Goal: Task Accomplishment & Management: Use online tool/utility

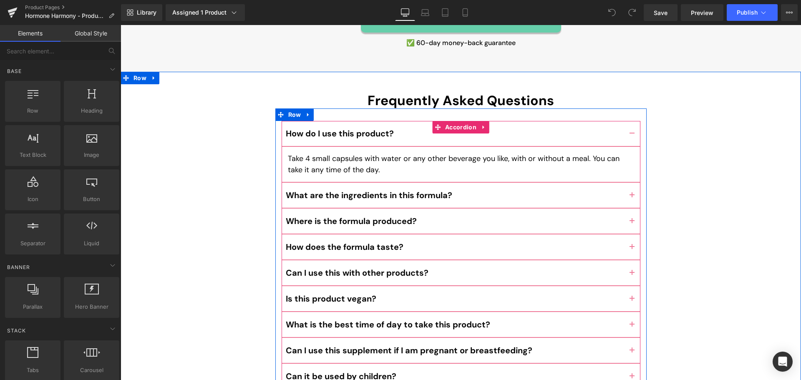
scroll to position [3711, 0]
click at [447, 122] on span "Accordion" at bounding box center [460, 128] width 35 height 13
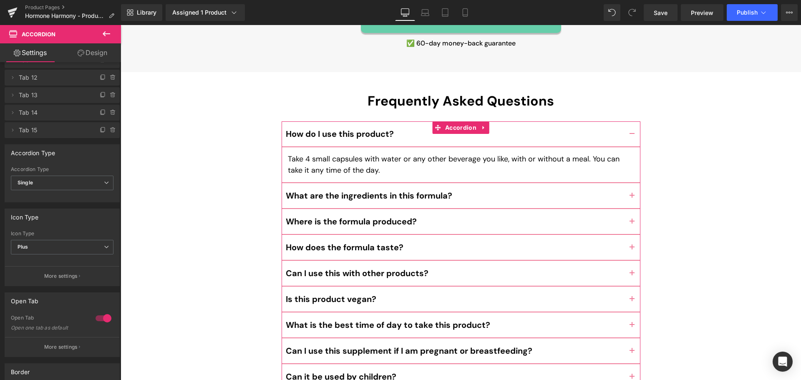
scroll to position [196, 0]
click at [100, 132] on icon at bounding box center [103, 129] width 7 height 7
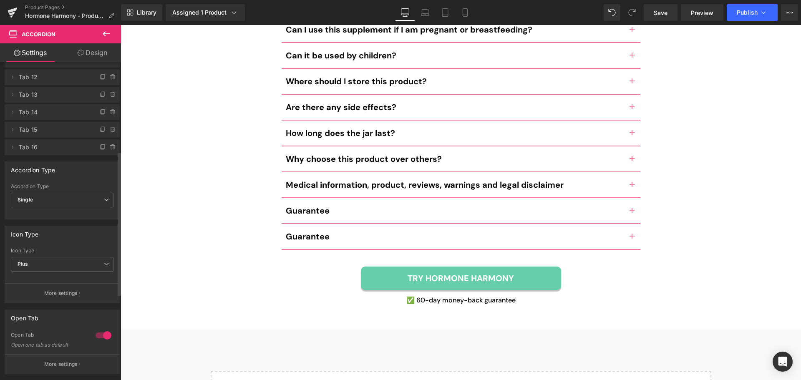
scroll to position [4032, 0]
click at [297, 232] on b "Guarantee" at bounding box center [308, 237] width 44 height 11
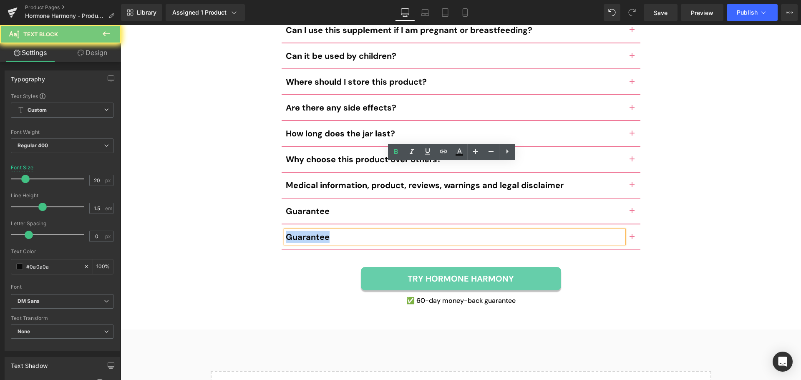
click at [297, 232] on b "Guarantee" at bounding box center [308, 237] width 44 height 11
paste div
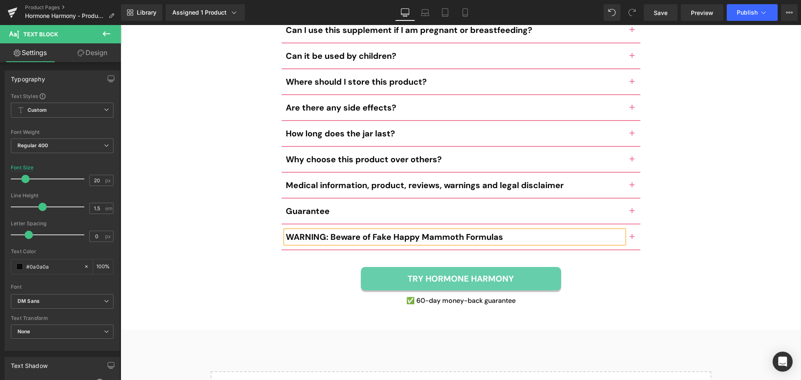
click at [252, 202] on div "Frequently Asked Questions Heading How do I use this product? Text Block" at bounding box center [461, 40] width 681 height 537
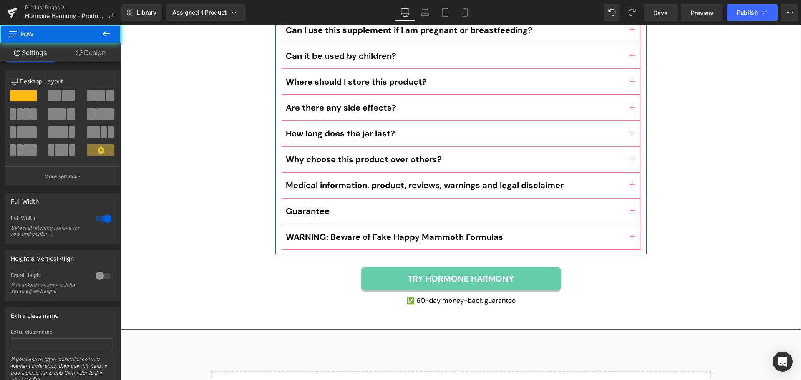
click at [630, 224] on button "button" at bounding box center [632, 236] width 17 height 25
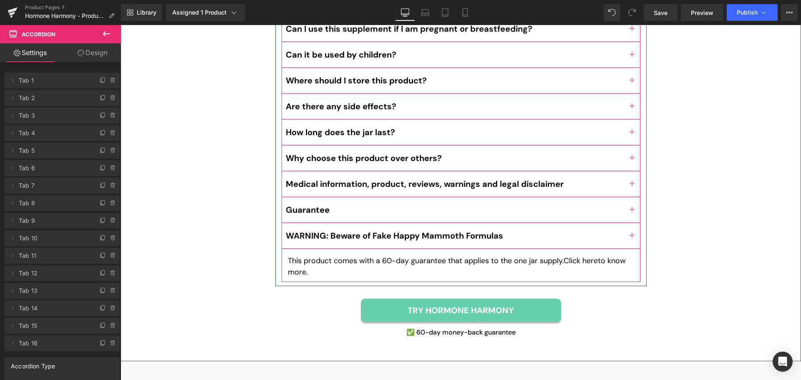
scroll to position [3995, 0]
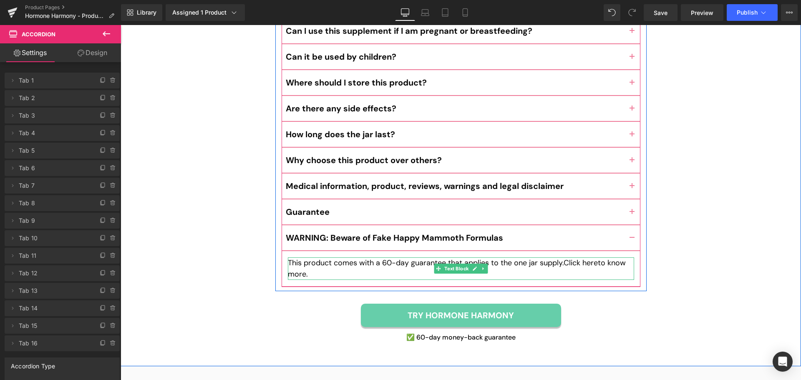
click at [305, 257] on p "This product comes with a 60-day guarantee that applies to the one jar supply. …" at bounding box center [461, 268] width 346 height 23
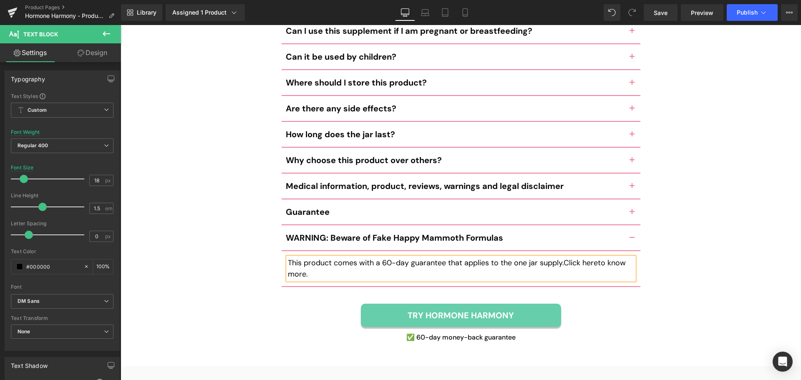
paste div
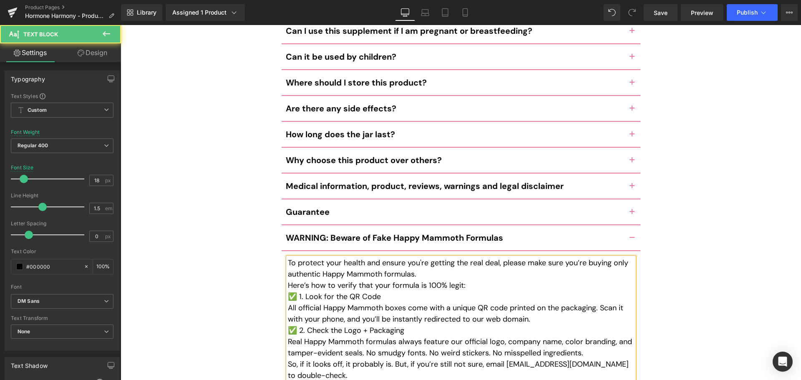
click at [461, 280] on p "Here’s how to verify that your formula is 100% legit:" at bounding box center [461, 285] width 346 height 11
click at [444, 257] on p "To protect your health and ensure you're getting the real deal, please make sur…" at bounding box center [461, 268] width 346 height 23
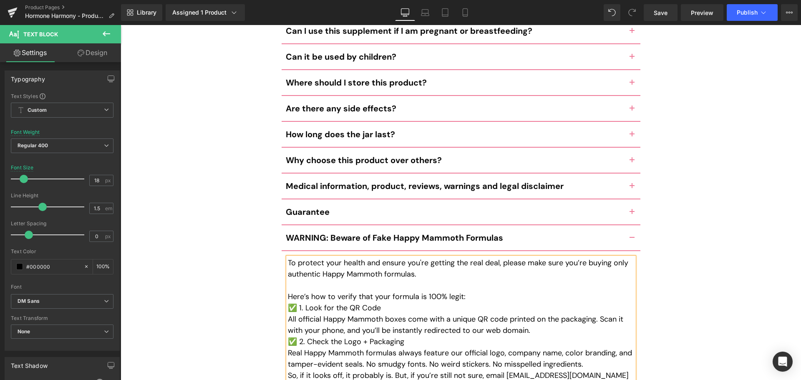
click at [469, 291] on p "Here’s how to verify that your formula is 100% legit:" at bounding box center [461, 296] width 346 height 11
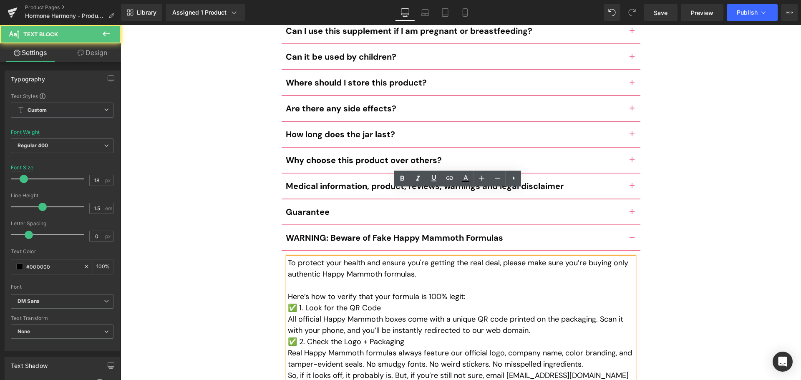
click at [456, 303] on p "✅ 1. Look for the QR Code" at bounding box center [461, 308] width 346 height 11
click at [348, 303] on p "✅ 1. Look for the QR Code" at bounding box center [461, 308] width 346 height 11
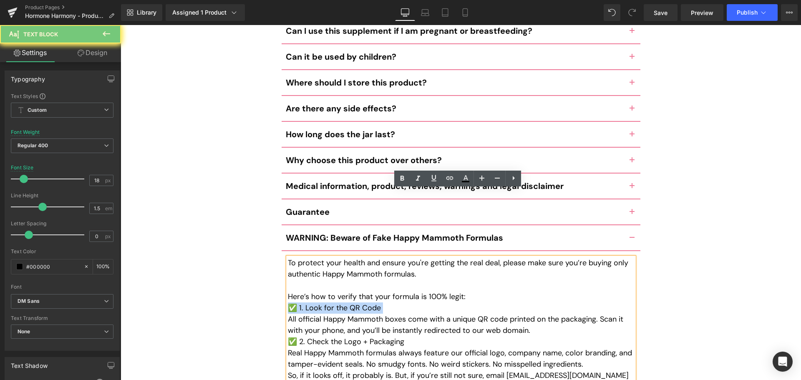
click at [348, 303] on p "✅ 1. Look for the QR Code" at bounding box center [461, 308] width 346 height 11
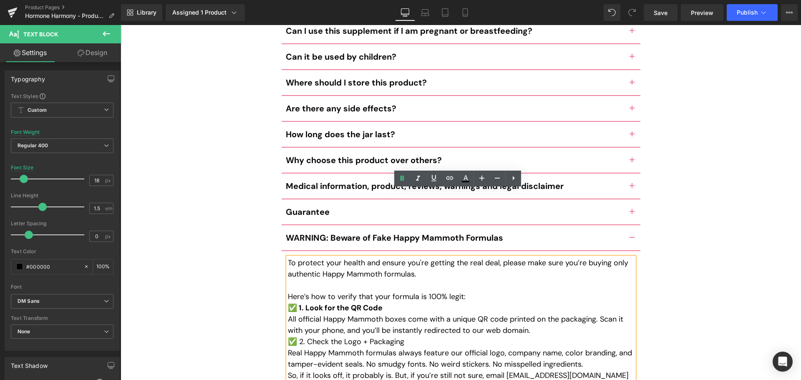
click at [500, 291] on p "Here’s how to verify that your formula is 100% legit:" at bounding box center [461, 296] width 346 height 11
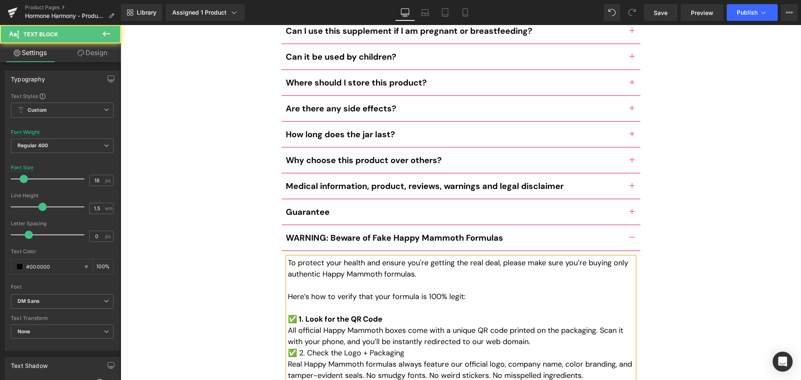
click at [537, 325] on p "All official Happy Mammoth boxes come with a unique QR code printed on the pack…" at bounding box center [461, 336] width 346 height 23
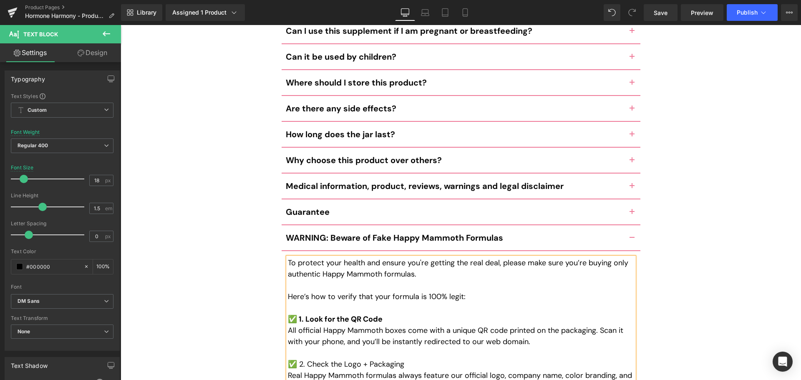
click at [381, 359] on p "✅ 2. Check the Logo + Packaging" at bounding box center [461, 364] width 346 height 11
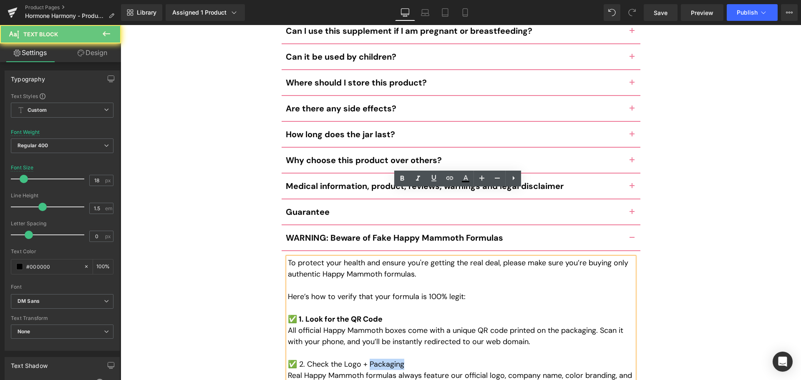
click at [381, 359] on p "✅ 2. Check the Logo + Packaging" at bounding box center [461, 364] width 346 height 11
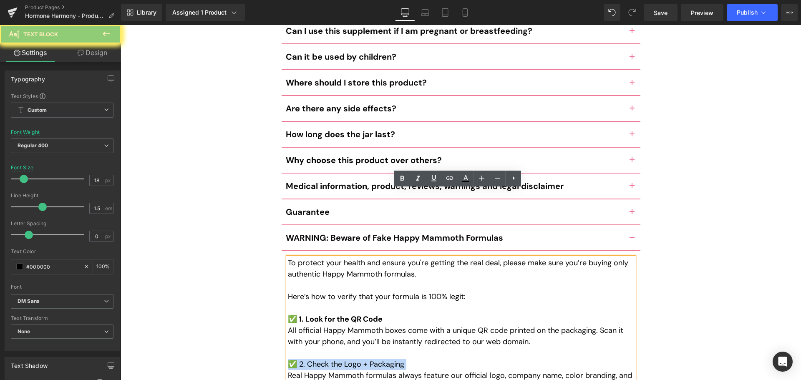
click at [381, 359] on p "✅ 2. Check the Logo + Packaging" at bounding box center [461, 364] width 346 height 11
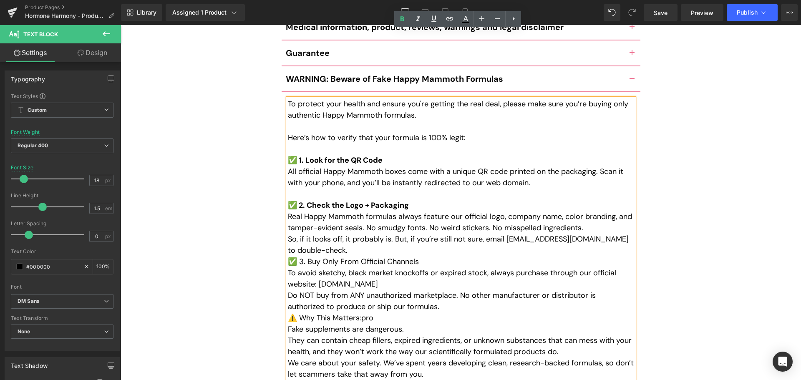
scroll to position [4155, 0]
click at [350, 233] on p "So, if it looks off, it probably is. But, if you’re still not sure, email suppo…" at bounding box center [461, 244] width 346 height 23
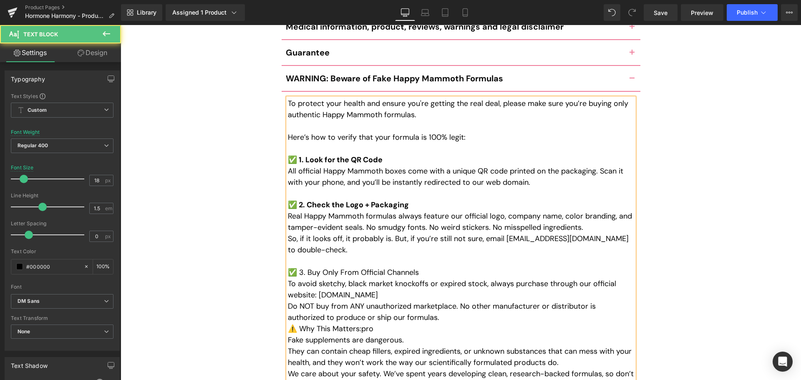
click at [366, 267] on p "✅ 3. Buy Only From Official Channels" at bounding box center [461, 272] width 346 height 11
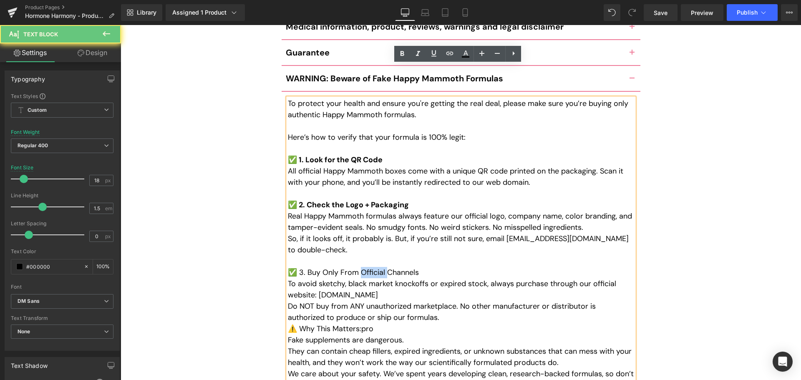
click at [366, 267] on p "✅ 3. Buy Only From Official Channels" at bounding box center [461, 272] width 346 height 11
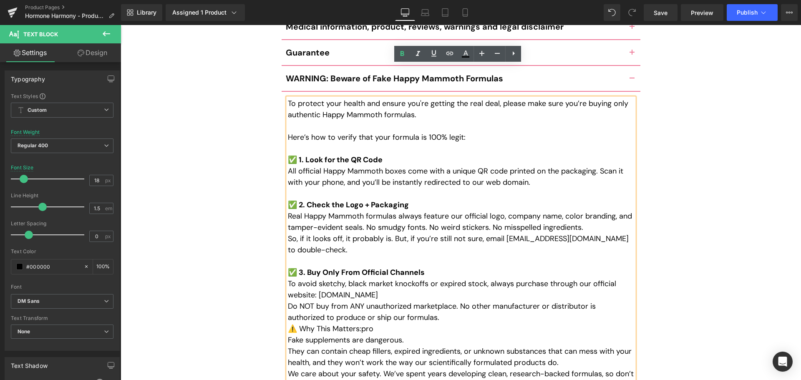
click at [429, 278] on p "To avoid sketchy, black market knockoffs or expired stock, always purchase thro…" at bounding box center [461, 289] width 346 height 23
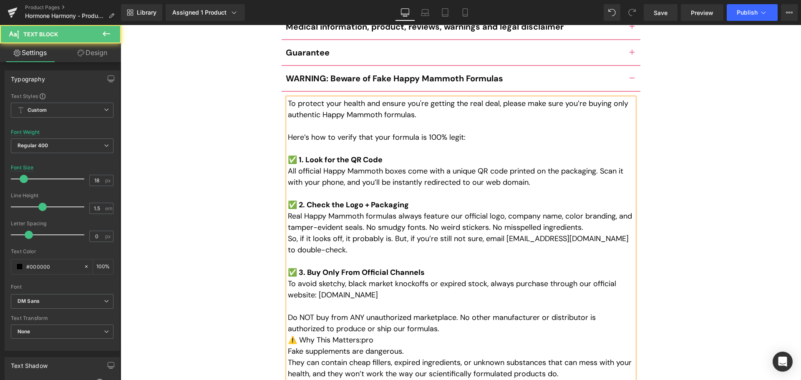
click at [446, 312] on p "Do NOT buy from ANY unauthorized marketplace. No other manufacturer or distribu…" at bounding box center [461, 323] width 346 height 23
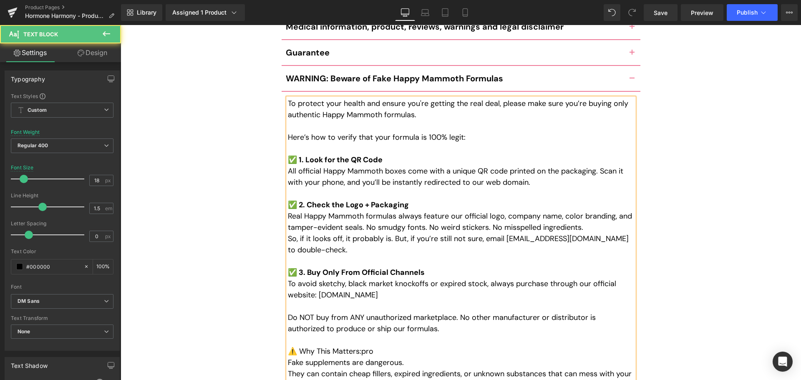
click at [425, 346] on p "⚠️ Why This Matters:pro" at bounding box center [461, 351] width 346 height 11
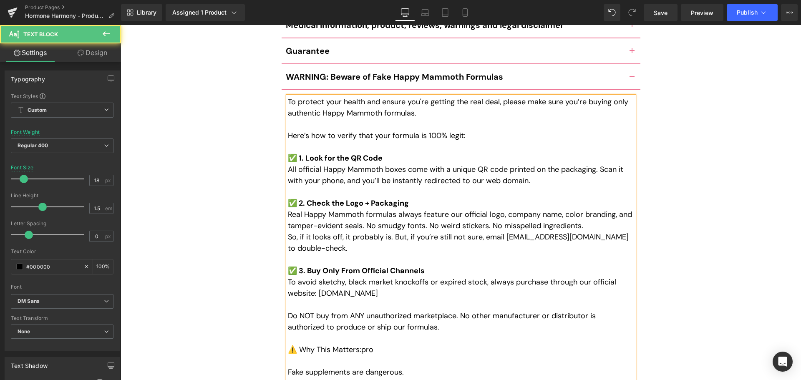
click at [446, 367] on p "Fake supplements are dangerous." at bounding box center [461, 372] width 346 height 11
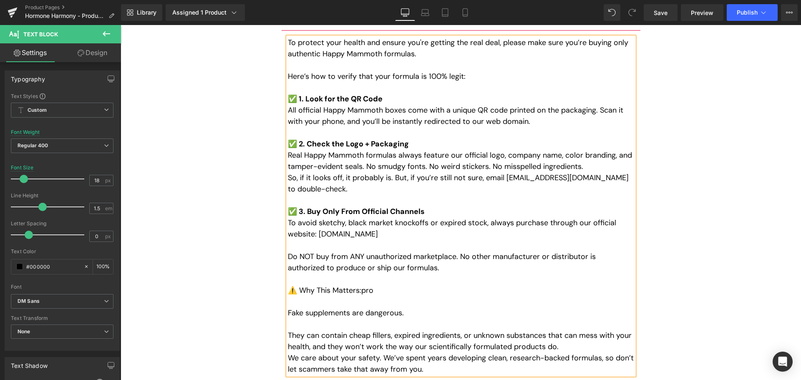
scroll to position [4221, 0]
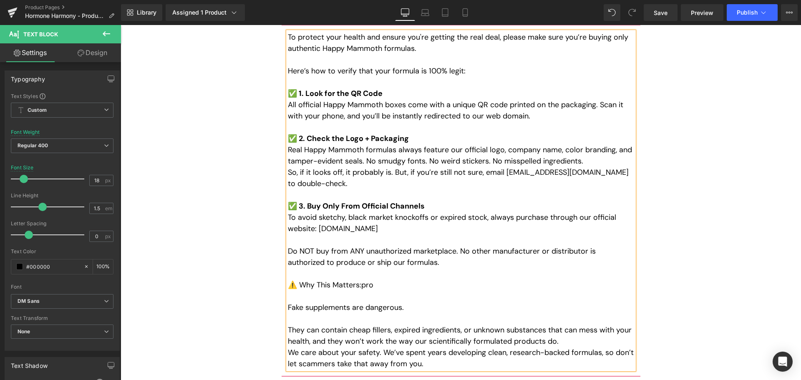
click at [597, 325] on p "They can contain cheap fillers, expired ingredients, or unknown substances that…" at bounding box center [461, 336] width 346 height 23
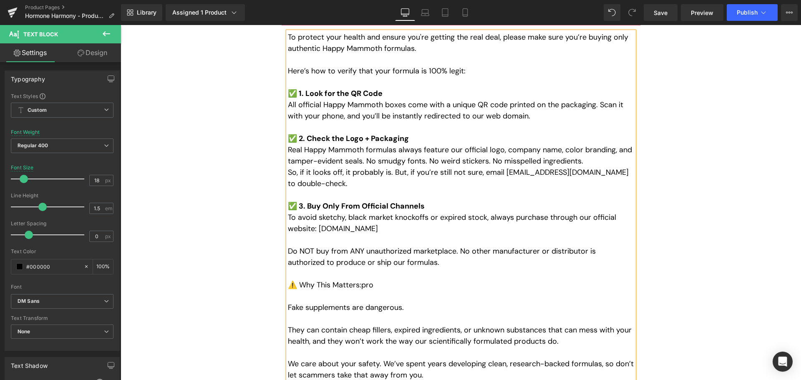
click at [749, 262] on div "Frequently Asked Questions Heading How do I use this product? Text Block" at bounding box center [461, 15] width 681 height 864
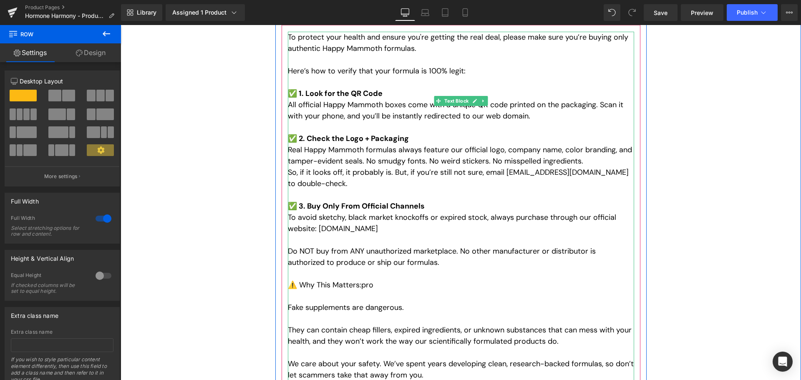
click at [342, 280] on p "⚠️ Why This Matters:pro" at bounding box center [461, 285] width 346 height 11
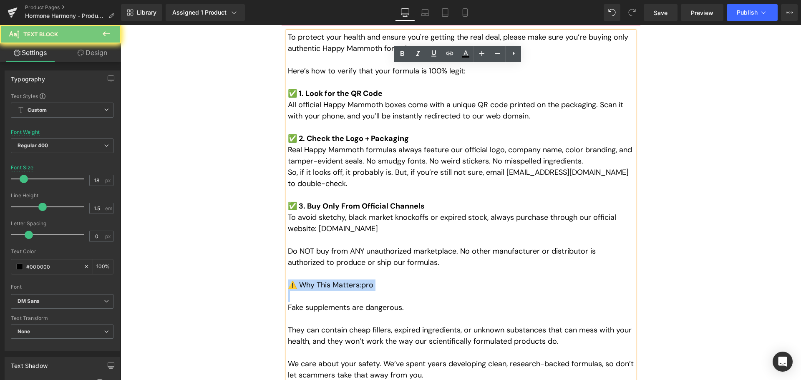
click at [342, 280] on p "⚠️ Why This Matters:pro" at bounding box center [461, 285] width 346 height 11
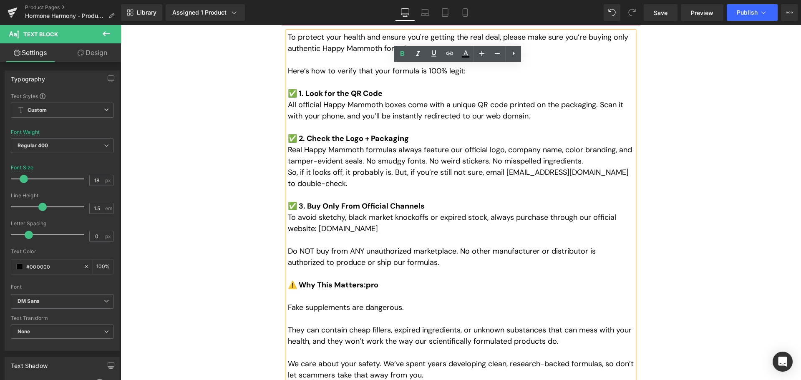
click at [225, 238] on div "Frequently Asked Questions Heading How do I use this product? Text Block" at bounding box center [461, 15] width 681 height 864
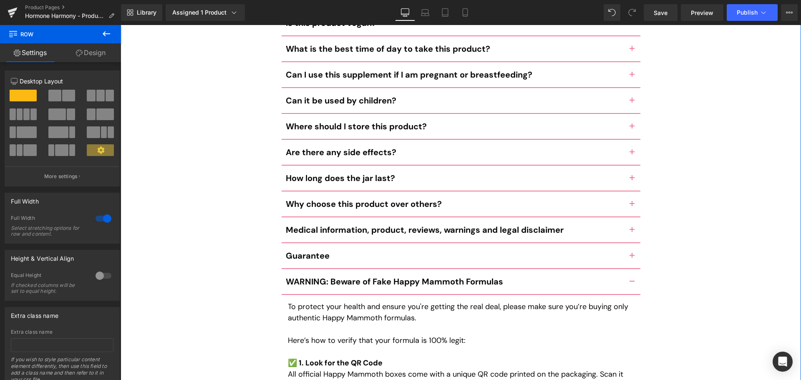
scroll to position [3951, 0]
click at [749, 17] on button "Publish" at bounding box center [752, 12] width 51 height 17
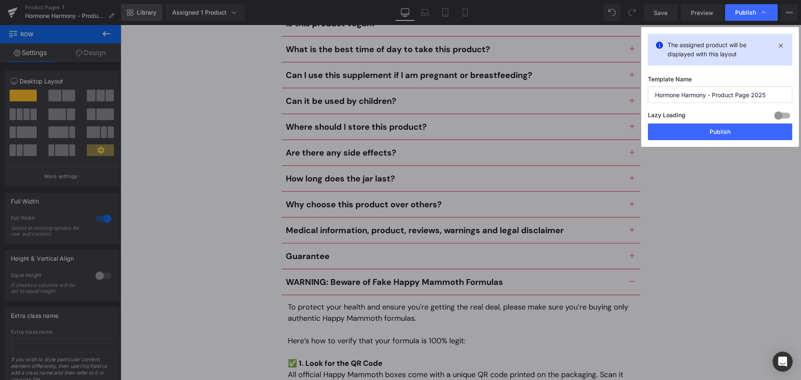
drag, startPoint x: 717, startPoint y: 125, endPoint x: 157, endPoint y: 6, distance: 572.5
click at [717, 126] on button "Publish" at bounding box center [720, 132] width 144 height 17
click at [712, 160] on div "Frequently Asked Questions Heading How do I use this product? Text Block" at bounding box center [461, 285] width 681 height 864
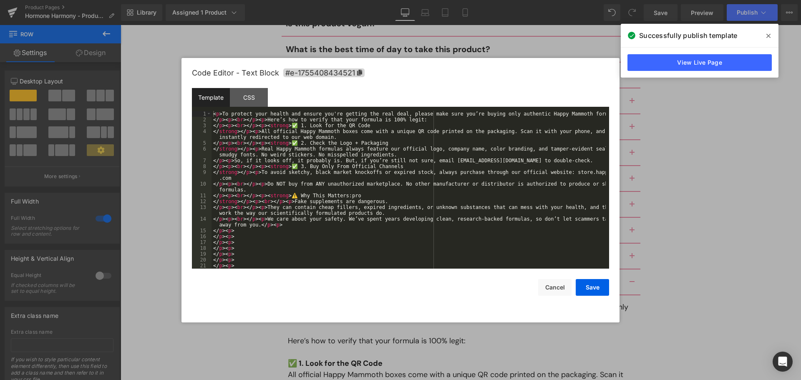
click at [389, 0] on div "Accordion You are previewing how the will restyle your page. You can not edit E…" at bounding box center [400, 0] width 801 height 0
click at [382, 212] on div "< p > To protect your health and ensure you're getting the real deal, please ma…" at bounding box center [409, 195] width 394 height 169
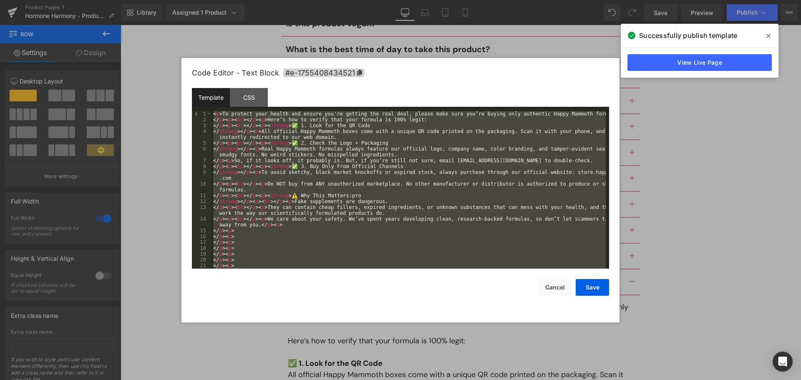
drag, startPoint x: 363, startPoint y: 222, endPoint x: 255, endPoint y: 204, distance: 110.0
click at [255, 204] on div "< p > To protect your health and ensure you're getting the real deal, please ma…" at bounding box center [409, 190] width 394 height 158
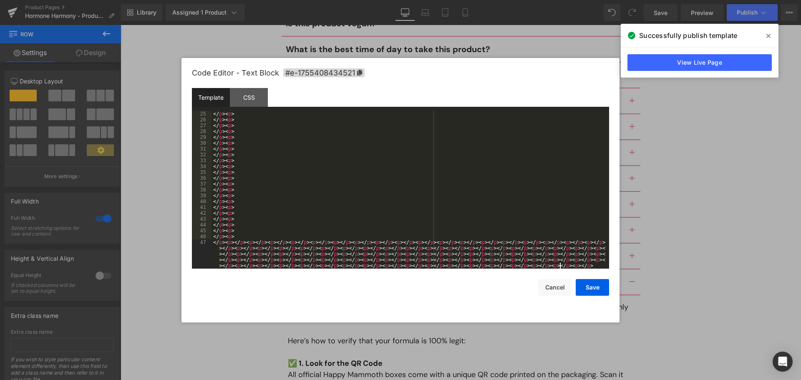
scroll to position [181, 0]
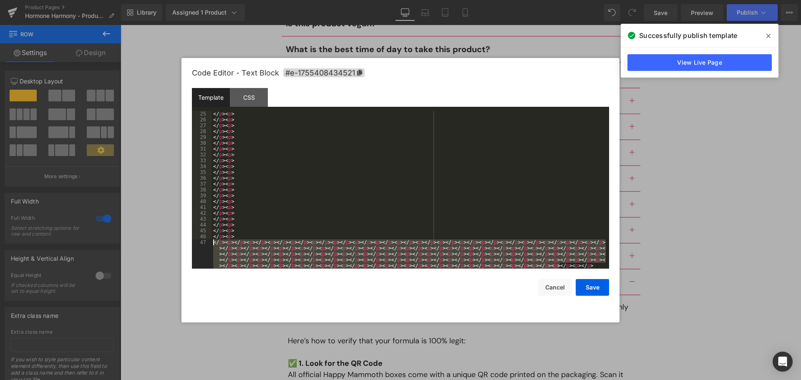
drag, startPoint x: 572, startPoint y: 265, endPoint x: 205, endPoint y: 243, distance: 367.0
click at [206, 242] on pre "25 26 27 28 29 30 31 32 33 34 35 36 37 38 39 40 41 42 43 44 45 46 47 </ p > < p…" at bounding box center [400, 190] width 417 height 158
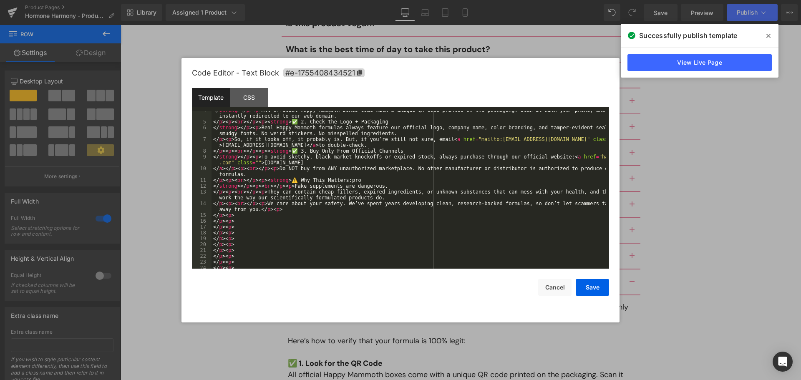
scroll to position [19, 0]
click at [212, 220] on div "</ strong > </ p > < p > All official Happy Mammoth boxes come with a unique QR…" at bounding box center [409, 196] width 394 height 175
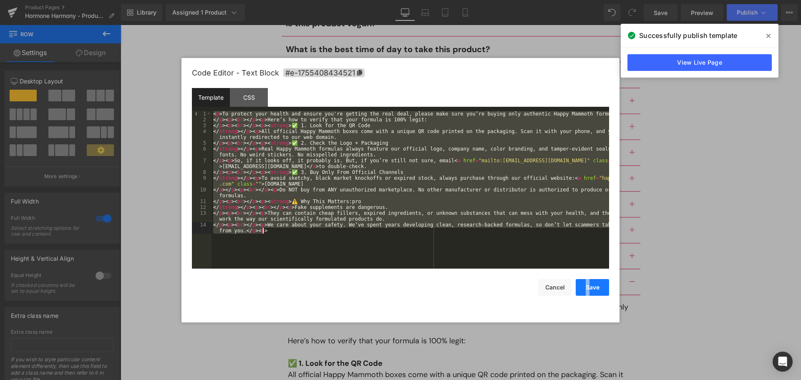
drag, startPoint x: 591, startPoint y: 276, endPoint x: 592, endPoint y: 285, distance: 9.2
click at [592, 284] on div "Save Cancel" at bounding box center [400, 282] width 417 height 27
click at [592, 287] on button "Save" at bounding box center [592, 287] width 33 height 17
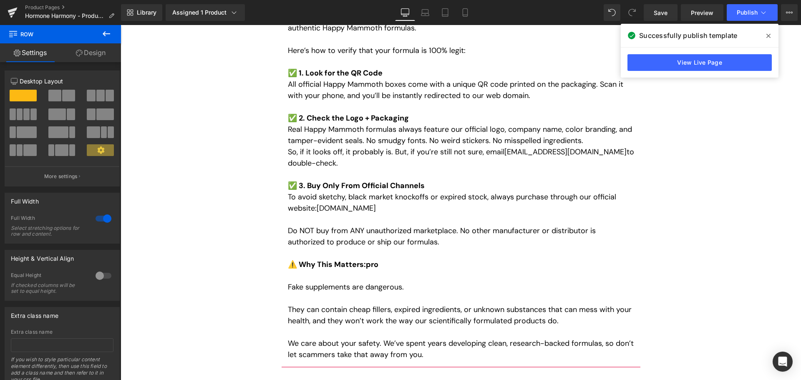
scroll to position [4242, 0]
click at [768, 35] on icon at bounding box center [768, 36] width 4 height 4
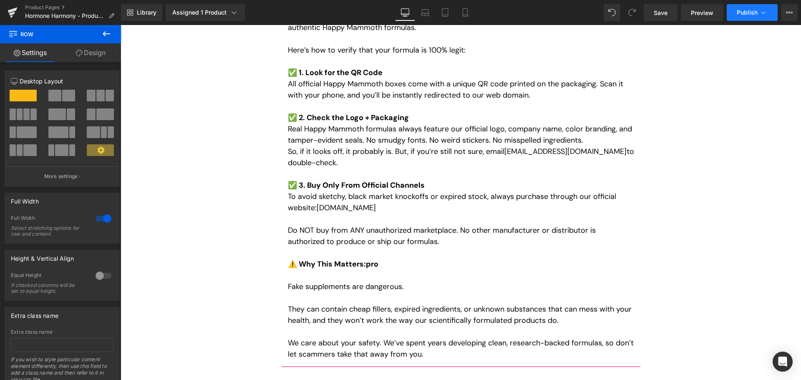
click at [738, 9] on button "Publish" at bounding box center [752, 12] width 51 height 17
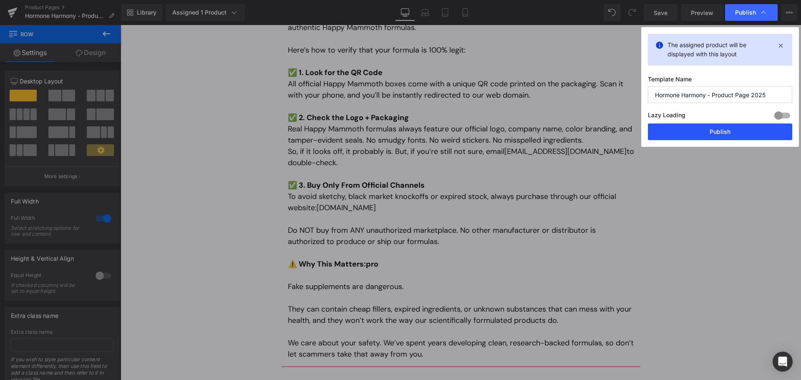
click at [711, 135] on button "Publish" at bounding box center [720, 132] width 144 height 17
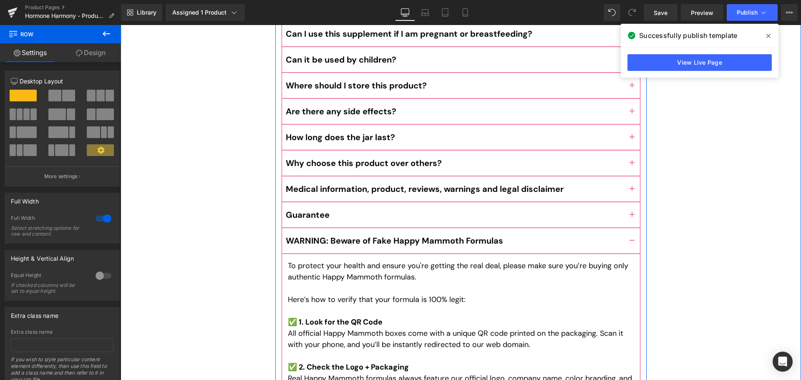
scroll to position [3992, 0]
click at [356, 236] on b "WARNING: Beware of Fake Happy Mammoth Formulas" at bounding box center [394, 241] width 217 height 11
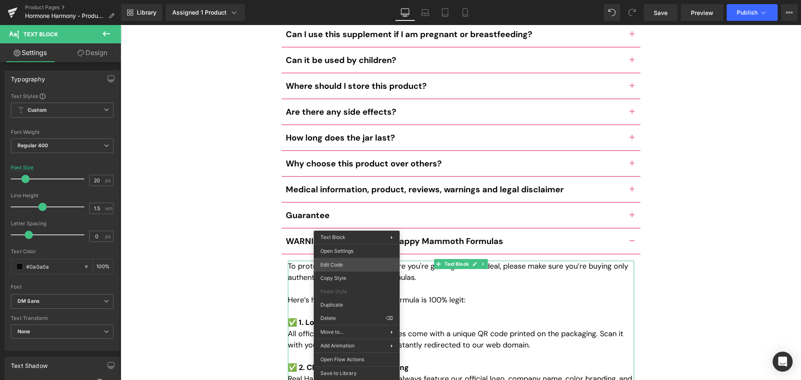
click at [363, 0] on div "Accordion You are previewing how the will restyle your page. You can not edit E…" at bounding box center [400, 0] width 801 height 0
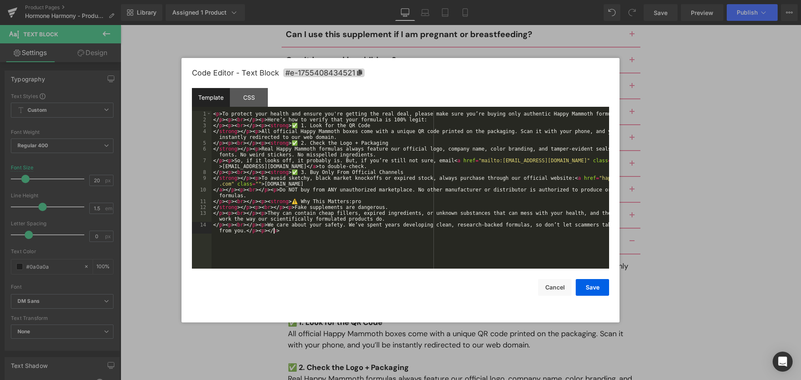
click at [368, 232] on div "< p > To protect your health and ensure you're getting the real deal, please ma…" at bounding box center [411, 198] width 398 height 175
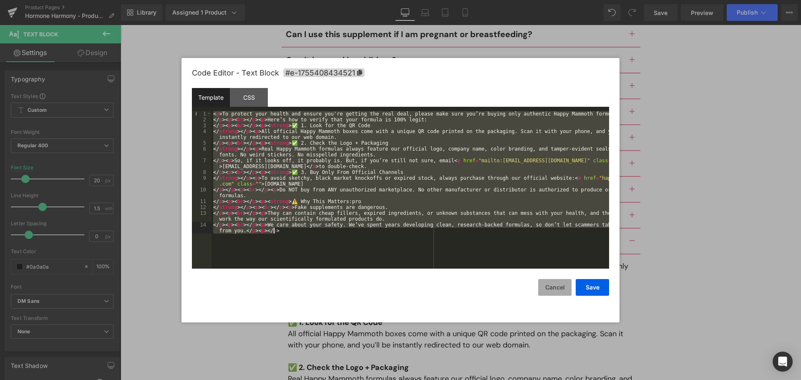
click at [547, 285] on button "Cancel" at bounding box center [554, 287] width 33 height 17
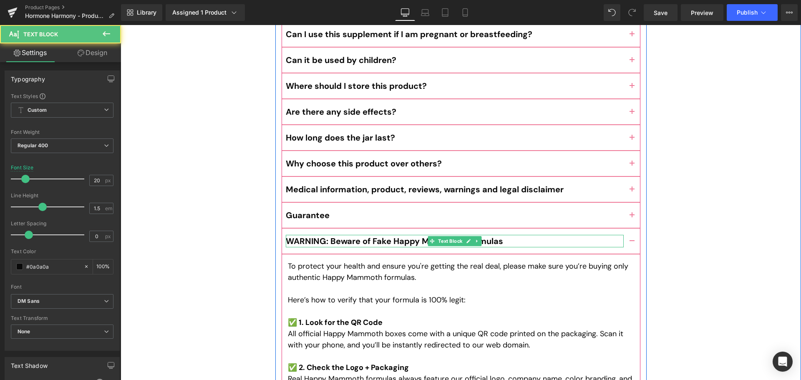
click at [387, 236] on b "WARNING: Beware of Fake Happy Mammoth Formulas" at bounding box center [394, 241] width 217 height 11
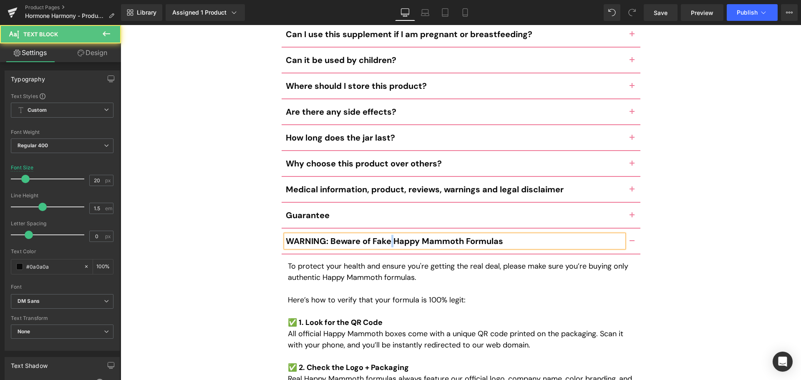
click at [387, 236] on b "WARNING: Beware of Fake Happy Mammoth Formulas" at bounding box center [394, 241] width 217 height 11
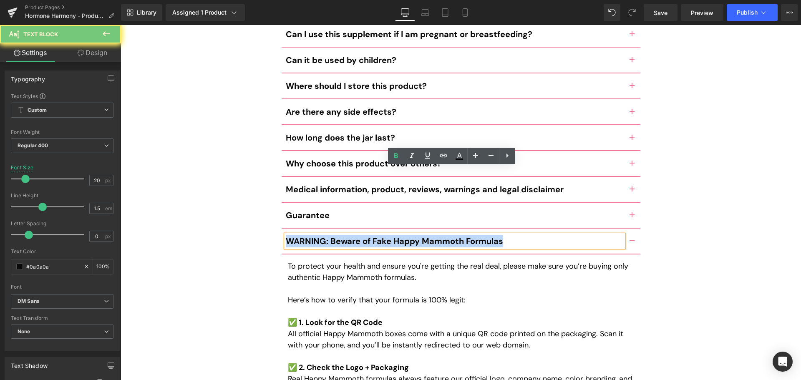
click at [387, 236] on b "WARNING: Beware of Fake Happy Mammoth Formulas" at bounding box center [394, 241] width 217 height 11
copy b "WARNING: Beware of Fake Happy Mammoth Formulas"
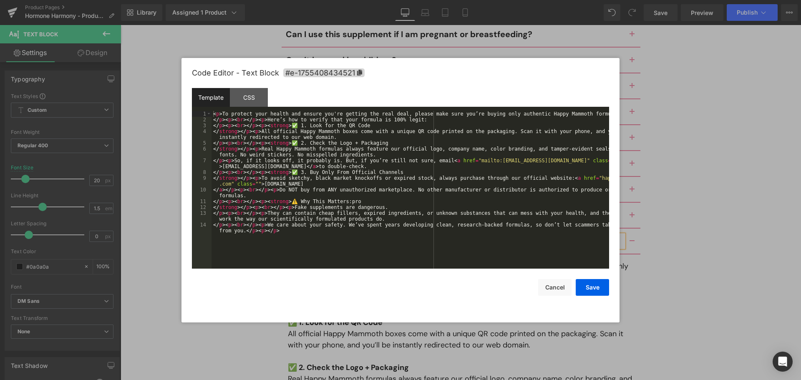
click at [337, 0] on div "Accordion You are previewing how the will restyle your page. You can not edit E…" at bounding box center [400, 0] width 801 height 0
click at [347, 216] on div "< p > To protect your health and ensure you're getting the real deal, please ma…" at bounding box center [411, 198] width 398 height 175
click at [373, 245] on div "< p > To protect your health and ensure you're getting the real deal, please ma…" at bounding box center [411, 198] width 398 height 175
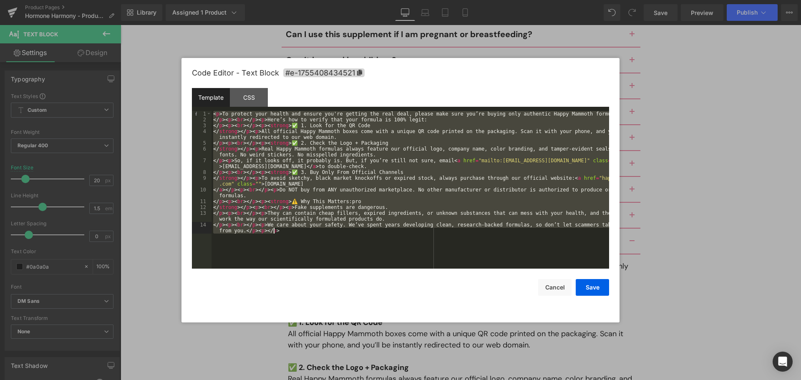
click at [358, 166] on div "< p > To protect your health and ensure you're getting the real deal, please ma…" at bounding box center [411, 190] width 398 height 158
click at [562, 285] on button "Cancel" at bounding box center [554, 287] width 33 height 17
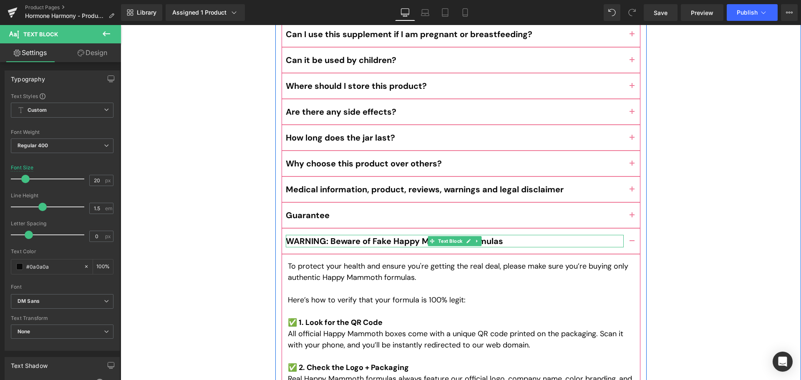
click at [415, 236] on b "WARNING: Beware of Fake Happy Mammoth Formulas" at bounding box center [394, 241] width 217 height 11
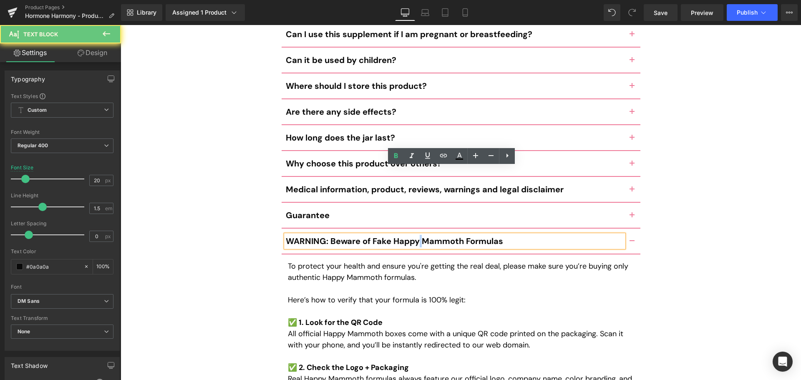
click at [415, 236] on b "WARNING: Beware of Fake Happy Mammoth Formulas" at bounding box center [394, 241] width 217 height 11
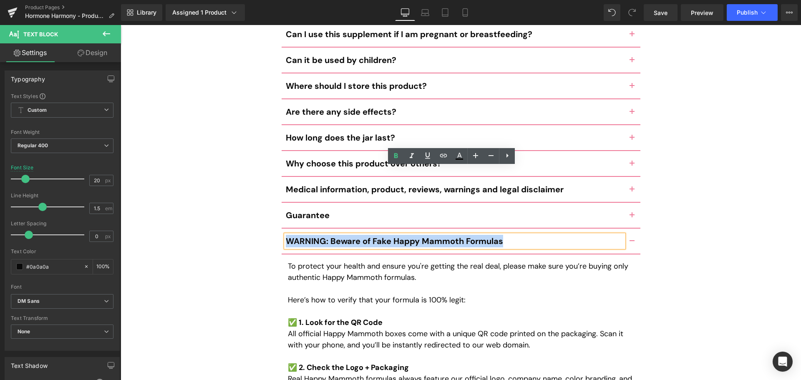
click at [415, 236] on b "WARNING: Beware of Fake Happy Mammoth Formulas" at bounding box center [394, 241] width 217 height 11
copy b "WARNING: Beware of Fake Happy Mammoth Formulas"
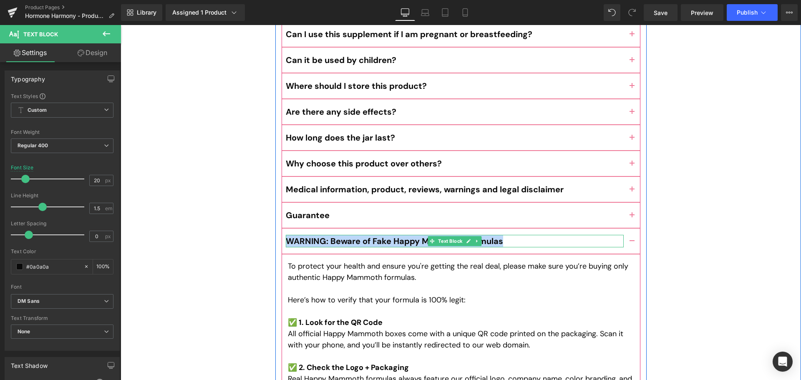
click at [363, 236] on b "WARNING: Beware of Fake Happy Mammoth Formulas" at bounding box center [394, 241] width 217 height 11
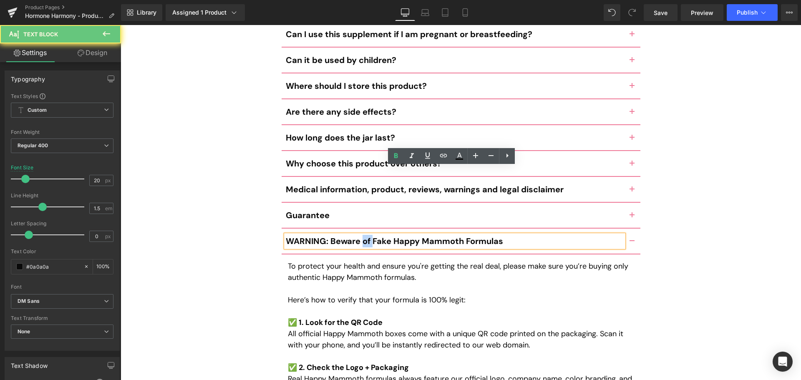
click at [363, 236] on b "WARNING: Beware of Fake Happy Mammoth Formulas" at bounding box center [394, 241] width 217 height 11
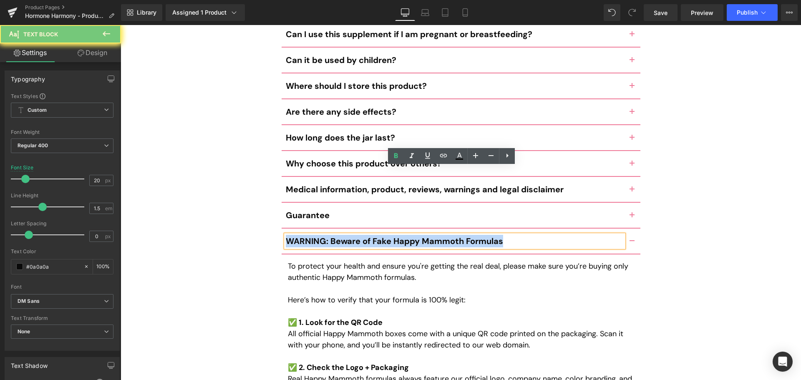
click at [363, 236] on b "WARNING: Beware of Fake Happy Mammoth Formulas" at bounding box center [394, 241] width 217 height 11
copy b "WARNING: Beware of Fake Happy Mammoth Formulas"
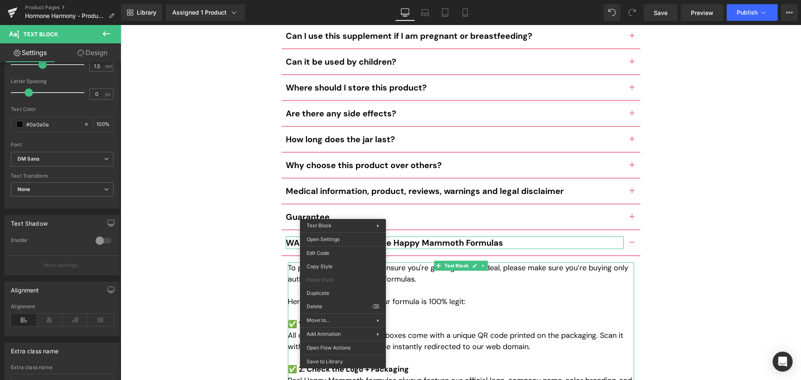
scroll to position [174, 0]
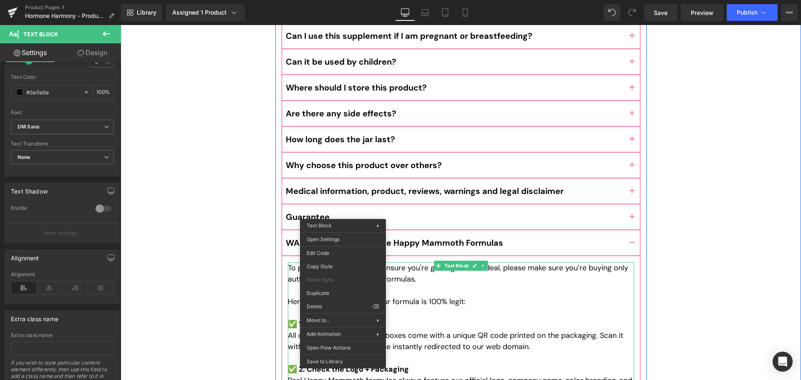
click at [405, 262] on p "To protect your health and ensure you're getting the real deal, please make sur…" at bounding box center [461, 273] width 346 height 23
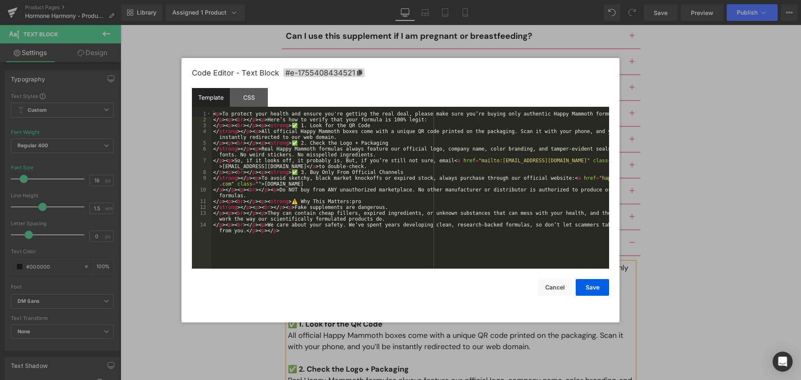
drag, startPoint x: 384, startPoint y: 248, endPoint x: 385, endPoint y: 242, distance: 6.4
click at [384, 0] on div "Accordion You are previewing how the will restyle your page. You can not edit E…" at bounding box center [400, 0] width 801 height 0
click at [374, 218] on div "< p > To protect your health and ensure you're getting the real deal, please ma…" at bounding box center [411, 198] width 398 height 175
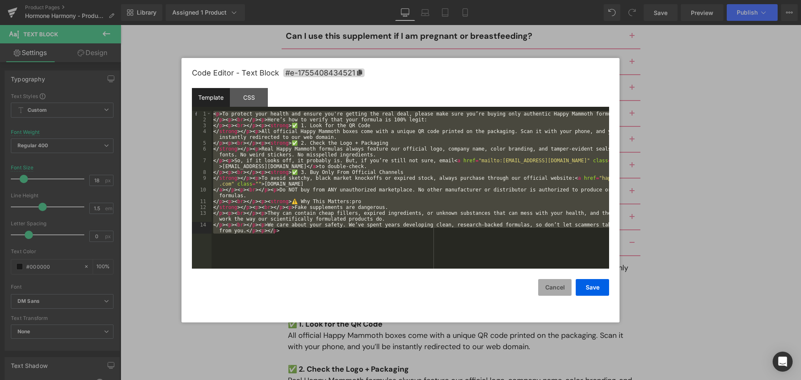
click at [558, 283] on button "Cancel" at bounding box center [554, 287] width 33 height 17
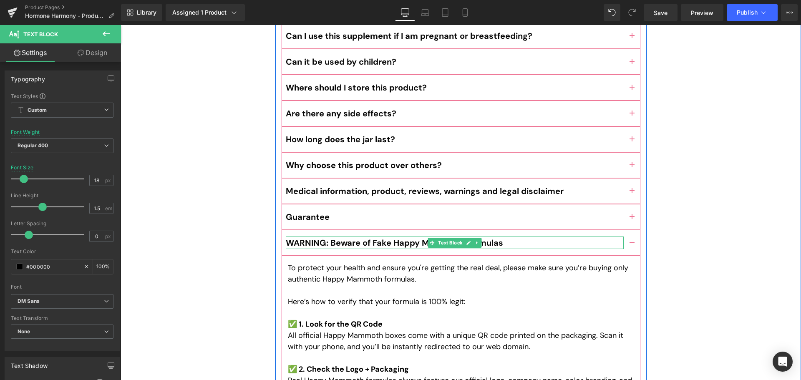
click at [373, 237] on b "WARNING: Beware of Fake Happy Mammoth Formulas" at bounding box center [394, 242] width 217 height 11
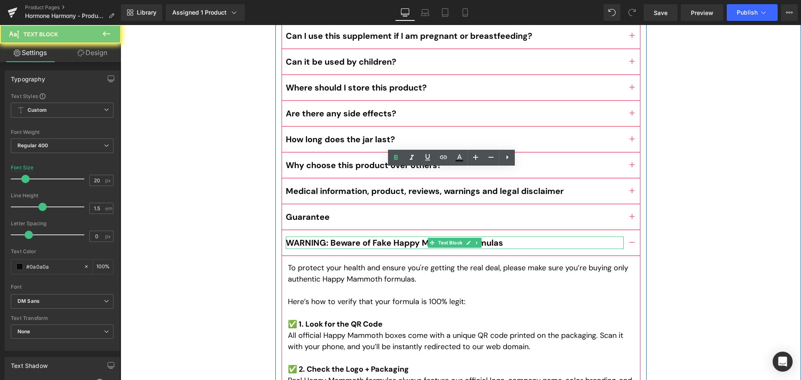
click at [373, 237] on b "WARNING: Beware of Fake Happy Mammoth Formulas" at bounding box center [394, 242] width 217 height 11
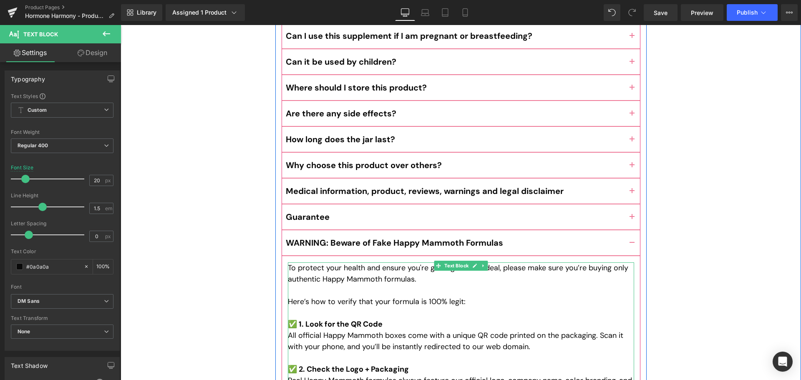
drag, startPoint x: 357, startPoint y: 216, endPoint x: 362, endPoint y: 222, distance: 7.4
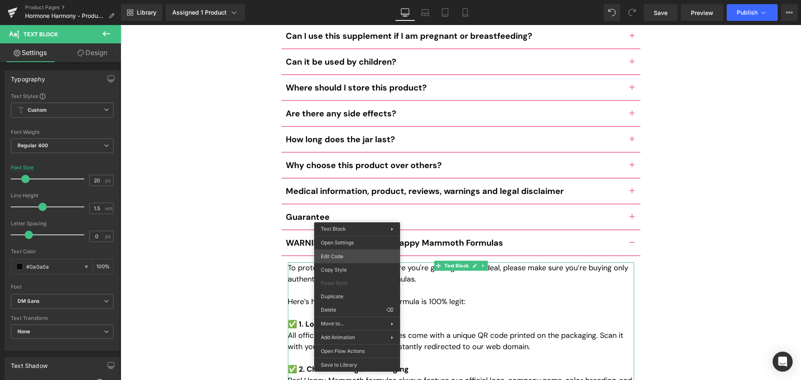
click at [358, 0] on div "Accordion You are previewing how the will restyle your page. You can not edit E…" at bounding box center [400, 0] width 801 height 0
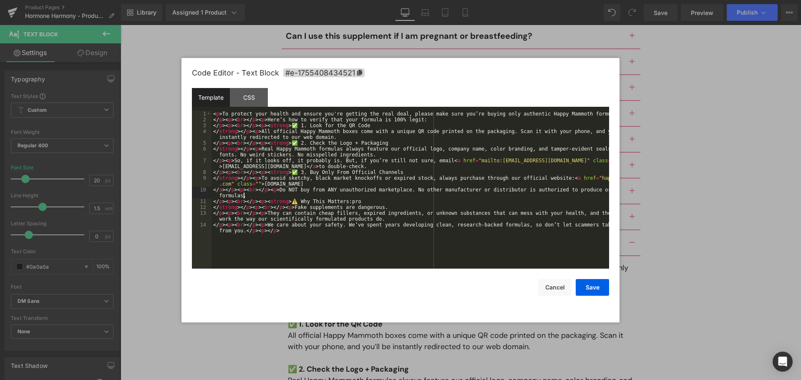
click at [366, 198] on div "< p > To protect your health and ensure you're getting the real deal, please ma…" at bounding box center [411, 198] width 398 height 175
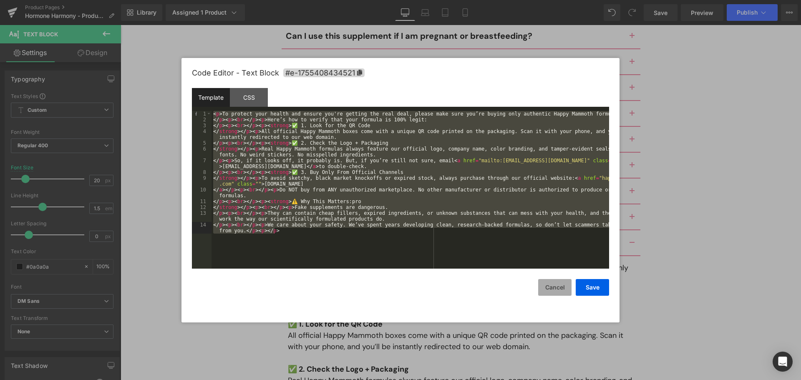
click at [555, 290] on button "Cancel" at bounding box center [554, 287] width 33 height 17
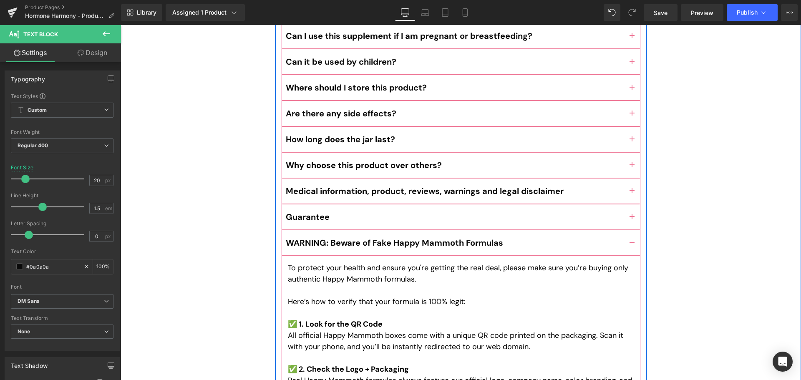
drag, startPoint x: 625, startPoint y: 145, endPoint x: 614, endPoint y: 160, distance: 18.4
click at [625, 204] on button "button" at bounding box center [632, 216] width 17 height 25
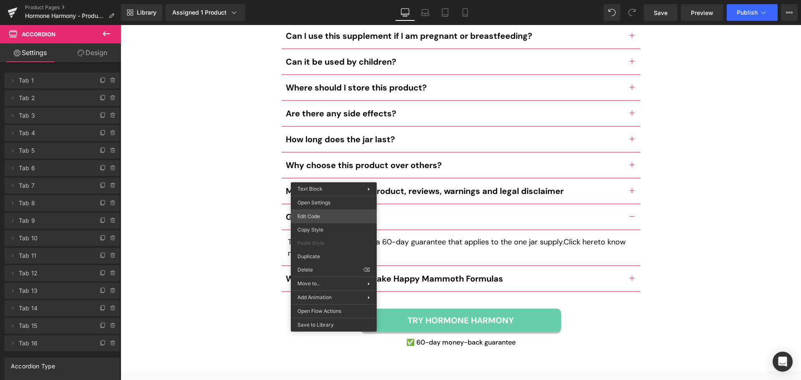
click at [335, 0] on div "Accordion You are previewing how the will restyle your page. You can not edit E…" at bounding box center [400, 0] width 801 height 0
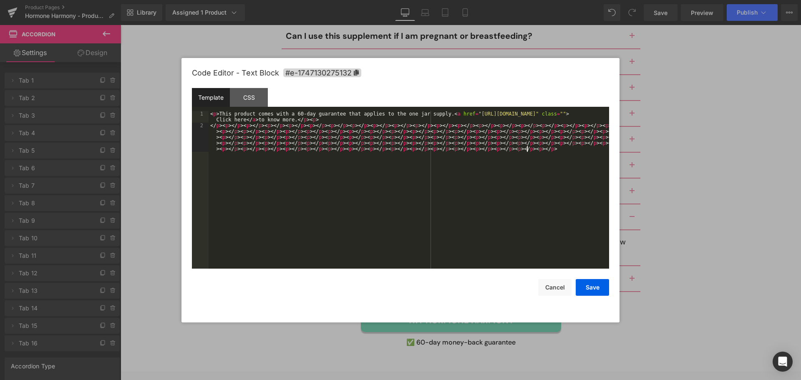
click at [361, 204] on div "< p > This product comes with a 60-day guarantee that applies to the one jar su…" at bounding box center [409, 210] width 401 height 199
drag, startPoint x: 315, startPoint y: 120, endPoint x: 141, endPoint y: 111, distance: 174.2
click at [141, 111] on body "Accordion You are previewing how the will restyle your page. You can not edit E…" at bounding box center [400, 190] width 801 height 380
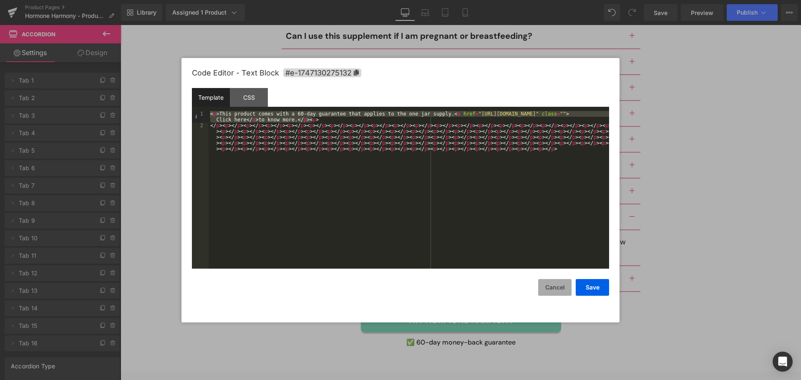
click at [552, 287] on button "Cancel" at bounding box center [554, 287] width 33 height 17
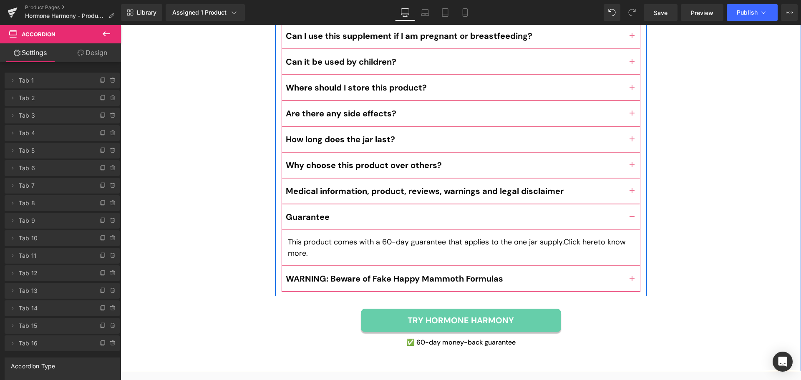
click at [632, 266] on button "button" at bounding box center [632, 278] width 17 height 25
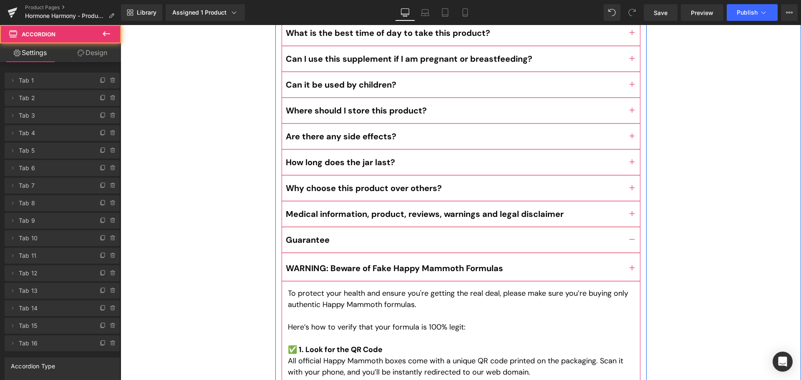
scroll to position [3954, 0]
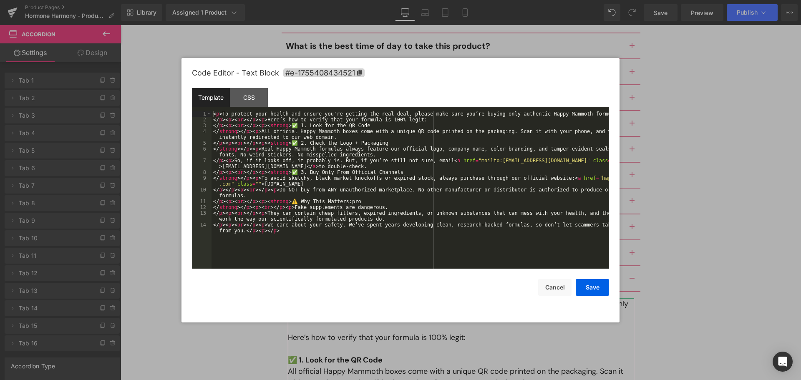
click at [346, 0] on div "Accordion You are previewing how the will restyle your page. You can not edit E…" at bounding box center [400, 0] width 801 height 0
click at [355, 224] on div "< p > To protect your health and ensure you're getting the real deal, please ma…" at bounding box center [411, 198] width 398 height 175
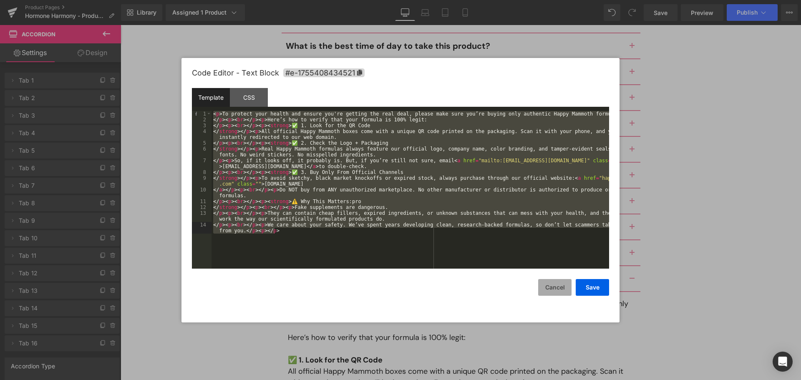
click at [560, 286] on button "Cancel" at bounding box center [554, 287] width 33 height 17
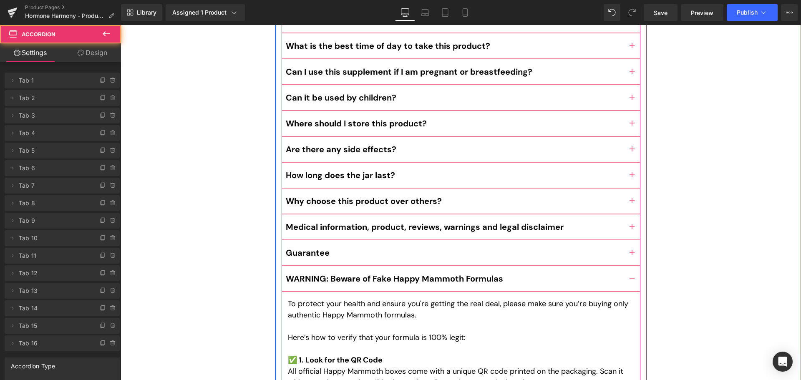
click at [630, 266] on button "button" at bounding box center [632, 278] width 17 height 25
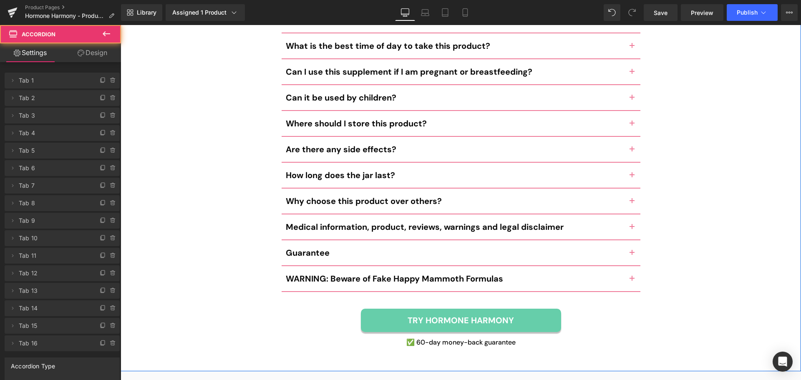
click at [713, 219] on div "Frequently Asked Questions Heading How do I use this product? Text Block" at bounding box center [461, 100] width 681 height 501
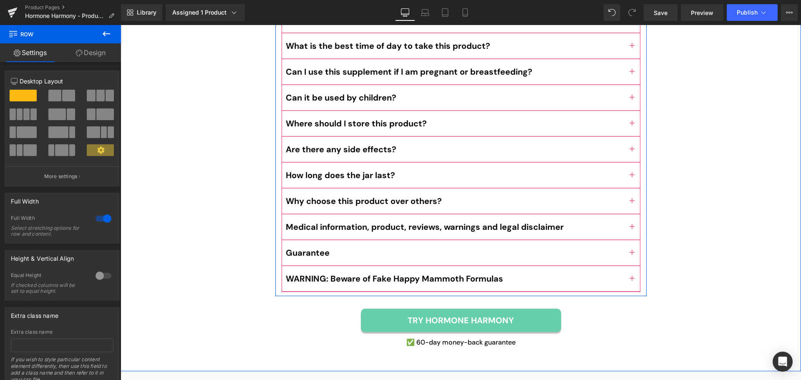
click at [318, 273] on b "WARNING: Beware of Fake Happy Mammoth Formulas" at bounding box center [394, 278] width 217 height 11
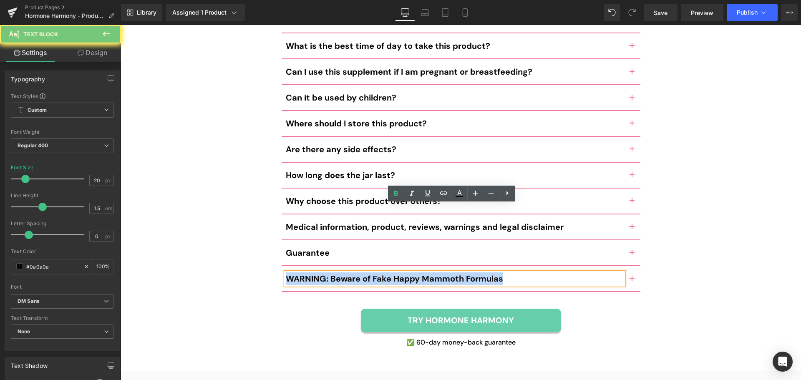
click at [318, 273] on b "WARNING: Beware of Fake Happy Mammoth Formulas" at bounding box center [394, 278] width 217 height 11
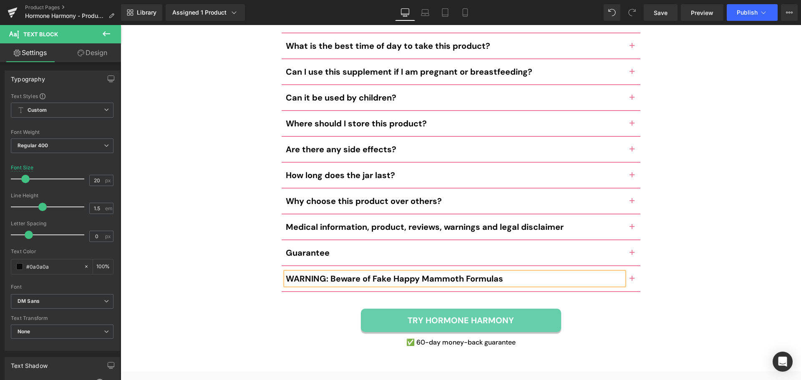
click at [318, 273] on b "WARNING: Beware of Fake Happy Mammoth Formulas" at bounding box center [394, 278] width 217 height 11
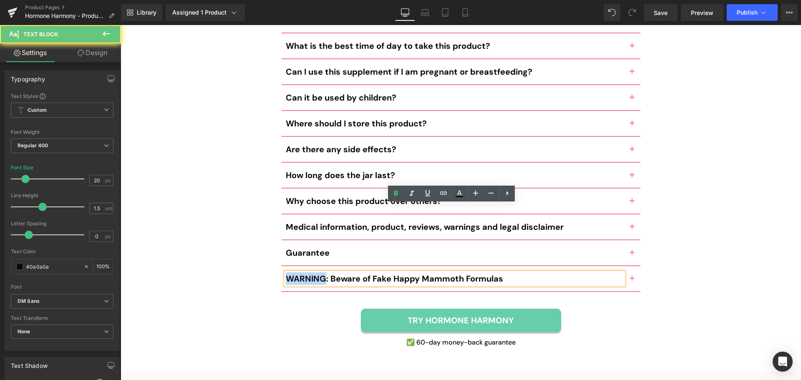
click at [318, 273] on b "WARNING: Beware of Fake Happy Mammoth Formulas" at bounding box center [394, 278] width 217 height 11
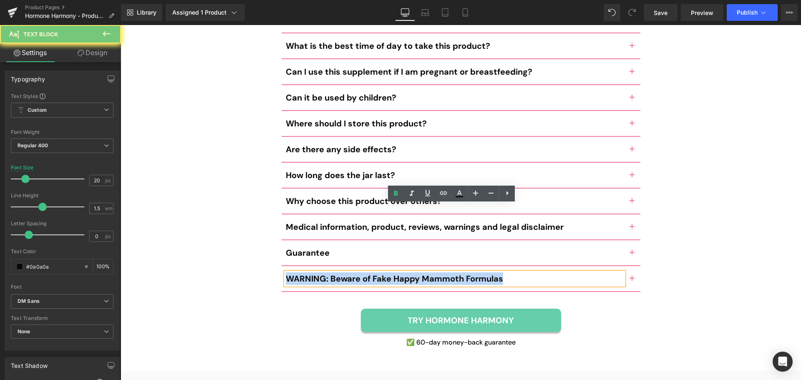
copy b "WARNING: Beware of Fake Happy Mammoth Formulas"
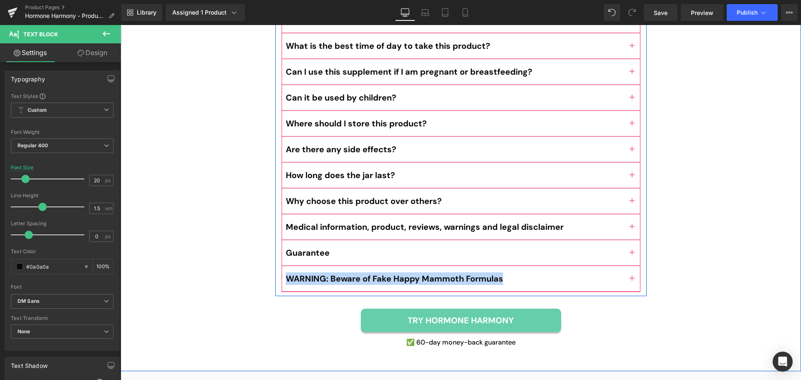
drag, startPoint x: 628, startPoint y: 210, endPoint x: 506, endPoint y: 224, distance: 123.0
click at [628, 266] on button "button" at bounding box center [632, 278] width 17 height 25
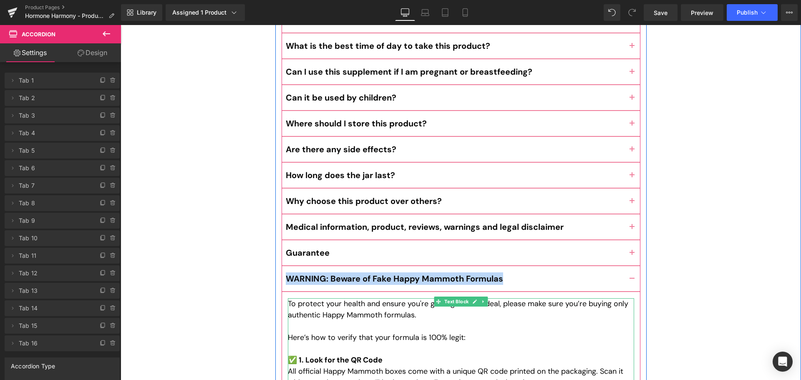
click at [297, 298] on p "To protect your health and ensure you're getting the real deal, please make sur…" at bounding box center [461, 309] width 346 height 23
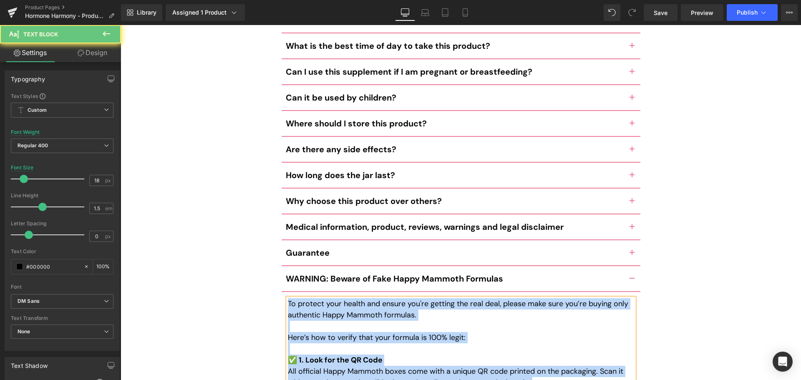
copy div "To protect your health and ensure you're getting the real deal, please make sur…"
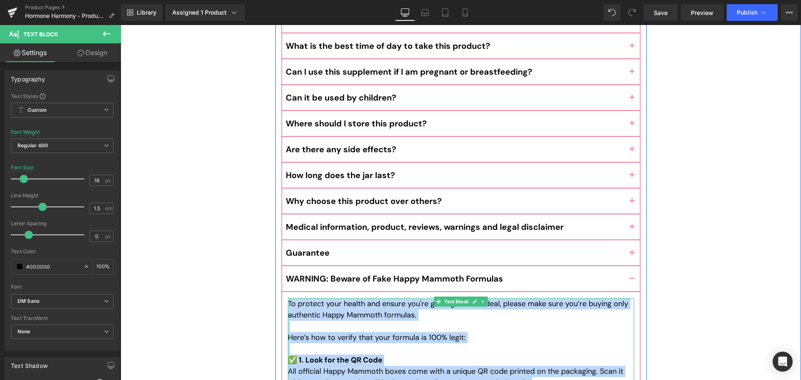
copy div "To protect your health and ensure you're getting the real deal, please make sur…"
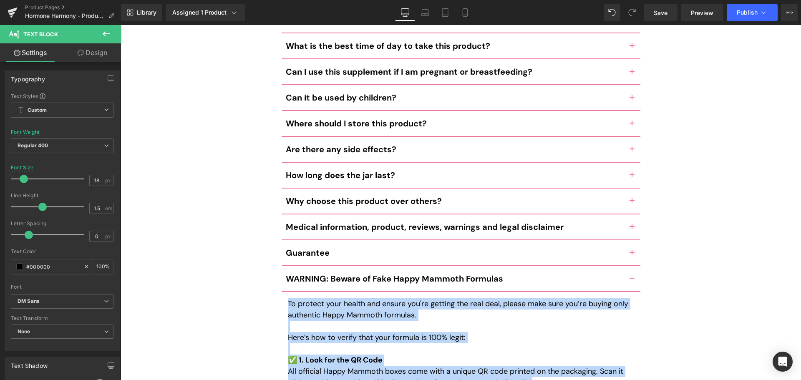
copy div "To protect your health and ensure you're getting the real deal, please make sur…"
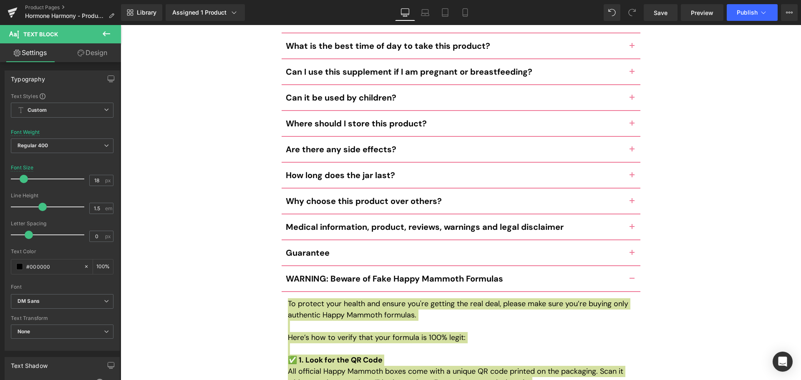
scroll to position [3954, 0]
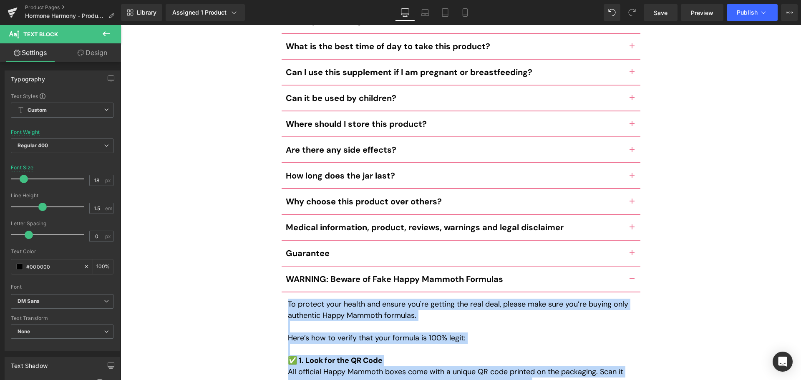
click at [308, 274] on b "WARNING: Beware of Fake Happy Mammoth Formulas" at bounding box center [394, 279] width 217 height 11
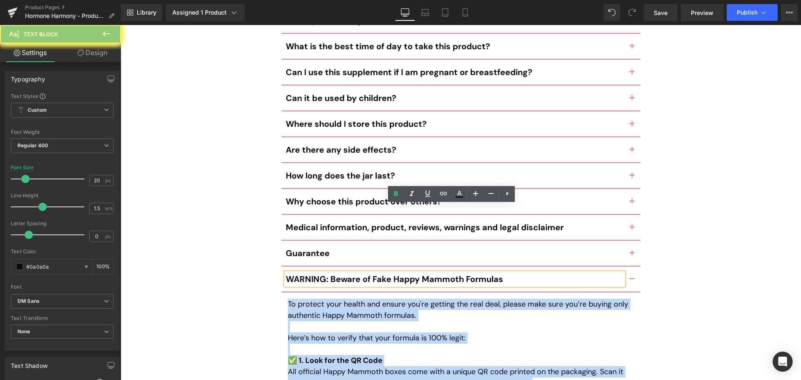
click at [308, 274] on b "WARNING: Beware of Fake Happy Mammoth Formulas" at bounding box center [394, 279] width 217 height 11
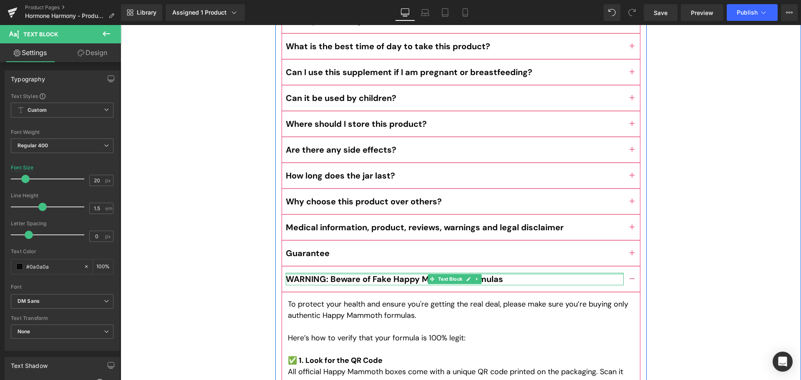
drag, startPoint x: 398, startPoint y: 205, endPoint x: 375, endPoint y: 218, distance: 26.1
click at [398, 273] on div at bounding box center [455, 274] width 338 height 2
click at [374, 273] on div "WARNING: Beware of Fake Happy Mammoth Formulas" at bounding box center [455, 279] width 338 height 13
click at [375, 273] on p "WARNING: Beware of Fake Happy Mammoth Formulas" at bounding box center [455, 279] width 338 height 13
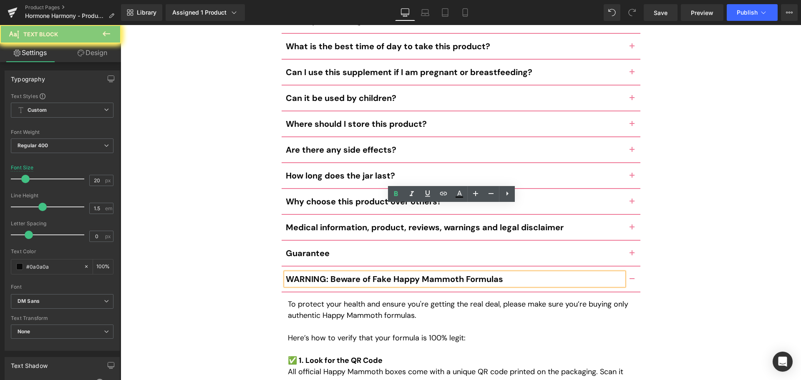
click at [375, 273] on p "WARNING: Beware of Fake Happy Mammoth Formulas" at bounding box center [455, 279] width 338 height 13
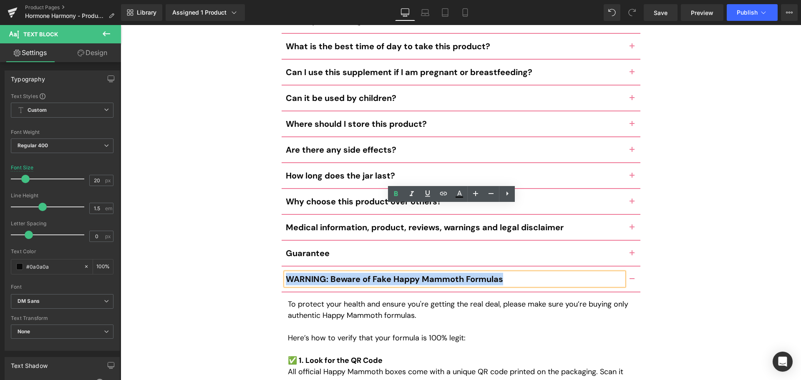
copy b "WARNING: Beware of Fake Happy Mammoth Formulas"
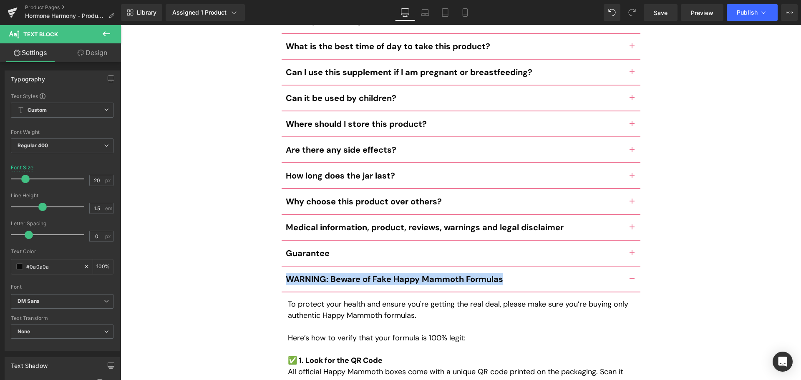
copy b "WARNING: Beware of Fake Happy Mammoth Formulas"
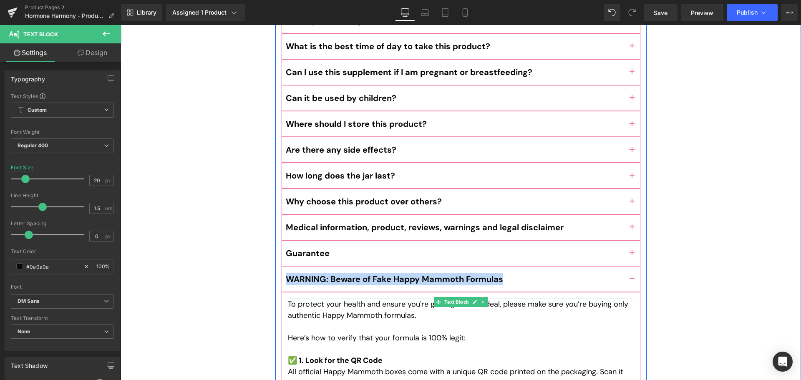
click at [351, 299] on p "To protect your health and ensure you're getting the real deal, please make sur…" at bounding box center [461, 310] width 346 height 23
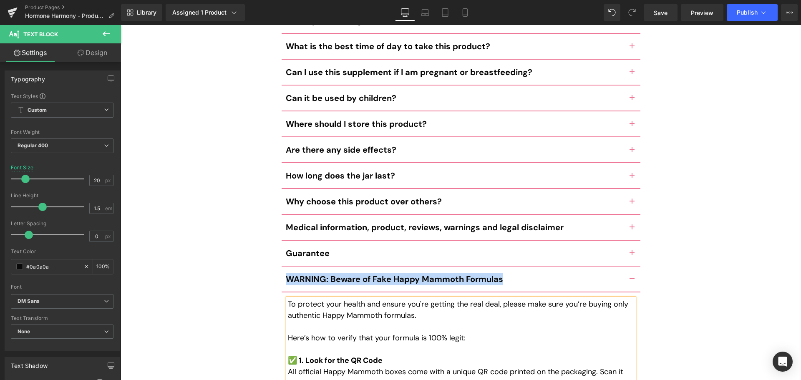
click at [351, 299] on p "To protect your health and ensure you're getting the real deal, please make sur…" at bounding box center [461, 310] width 346 height 23
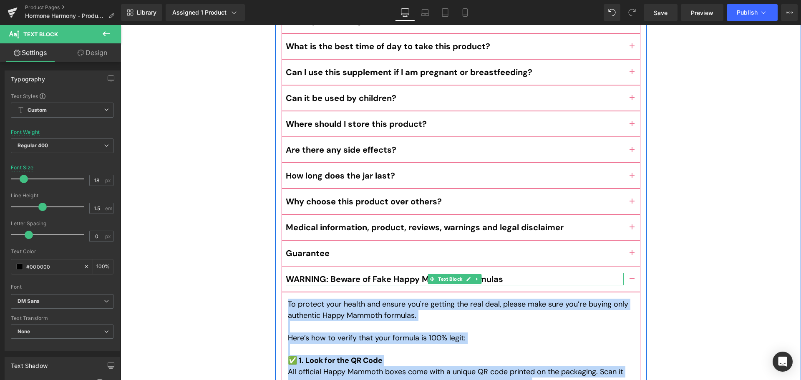
click at [398, 274] on b "WARNING: Beware of Fake Happy Mammoth Formulas" at bounding box center [394, 279] width 217 height 11
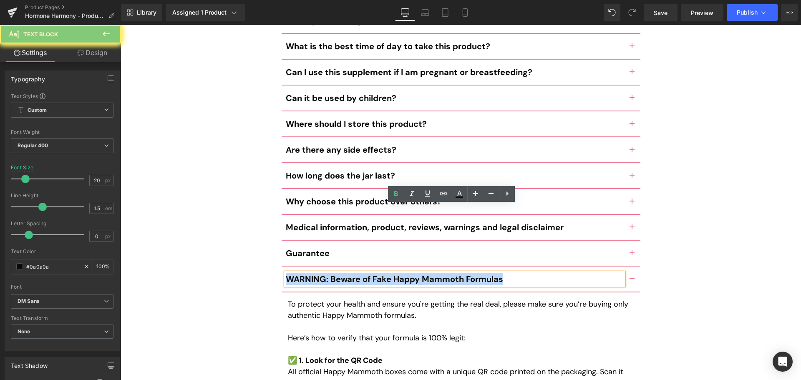
click at [398, 274] on b "WARNING: Beware of Fake Happy Mammoth Formulas" at bounding box center [394, 279] width 217 height 11
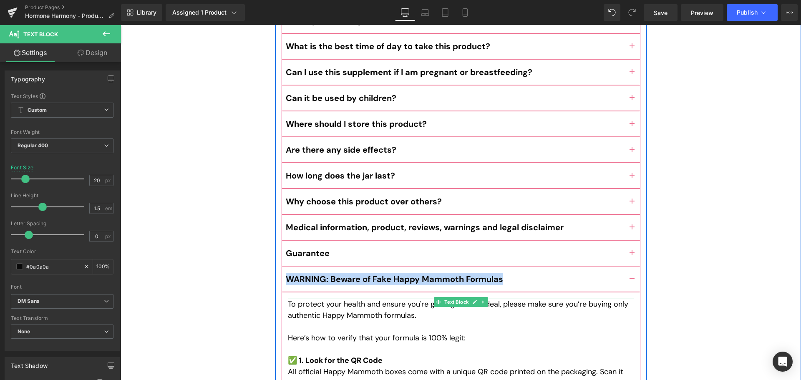
click at [352, 299] on p "To protect your health and ensure you're getting the real deal, please make sur…" at bounding box center [461, 310] width 346 height 23
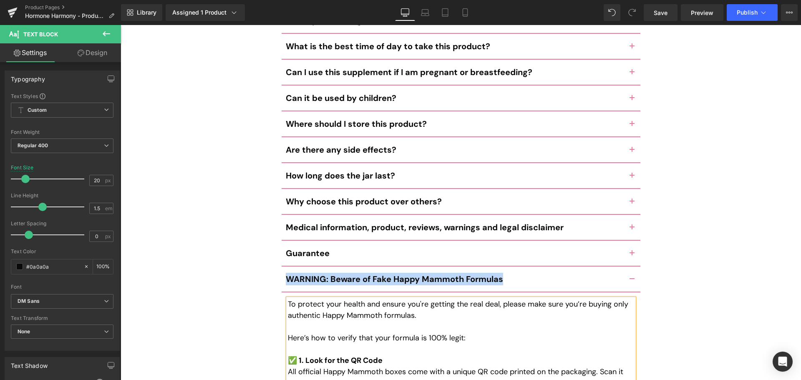
click at [352, 299] on p "To protect your health and ensure you're getting the real deal, please make sur…" at bounding box center [461, 310] width 346 height 23
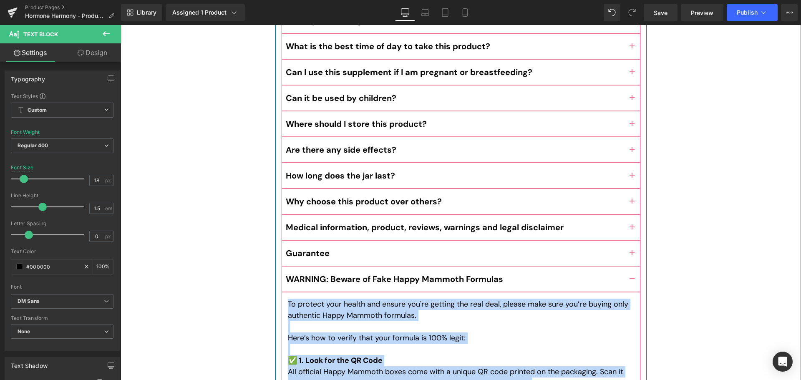
click at [352, 274] on b "WARNING: Beware of Fake Happy Mammoth Formulas" at bounding box center [394, 279] width 217 height 11
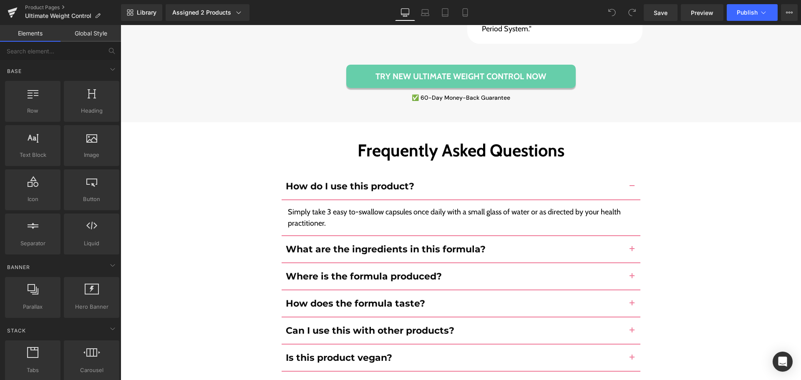
scroll to position [3798, 0]
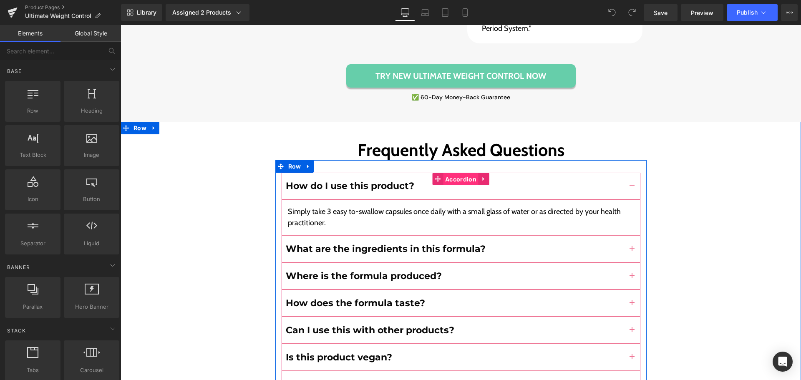
click at [459, 173] on span "Accordion" at bounding box center [460, 179] width 35 height 13
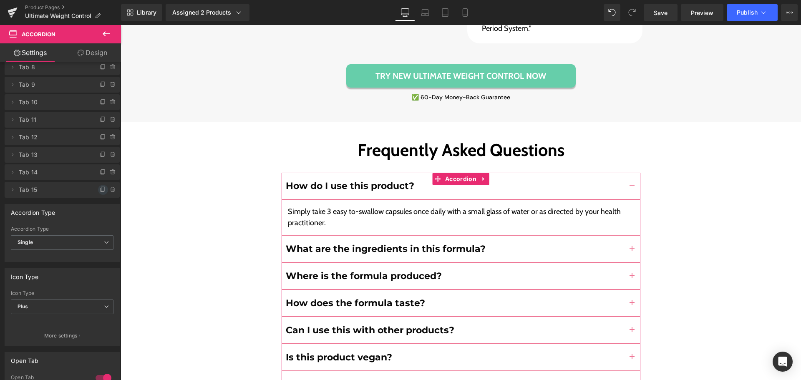
scroll to position [136, 0]
drag, startPoint x: 100, startPoint y: 187, endPoint x: 357, endPoint y: 161, distance: 258.7
click at [101, 187] on icon at bounding box center [102, 189] width 3 height 4
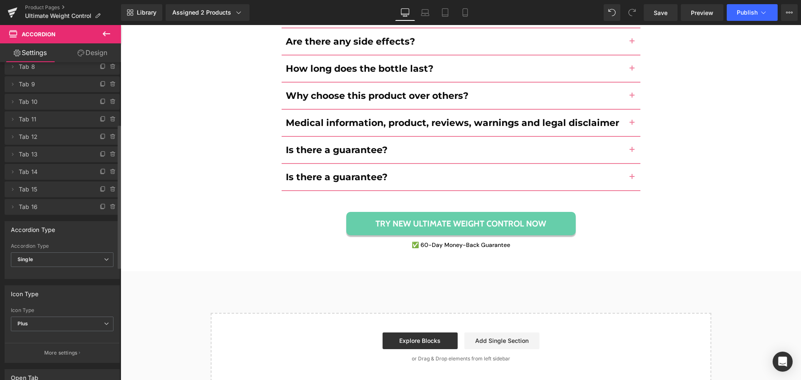
scroll to position [4249, 0]
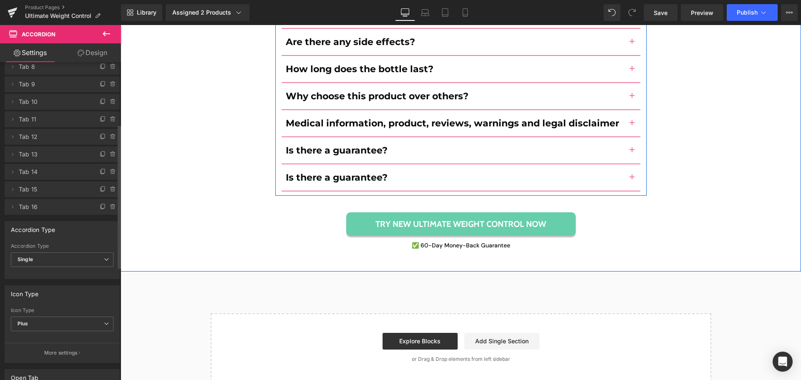
click at [320, 164] on div "Is there a guarantee? Text Block" at bounding box center [461, 177] width 359 height 27
click at [320, 172] on b "Is there a guarantee?" at bounding box center [337, 177] width 102 height 11
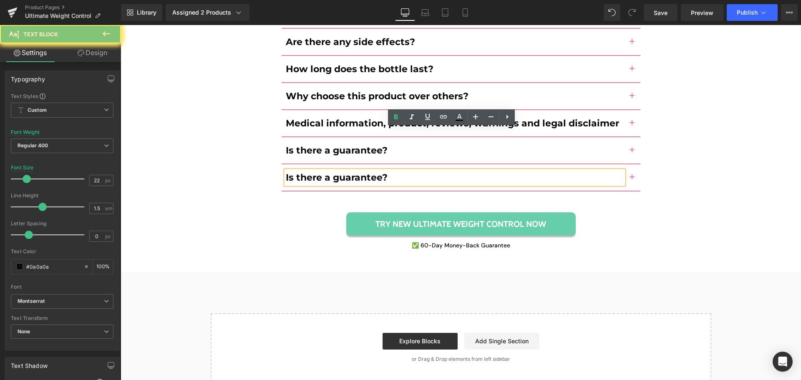
click at [320, 172] on b "Is there a guarantee?" at bounding box center [337, 177] width 102 height 11
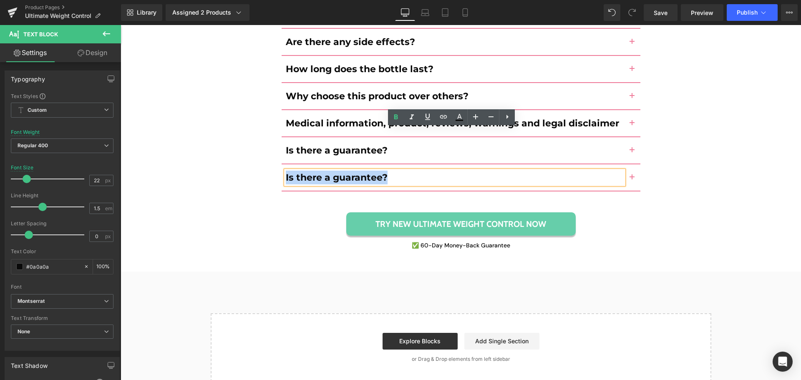
paste div
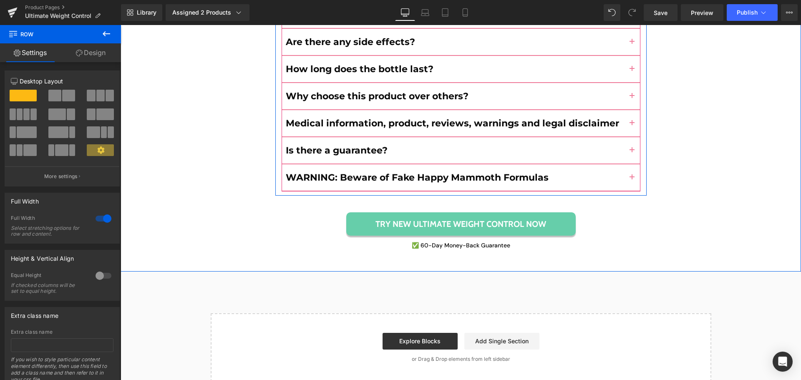
drag, startPoint x: 629, startPoint y: 136, endPoint x: 401, endPoint y: 165, distance: 230.5
click at [628, 164] on button "button" at bounding box center [632, 177] width 17 height 26
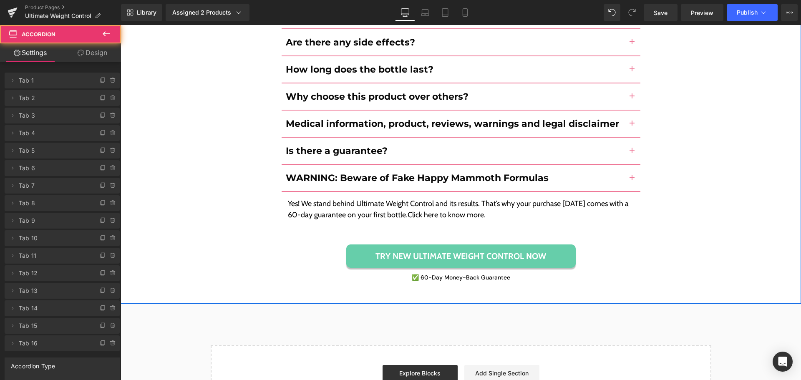
scroll to position [4213, 0]
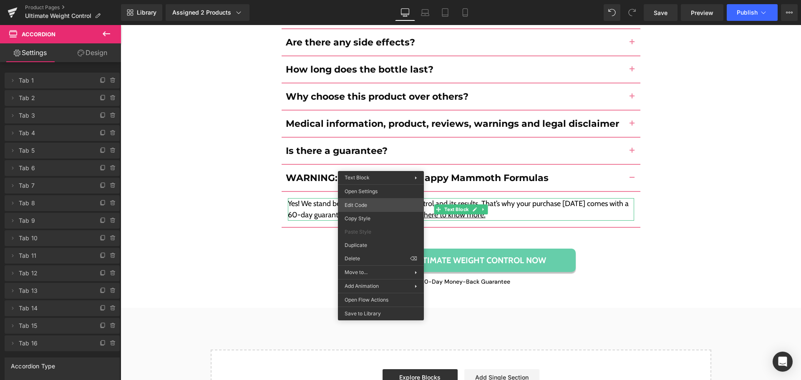
click at [368, 0] on div "Accordion You are previewing how the will restyle your page. You can not edit E…" at bounding box center [400, 0] width 801 height 0
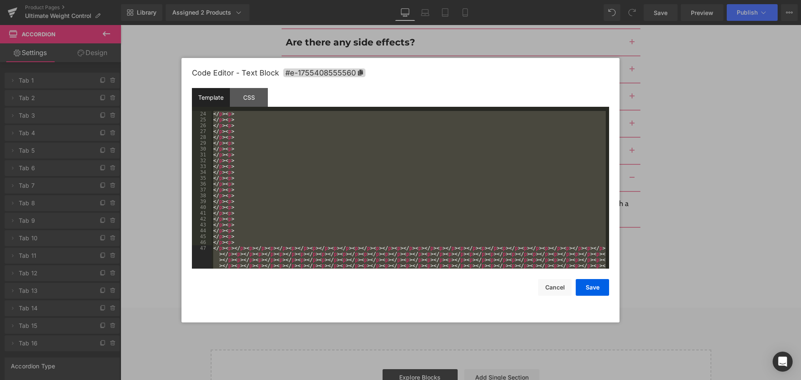
scroll to position [175, 0]
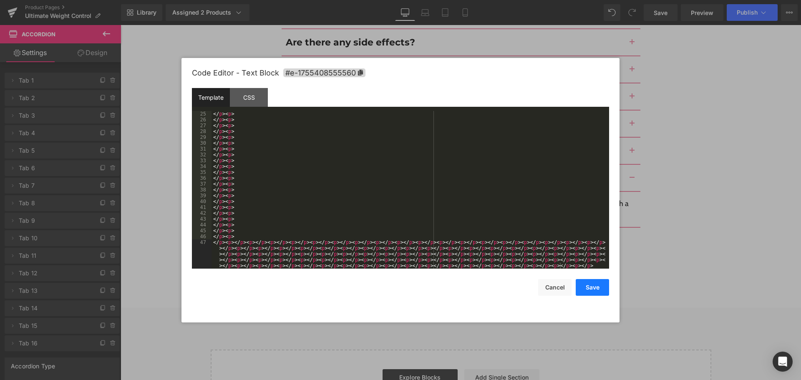
click at [597, 286] on button "Save" at bounding box center [592, 287] width 33 height 17
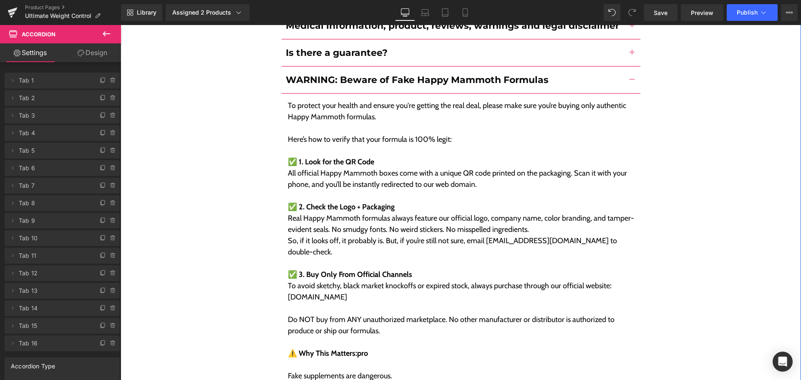
scroll to position [4310, 0]
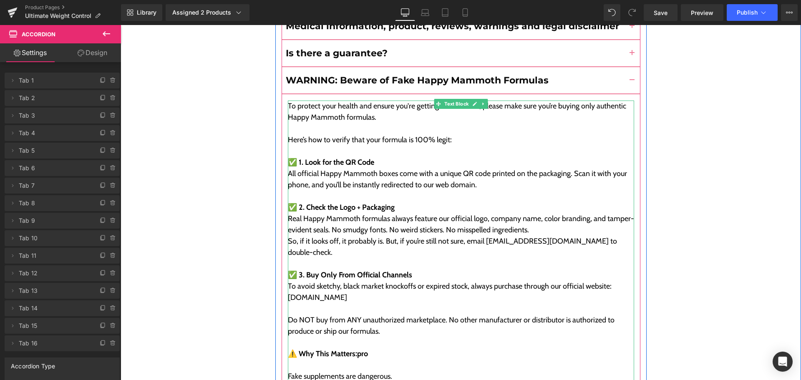
click at [540, 236] on p "So, if it looks off, it probably is. But, if you’re still not sure, email suppo…" at bounding box center [461, 247] width 346 height 23
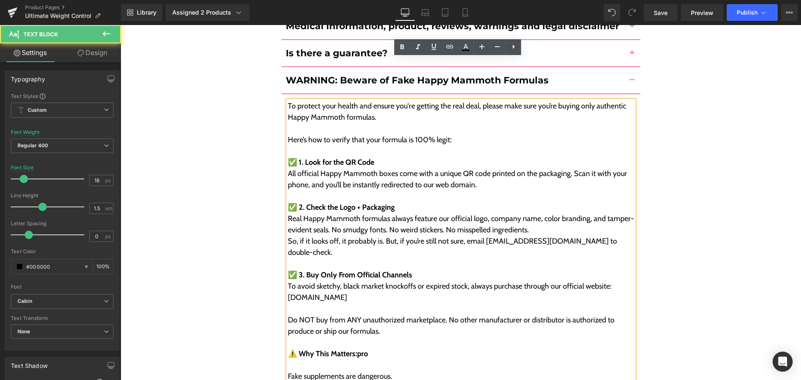
click at [509, 236] on p "So, if it looks off, it probably is. But, if you’re still not sure, email suppo…" at bounding box center [461, 247] width 346 height 23
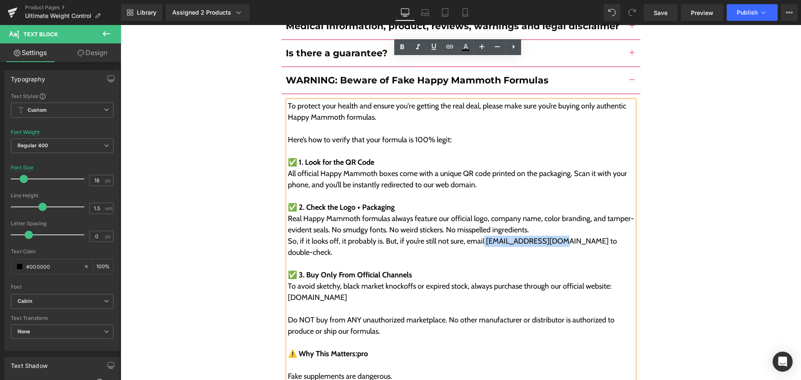
drag, startPoint x: 482, startPoint y: 201, endPoint x: 562, endPoint y: 199, distance: 81.0
click at [562, 236] on p "So, if it looks off, it probably is. But, if you’re still not sure, email suppo…" at bounding box center [461, 247] width 346 height 23
click at [688, 205] on div "Frequently Asked Questions Heading How do I use this product? Text Block Simply…" at bounding box center [461, 72] width 681 height 891
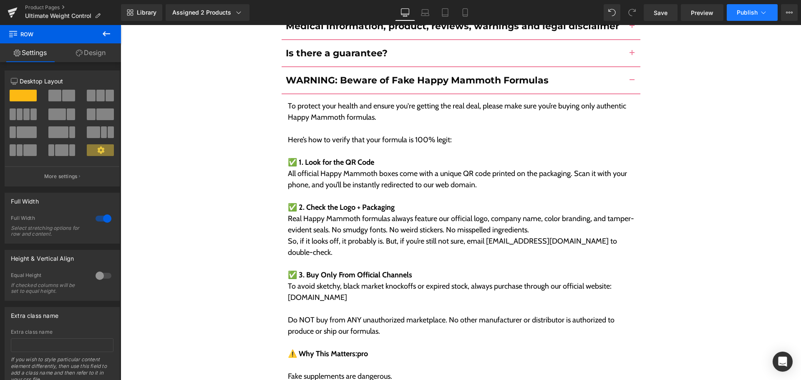
click at [756, 14] on span "Publish" at bounding box center [747, 12] width 21 height 7
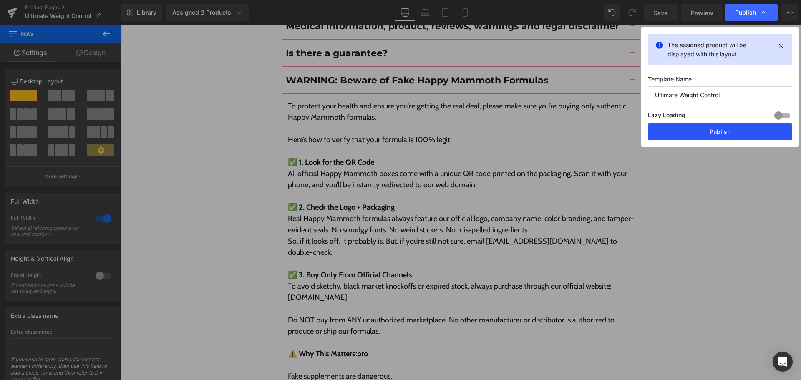
click at [739, 131] on button "Publish" at bounding box center [720, 132] width 144 height 17
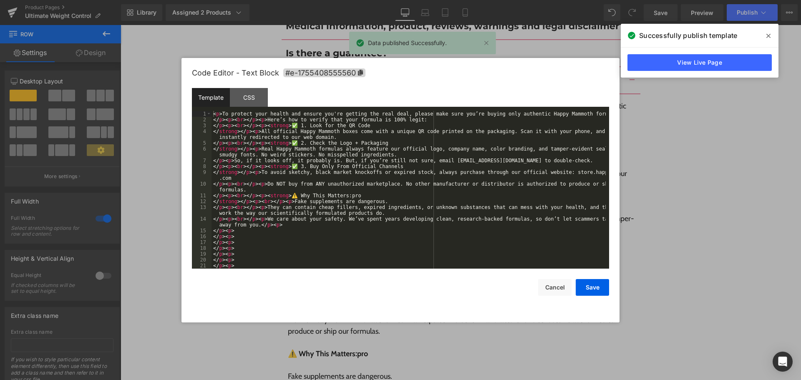
click at [347, 0] on div "Accordion You are previewing how the will restyle your page. You can not edit E…" at bounding box center [400, 0] width 801 height 0
drag, startPoint x: 556, startPoint y: 286, endPoint x: 353, endPoint y: 262, distance: 204.7
click at [556, 286] on button "Cancel" at bounding box center [554, 287] width 33 height 17
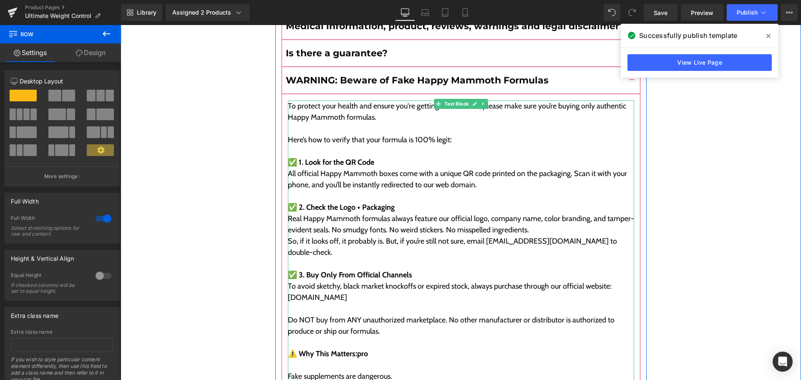
click at [309, 281] on p "To avoid sketchy, black market knockoffs or expired stock, always purchase thro…" at bounding box center [461, 292] width 346 height 23
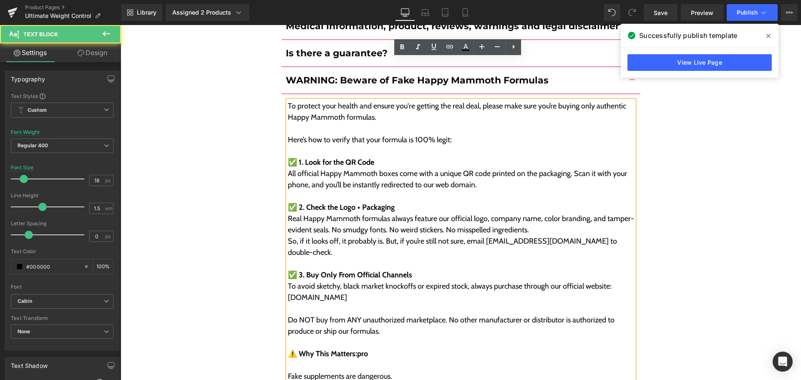
click at [314, 281] on p "To avoid sketchy, black market knockoffs or expired stock, always purchase thro…" at bounding box center [461, 292] width 346 height 23
click at [300, 281] on p "To avoid sketchy, black market knockoffs or expired stock, always purchase thro…" at bounding box center [461, 292] width 346 height 23
drag, startPoint x: 303, startPoint y: 246, endPoint x: 306, endPoint y: 253, distance: 7.7
click at [303, 281] on p "To avoid sketchy, black market knockoffs or expired stock, always purchase thro…" at bounding box center [461, 292] width 346 height 23
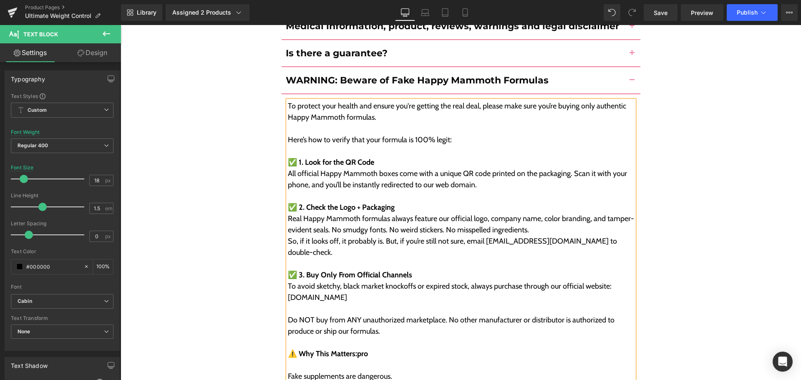
click at [363, 281] on p "To avoid sketchy, black market knockoffs or expired stock, always purchase thro…" at bounding box center [461, 292] width 346 height 23
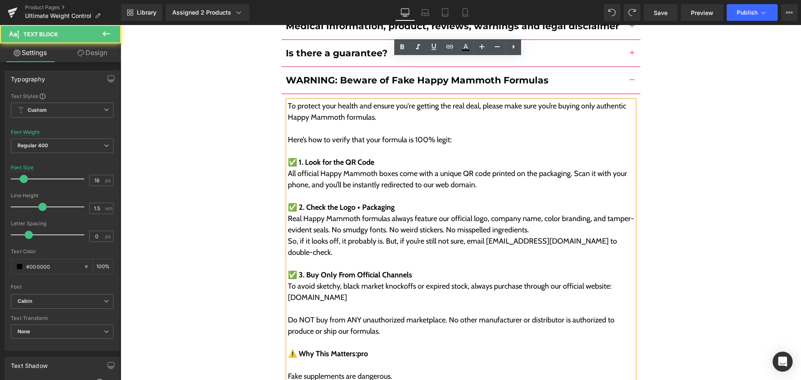
click at [385, 303] on p at bounding box center [461, 308] width 346 height 11
drag, startPoint x: 375, startPoint y: 246, endPoint x: 285, endPoint y: 248, distance: 89.7
click at [288, 281] on p "To avoid sketchy, black market knockoffs or expired stock, always purchase thro…" at bounding box center [461, 292] width 346 height 23
copy p "[DOMAIN_NAME]"
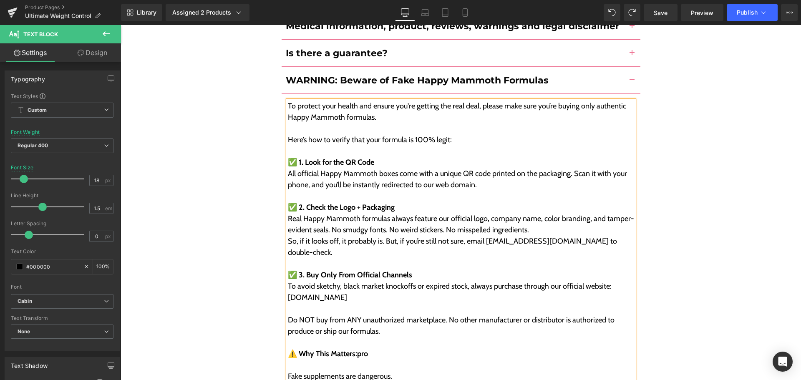
click at [311, 281] on p "To avoid sketchy, black market knockoffs or expired stock, always purchase thro…" at bounding box center [461, 292] width 346 height 23
drag, startPoint x: 364, startPoint y: 242, endPoint x: 285, endPoint y: 243, distance: 79.3
click at [288, 281] on p "To avoid sketchy, black market knockoffs or expired stock, always purchase thro…" at bounding box center [461, 292] width 346 height 23
click at [447, 51] on icon at bounding box center [450, 47] width 10 height 10
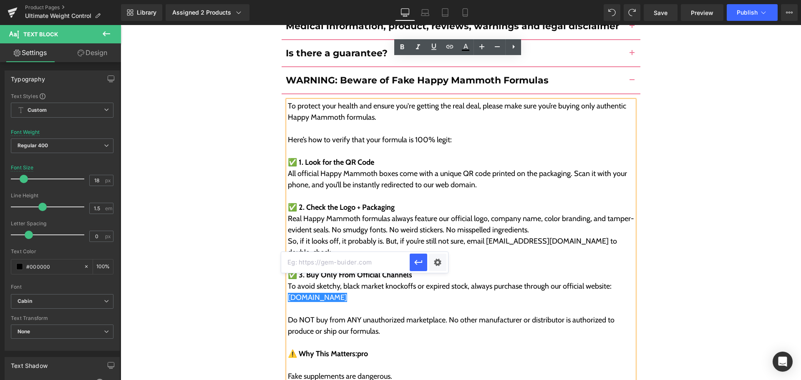
click at [338, 264] on input "text" at bounding box center [345, 262] width 129 height 21
paste input "[DOMAIN_NAME]"
type input "[DOMAIN_NAME]"
click at [415, 262] on icon "button" at bounding box center [418, 262] width 8 height 5
click at [401, 281] on p "To avoid sketchy, black market knockoffs or expired stock, always purchase thro…" at bounding box center [461, 292] width 346 height 23
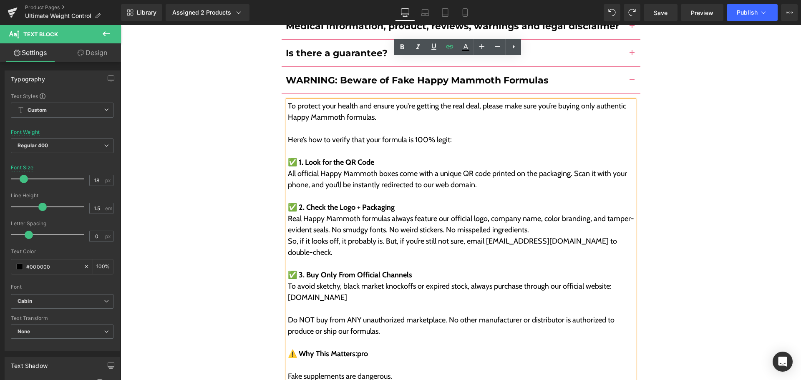
click at [597, 281] on p "To avoid sketchy, black market knockoffs or expired stock, always purchase thro…" at bounding box center [461, 292] width 346 height 23
drag, startPoint x: 482, startPoint y: 198, endPoint x: 574, endPoint y: 200, distance: 91.8
click at [575, 236] on p "So, if it looks off, it probably is. But, if you’re still not sure, email suppo…" at bounding box center [461, 247] width 346 height 23
copy p "[EMAIL_ADDRESS][DOMAIN_NAME]"
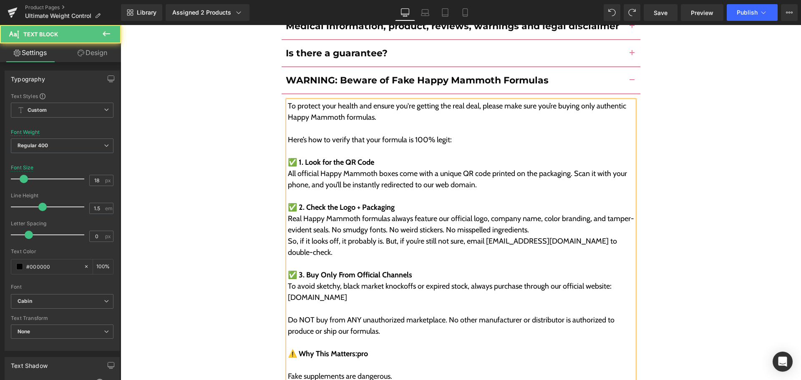
click at [518, 258] on p at bounding box center [461, 263] width 346 height 11
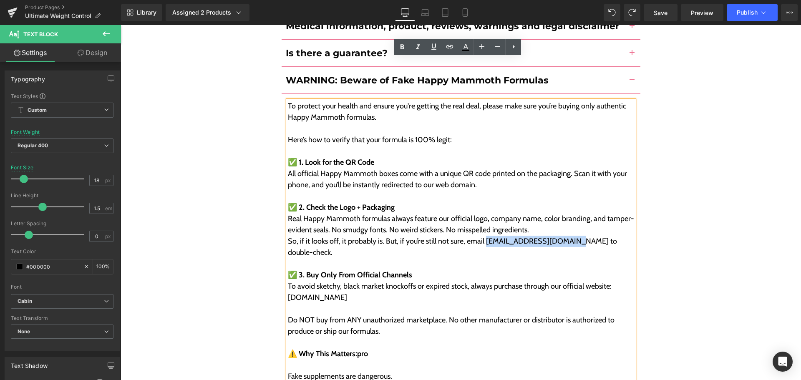
drag, startPoint x: 484, startPoint y: 199, endPoint x: 574, endPoint y: 198, distance: 90.1
click at [574, 236] on p "So, if it looks off, it probably is. But, if you’re still not sure, email suppo…" at bounding box center [461, 247] width 346 height 23
click at [449, 48] on icon at bounding box center [450, 47] width 10 height 10
click at [497, 221] on input "[DOMAIN_NAME]" at bounding box center [528, 217] width 129 height 21
paste input "[EMAIL_ADDRESS][DOMAIN_NAME]"
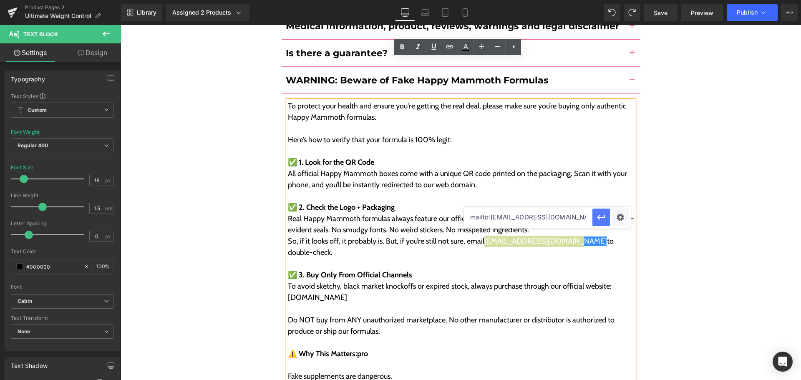
type input "mailto:support@happymammoth.co"
drag, startPoint x: 599, startPoint y: 218, endPoint x: 478, endPoint y: 194, distance: 123.3
click at [599, 218] on icon "button" at bounding box center [601, 217] width 8 height 5
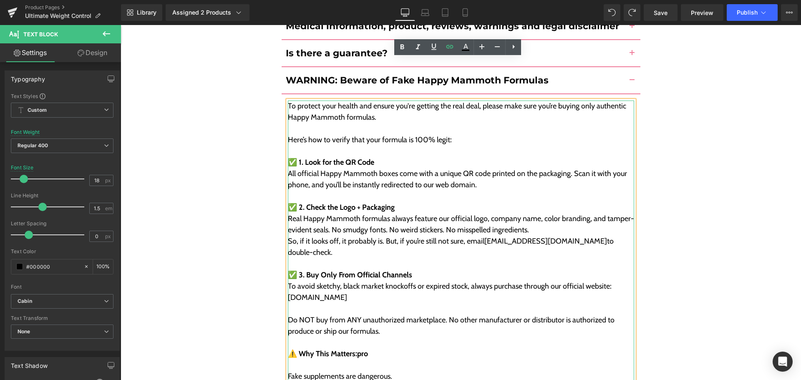
click at [561, 281] on p "To avoid sketchy, black market knockoffs or expired stock, always purchase thro…" at bounding box center [461, 292] width 346 height 23
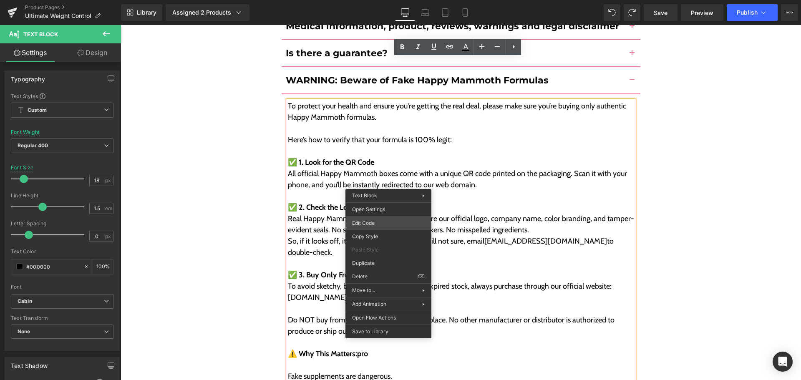
click at [382, 0] on div "Accordion You are previewing how the will restyle your page. You can not edit E…" at bounding box center [400, 0] width 801 height 0
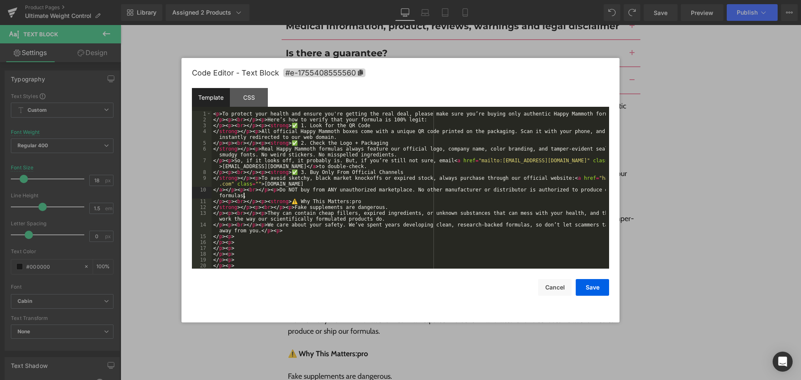
click at [405, 194] on div "< p > To protect your health and ensure you're getting the real deal, please ma…" at bounding box center [409, 195] width 394 height 169
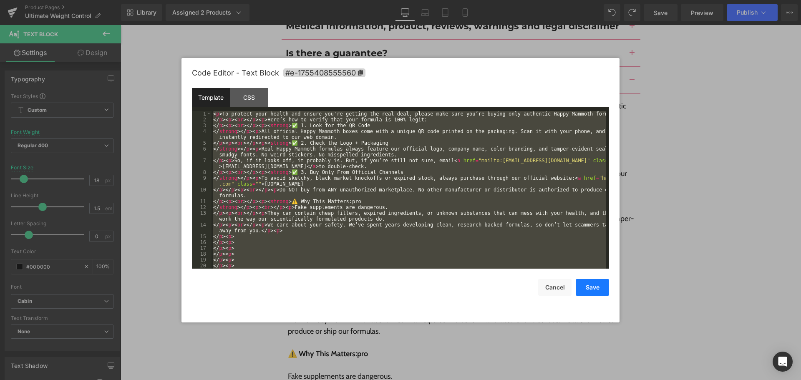
click at [585, 286] on button "Save" at bounding box center [592, 287] width 33 height 17
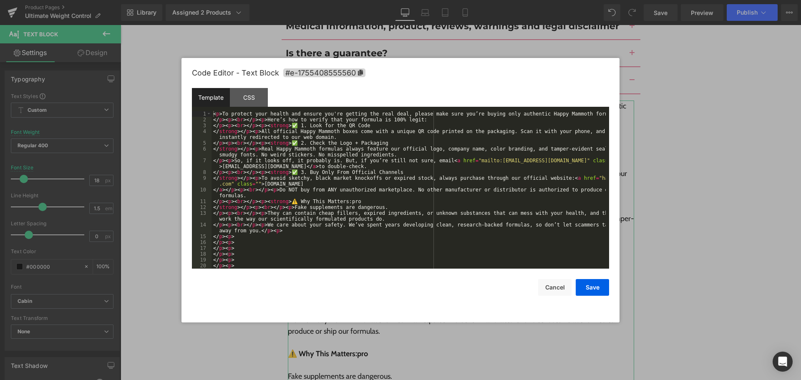
drag, startPoint x: 350, startPoint y: 179, endPoint x: 397, endPoint y: 174, distance: 47.0
click at [350, 0] on div "Accordion You are previewing how the will restyle your page. You can not edit E…" at bounding box center [400, 0] width 801 height 0
click at [446, 169] on div "< p > To protect your health and ensure you're getting the real deal, please ma…" at bounding box center [409, 195] width 394 height 169
click at [592, 282] on button "Save" at bounding box center [592, 287] width 33 height 17
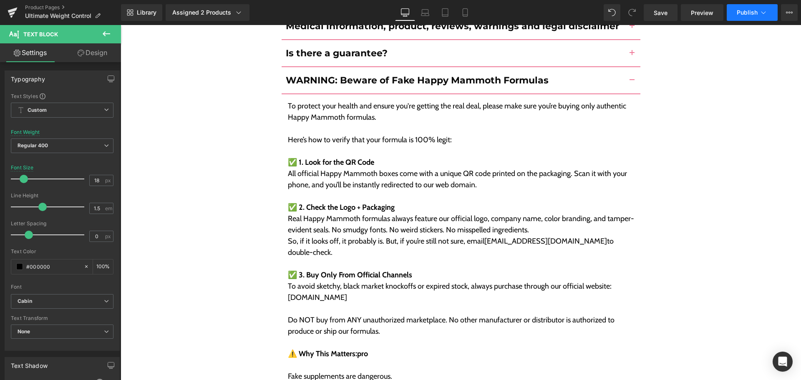
click at [735, 18] on button "Publish" at bounding box center [752, 12] width 51 height 17
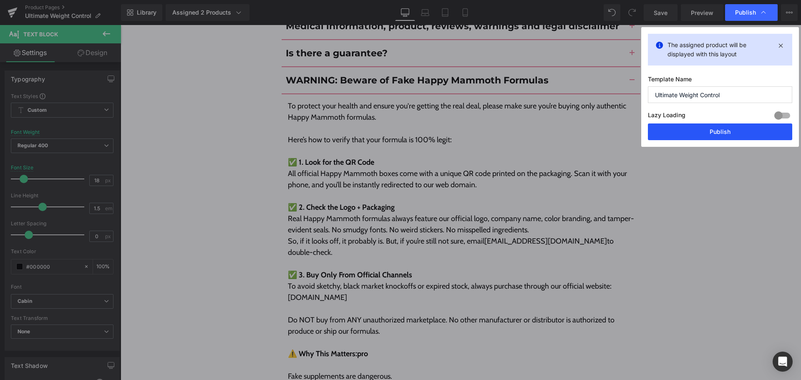
click at [717, 132] on button "Publish" at bounding box center [720, 132] width 144 height 17
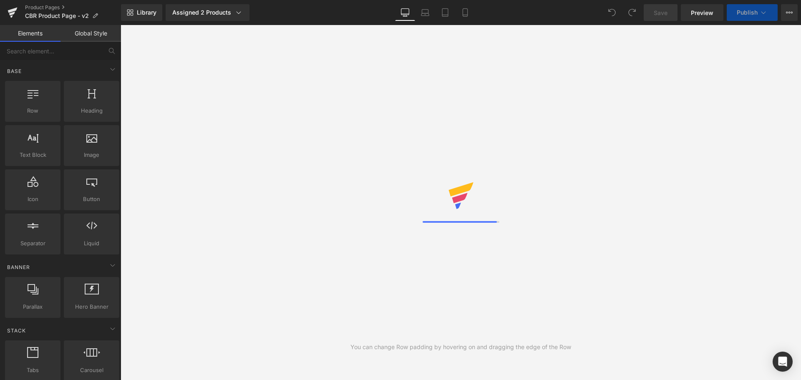
click at [287, 12] on div "Library Assigned 2 Products Product Preview Complete Belly Reset™ Complete Bell…" at bounding box center [461, 12] width 680 height 17
click at [293, 8] on div "Library Assigned 2 Products Product Preview Complete Belly Reset™ Complete Bell…" at bounding box center [461, 12] width 680 height 17
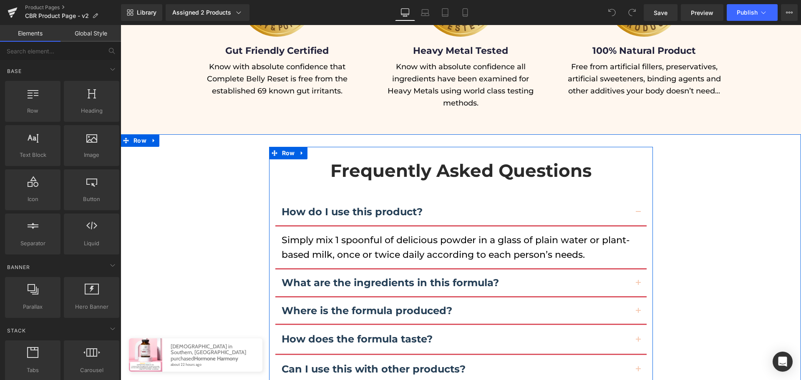
scroll to position [4849, 0]
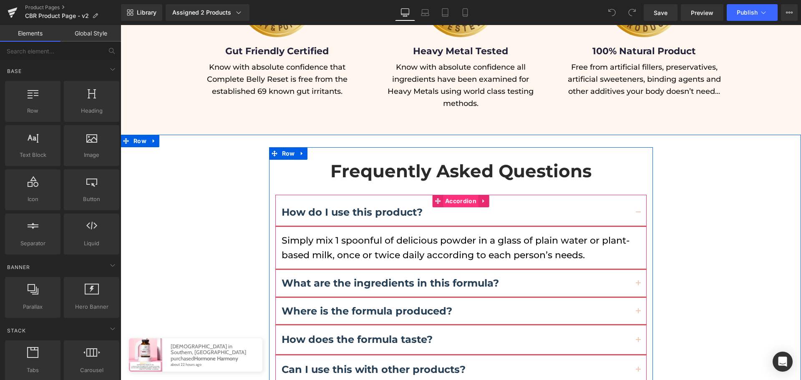
click at [461, 195] on span "Accordion" at bounding box center [460, 201] width 35 height 13
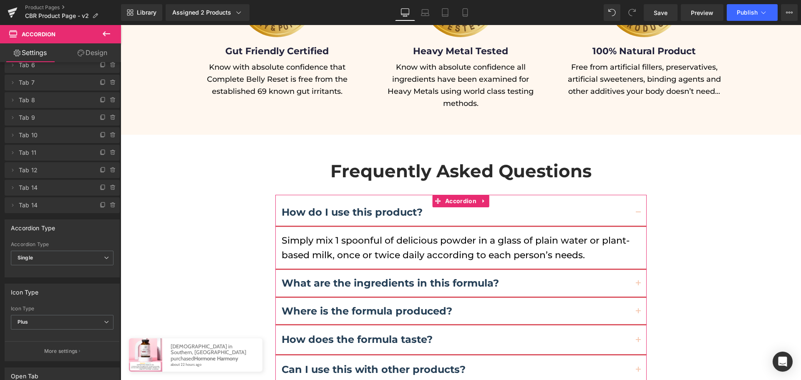
scroll to position [103, 0]
click at [100, 203] on icon at bounding box center [103, 205] width 7 height 7
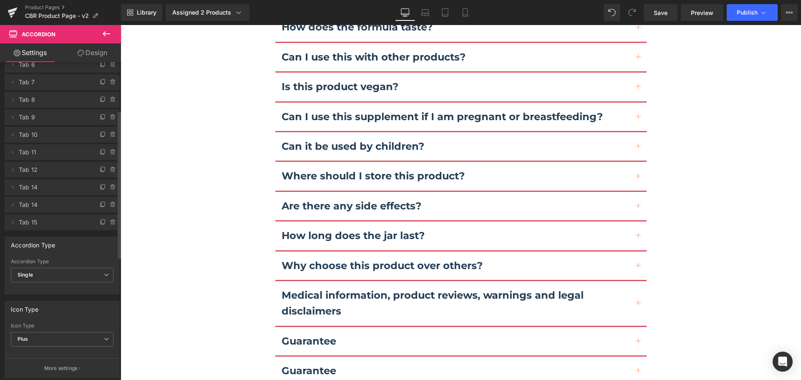
scroll to position [5168, 0]
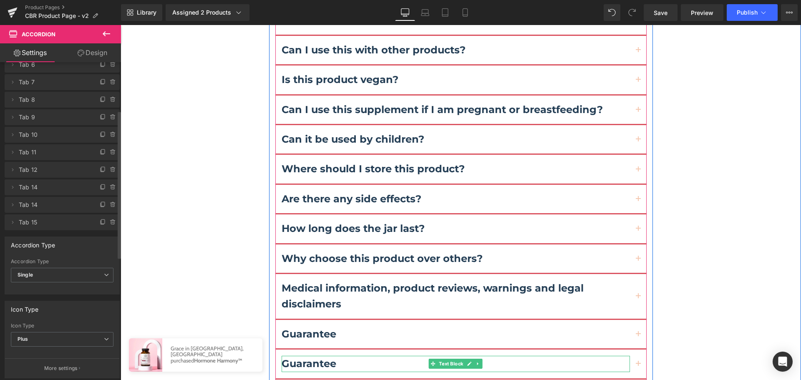
click at [310, 358] on b "Guarantee" at bounding box center [309, 364] width 55 height 12
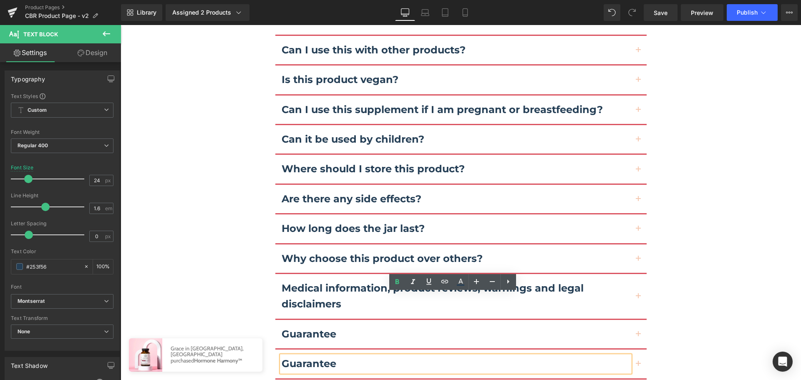
click at [297, 358] on b "Guarantee" at bounding box center [309, 364] width 55 height 12
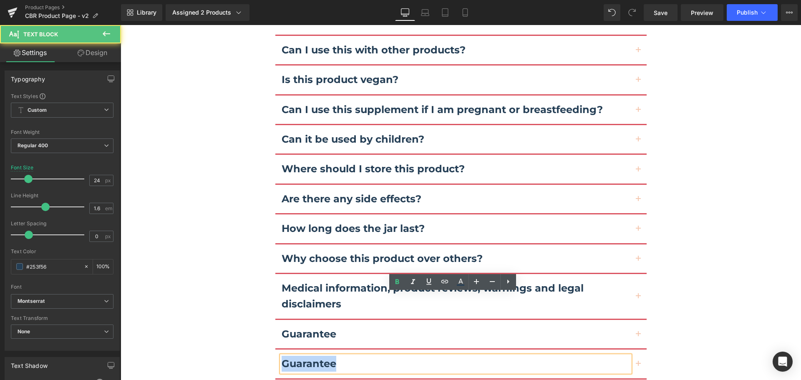
click at [297, 358] on b "Guarantee" at bounding box center [309, 364] width 55 height 12
paste div
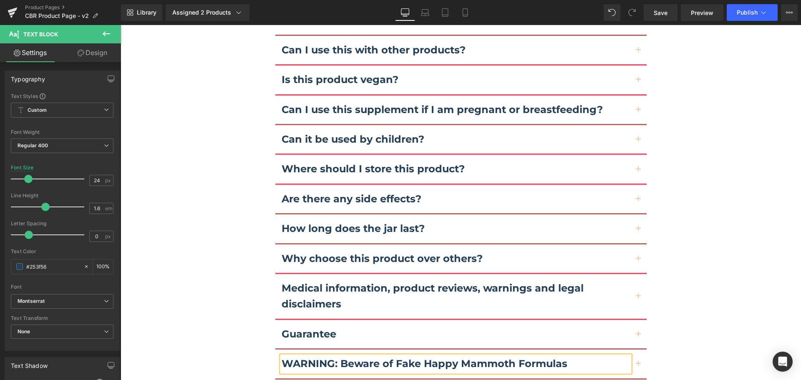
click at [250, 310] on div "Frequently Asked Questions Heading How do I use this product? Text Block Text B…" at bounding box center [461, 108] width 681 height 560
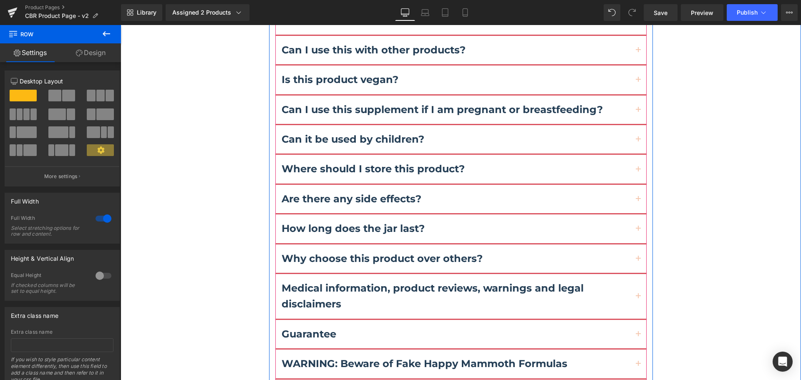
click at [638, 366] on span "button" at bounding box center [638, 366] width 0 height 0
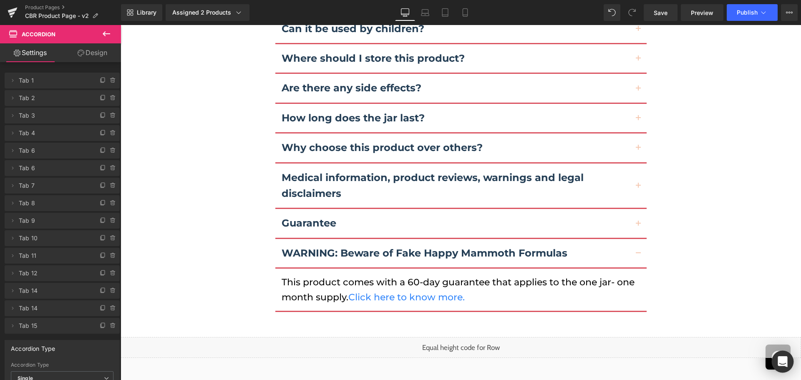
scroll to position [5239, 0]
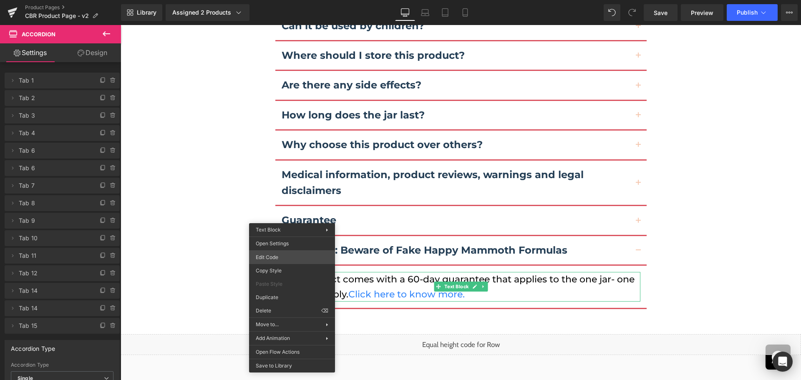
click at [287, 0] on div "Accordion You are previewing how the will restyle your page. You can not edit E…" at bounding box center [400, 0] width 801 height 0
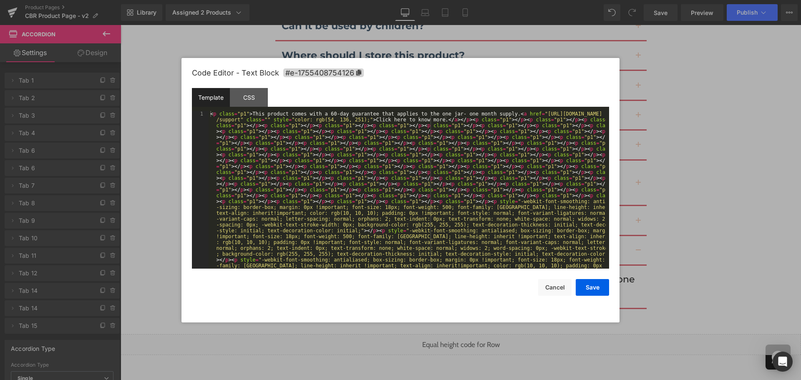
click at [347, 213] on div "< p class = "p1" > This product comes with a 60-day guarantee that applies to t…" at bounding box center [407, 365] width 397 height 508
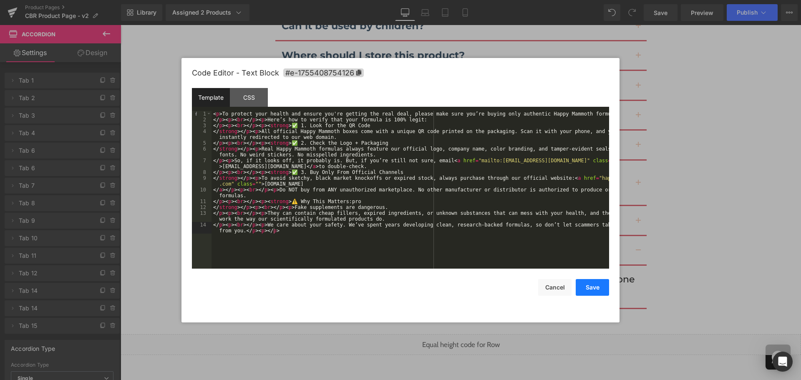
click at [604, 290] on button "Save" at bounding box center [592, 287] width 33 height 17
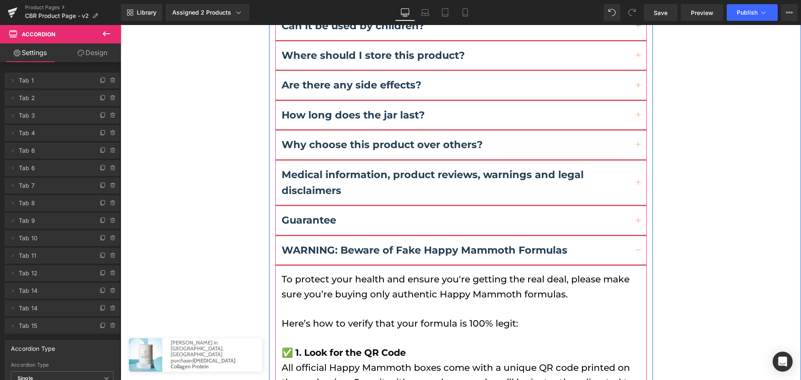
drag, startPoint x: 636, startPoint y: 187, endPoint x: 637, endPoint y: 182, distance: 4.8
click at [638, 253] on span "button" at bounding box center [638, 253] width 0 height 0
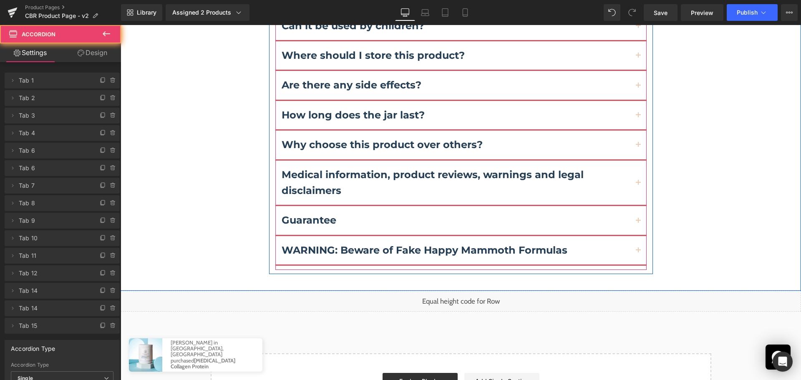
drag, startPoint x: 635, startPoint y: 152, endPoint x: 631, endPoint y: 157, distance: 5.9
click at [635, 206] on button "button" at bounding box center [638, 220] width 17 height 28
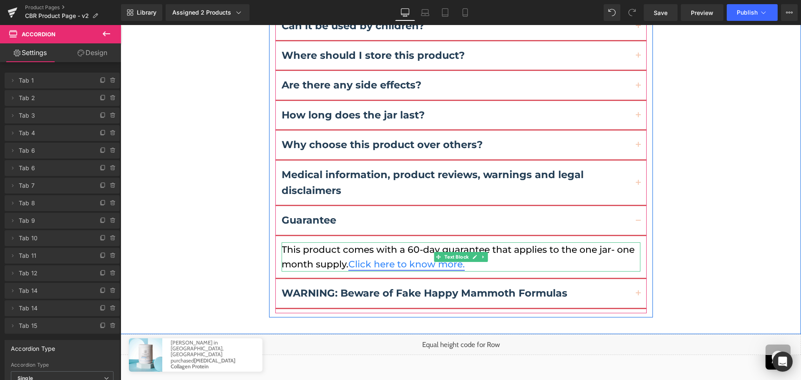
click at [400, 259] on link "Click here to know more." at bounding box center [406, 264] width 116 height 11
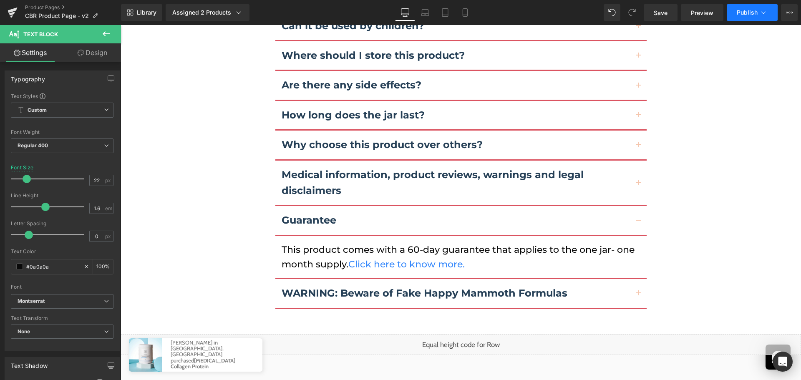
click at [747, 16] on button "Publish" at bounding box center [752, 12] width 51 height 17
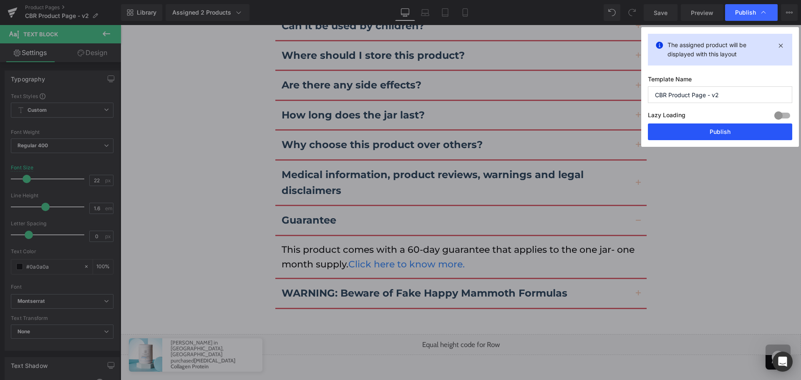
click at [730, 130] on button "Publish" at bounding box center [720, 132] width 144 height 17
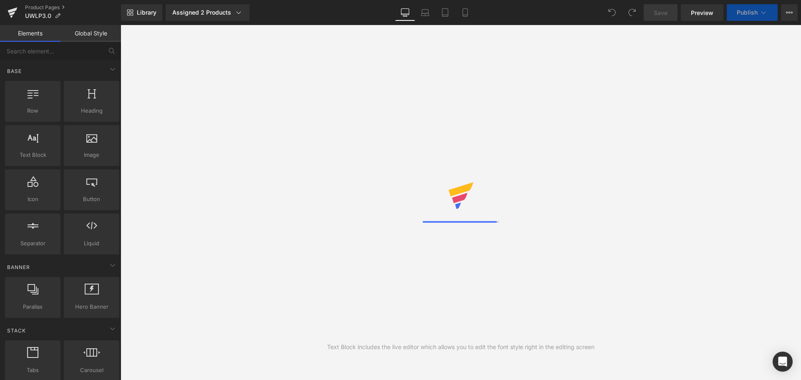
click at [330, 13] on div "Library Assigned 2 Products Product Preview The Ultimate Weight Loss Protocol 3…" at bounding box center [461, 12] width 680 height 17
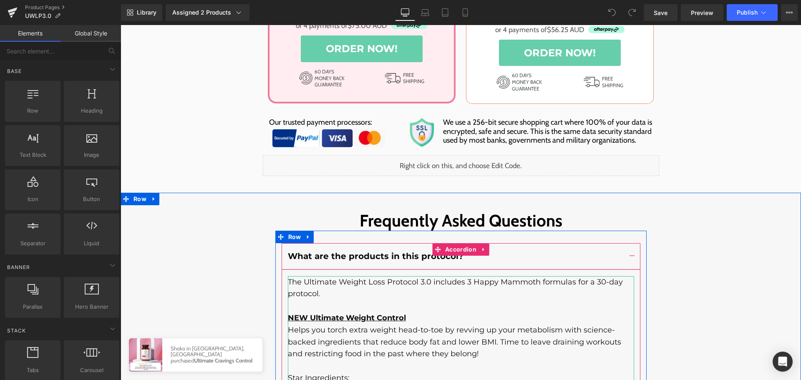
scroll to position [7106, 0]
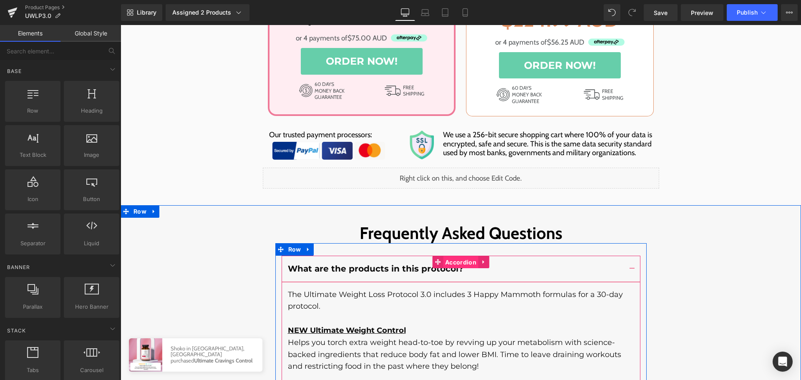
click at [461, 256] on span "Accordion" at bounding box center [460, 262] width 35 height 13
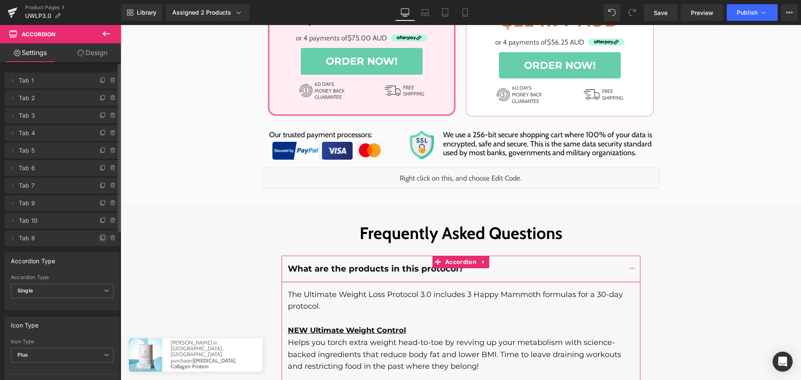
click at [101, 239] on icon at bounding box center [103, 238] width 7 height 7
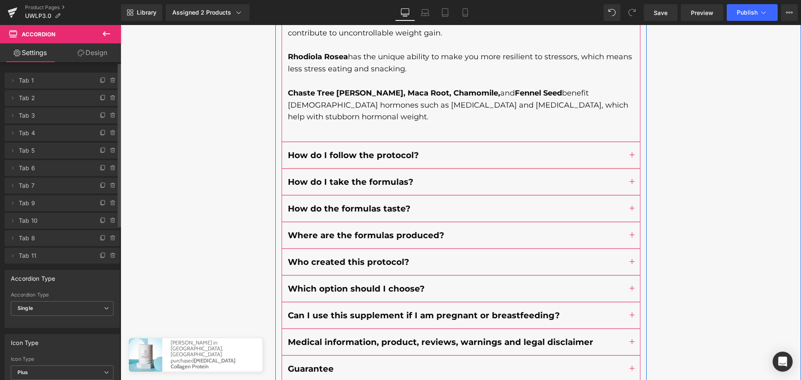
scroll to position [7897, 0]
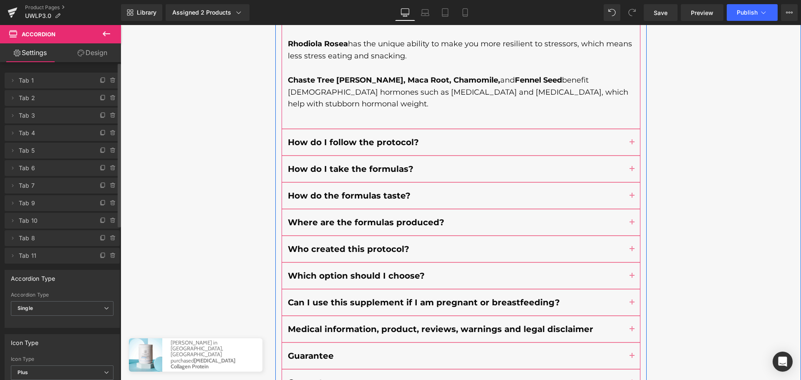
click at [304, 378] on b "Guarantee" at bounding box center [311, 383] width 46 height 10
click at [303, 378] on b "Guarantee" at bounding box center [311, 383] width 46 height 10
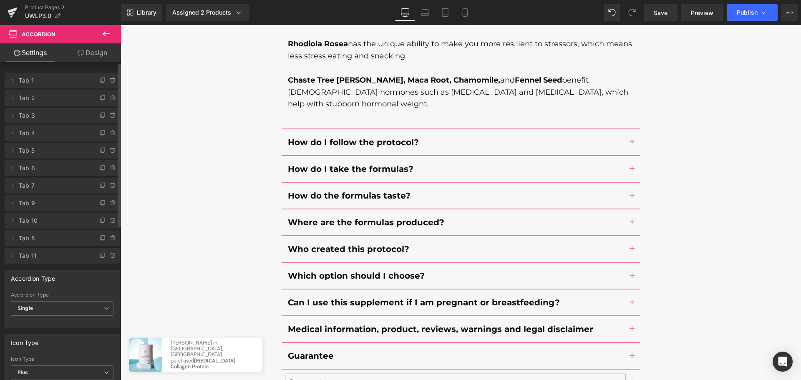
click at [303, 378] on b "Guarantee" at bounding box center [311, 383] width 46 height 10
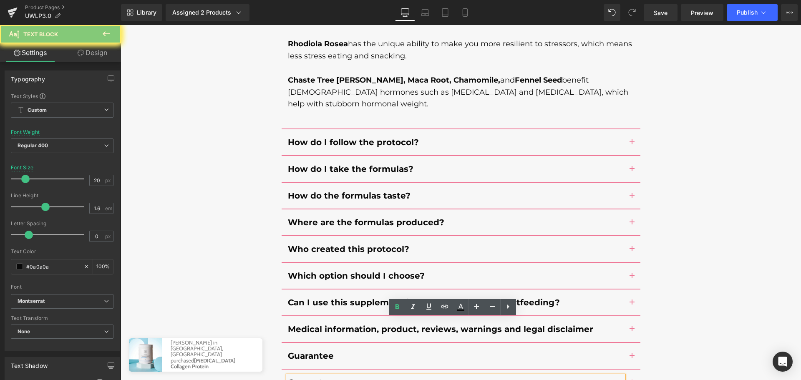
click at [303, 378] on b "Guarantee" at bounding box center [311, 383] width 46 height 10
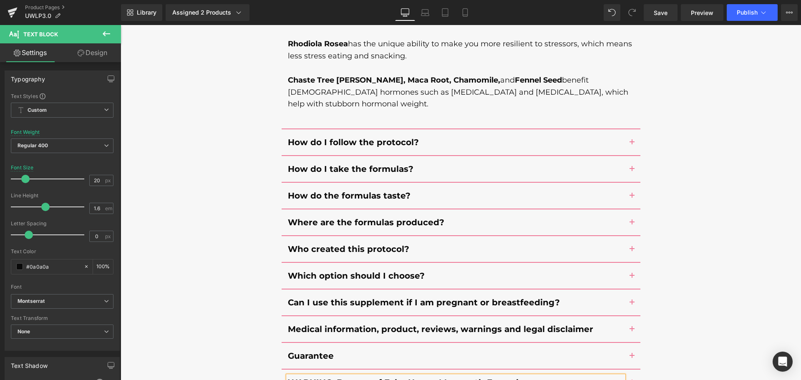
click at [632, 380] on span "button" at bounding box center [632, 385] width 0 height 0
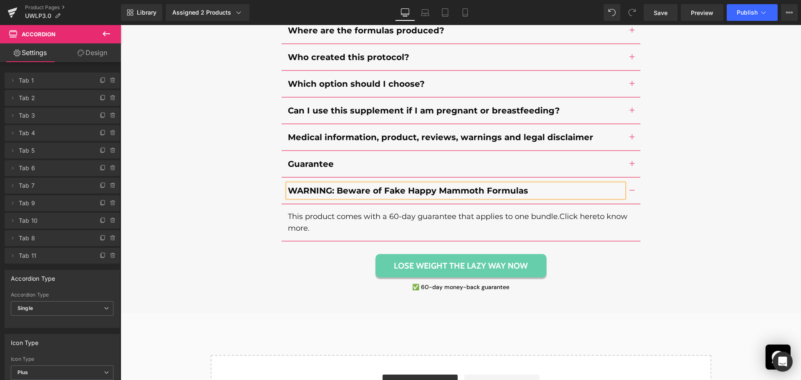
scroll to position [7488, 0]
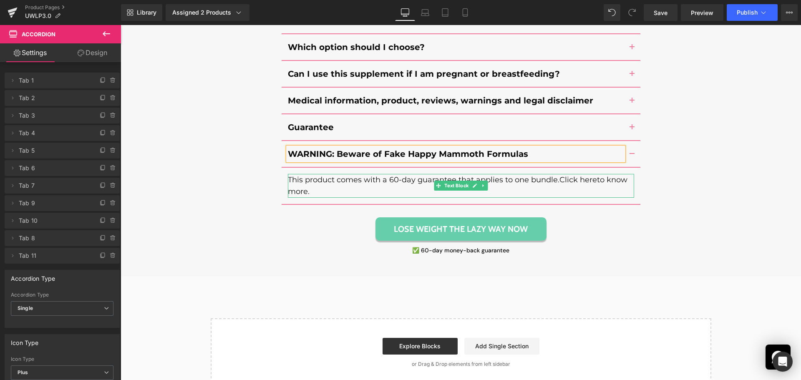
drag, startPoint x: 330, startPoint y: 136, endPoint x: 330, endPoint y: 141, distance: 4.2
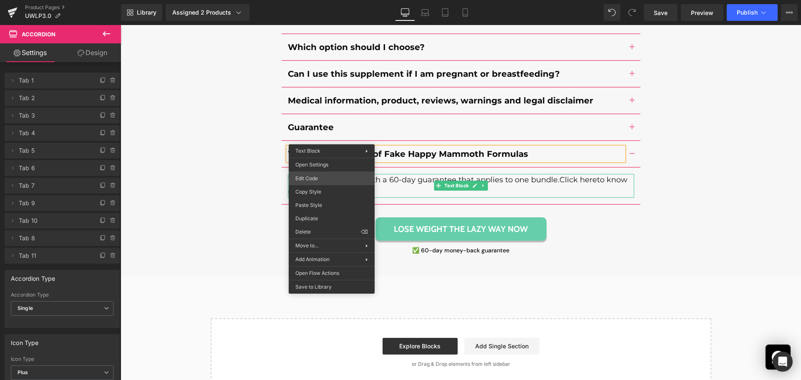
click at [330, 0] on div "Accordion You are previewing how the will restyle your page. You can not edit E…" at bounding box center [400, 0] width 801 height 0
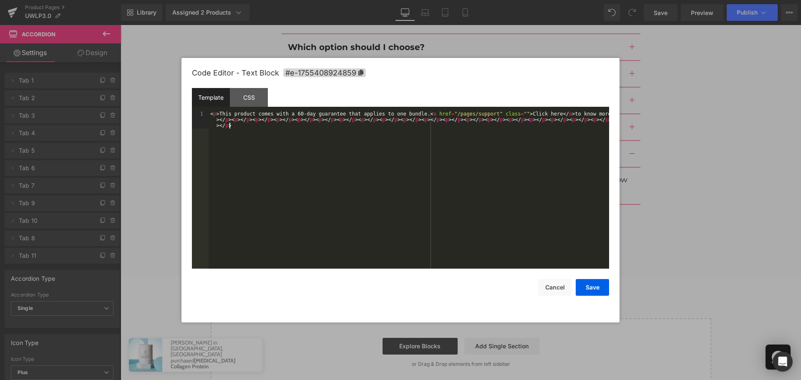
click at [358, 171] on div "< p > This product comes with a 60-day guarantee that applies to one bundle. < …" at bounding box center [409, 207] width 401 height 193
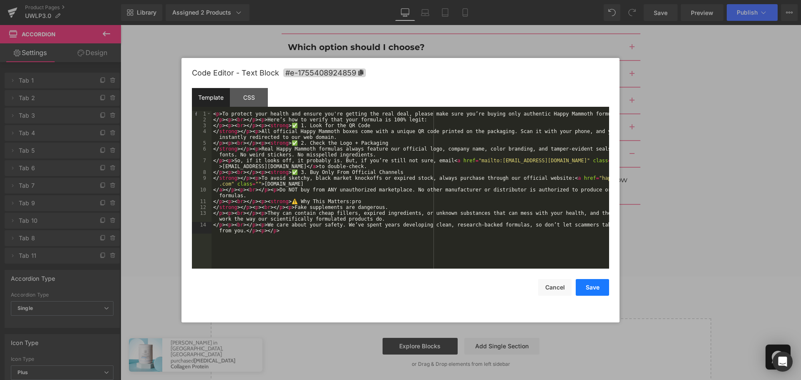
click at [592, 287] on button "Save" at bounding box center [592, 287] width 33 height 17
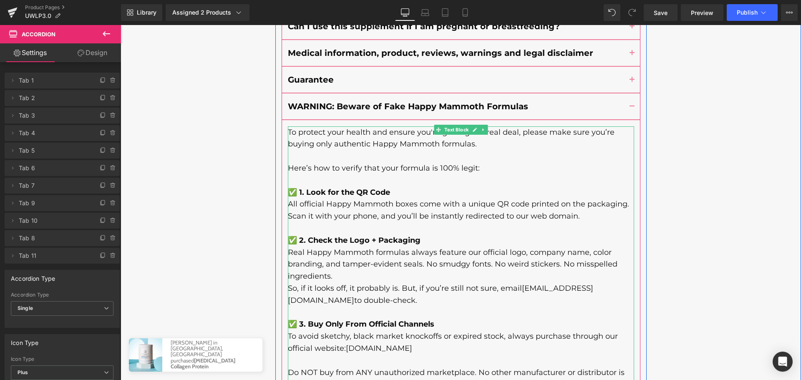
scroll to position [7561, 0]
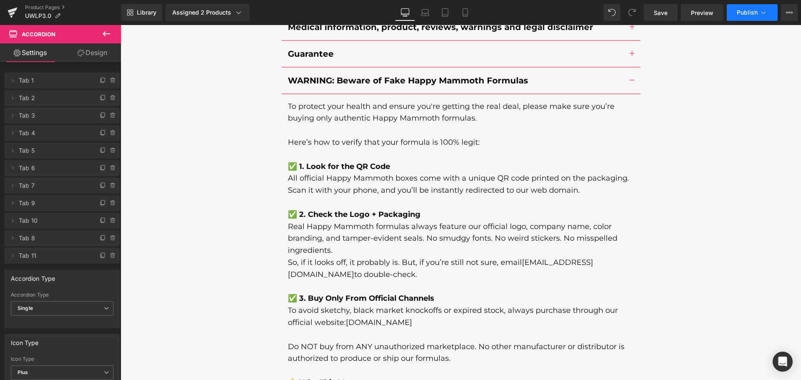
click at [739, 17] on button "Publish" at bounding box center [752, 12] width 51 height 17
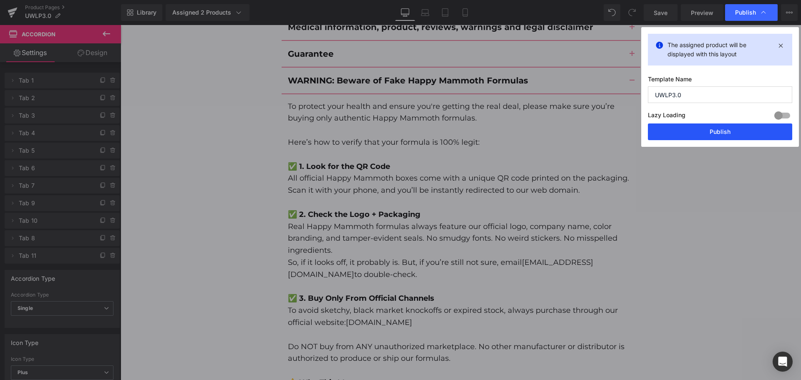
drag, startPoint x: 707, startPoint y: 133, endPoint x: 587, endPoint y: 114, distance: 122.1
click at [707, 133] on button "Publish" at bounding box center [720, 132] width 144 height 17
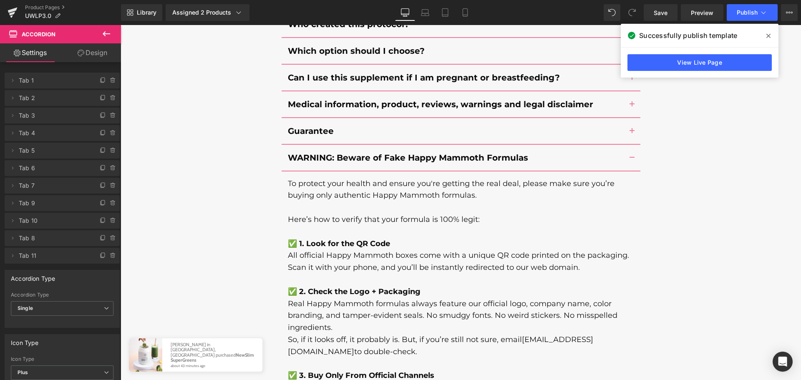
scroll to position [7484, 0]
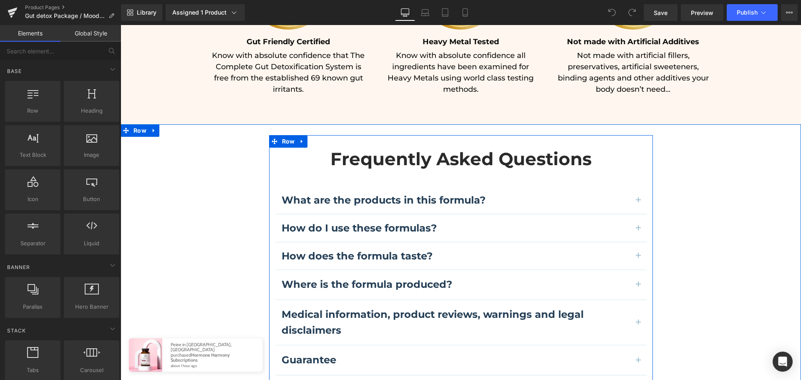
scroll to position [2282, 0]
click at [453, 183] on span "Accordion" at bounding box center [460, 189] width 35 height 13
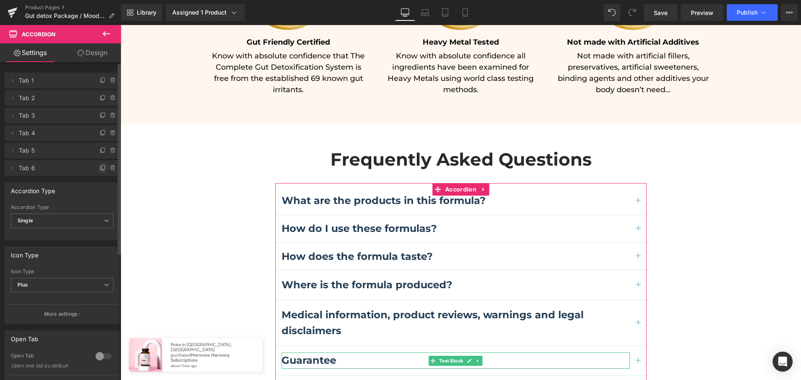
click at [98, 167] on span at bounding box center [103, 168] width 10 height 10
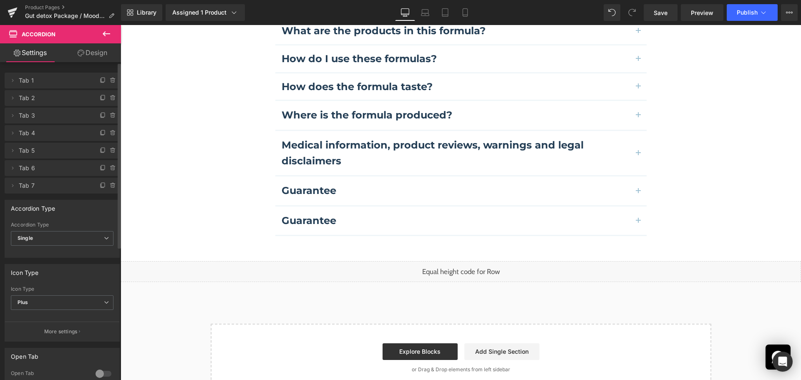
scroll to position [2452, 0]
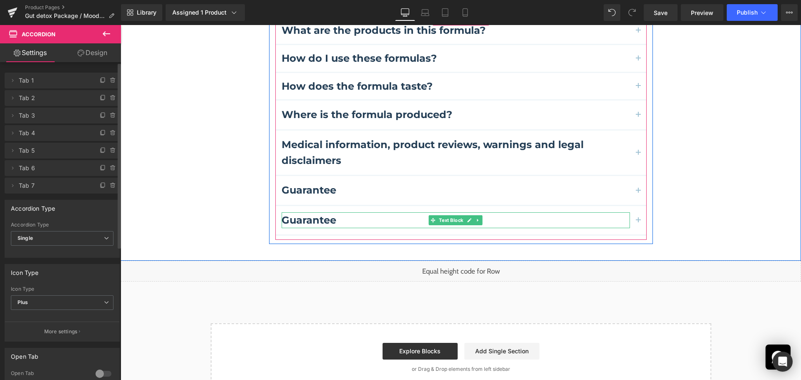
click at [312, 214] on b "Guarantee" at bounding box center [309, 220] width 55 height 12
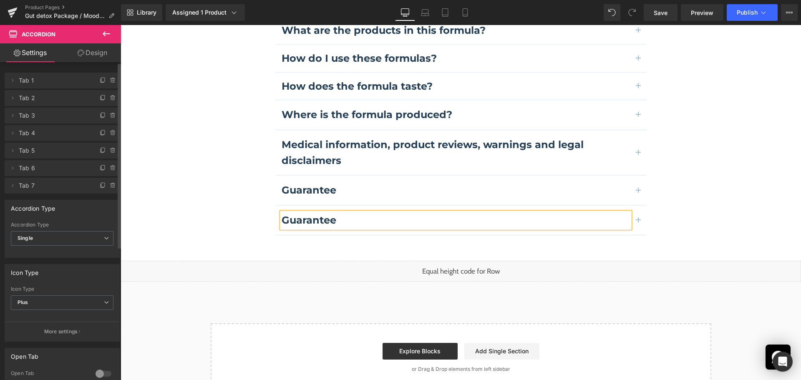
click at [312, 214] on b "Guarantee" at bounding box center [309, 220] width 55 height 12
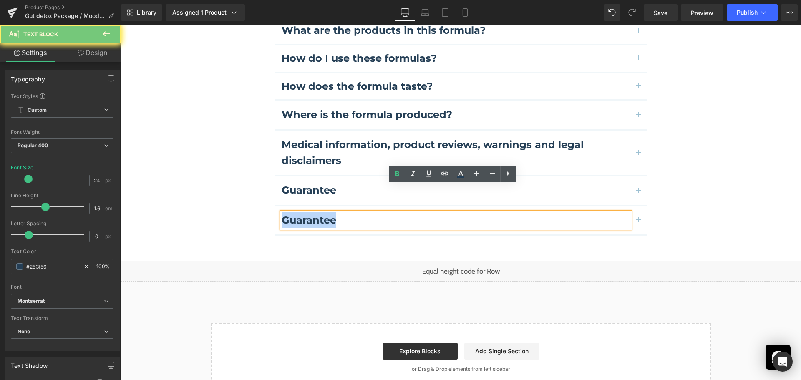
click at [312, 214] on b "Guarantee" at bounding box center [309, 220] width 55 height 12
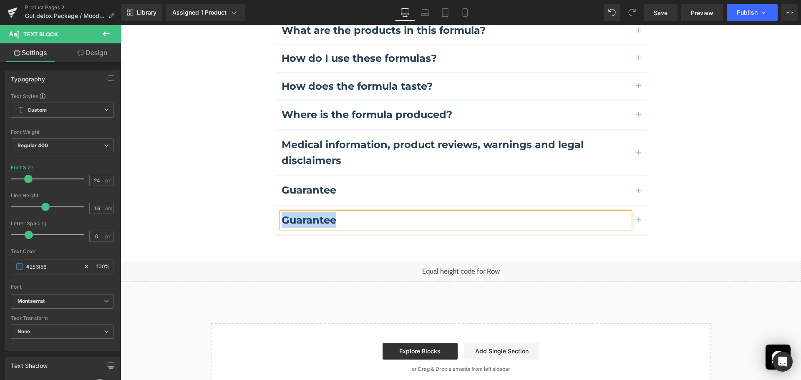
click at [638, 206] on button "button" at bounding box center [638, 220] width 17 height 28
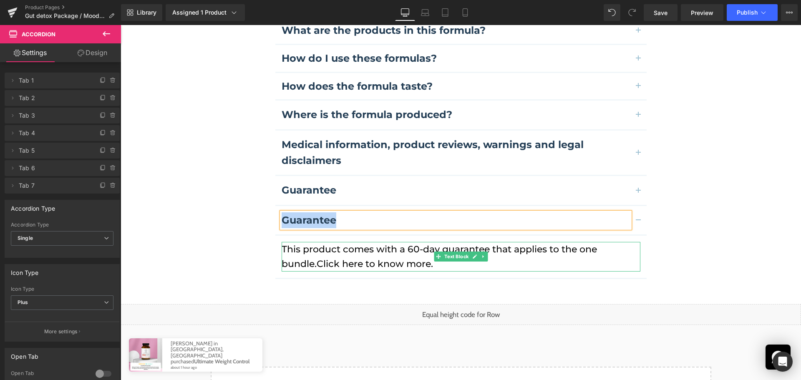
click at [348, 242] on p "This product comes with a 60-day guarantee that applies to the one bundle. Clic…" at bounding box center [461, 256] width 359 height 29
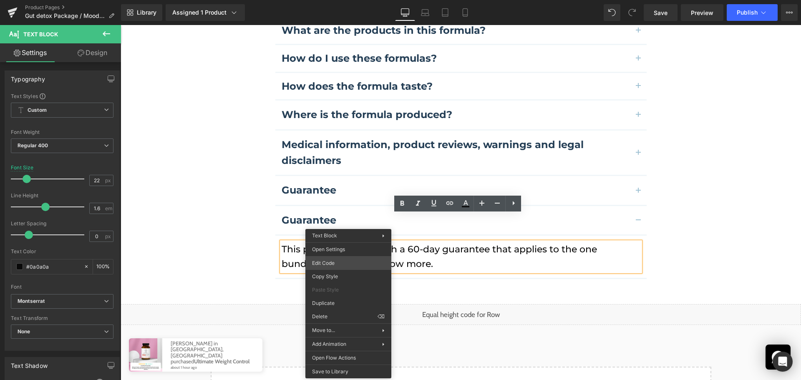
click at [344, 0] on div "Accordion You are previewing how the will restyle your page. You can not edit E…" at bounding box center [400, 0] width 801 height 0
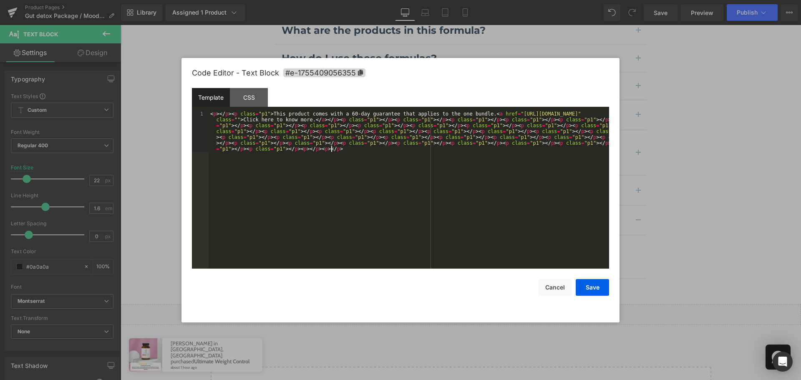
click at [373, 193] on div "< p > </ p > < p class = "p1" > This product comes with a 60-day guarantee that…" at bounding box center [409, 230] width 401 height 239
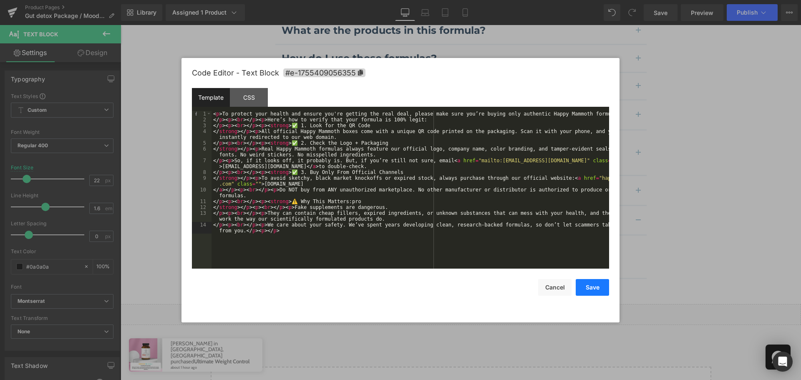
click at [587, 286] on button "Save" at bounding box center [592, 287] width 33 height 17
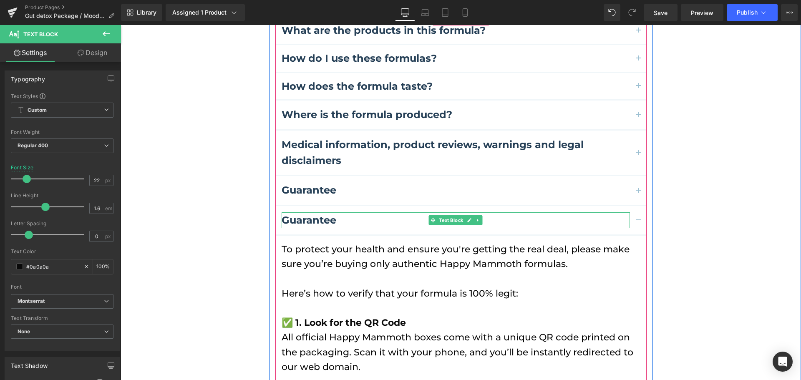
click at [309, 214] on b "Guarantee" at bounding box center [309, 220] width 55 height 12
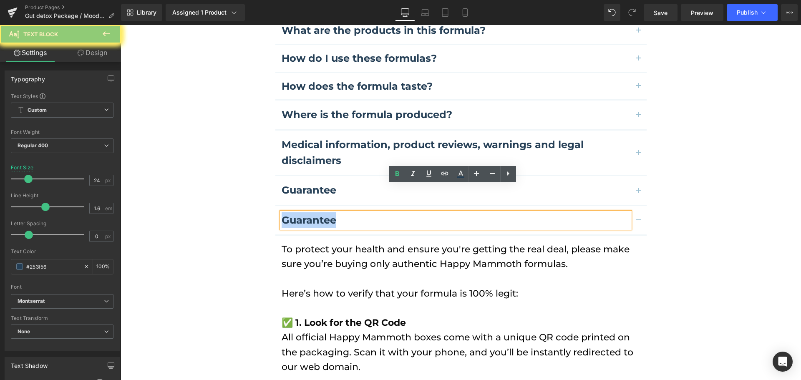
click at [309, 214] on b "Guarantee" at bounding box center [309, 220] width 55 height 12
paste div
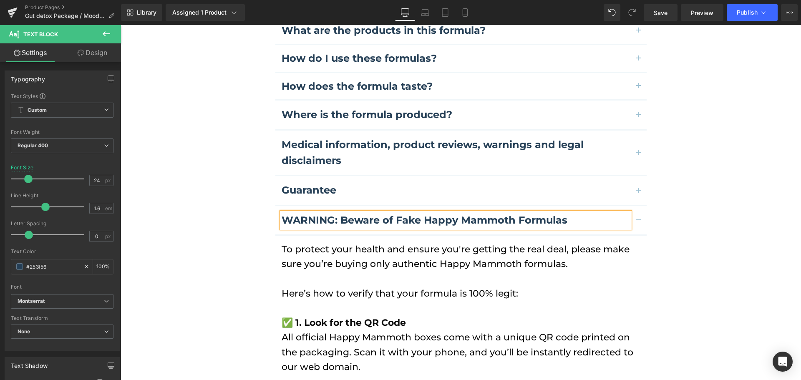
drag, startPoint x: 174, startPoint y: 209, endPoint x: 320, endPoint y: 172, distance: 150.6
click at [175, 209] on div "Frequently Asked Questions Heading What are the products in this formula? Text …" at bounding box center [461, 361] width 681 height 792
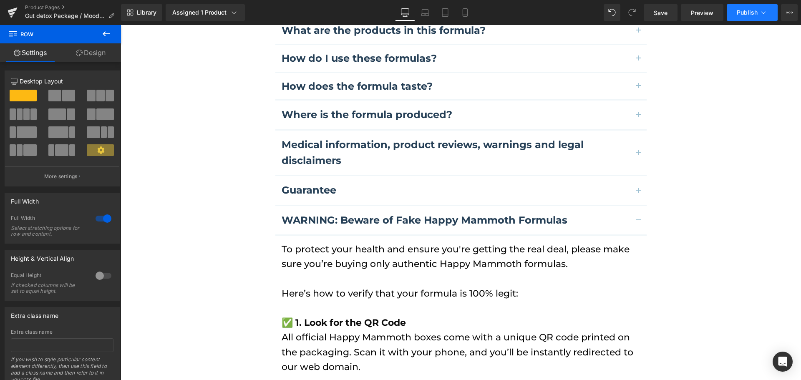
click at [758, 9] on button "Publish" at bounding box center [752, 12] width 51 height 17
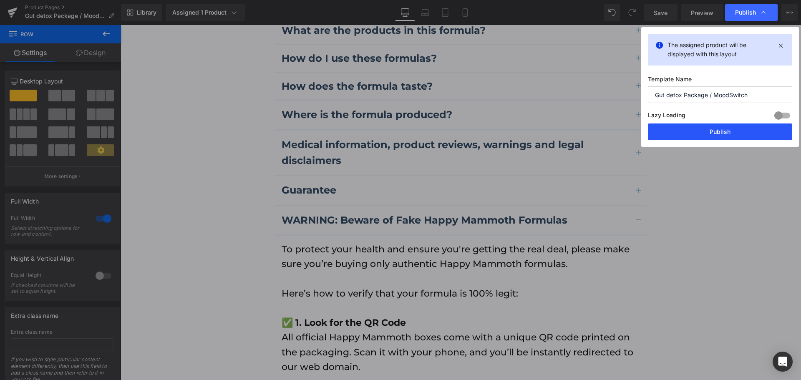
click at [734, 130] on button "Publish" at bounding box center [720, 132] width 144 height 17
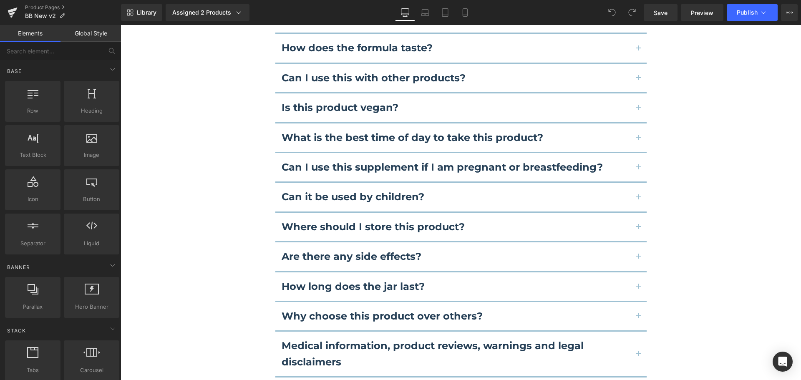
scroll to position [5617, 0]
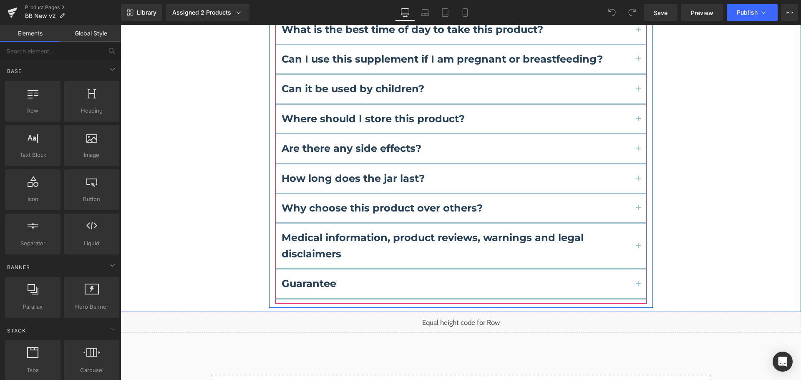
click at [444, 205] on div "How do I use this product? Text Block Take 4 capsules once daily with a small g…" at bounding box center [460, 47] width 371 height 512
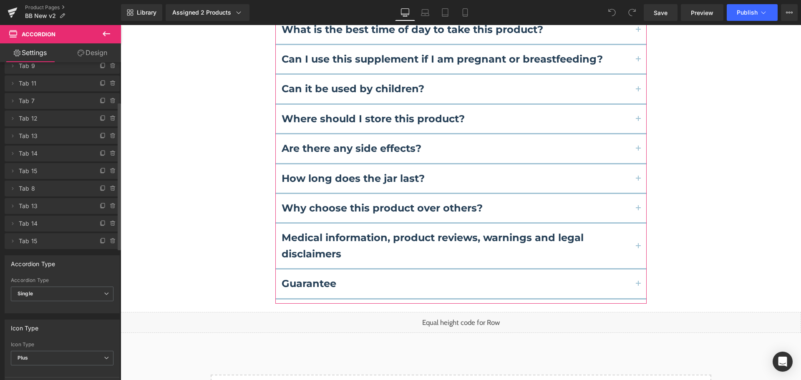
scroll to position [85, 0]
click at [100, 240] on icon at bounding box center [103, 240] width 7 height 7
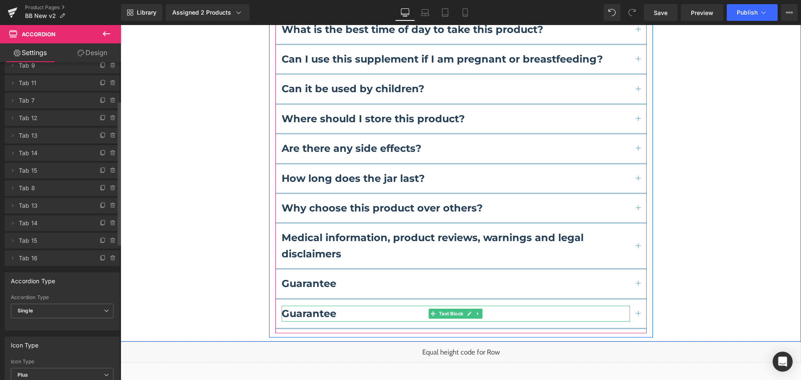
click at [314, 308] on b "Guarantee" at bounding box center [309, 314] width 55 height 12
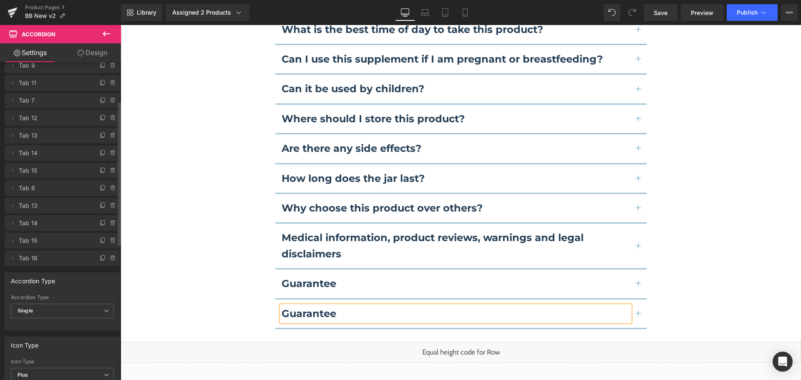
click at [314, 308] on b "Guarantee" at bounding box center [309, 314] width 55 height 12
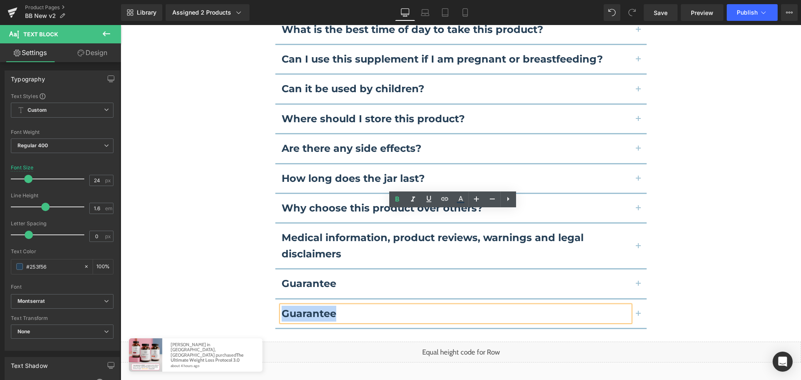
paste div
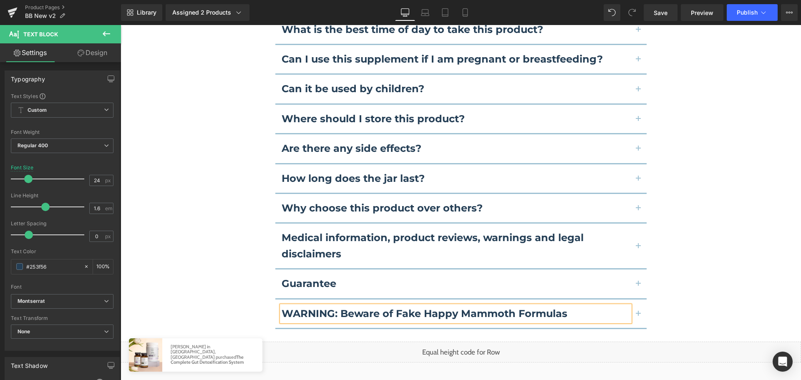
click at [635, 300] on button "button" at bounding box center [638, 314] width 17 height 28
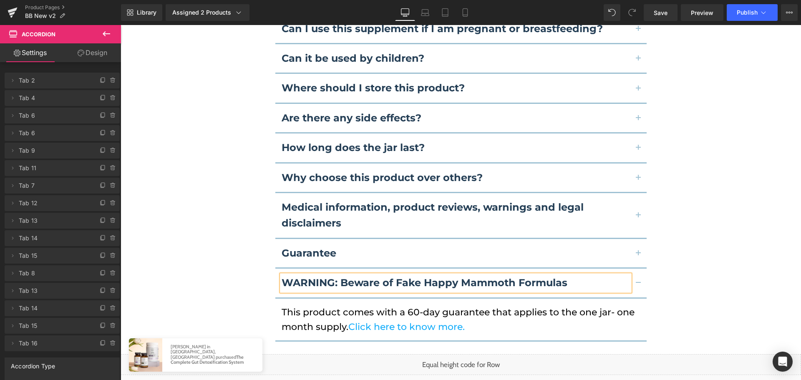
scroll to position [5607, 0]
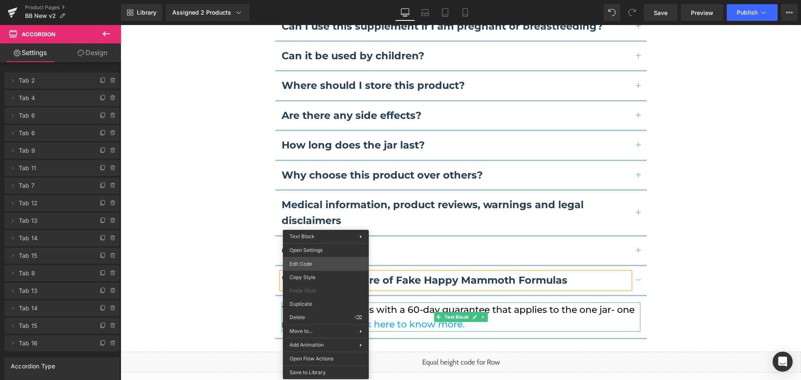
click at [324, 0] on div "You are previewing how the will restyle your page. You can not edit Elements in…" at bounding box center [400, 0] width 801 height 0
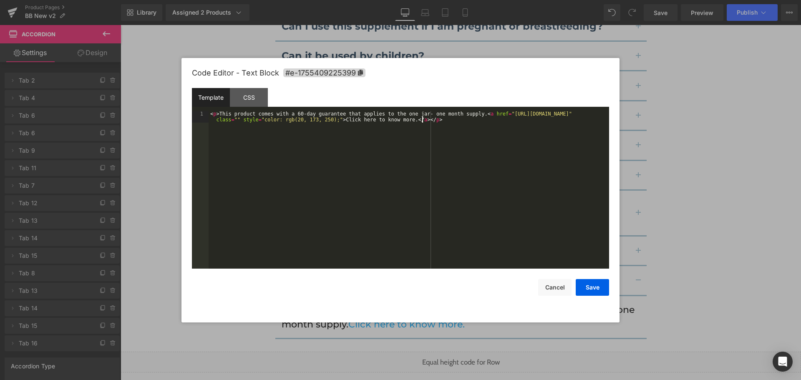
click at [403, 195] on div "< p > This product comes with a 60-day guarantee that applies to the one jar- o…" at bounding box center [409, 201] width 401 height 181
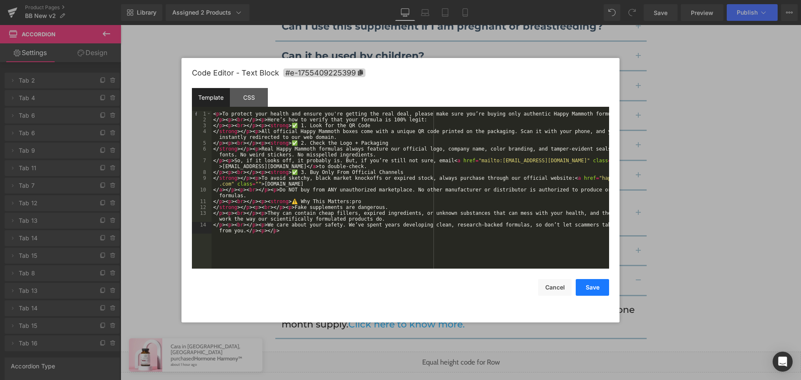
click at [583, 288] on button "Save" at bounding box center [592, 287] width 33 height 17
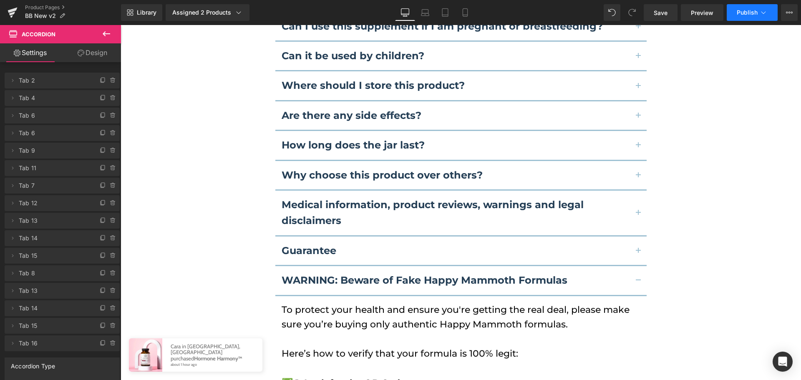
click at [730, 11] on button "Publish" at bounding box center [752, 12] width 51 height 17
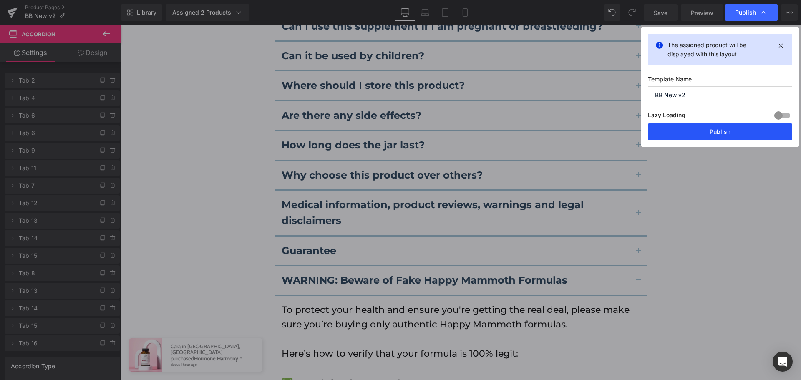
click at [711, 127] on button "Publish" at bounding box center [720, 132] width 144 height 17
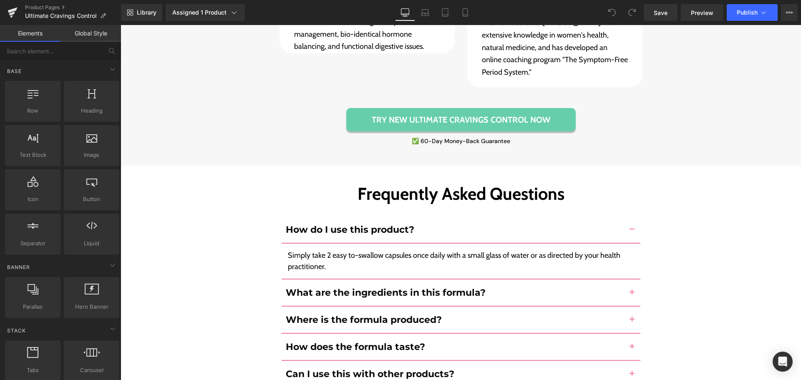
scroll to position [3590, 0]
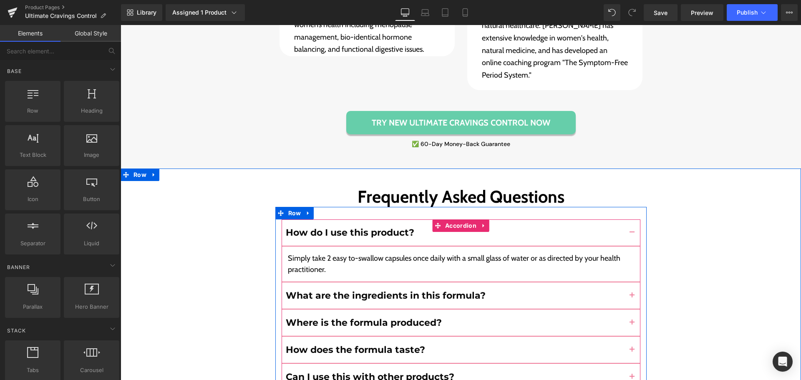
click at [432, 219] on span at bounding box center [437, 225] width 11 height 13
click at [448, 219] on span "Accordion" at bounding box center [460, 225] width 35 height 13
click at [446, 219] on span "Accordion" at bounding box center [460, 225] width 35 height 13
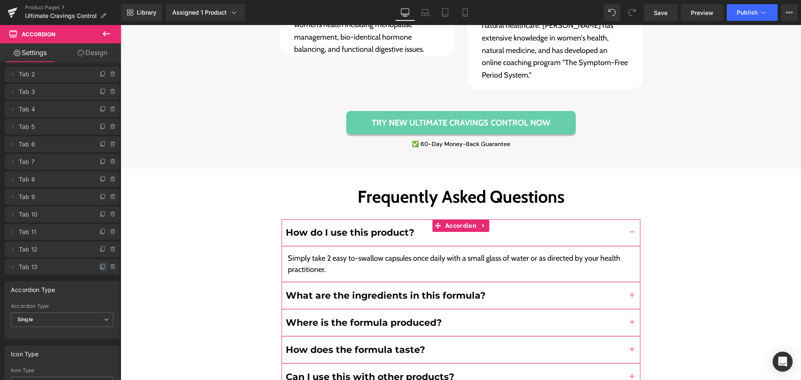
scroll to position [59, 0]
click at [100, 265] on icon at bounding box center [103, 266] width 7 height 7
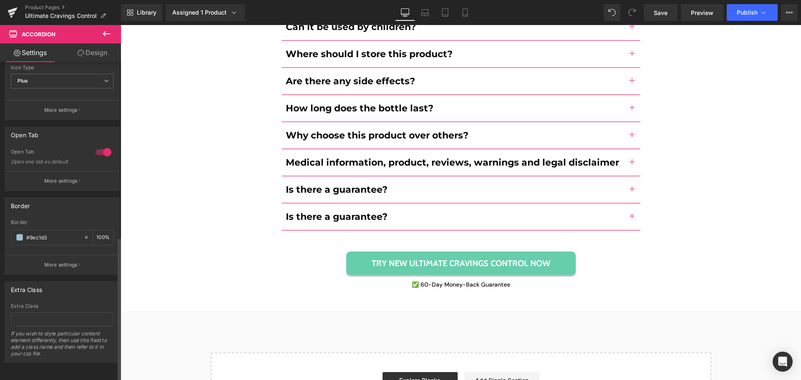
scroll to position [4049, 0]
click at [340, 211] on b "Is there a guarantee?" at bounding box center [337, 216] width 102 height 11
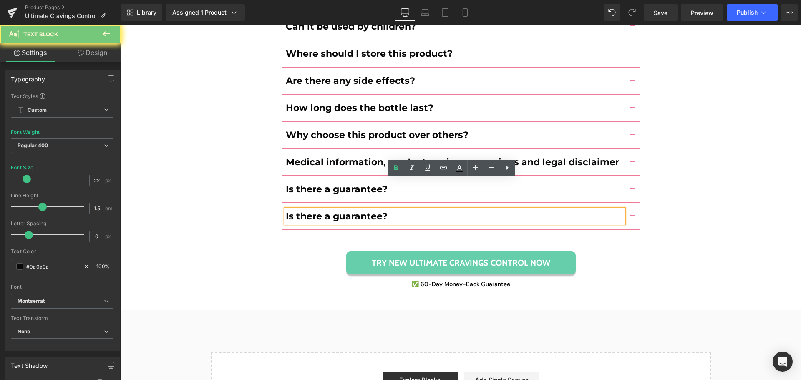
click at [340, 211] on b "Is there a guarantee?" at bounding box center [337, 216] width 102 height 11
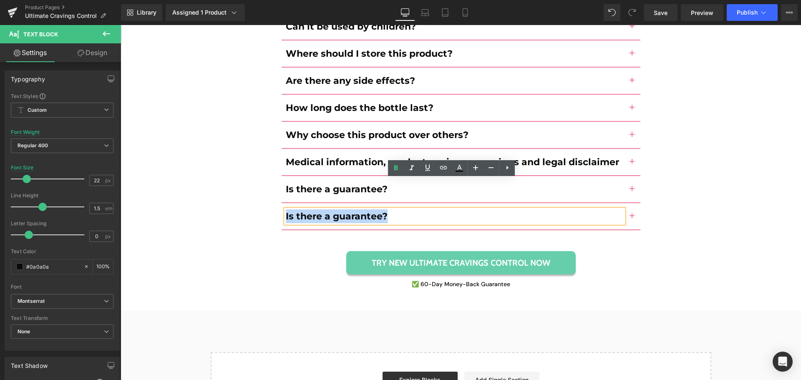
paste div
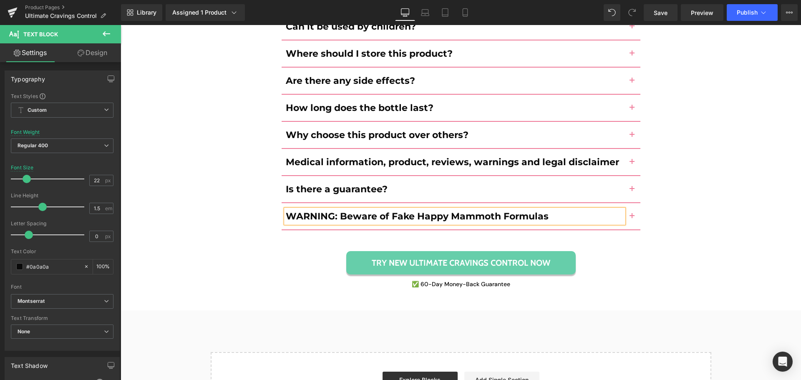
click at [629, 203] on button "button" at bounding box center [632, 216] width 17 height 26
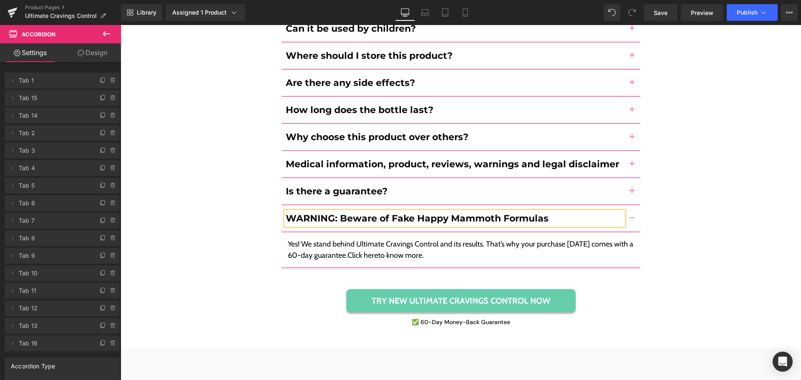
scroll to position [4010, 0]
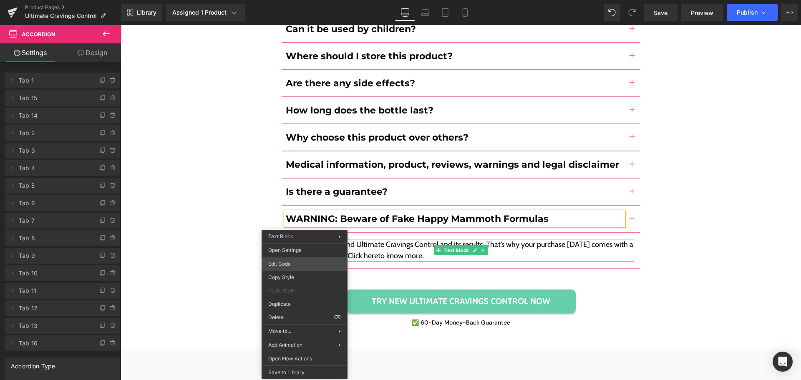
click at [293, 0] on div "Accordion You are previewing how the will restyle your page. You can not edit E…" at bounding box center [400, 0] width 801 height 0
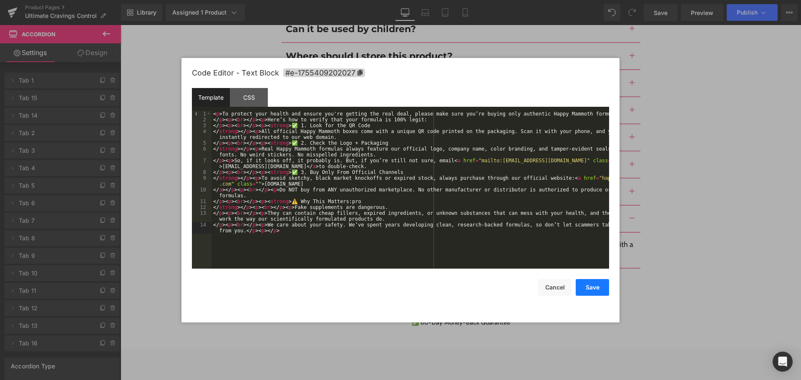
click at [581, 285] on button "Save" at bounding box center [592, 287] width 33 height 17
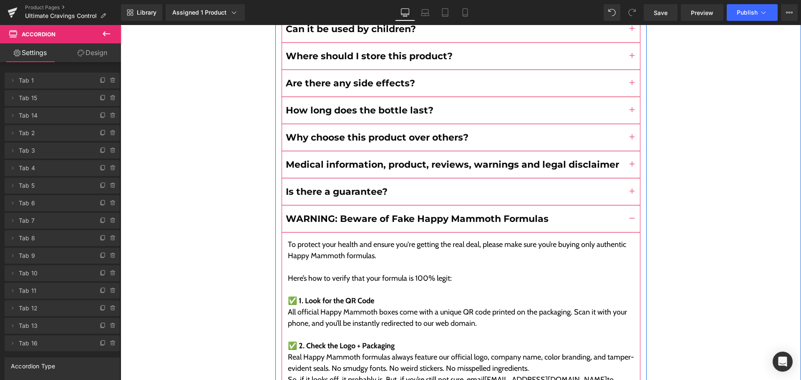
click at [631, 179] on button "button" at bounding box center [632, 192] width 17 height 26
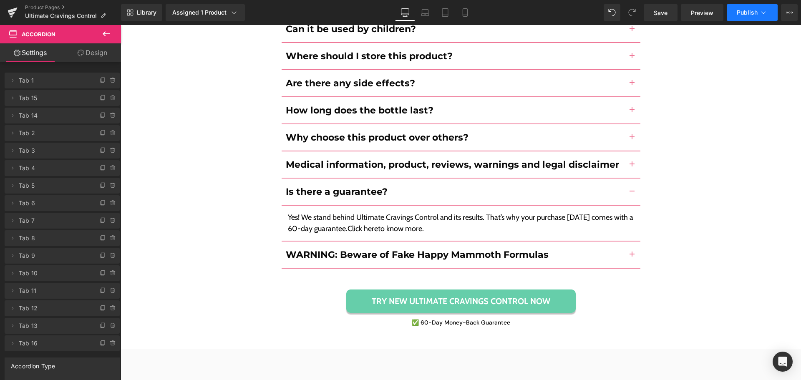
click at [749, 15] on span "Publish" at bounding box center [747, 12] width 21 height 7
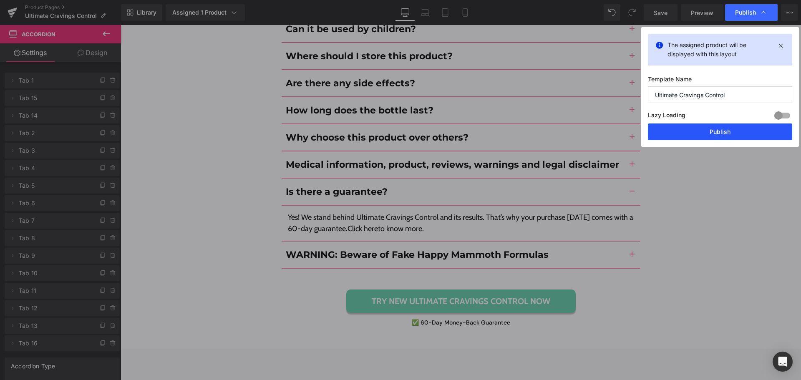
drag, startPoint x: 711, startPoint y: 132, endPoint x: 63, endPoint y: 39, distance: 655.0
click at [711, 132] on button "Publish" at bounding box center [720, 132] width 144 height 17
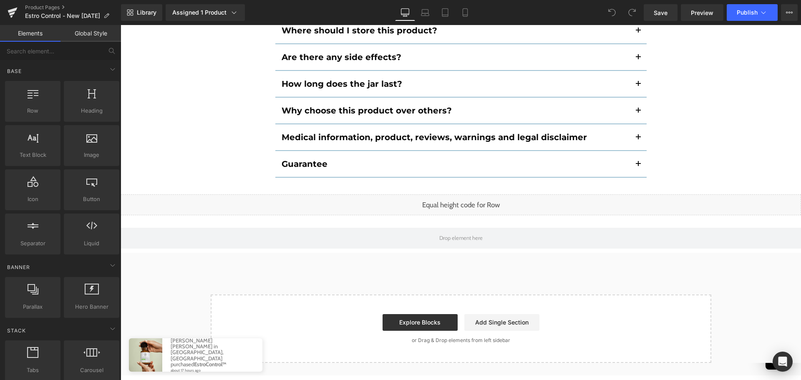
scroll to position [5927, 0]
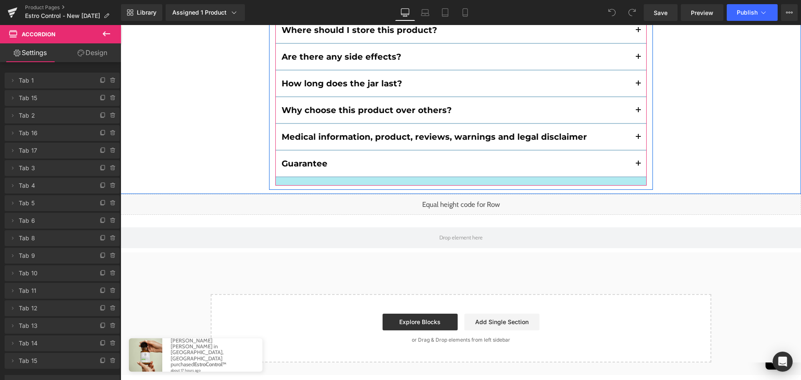
click at [425, 177] on div at bounding box center [460, 181] width 371 height 8
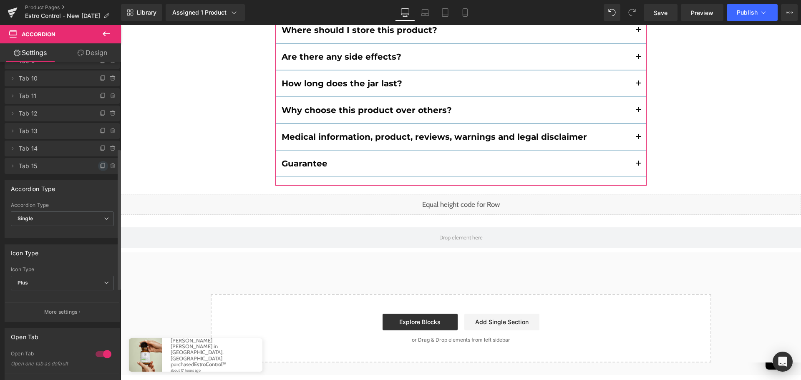
scroll to position [195, 0]
drag, startPoint x: 100, startPoint y: 164, endPoint x: 303, endPoint y: 122, distance: 206.7
click at [100, 164] on icon at bounding box center [103, 165] width 7 height 7
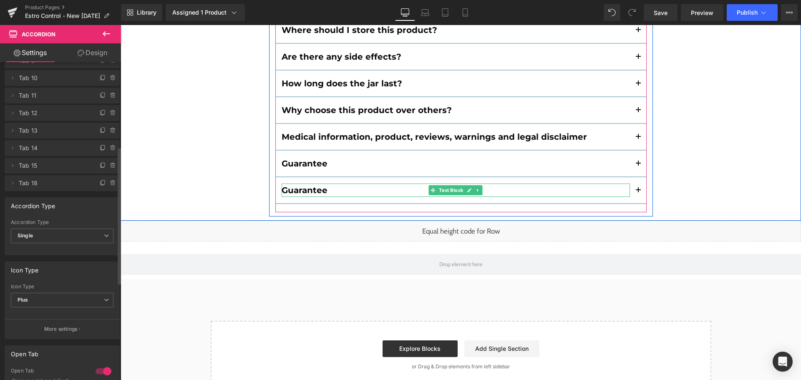
click at [306, 185] on b "Guarantee" at bounding box center [305, 190] width 46 height 10
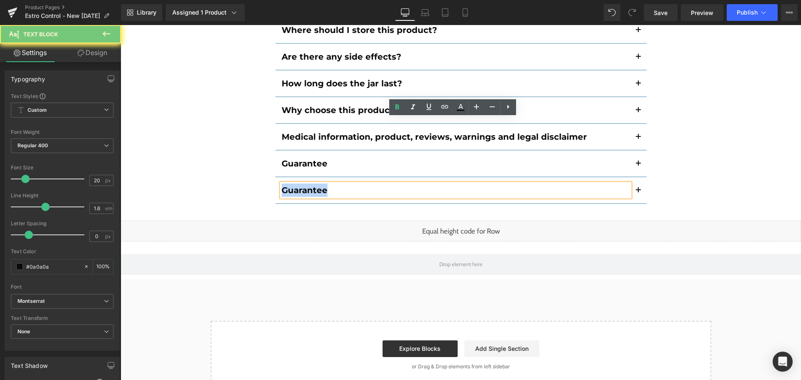
click at [306, 185] on b "Guarantee" at bounding box center [305, 190] width 46 height 10
paste div
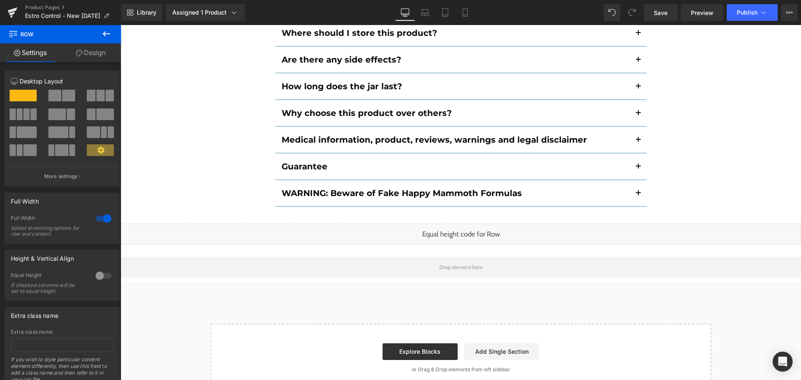
click at [638, 196] on span "button" at bounding box center [638, 196] width 0 height 0
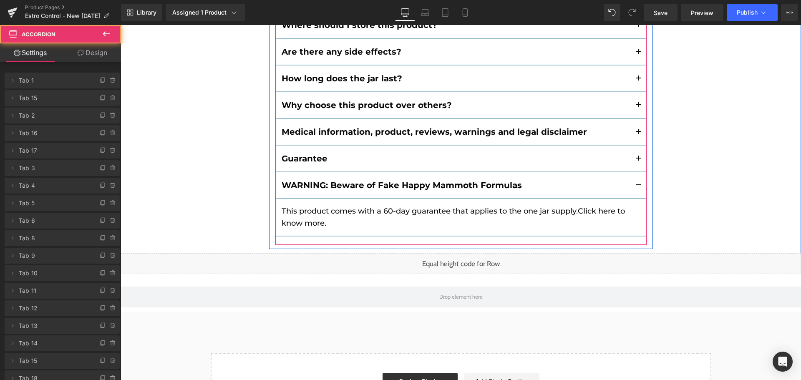
scroll to position [5787, 0]
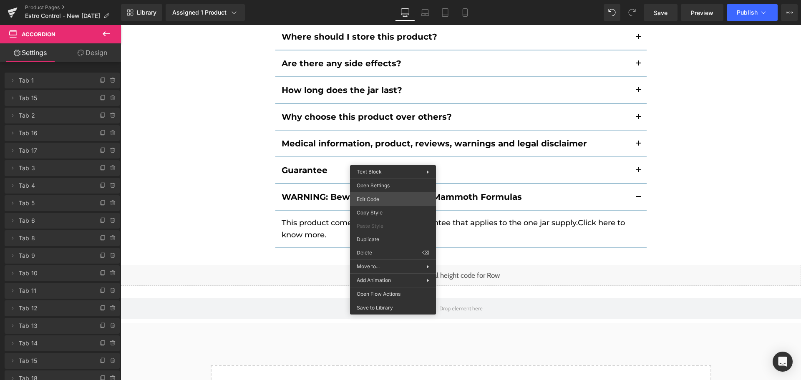
click at [381, 0] on div "You are previewing how the will restyle your page. You can not edit Elements in…" at bounding box center [400, 0] width 801 height 0
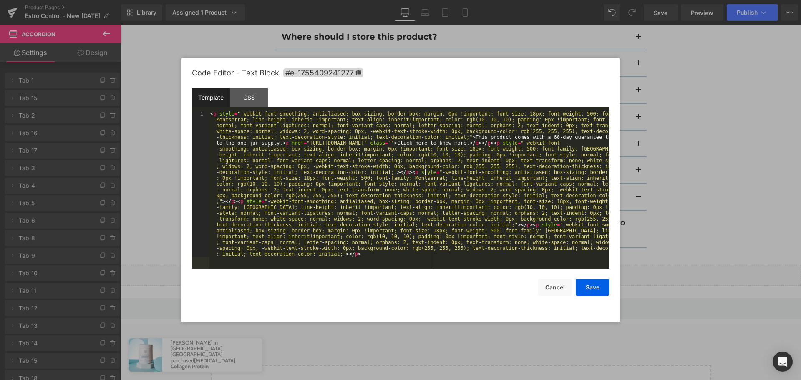
click at [426, 174] on div "< p style = "-webkit-font-smoothing: antialiased; box-sizing: border-box; margi…" at bounding box center [409, 336] width 401 height 450
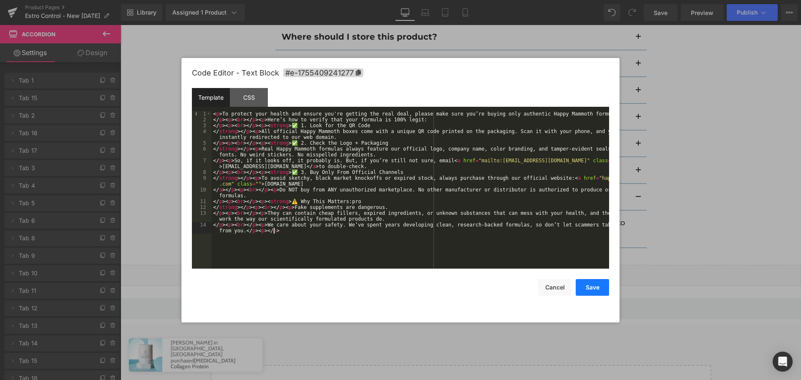
click at [600, 282] on button "Save" at bounding box center [592, 287] width 33 height 17
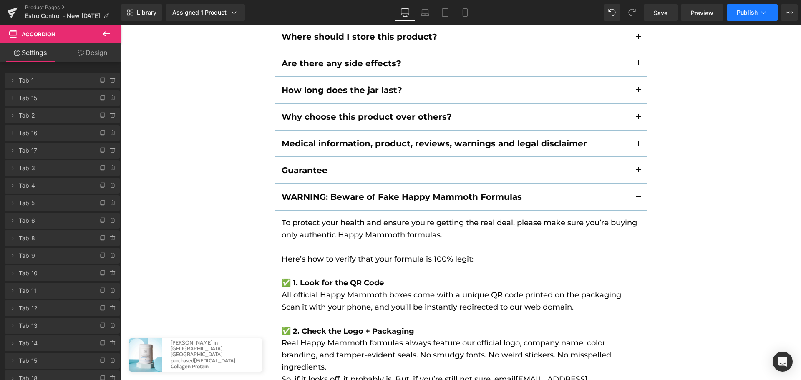
click at [742, 16] on button "Publish" at bounding box center [752, 12] width 51 height 17
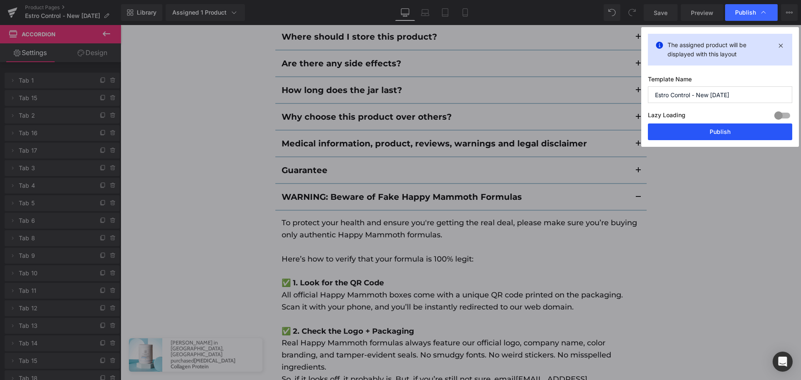
click at [703, 132] on button "Publish" at bounding box center [720, 132] width 144 height 17
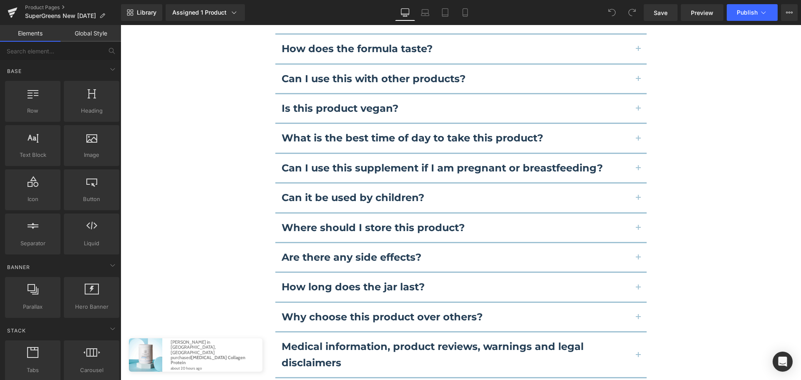
scroll to position [5874, 0]
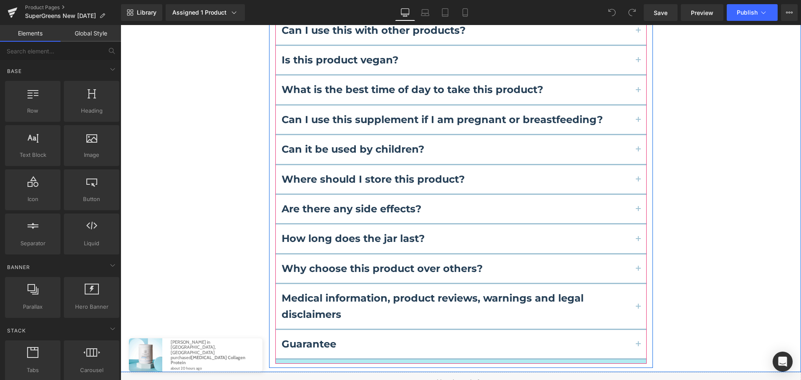
click at [428, 360] on div at bounding box center [460, 362] width 371 height 4
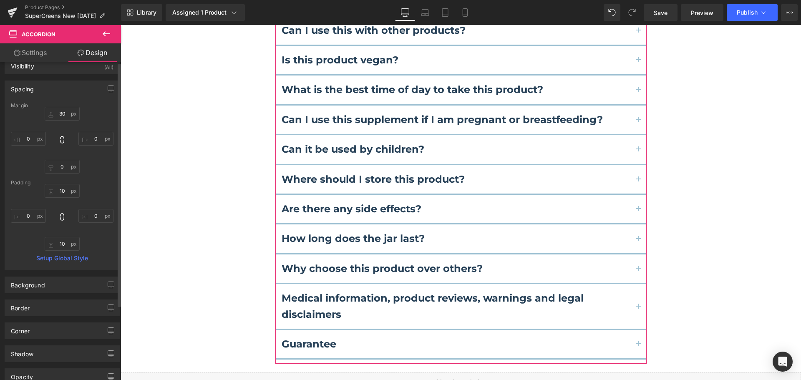
scroll to position [0, 0]
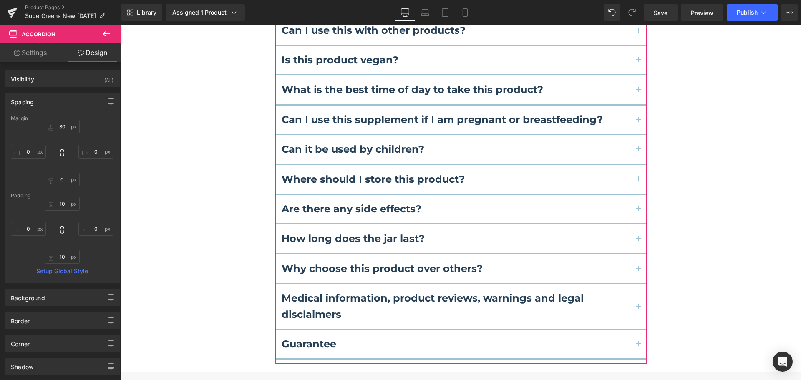
click at [37, 53] on link "Settings" at bounding box center [30, 52] width 61 height 19
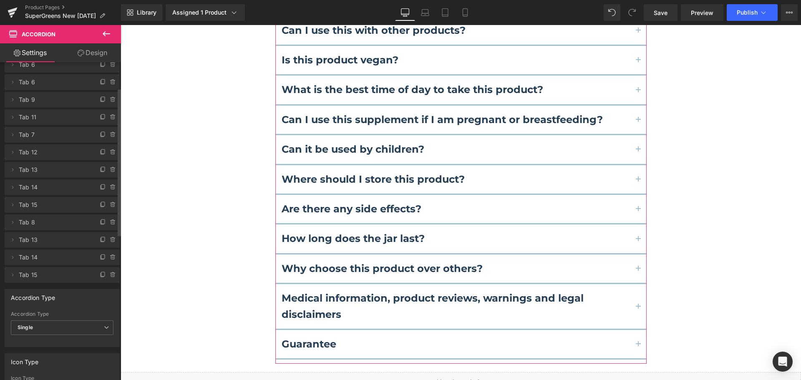
scroll to position [66, 0]
click at [100, 258] on icon at bounding box center [103, 260] width 7 height 7
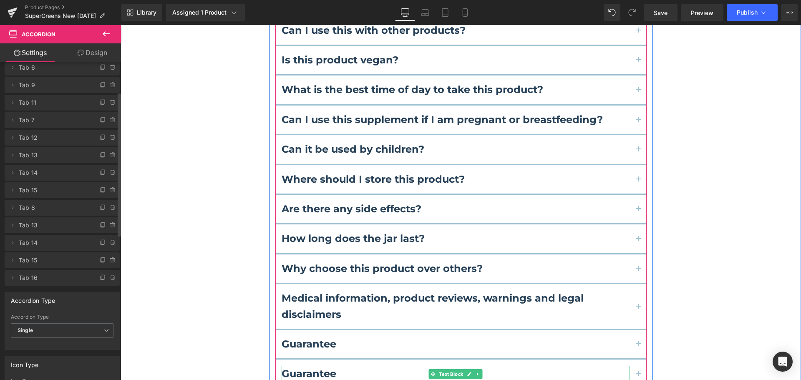
click at [314, 368] on b "Guarantee" at bounding box center [309, 374] width 55 height 12
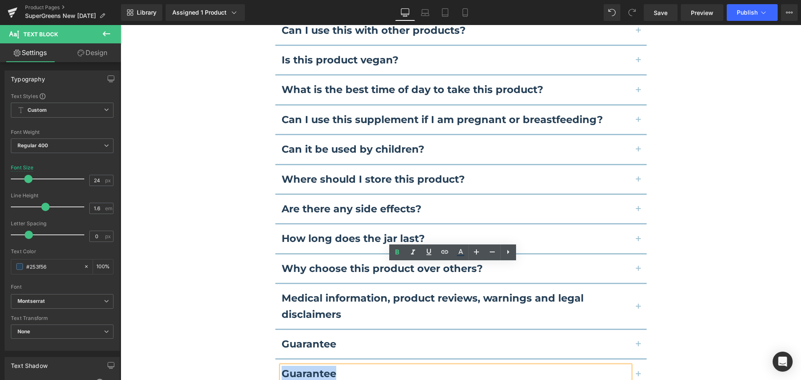
paste div
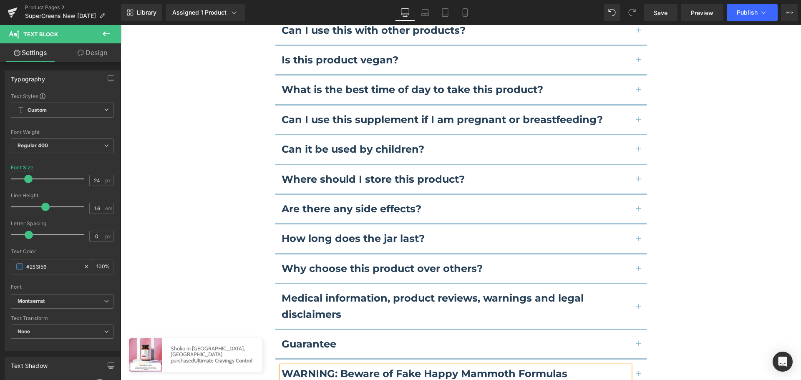
click at [636, 360] on button "button" at bounding box center [638, 374] width 17 height 28
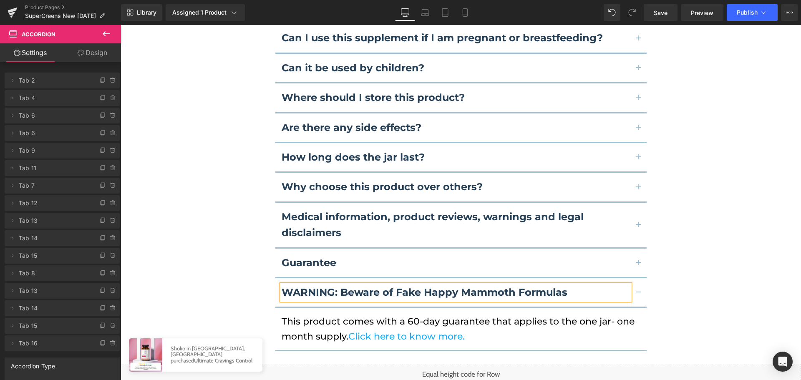
scroll to position [5913, 0]
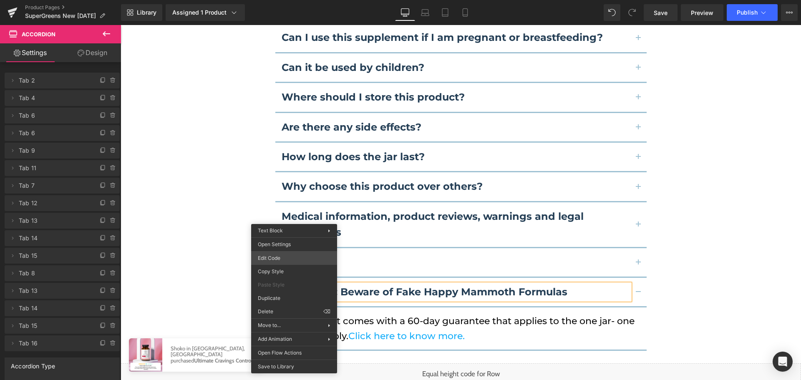
click at [293, 0] on div "You are previewing how the will restyle your page. You can not edit Elements in…" at bounding box center [400, 0] width 801 height 0
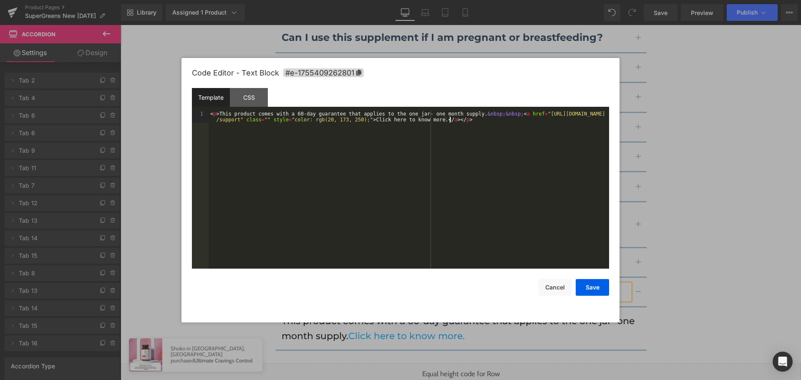
click at [374, 215] on div "< p > This product comes with a 60-day guarantee that applies to the one jar- o…" at bounding box center [409, 201] width 401 height 181
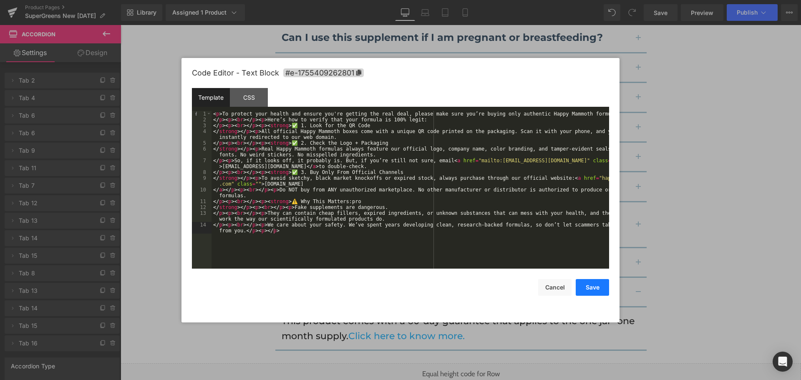
click at [594, 287] on button "Save" at bounding box center [592, 287] width 33 height 17
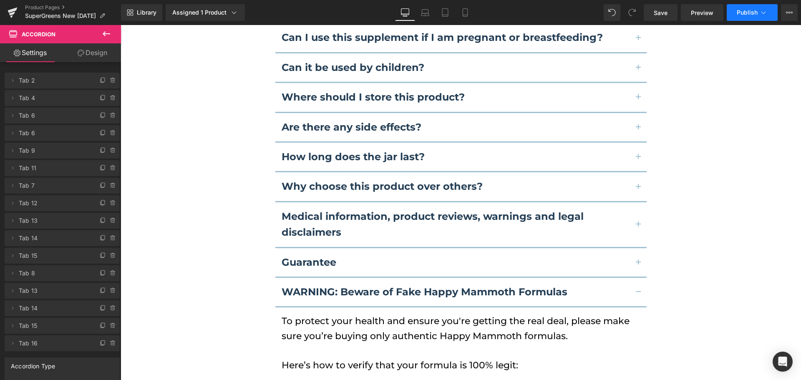
click at [739, 15] on span "Publish" at bounding box center [747, 12] width 21 height 7
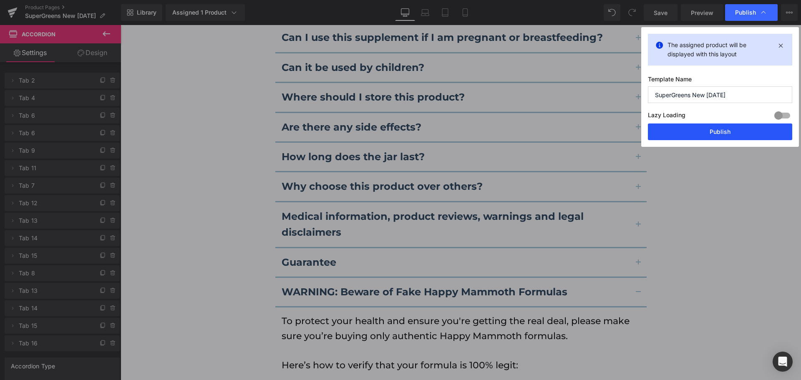
click at [721, 127] on button "Publish" at bounding box center [720, 132] width 144 height 17
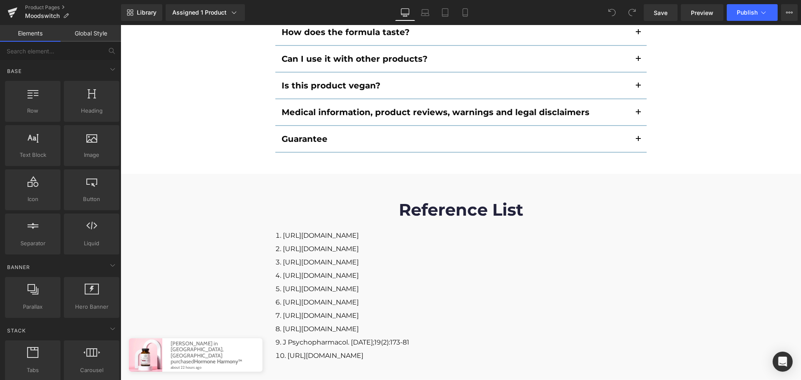
scroll to position [4868, 0]
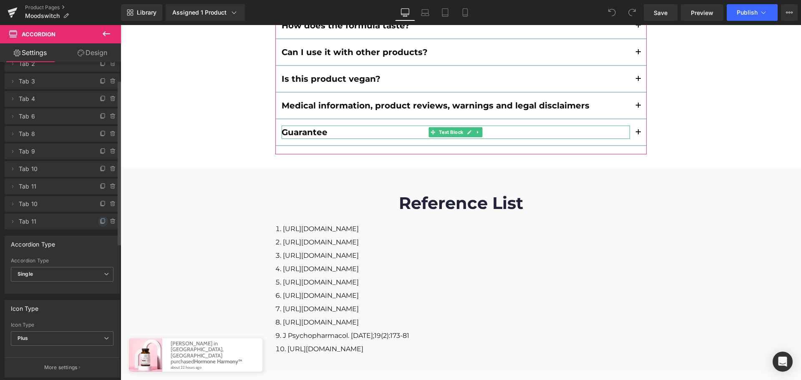
scroll to position [35, 0]
click at [100, 219] on icon at bounding box center [103, 221] width 7 height 7
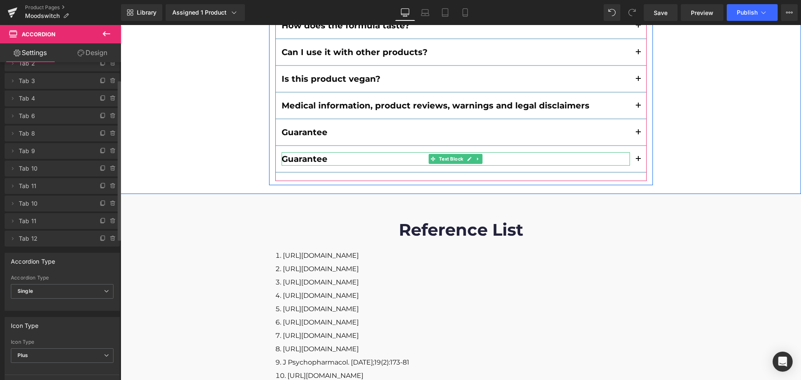
click at [307, 154] on b "Guarantee" at bounding box center [305, 159] width 46 height 10
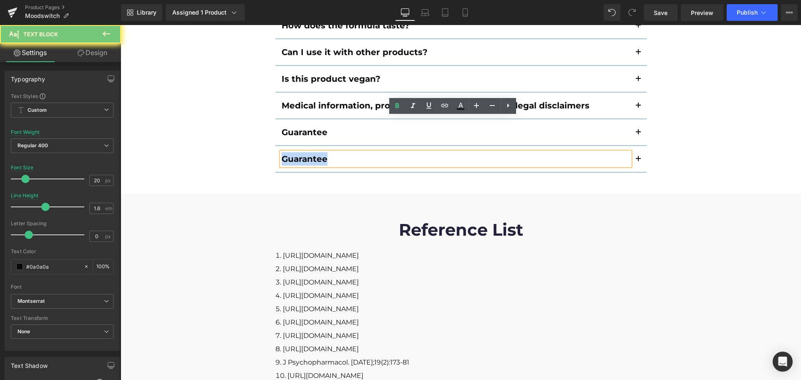
click at [307, 154] on b "Guarantee" at bounding box center [305, 159] width 46 height 10
paste div
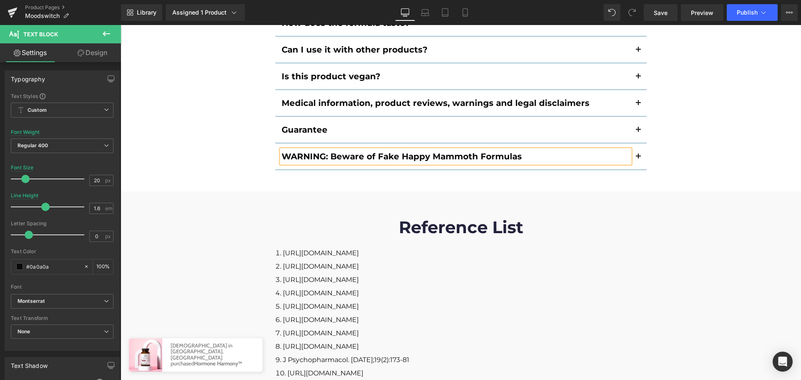
click at [638, 159] on span "button" at bounding box center [638, 159] width 0 height 0
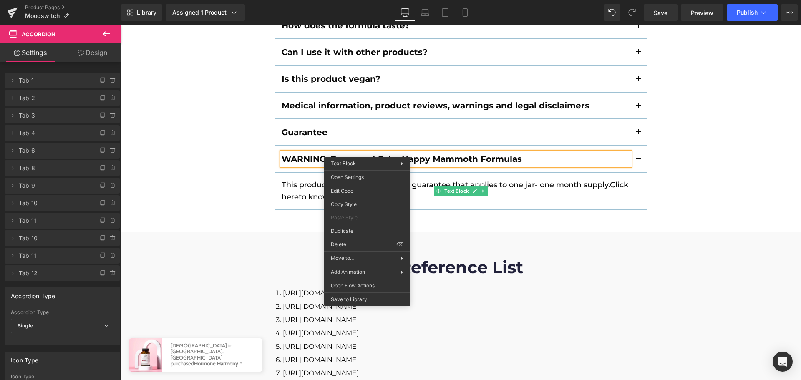
scroll to position [4818, 0]
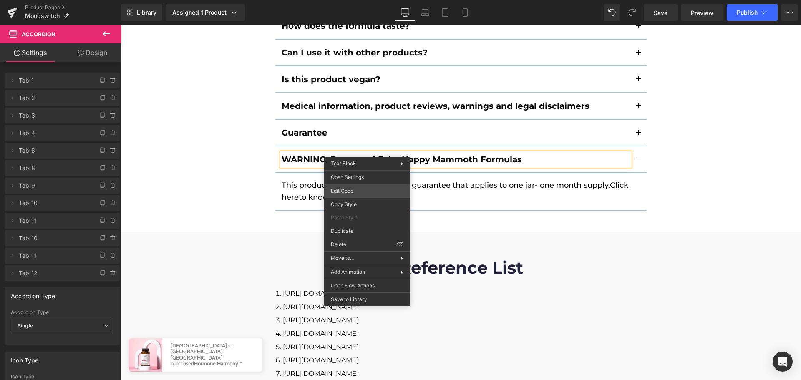
click at [370, 0] on div "You are previewing how the will restyle your page. You can not edit Elements in…" at bounding box center [400, 0] width 801 height 0
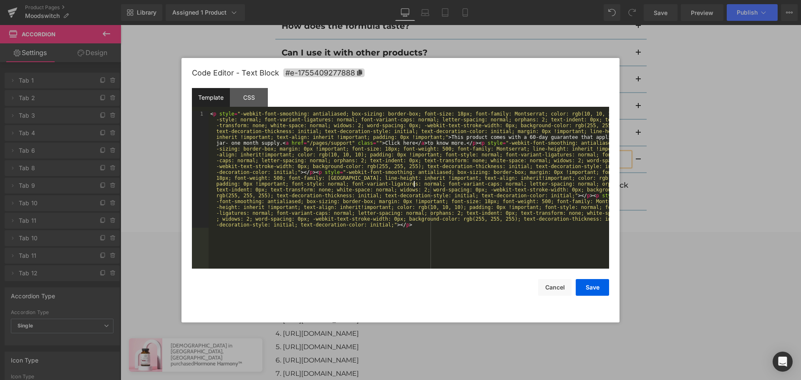
click at [413, 182] on div "< p style = "-webkit-font-smoothing: antialiased; box-sizing: border-box; font-…" at bounding box center [409, 306] width 401 height 391
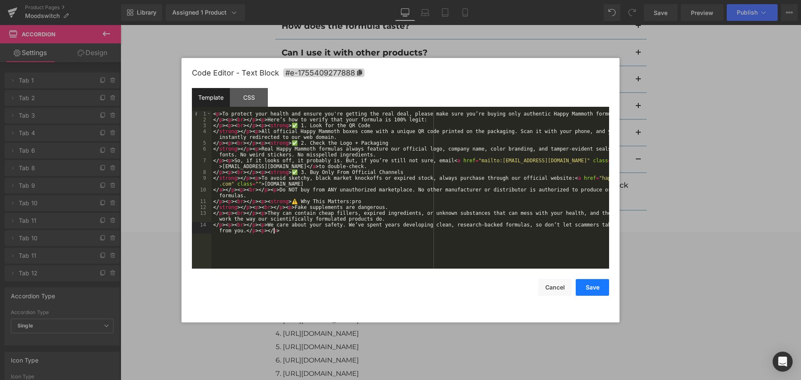
click at [590, 289] on button "Save" at bounding box center [592, 287] width 33 height 17
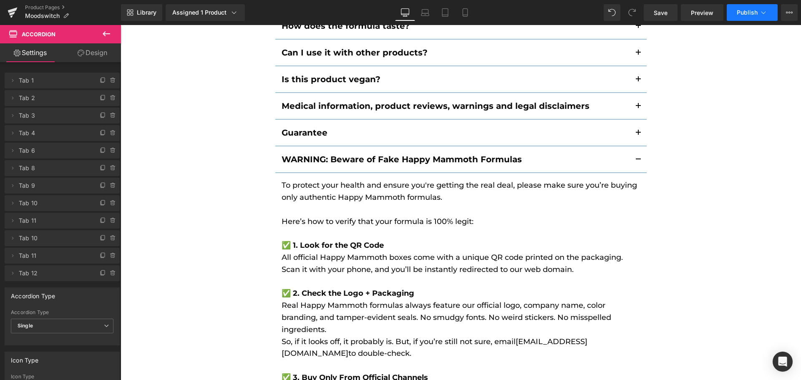
click at [737, 11] on span "Publish" at bounding box center [747, 12] width 21 height 7
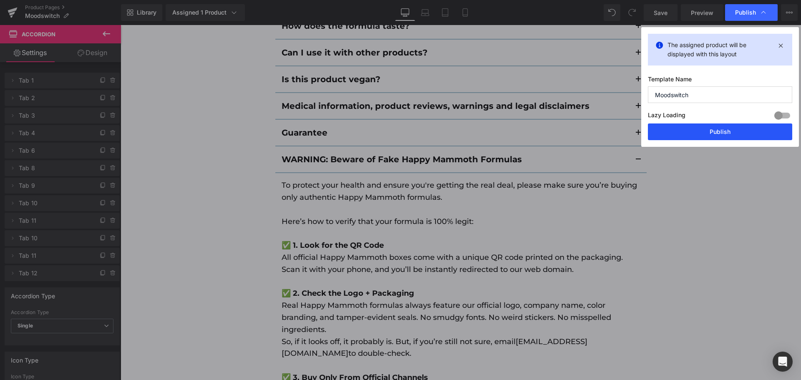
click at [721, 130] on button "Publish" at bounding box center [720, 132] width 144 height 17
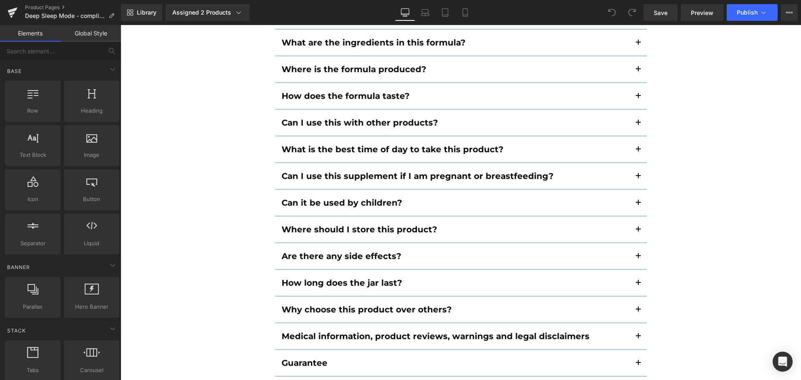
scroll to position [5162, 0]
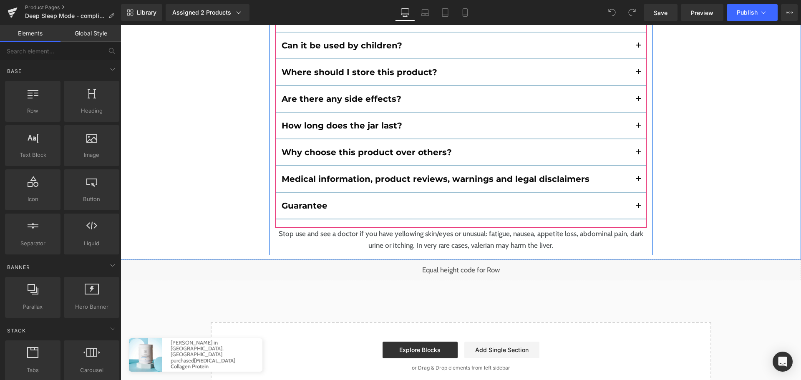
click at [464, 171] on div "How do I use this product? Text Block For the best experience, take 4 capsules …" at bounding box center [460, 18] width 371 height 420
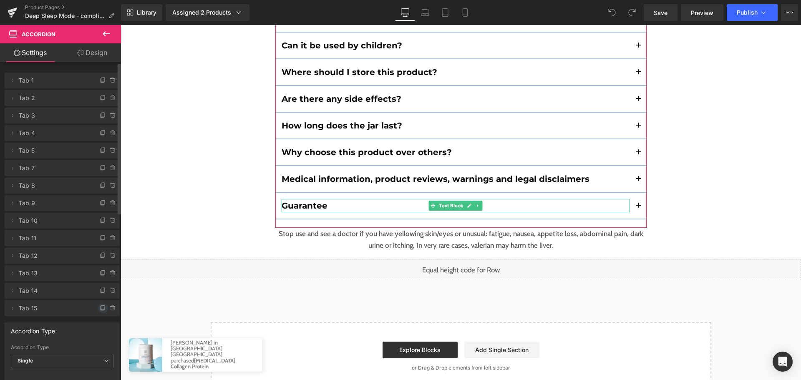
drag, startPoint x: 98, startPoint y: 308, endPoint x: 156, endPoint y: 260, distance: 75.5
click at [100, 308] on icon at bounding box center [103, 308] width 7 height 7
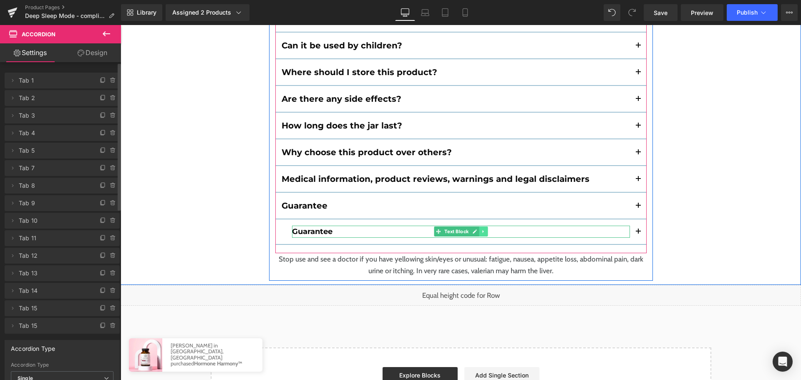
click at [482, 229] on icon at bounding box center [483, 231] width 5 height 5
click at [485, 229] on icon at bounding box center [487, 231] width 5 height 5
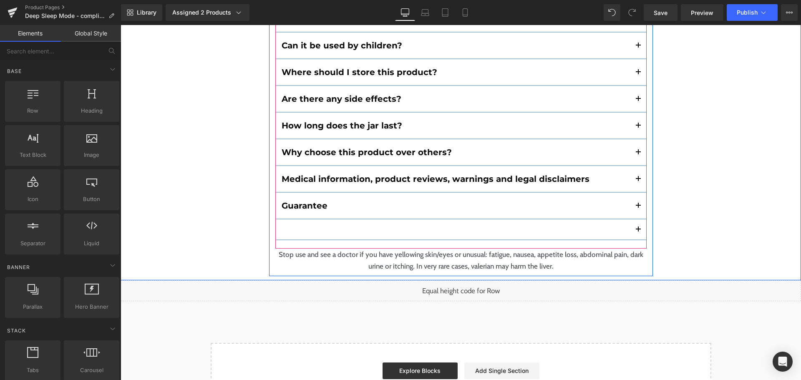
click at [429, 219] on div at bounding box center [460, 229] width 371 height 21
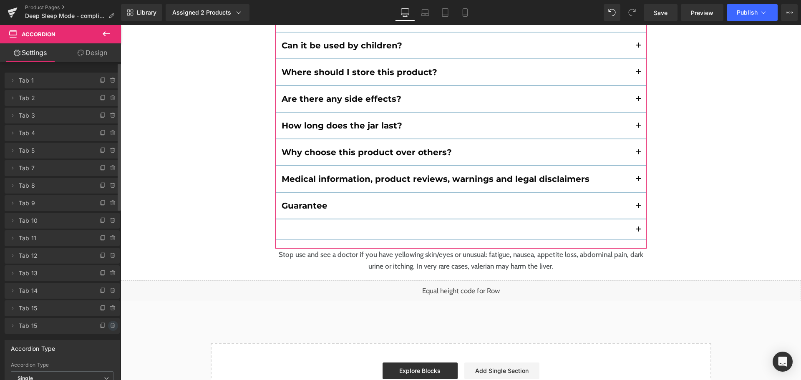
click at [112, 323] on icon at bounding box center [113, 323] width 2 height 1
click at [108, 323] on button "Delete" at bounding box center [104, 326] width 26 height 11
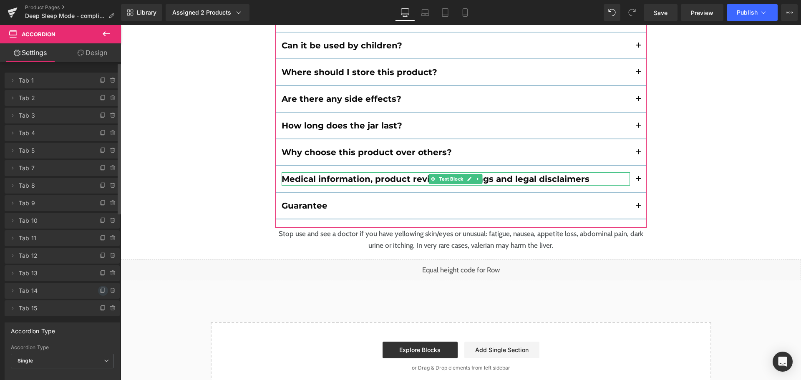
click at [100, 289] on icon at bounding box center [103, 290] width 7 height 7
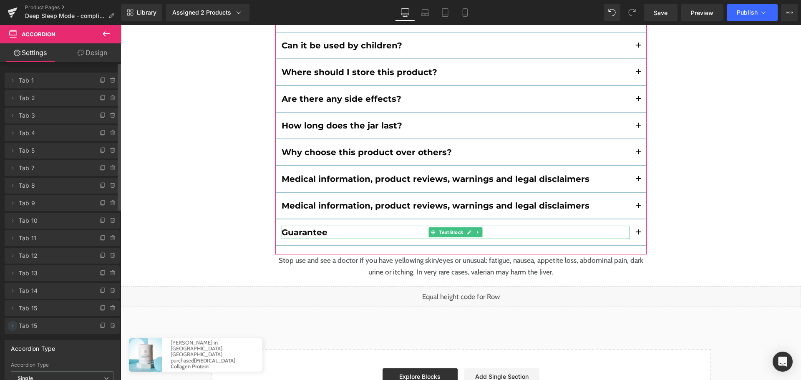
drag, startPoint x: 12, startPoint y: 308, endPoint x: 15, endPoint y: 328, distance: 21.2
click at [15, 71] on ul "Delete Cancel Tab 1 Tab 1 #FFFFFF Delete Cancel Tab 2 Tab 2 #FFFFFF Delete Canc…" at bounding box center [62, 71] width 115 height 0
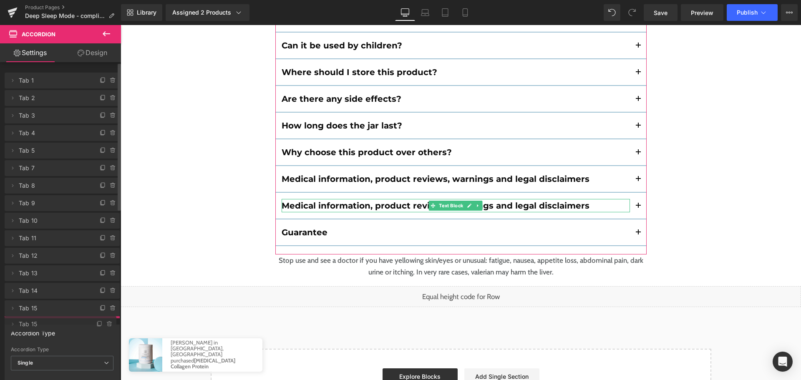
drag, startPoint x: 66, startPoint y: 314, endPoint x: 61, endPoint y: 330, distance: 16.4
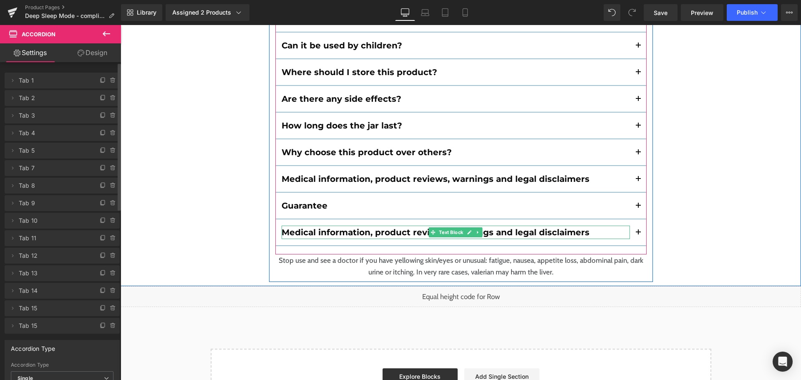
click at [330, 227] on b "Medical information, product reviews, warnings and legal disclaimers" at bounding box center [436, 232] width 308 height 10
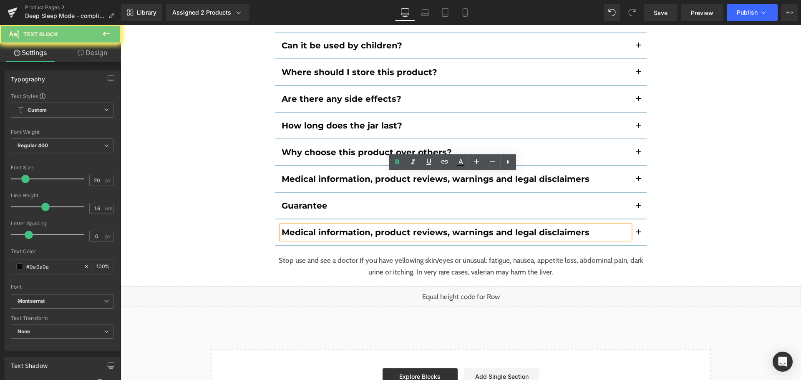
click at [330, 227] on b "Medical information, product reviews, warnings and legal disclaimers" at bounding box center [436, 232] width 308 height 10
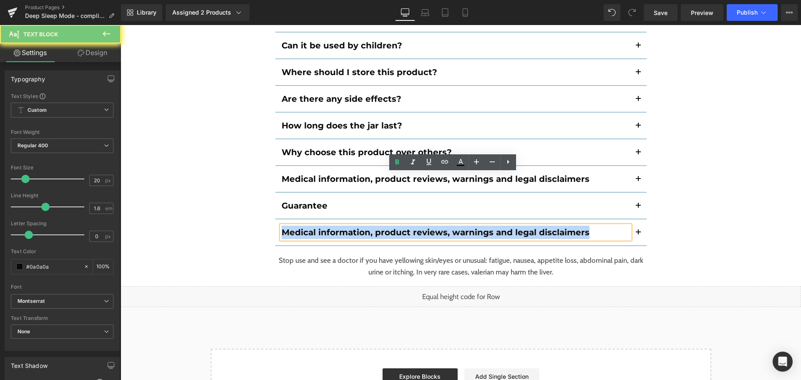
click at [330, 227] on b "Medical information, product reviews, warnings and legal disclaimers" at bounding box center [436, 232] width 308 height 10
paste div
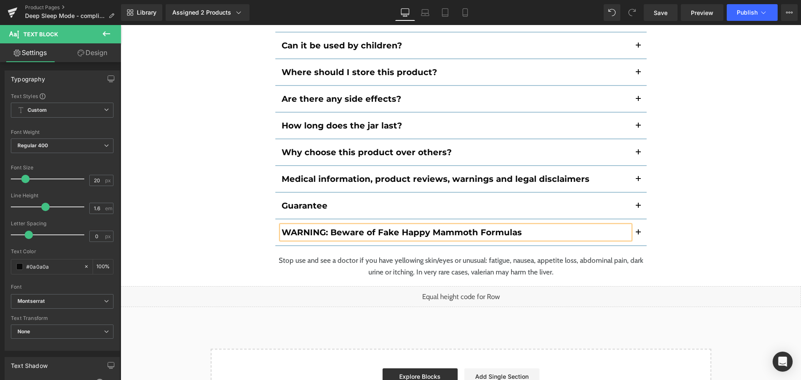
click at [636, 219] on button "button" at bounding box center [638, 232] width 17 height 26
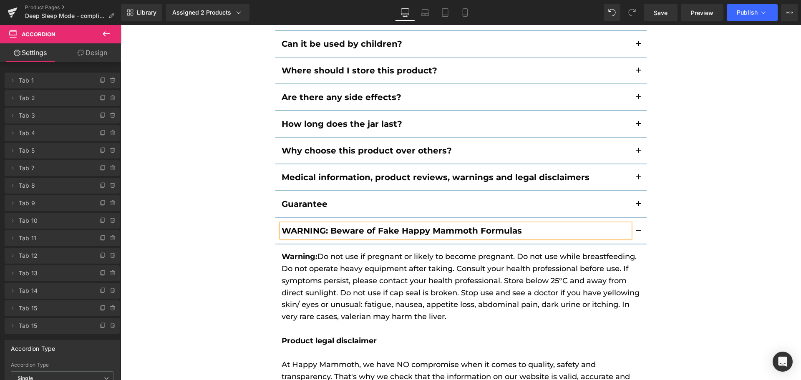
scroll to position [5136, 0]
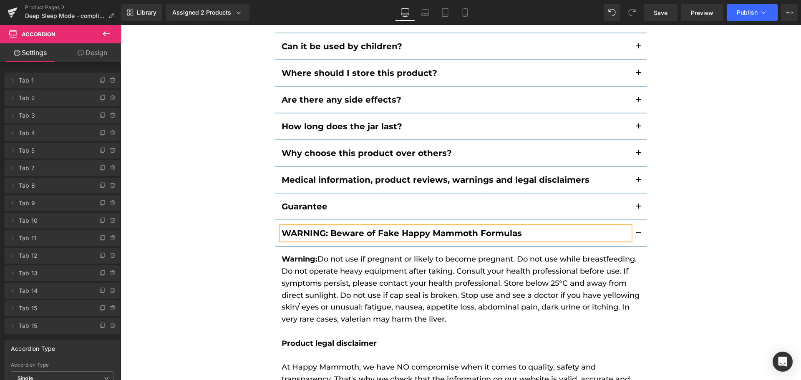
click at [371, 253] on p "Warning: Do not use if pregnant or likely to become pregnant. Do not use while …" at bounding box center [461, 301] width 359 height 96
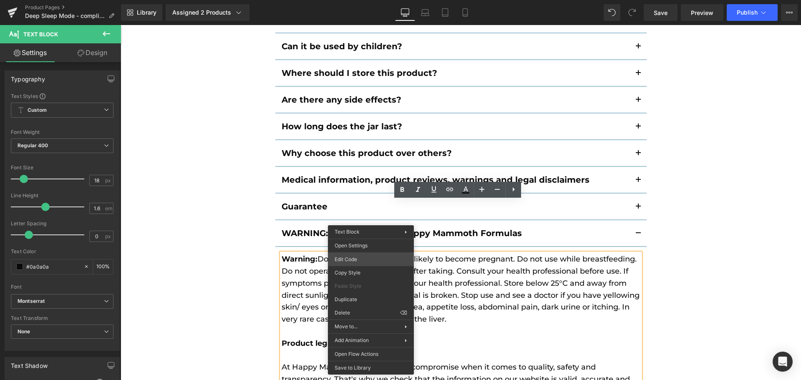
click at [374, 0] on div "You are previewing how the will restyle your page. You can not edit Elements in…" at bounding box center [400, 0] width 801 height 0
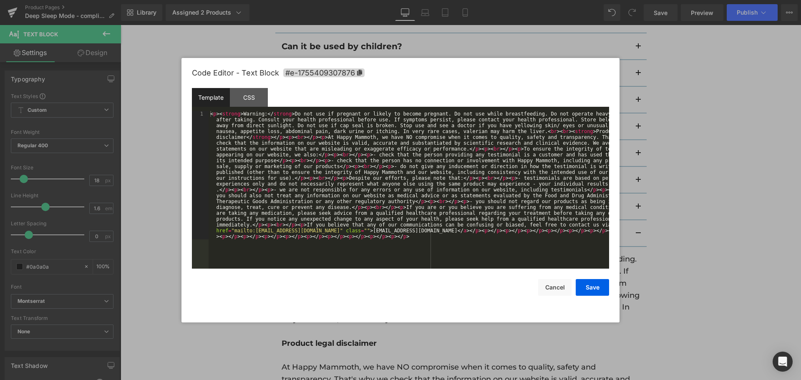
click at [448, 202] on div "< p > < strong > Warning: </ strong > Do not use if pregnant or likely to becom…" at bounding box center [409, 318] width 401 height 415
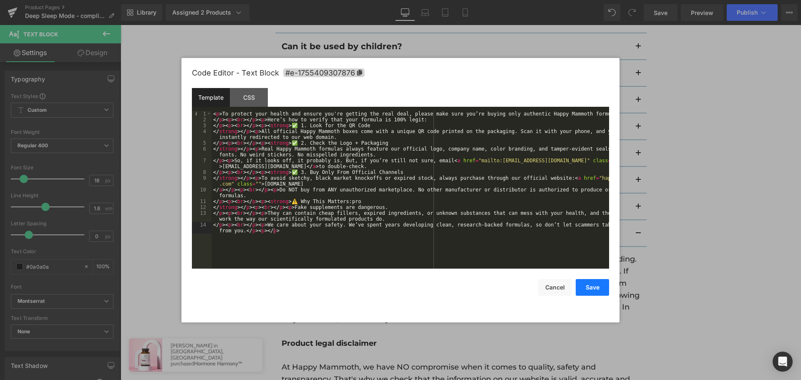
click at [590, 291] on button "Save" at bounding box center [592, 287] width 33 height 17
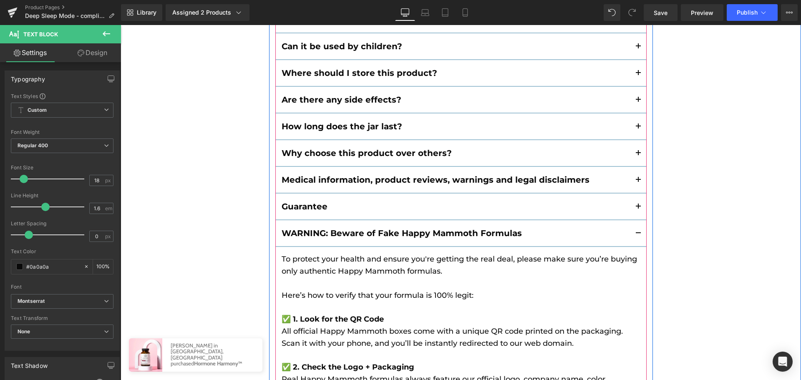
click at [634, 194] on button "button" at bounding box center [638, 207] width 17 height 26
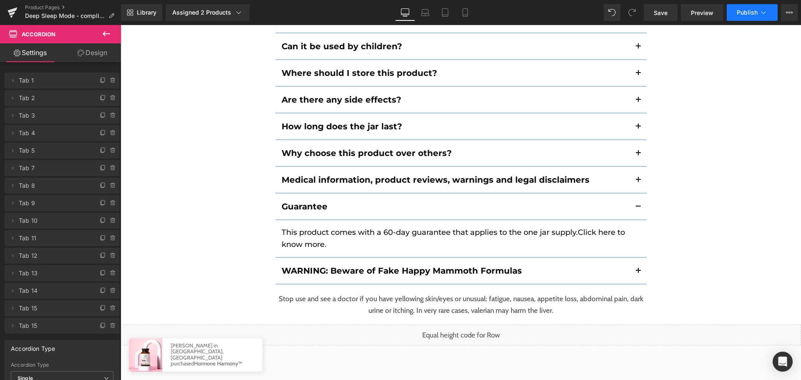
click at [759, 15] on button "Publish" at bounding box center [752, 12] width 51 height 17
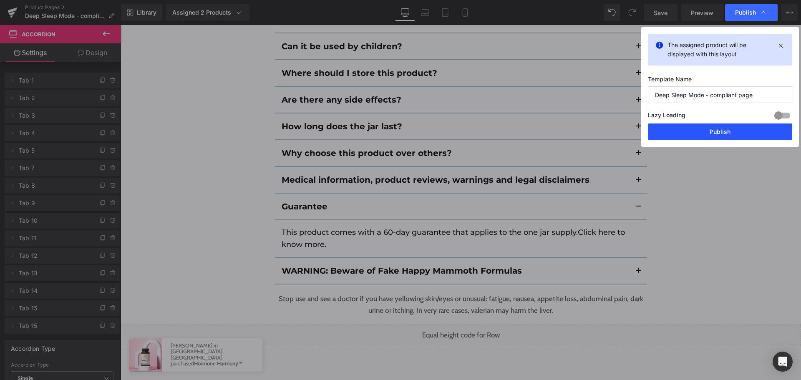
click at [731, 138] on button "Publish" at bounding box center [720, 132] width 144 height 17
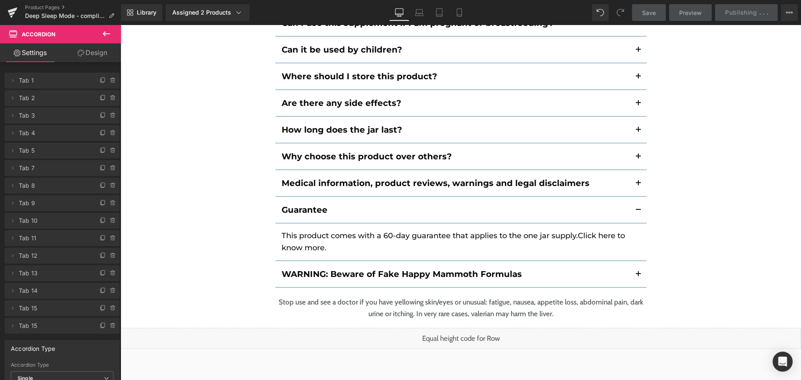
scroll to position [5132, 0]
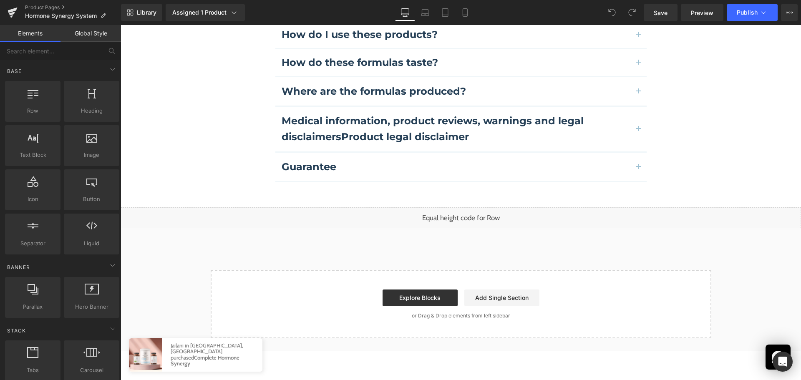
scroll to position [2566, 0]
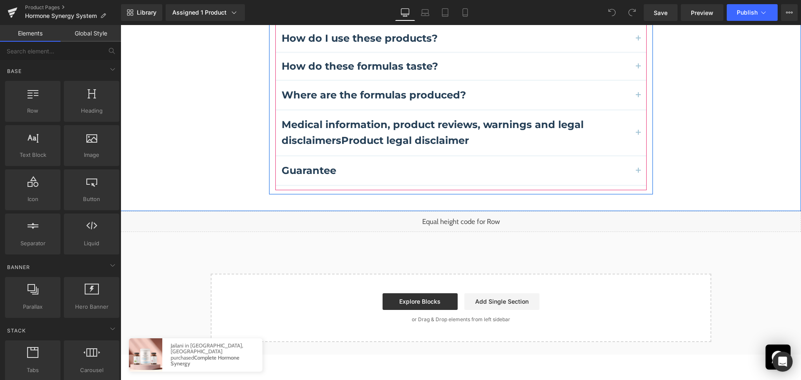
click at [491, 156] on div "Guarantee Text Block" at bounding box center [460, 171] width 371 height 30
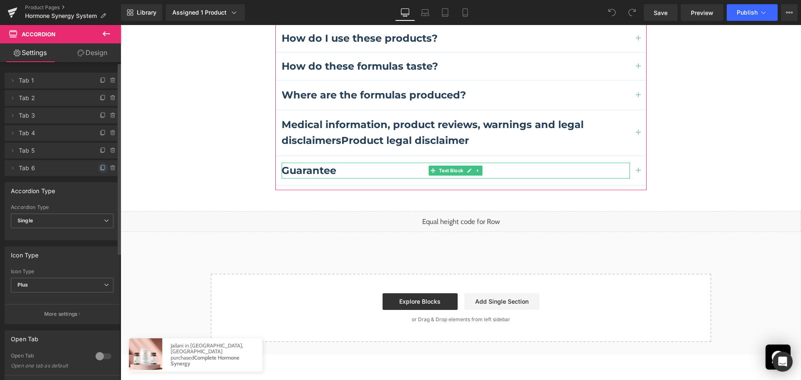
click at [98, 168] on span at bounding box center [103, 168] width 10 height 10
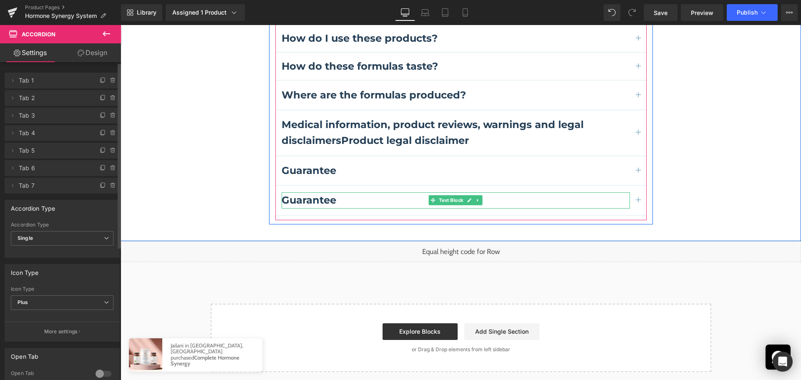
click at [304, 194] on b "Guarantee" at bounding box center [309, 200] width 55 height 12
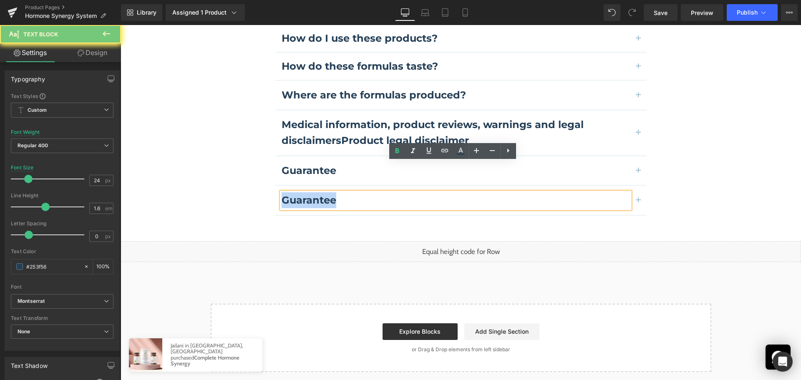
click at [304, 194] on b "Guarantee" at bounding box center [309, 200] width 55 height 12
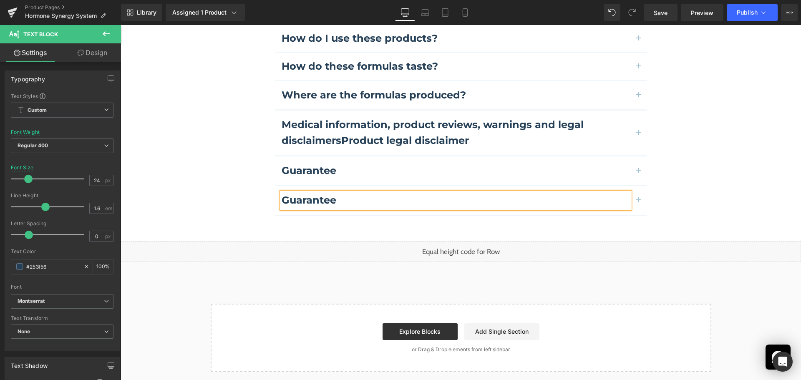
click at [304, 194] on b "Guarantee" at bounding box center [309, 200] width 55 height 12
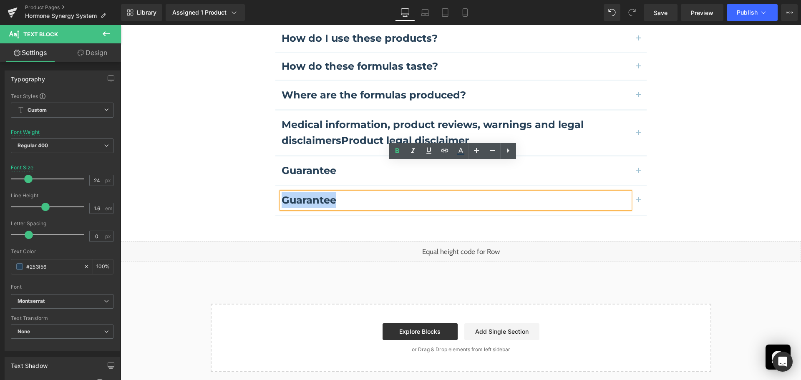
click at [304, 194] on b "Guarantee" at bounding box center [309, 200] width 55 height 12
paste div
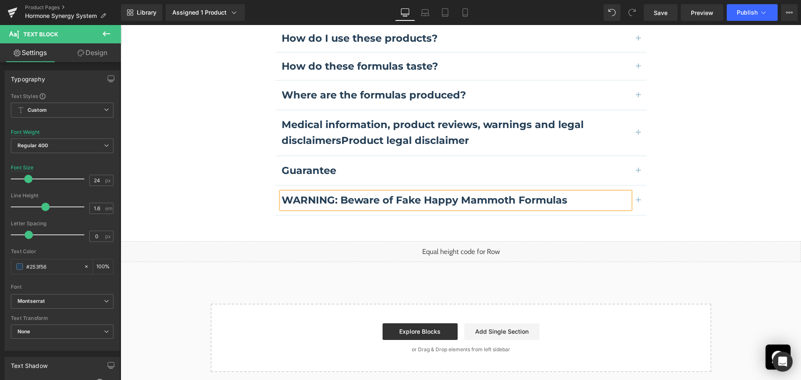
click at [638, 186] on button "button" at bounding box center [638, 200] width 17 height 28
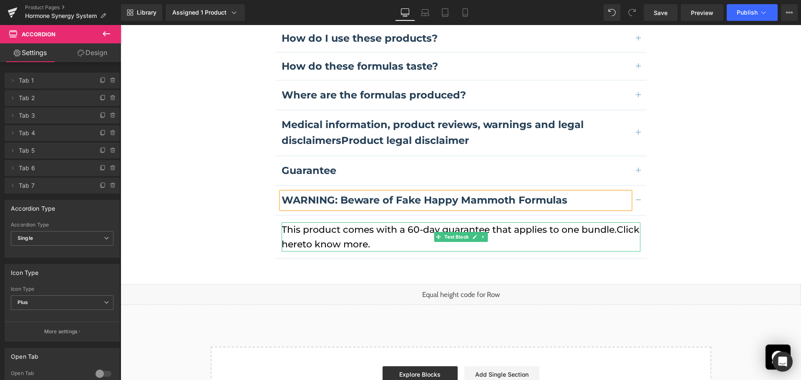
click at [340, 222] on p "This product comes with a 60-day guarantee that applies to one bundle. Click he…" at bounding box center [461, 236] width 359 height 29
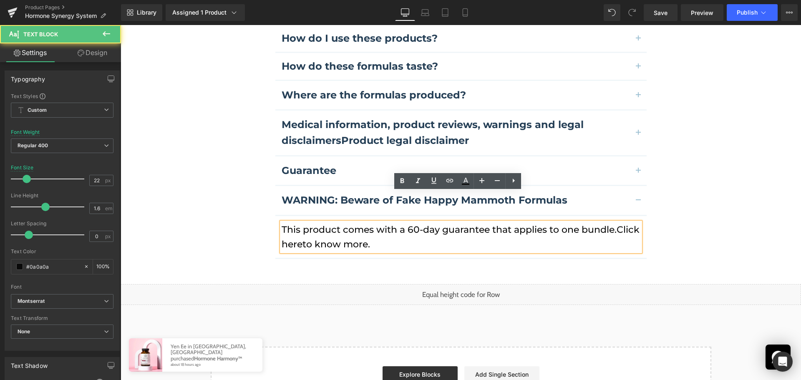
click at [333, 222] on p "This product comes with a 60-day guarantee that applies to one bundle. Click he…" at bounding box center [461, 236] width 359 height 29
click at [303, 224] on link "Click here" at bounding box center [461, 237] width 358 height 26
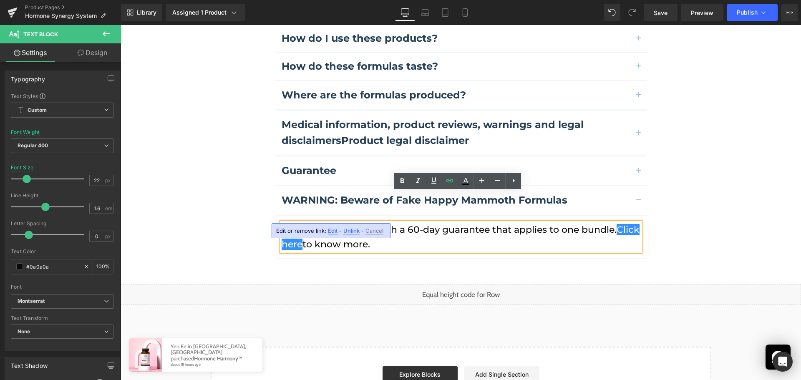
click at [376, 222] on p "This product comes with a 60-day guarantee that applies to one bundle. Click he…" at bounding box center [461, 236] width 359 height 29
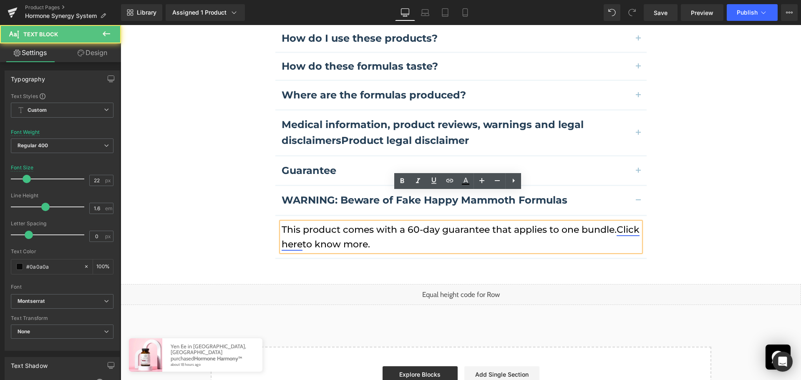
click at [308, 224] on link "Click here" at bounding box center [461, 237] width 358 height 26
click at [332, 229] on span "Edit" at bounding box center [333, 230] width 10 height 7
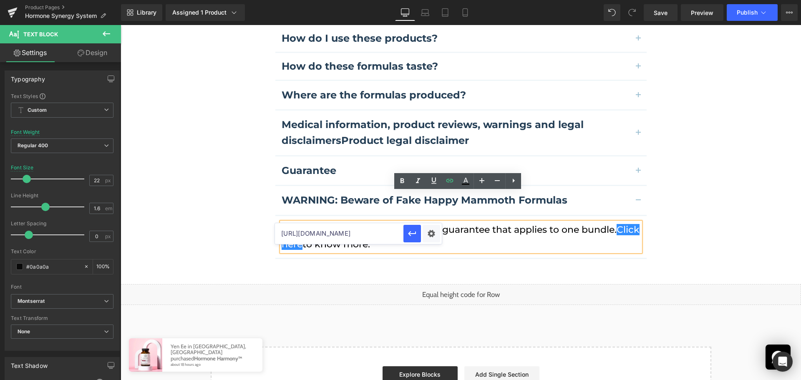
click at [567, 226] on article "This product comes with a 60-day guarantee that applies to one bundle. Click he…" at bounding box center [460, 237] width 371 height 43
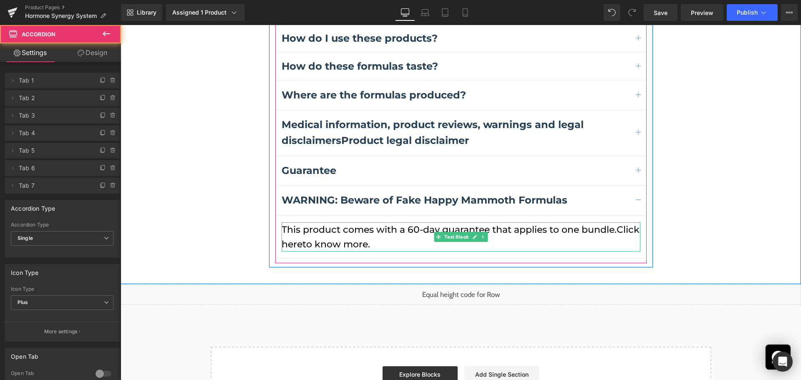
click at [492, 222] on p "This product comes with a 60-day guarantee that applies to one bundle. Click he…" at bounding box center [461, 236] width 359 height 29
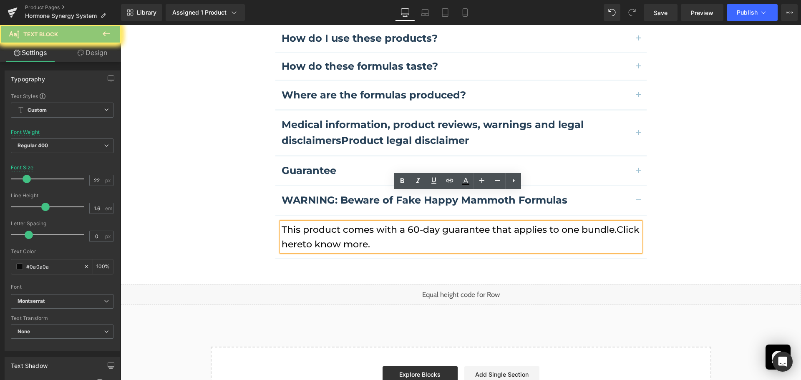
click at [492, 222] on p "This product comes with a 60-day guarantee that applies to one bundle. Click he…" at bounding box center [461, 236] width 359 height 29
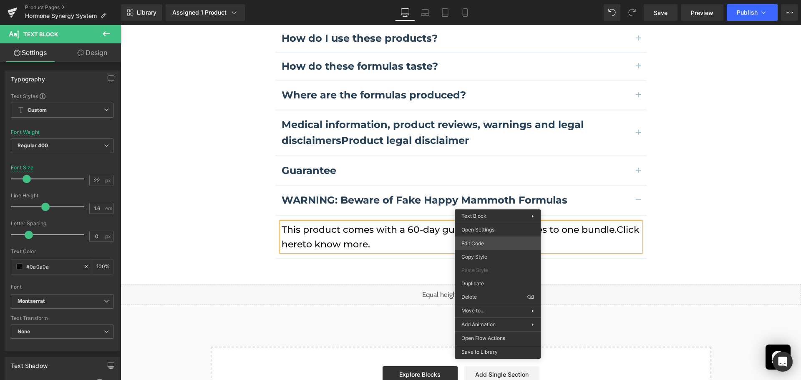
click at [493, 0] on div "You are previewing how the will restyle your page. You can not edit Elements in…" at bounding box center [400, 0] width 801 height 0
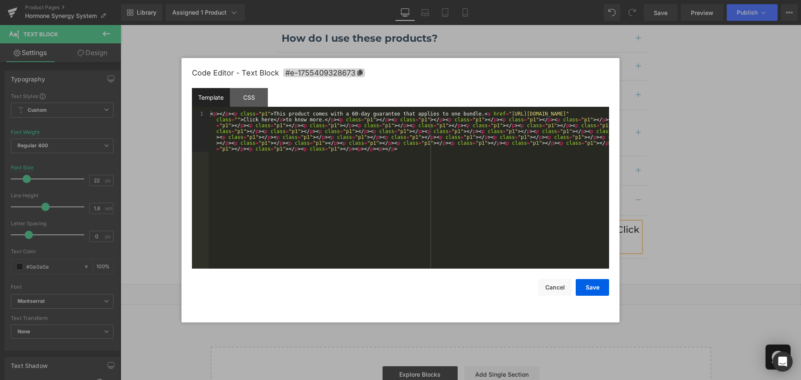
click at [472, 183] on div "< p > </ p > < p class = "p1" > This product comes with a 60-day guarantee that…" at bounding box center [409, 230] width 401 height 239
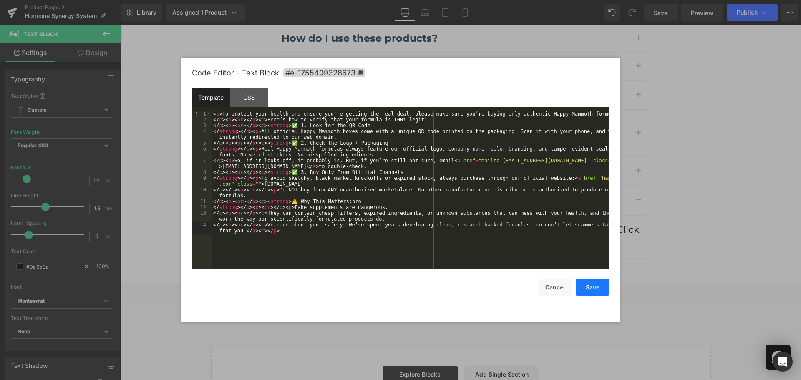
click at [584, 284] on button "Save" at bounding box center [592, 287] width 33 height 17
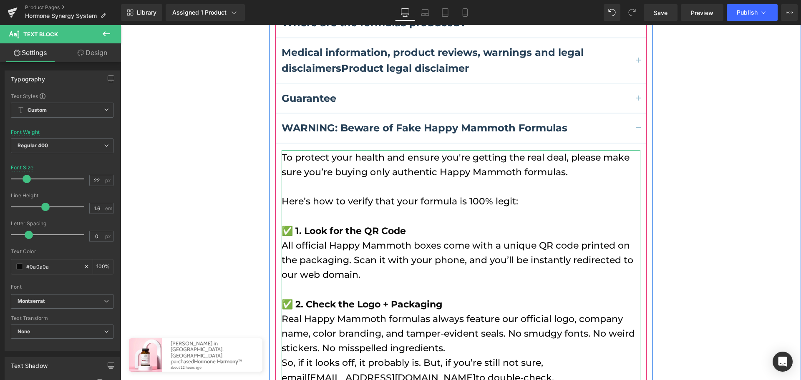
scroll to position [2637, 0]
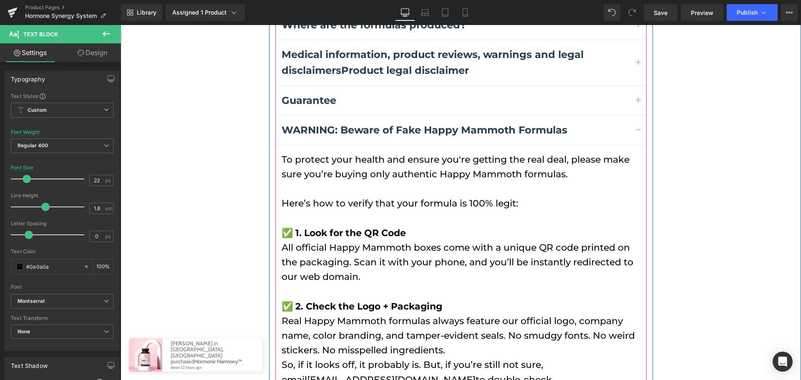
click at [633, 86] on button "button" at bounding box center [638, 100] width 17 height 28
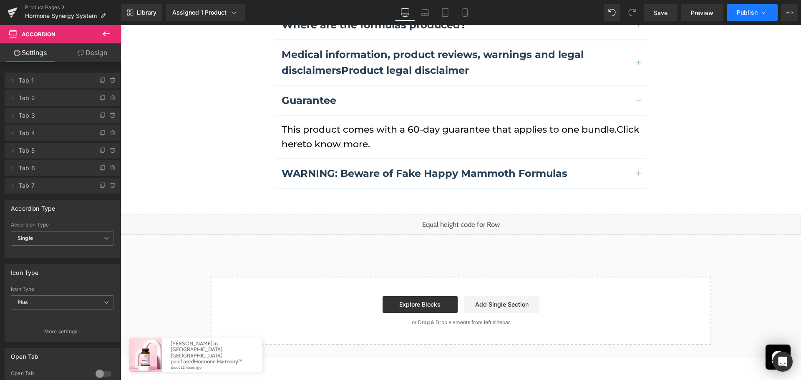
click at [737, 9] on span "Publish" at bounding box center [747, 12] width 21 height 7
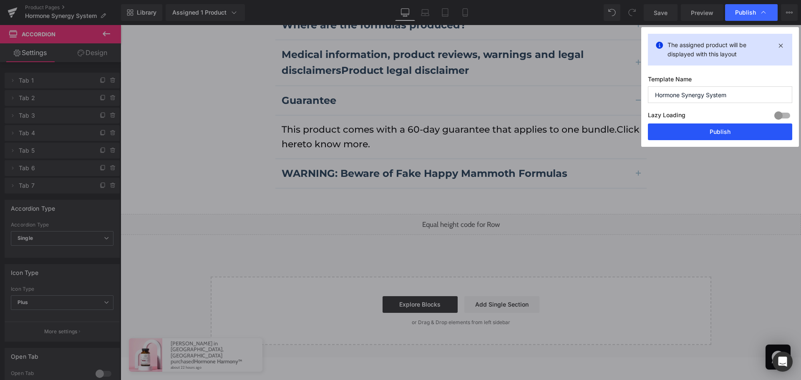
click at [719, 133] on button "Publish" at bounding box center [720, 132] width 144 height 17
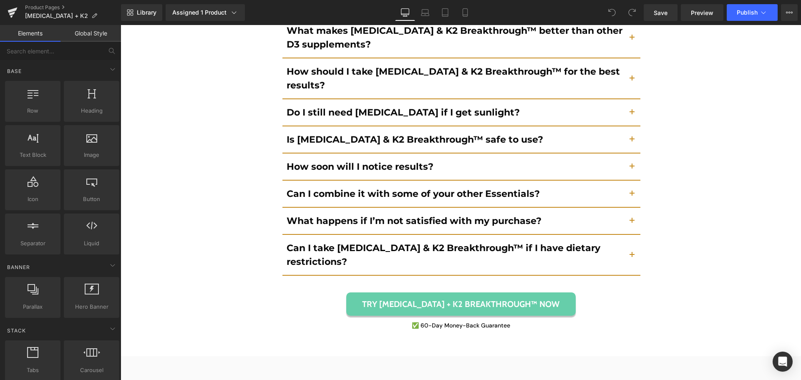
scroll to position [3683, 0]
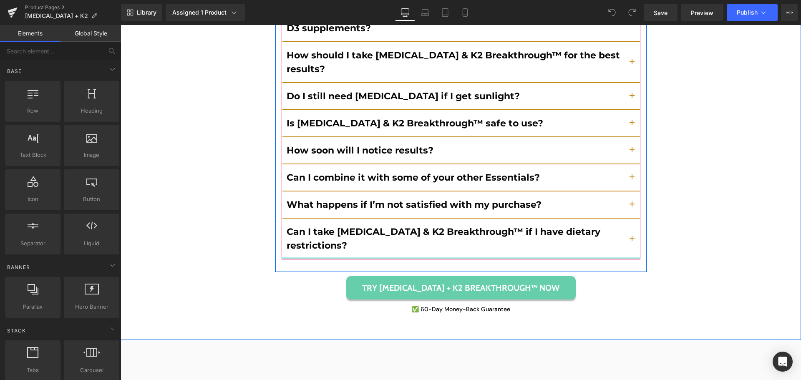
click at [444, 153] on div "Why do I need [MEDICAL_DATA] & K2? Text Block" at bounding box center [461, 88] width 359 height 344
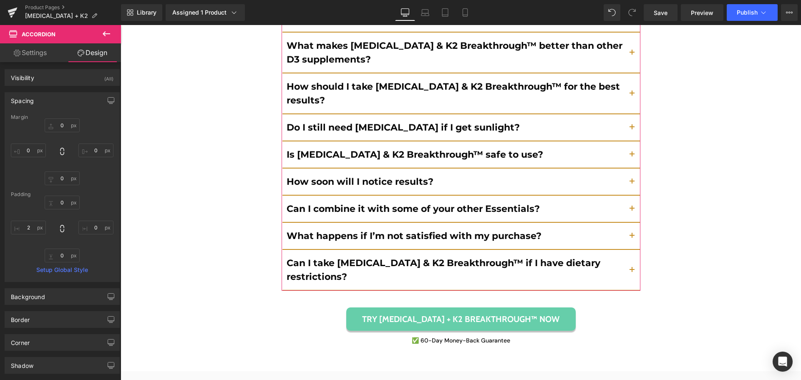
scroll to position [0, 0]
click at [36, 55] on link "Settings" at bounding box center [30, 52] width 61 height 19
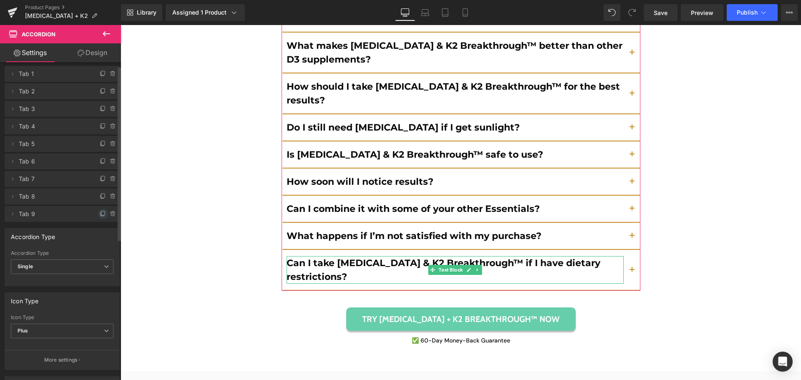
scroll to position [7, 0]
click at [100, 212] on icon at bounding box center [103, 213] width 7 height 7
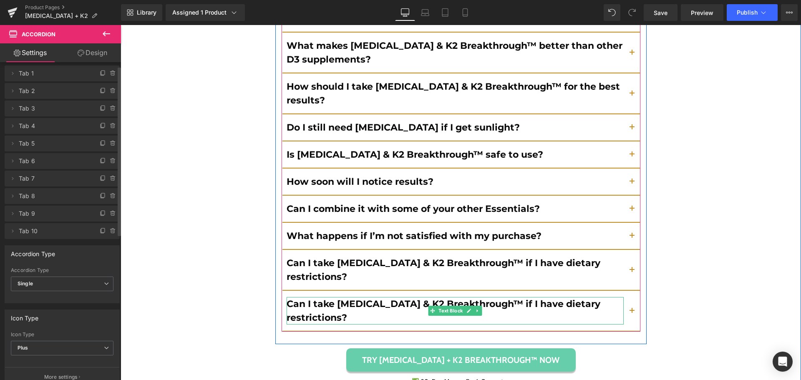
click at [313, 298] on b "Can I take Vitamin D3 & K2 Breakthrough™ if I have dietary restrictions?" at bounding box center [444, 310] width 314 height 25
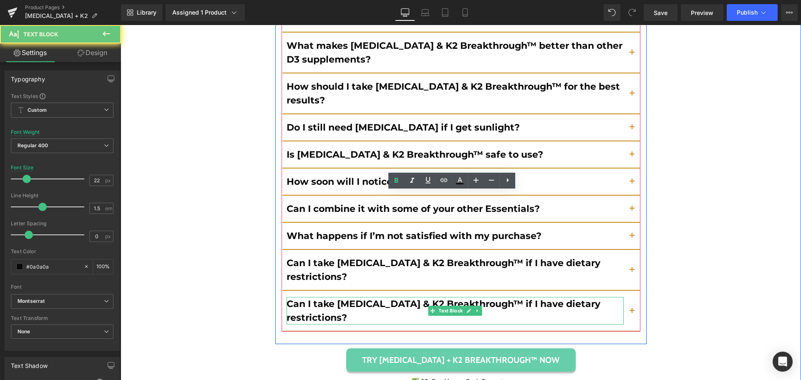
click at [313, 298] on b "Can I take Vitamin D3 & K2 Breakthrough™ if I have dietary restrictions?" at bounding box center [444, 310] width 314 height 25
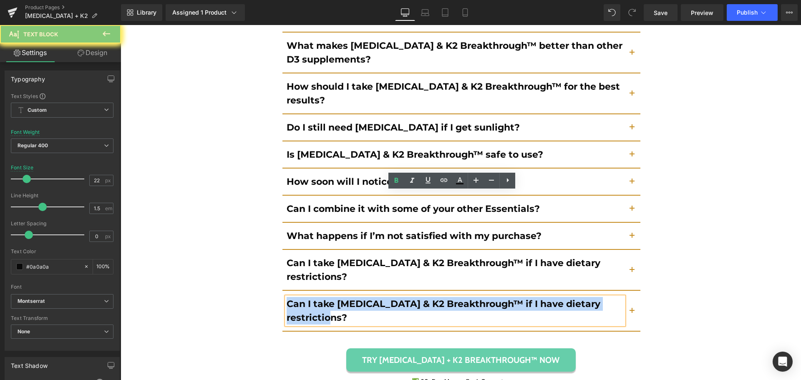
click at [313, 298] on b "Can I take Vitamin D3 & K2 Breakthrough™ if I have dietary restrictions?" at bounding box center [444, 310] width 314 height 25
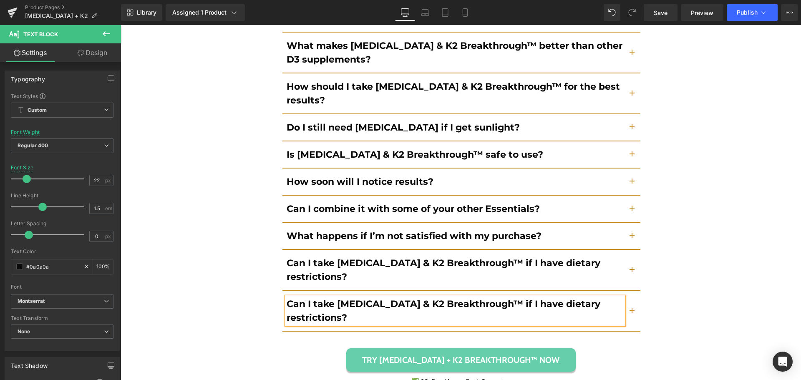
click at [313, 298] on b "Can I take Vitamin D3 & K2 Breakthrough™ if I have dietary restrictions?" at bounding box center [444, 310] width 314 height 25
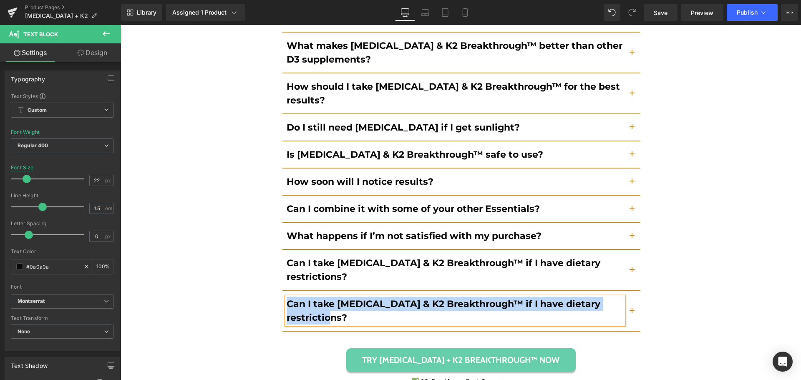
paste div
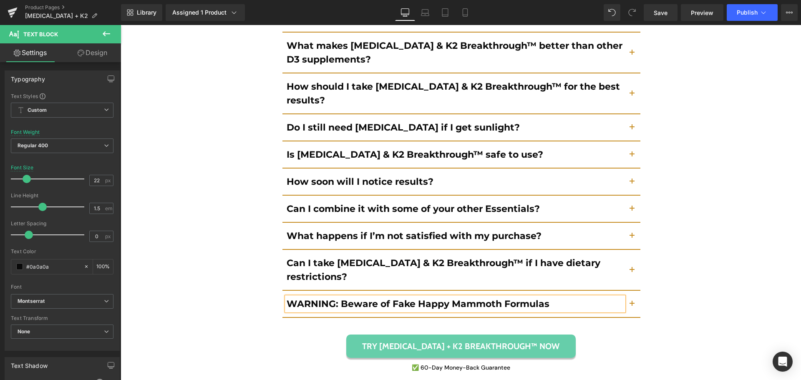
drag, startPoint x: 633, startPoint y: 195, endPoint x: 627, endPoint y: 198, distance: 6.5
click at [633, 291] on button "button" at bounding box center [632, 304] width 17 height 26
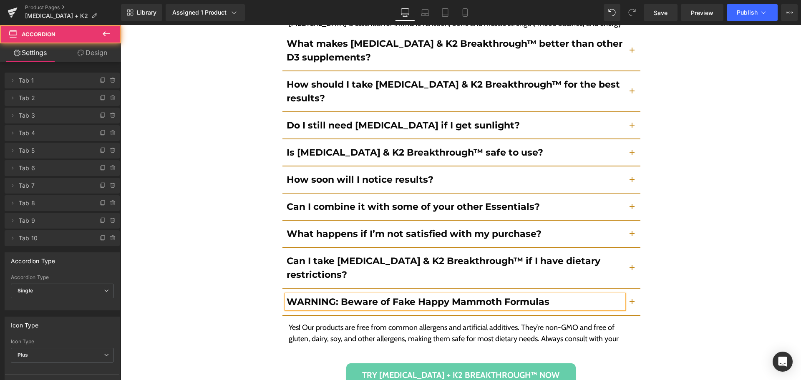
scroll to position [3604, 0]
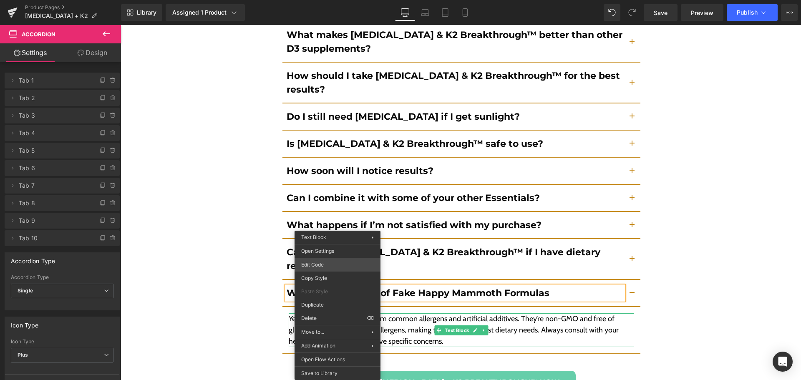
click at [335, 0] on div "You are previewing how the will restyle your page. You can not edit Elements in…" at bounding box center [400, 0] width 801 height 0
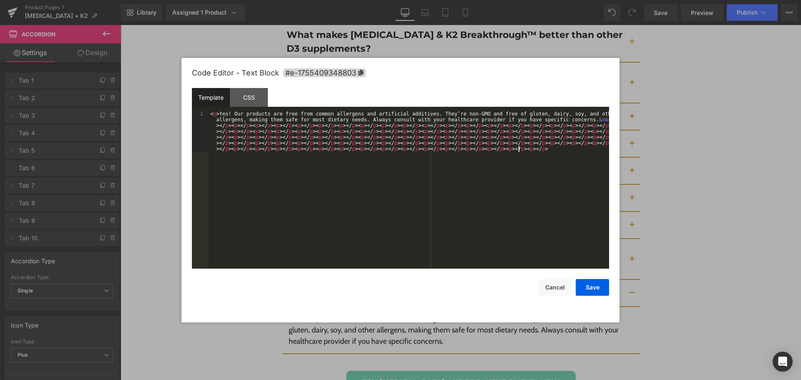
click at [377, 192] on div "< p > Yes! Our products are free from common allergens and artificial additives…" at bounding box center [409, 230] width 401 height 239
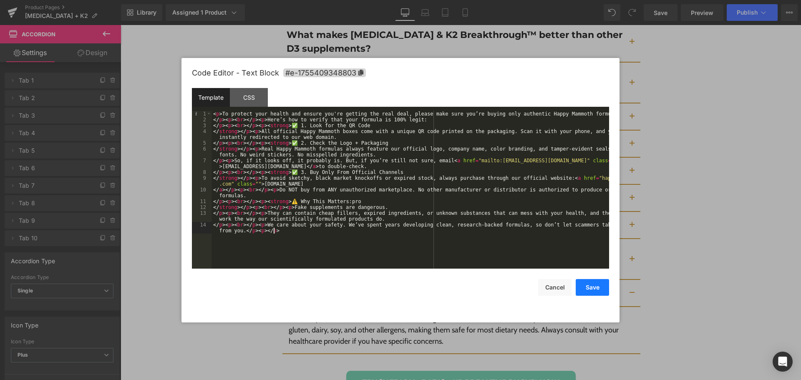
click at [597, 282] on button "Save" at bounding box center [592, 287] width 33 height 17
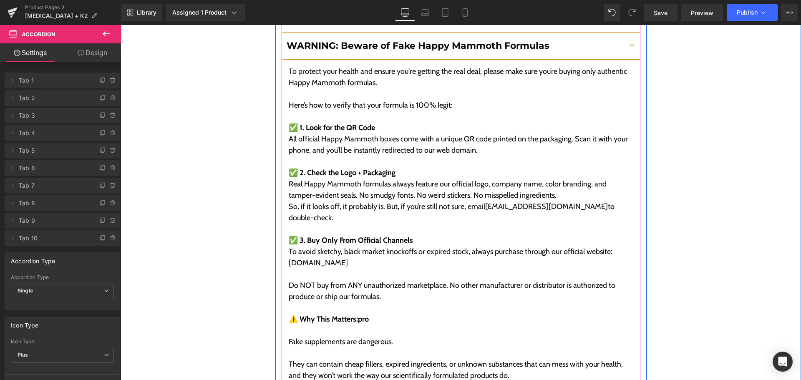
scroll to position [3852, 0]
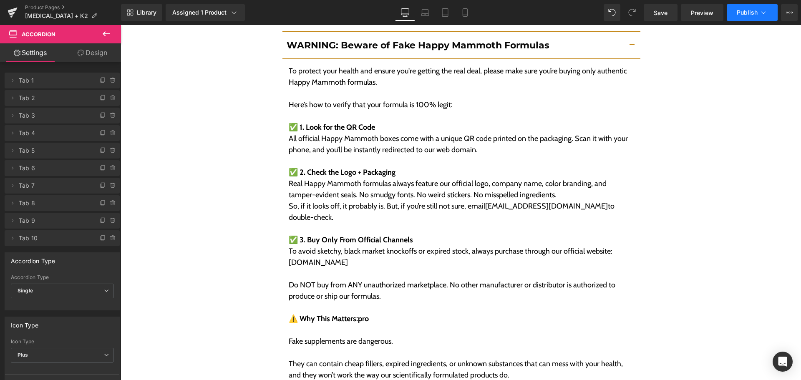
click at [757, 10] on span "Publish" at bounding box center [747, 12] width 21 height 7
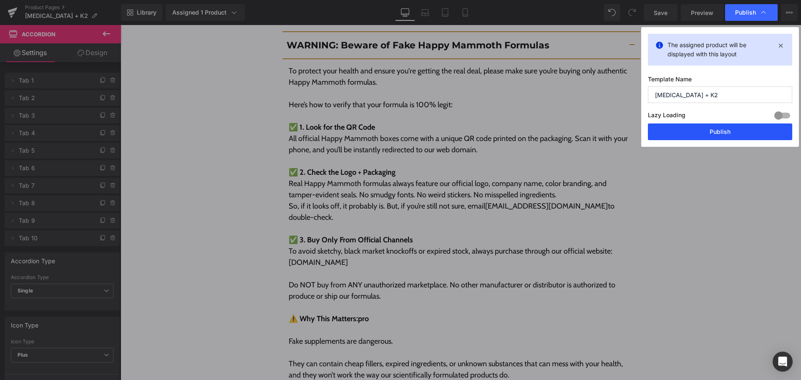
drag, startPoint x: 733, startPoint y: 131, endPoint x: 613, endPoint y: 106, distance: 123.2
click at [733, 131] on button "Publish" at bounding box center [720, 132] width 144 height 17
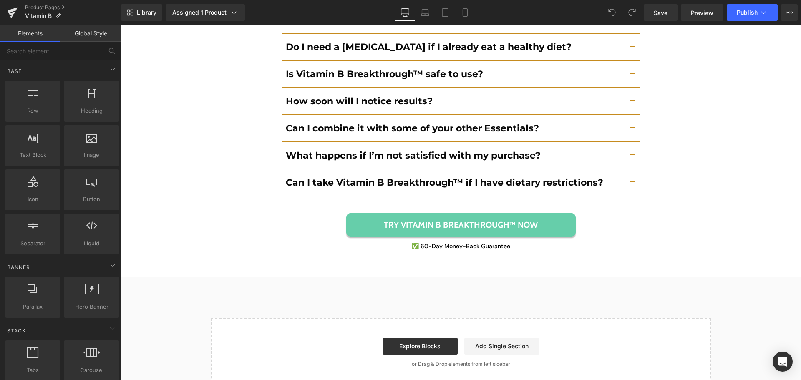
scroll to position [3948, 0]
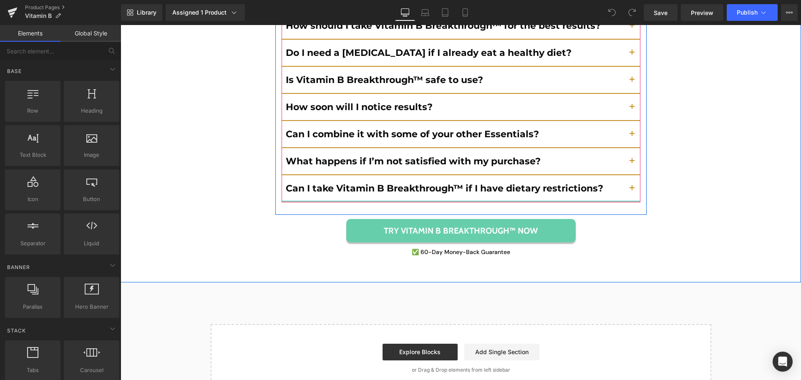
click at [464, 159] on div "Why do I need B vitamins? Text Block" at bounding box center [461, 44] width 359 height 316
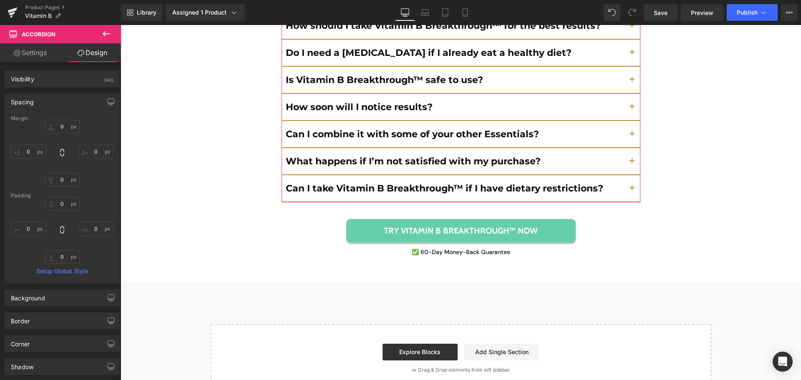
click at [28, 59] on link "Settings" at bounding box center [30, 52] width 61 height 19
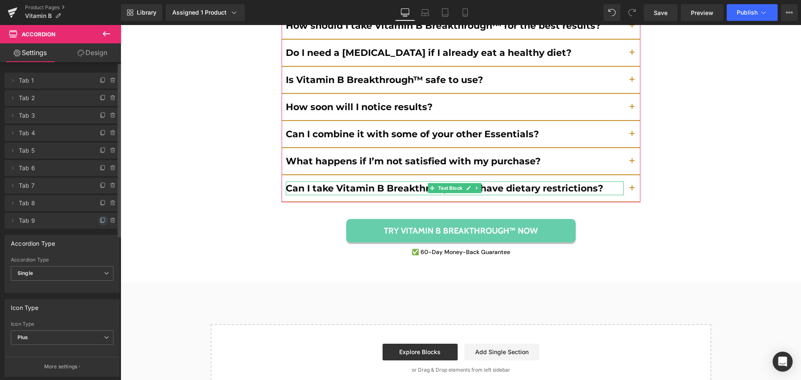
click at [101, 221] on icon at bounding box center [103, 220] width 7 height 7
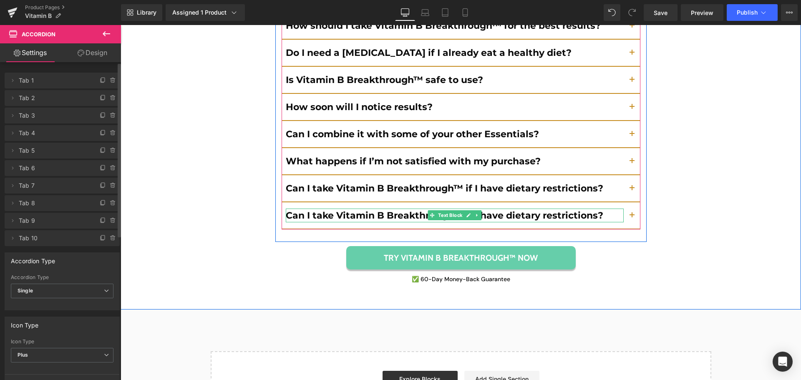
click at [353, 210] on b "Can I take Vitamin B Breakthrough™ if I have dietary restrictions?" at bounding box center [445, 215] width 318 height 11
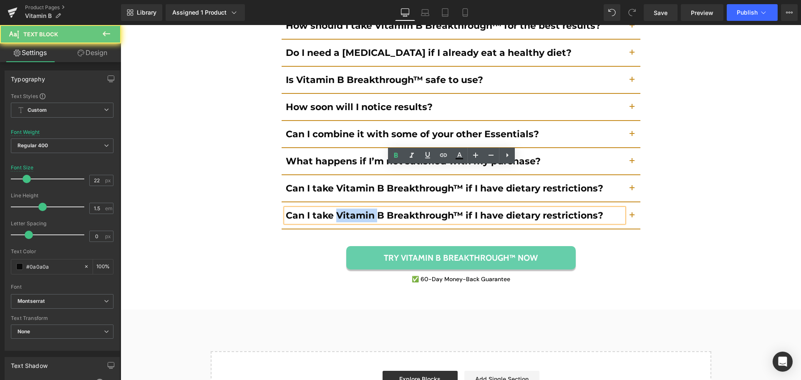
click at [353, 210] on b "Can I take Vitamin B Breakthrough™ if I have dietary restrictions?" at bounding box center [445, 215] width 318 height 11
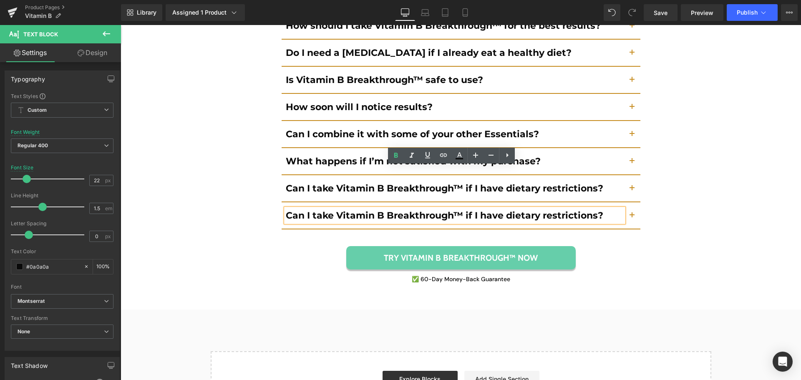
click at [377, 210] on b "Can I take Vitamin B Breakthrough™ if I have dietary restrictions?" at bounding box center [445, 215] width 318 height 11
paste div
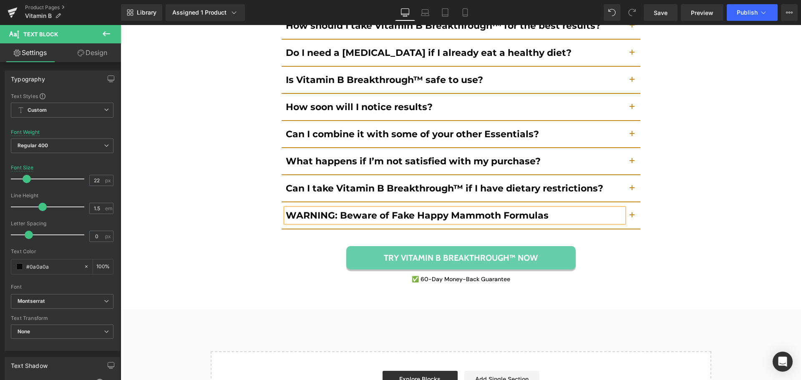
click at [659, 193] on div "Still Not Sure? Here are the TOP Questions we get about Vitamin B Breakthrough™…" at bounding box center [461, 41] width 681 height 492
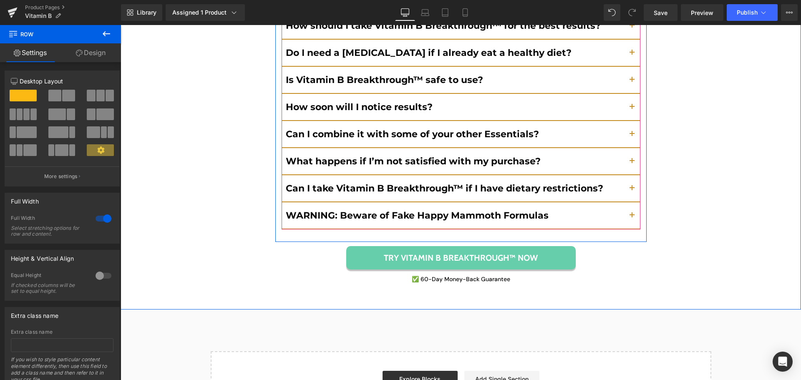
drag, startPoint x: 630, startPoint y: 171, endPoint x: 597, endPoint y: 183, distance: 35.1
click at [630, 202] on button "button" at bounding box center [632, 215] width 17 height 26
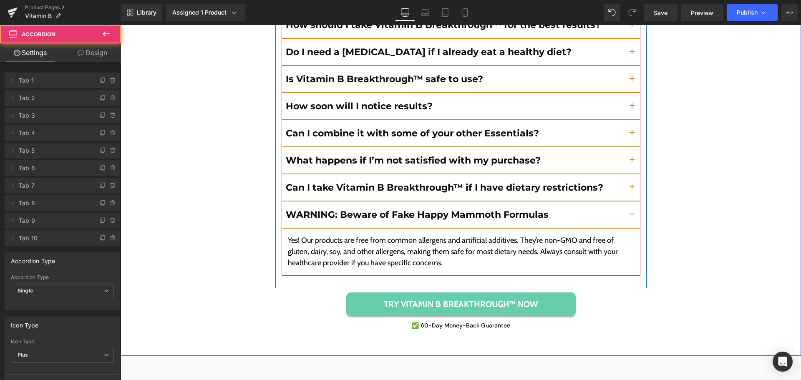
scroll to position [3888, 0]
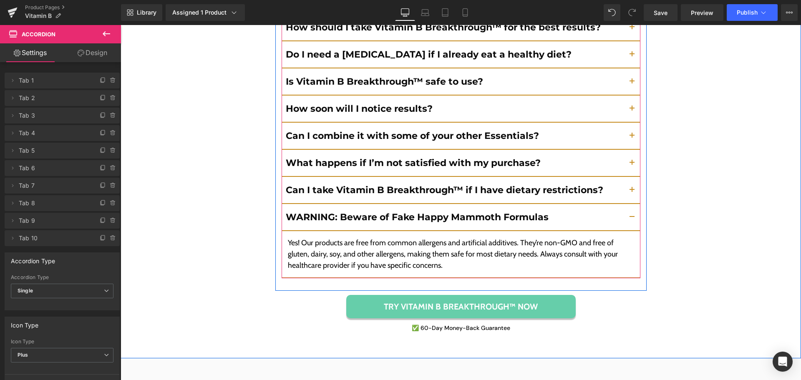
click at [378, 237] on p "Yes! Our products are free from common allergens and artificial additives. They…" at bounding box center [461, 254] width 346 height 34
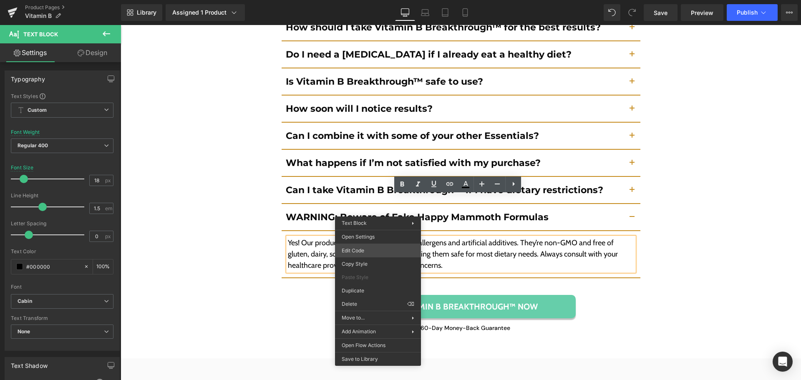
click at [371, 0] on div "You are previewing how the will restyle your page. You can not edit Elements in…" at bounding box center [400, 0] width 801 height 0
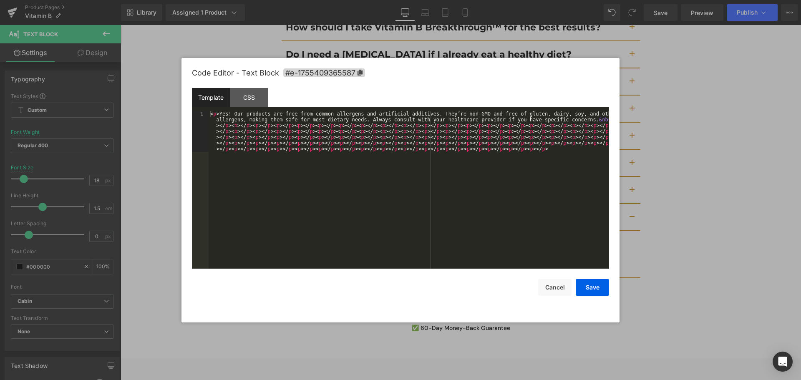
click at [383, 222] on div "< p > Yes! Our products are free from common allergens and artificial additives…" at bounding box center [409, 230] width 401 height 239
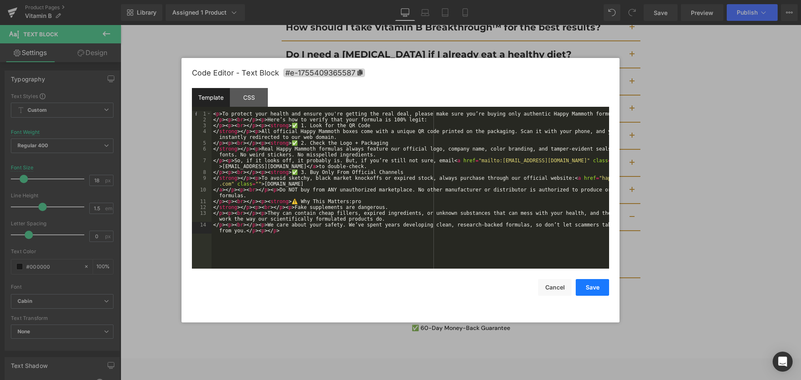
click at [603, 288] on button "Save" at bounding box center [592, 287] width 33 height 17
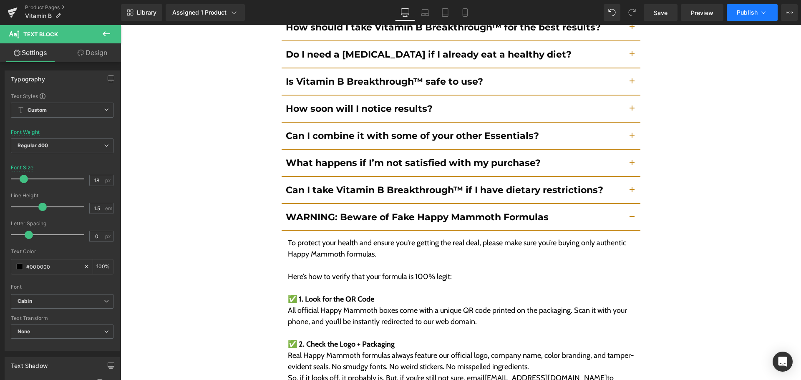
click at [746, 15] on span "Publish" at bounding box center [747, 12] width 21 height 7
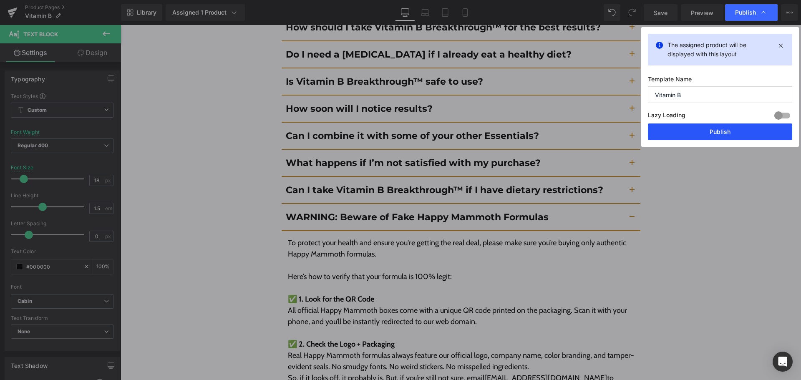
click at [717, 129] on button "Publish" at bounding box center [720, 132] width 144 height 17
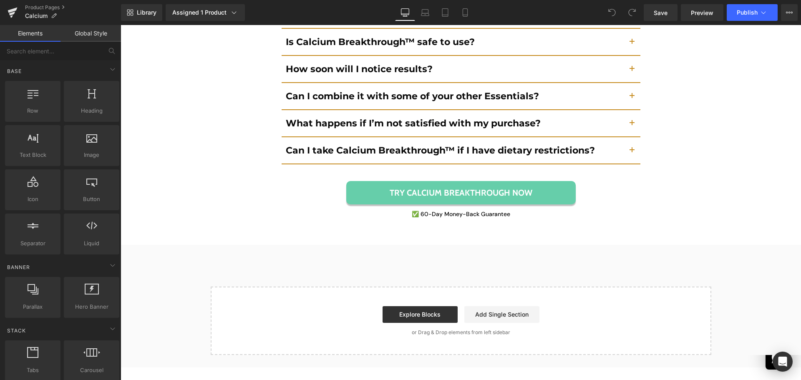
scroll to position [5912, 0]
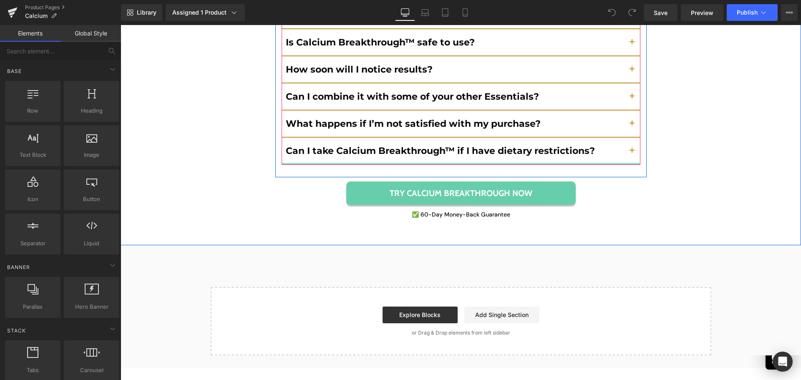
click at [595, 149] on div "Why do I need calcium? Text Block" at bounding box center [461, 0] width 359 height 330
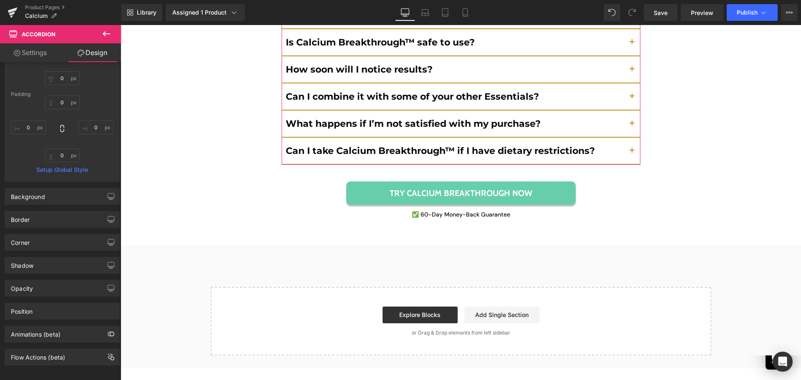
scroll to position [102, 0]
click at [37, 52] on link "Settings" at bounding box center [30, 52] width 61 height 19
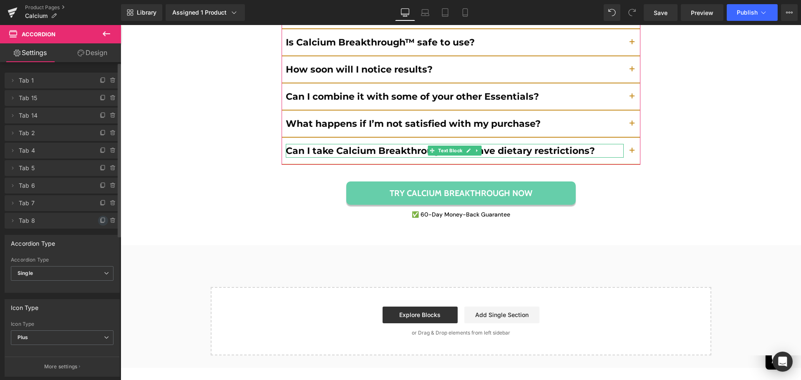
drag, startPoint x: 214, startPoint y: 215, endPoint x: 100, endPoint y: 218, distance: 114.4
click at [100, 218] on icon at bounding box center [103, 220] width 7 height 7
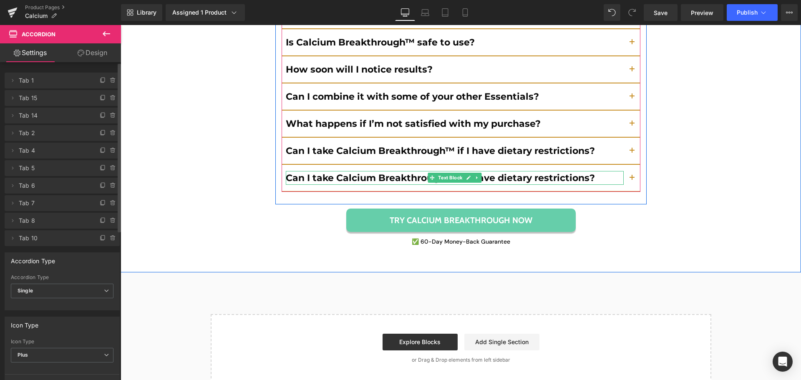
click at [410, 172] on span "Can I take Calcium Breakthrough™ if I have dietary restrictions?" at bounding box center [440, 177] width 309 height 11
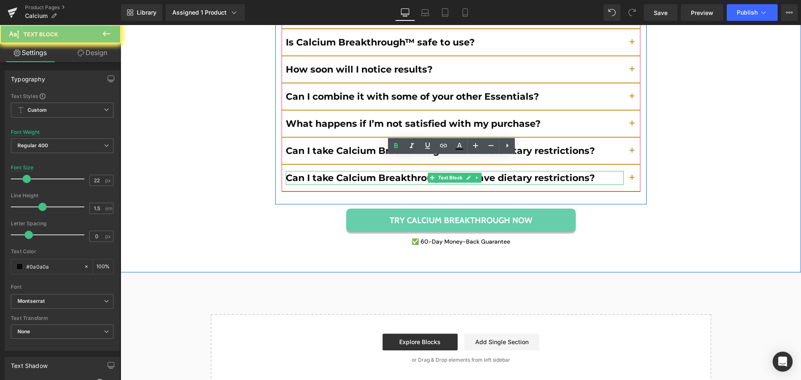
click at [410, 172] on span "Can I take Calcium Breakthrough™ if I have dietary restrictions?" at bounding box center [440, 177] width 309 height 11
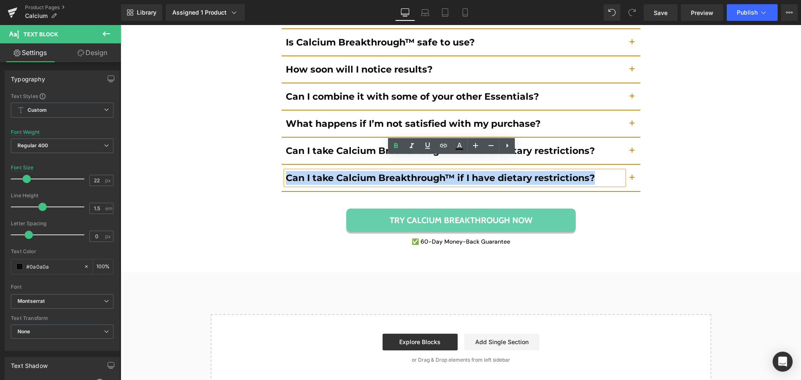
paste div
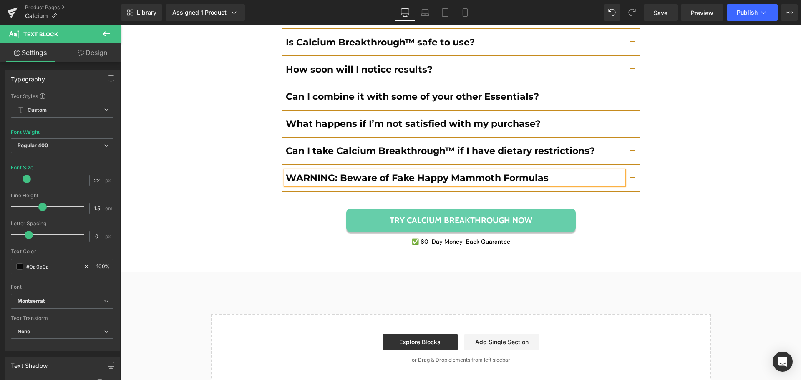
click at [627, 165] on button "button" at bounding box center [632, 178] width 17 height 26
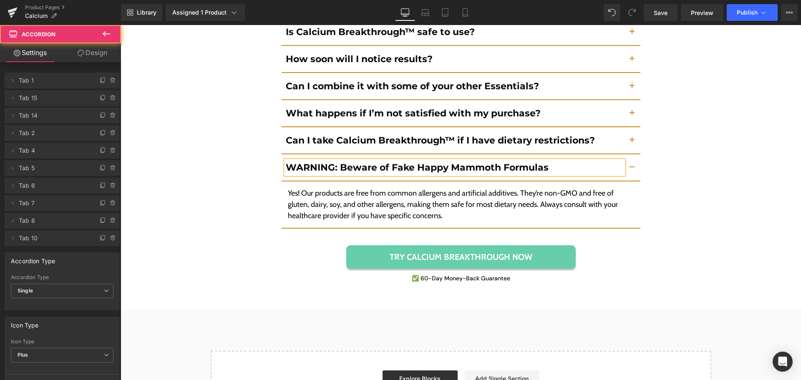
scroll to position [5852, 0]
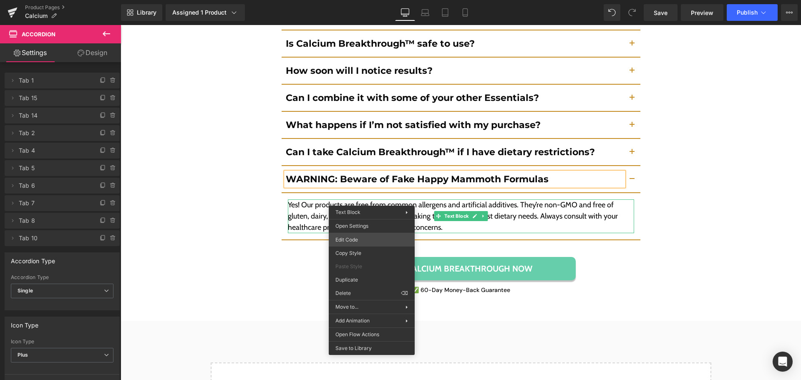
click at [362, 0] on div "You are previewing how the will restyle your page. You can not edit Elements in…" at bounding box center [400, 0] width 801 height 0
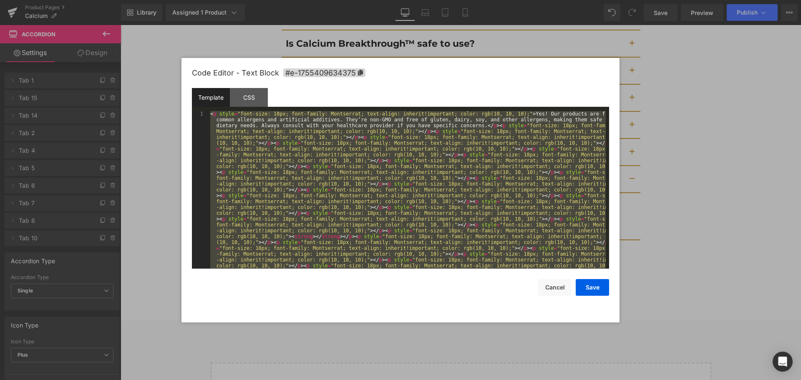
click at [394, 193] on div "< p style = "font-size: 18px; font-family: Montserrat; text-align: inherit!impo…" at bounding box center [407, 190] width 397 height 158
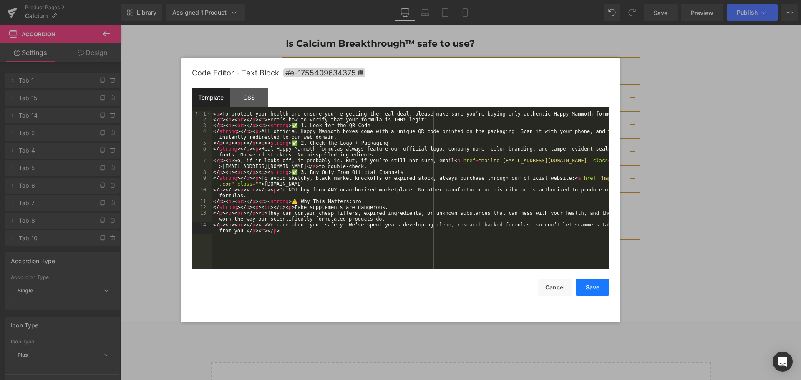
click at [585, 283] on button "Save" at bounding box center [592, 287] width 33 height 17
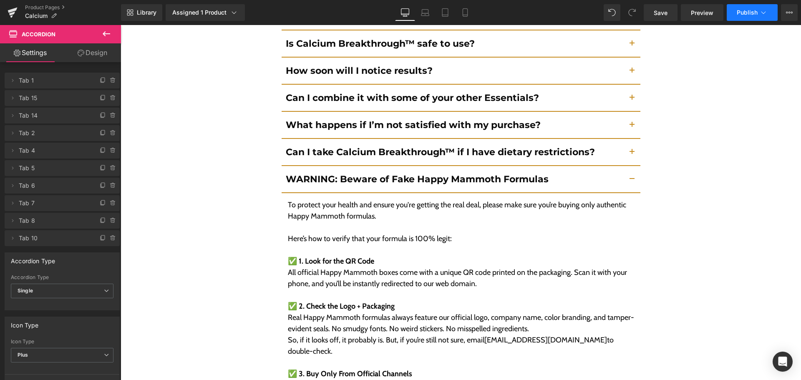
click at [763, 14] on icon at bounding box center [763, 12] width 8 height 8
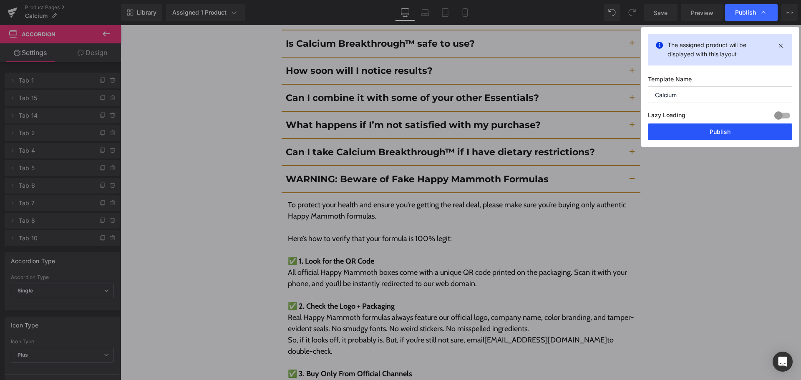
click at [733, 128] on button "Publish" at bounding box center [720, 132] width 144 height 17
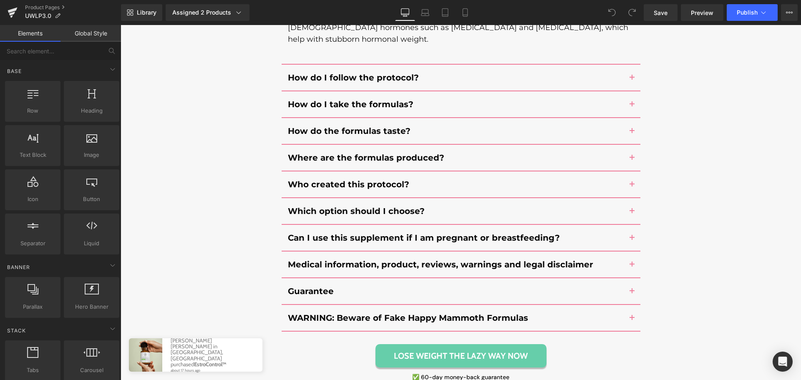
scroll to position [7972, 0]
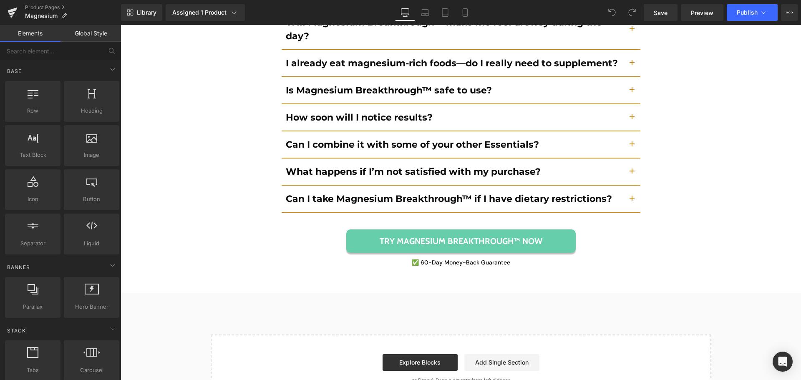
scroll to position [6154, 0]
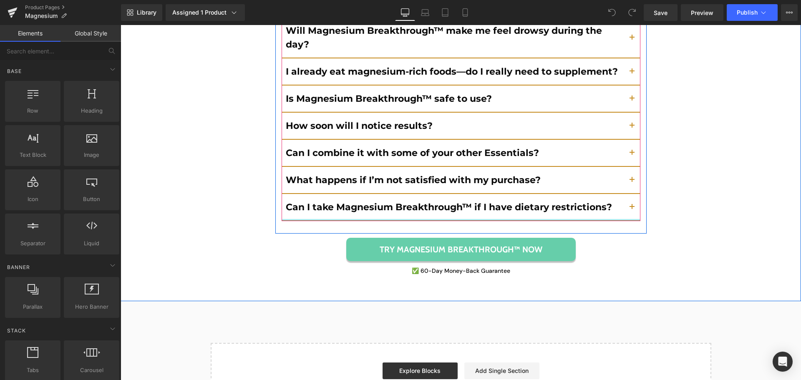
click at [442, 219] on div at bounding box center [461, 220] width 359 height 2
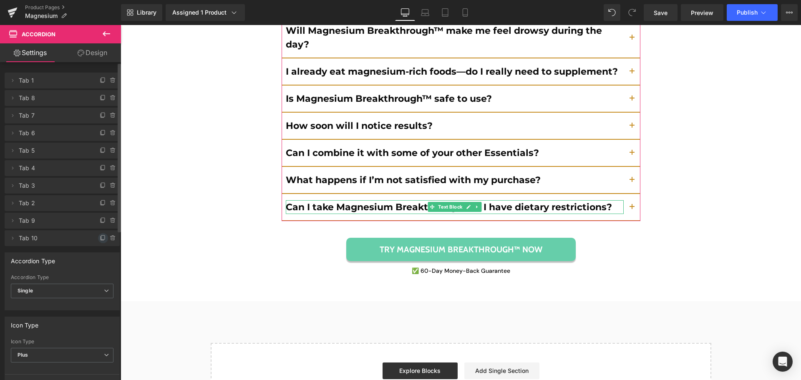
drag, startPoint x: 97, startPoint y: 237, endPoint x: 100, endPoint y: 211, distance: 25.7
click at [100, 237] on icon at bounding box center [103, 238] width 7 height 7
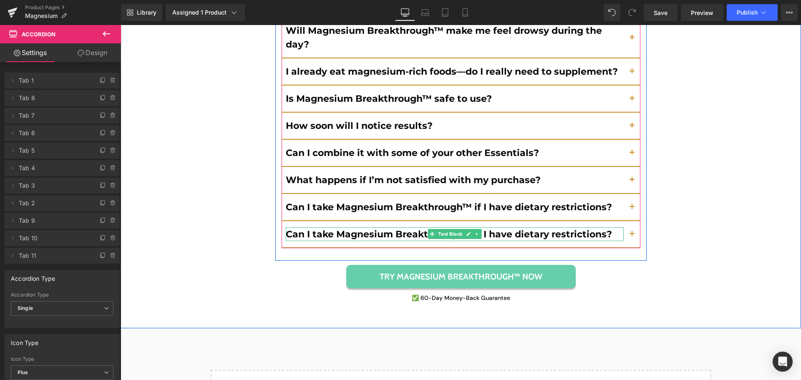
click at [413, 229] on b "Can I take Magnesium Breakthrough™ if I have dietary restrictions?" at bounding box center [449, 234] width 326 height 11
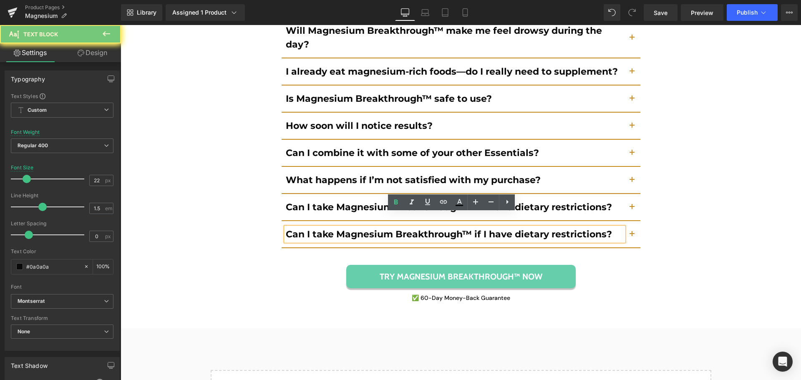
click at [413, 229] on b "Can I take Magnesium Breakthrough™ if I have dietary restrictions?" at bounding box center [449, 234] width 326 height 11
paste div
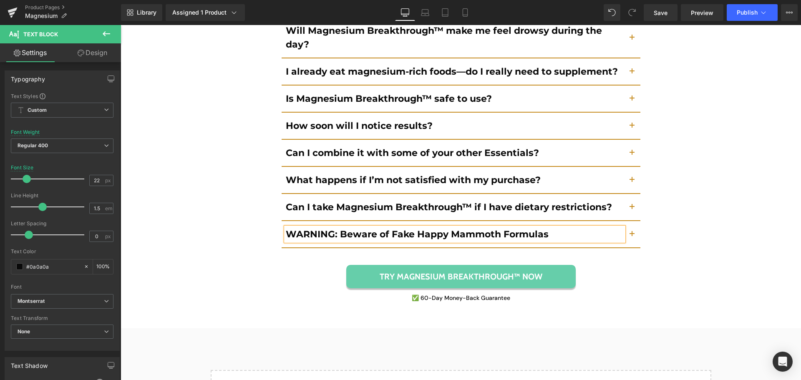
drag, startPoint x: 629, startPoint y: 225, endPoint x: 595, endPoint y: 218, distance: 34.5
click at [629, 225] on button "button" at bounding box center [632, 234] width 17 height 26
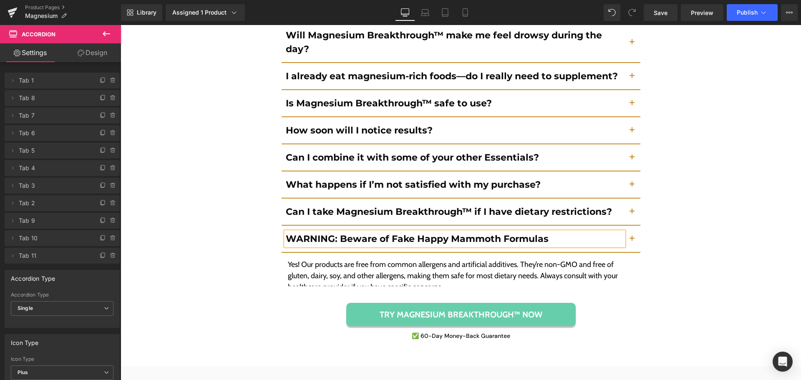
scroll to position [6095, 0]
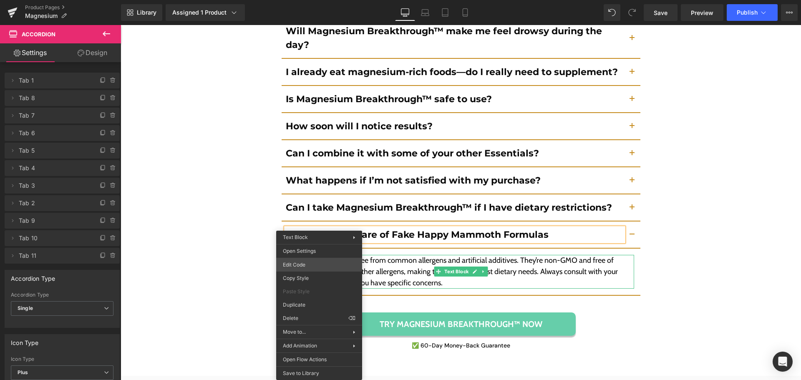
click at [327, 0] on div "You are previewing how the will restyle your page. You can not edit Elements in…" at bounding box center [400, 0] width 801 height 0
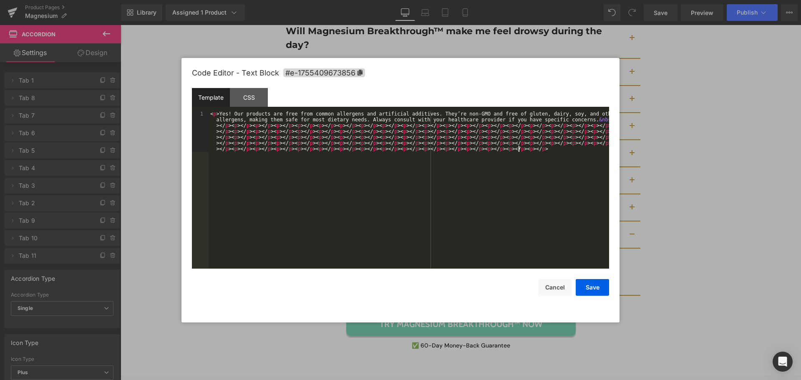
click at [376, 230] on div "< p > Yes! Our products are free from common allergens and artificial additives…" at bounding box center [409, 230] width 401 height 239
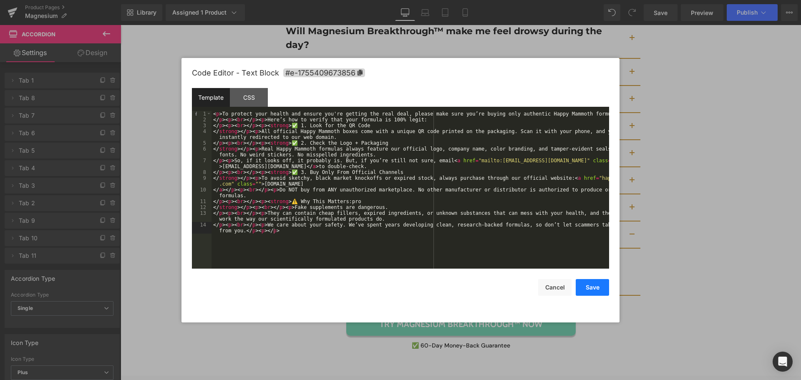
click at [592, 287] on button "Save" at bounding box center [592, 287] width 33 height 17
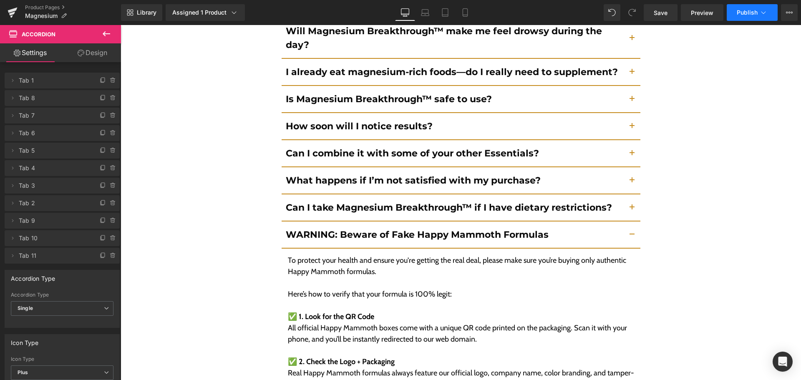
click at [743, 8] on button "Publish" at bounding box center [752, 12] width 51 height 17
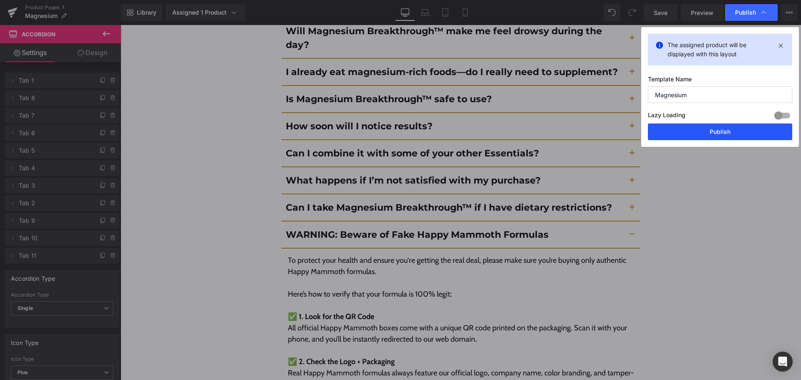
click at [735, 133] on button "Publish" at bounding box center [720, 132] width 144 height 17
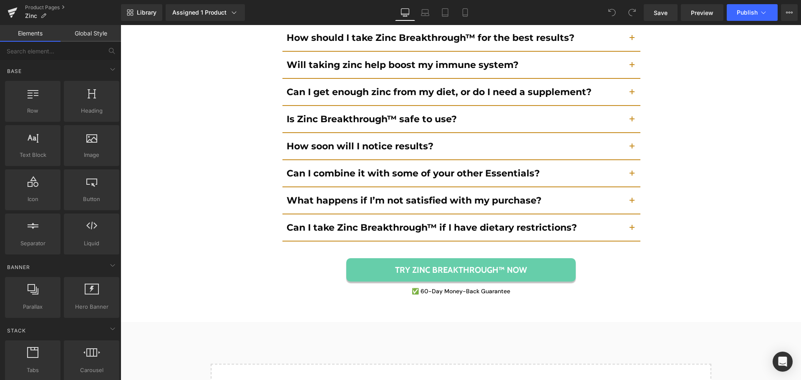
scroll to position [6219, 0]
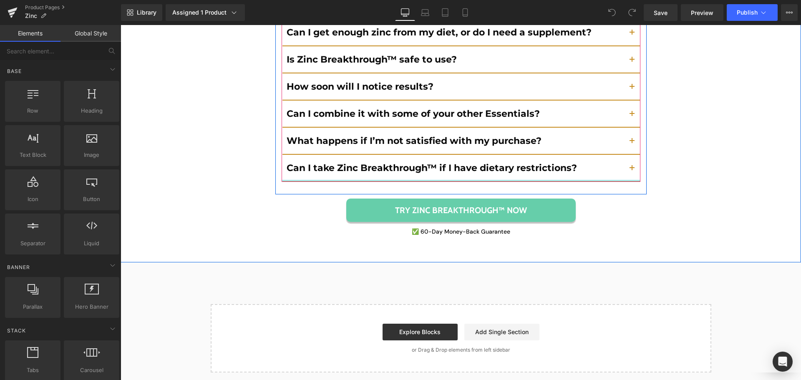
click at [439, 180] on div "Why do I need zinc? Text Block" at bounding box center [461, 16] width 359 height 332
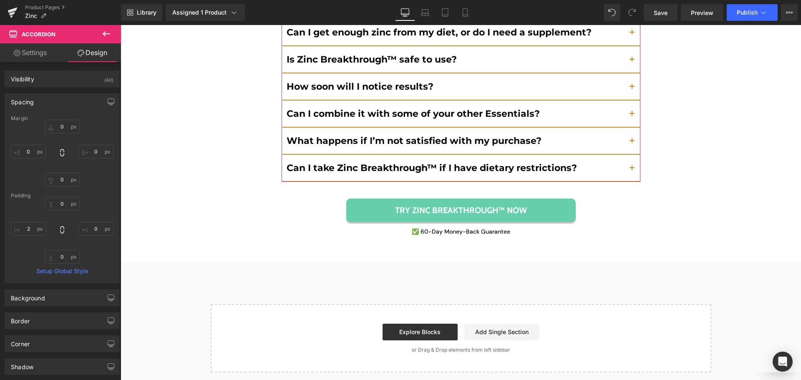
click at [32, 45] on link "Settings" at bounding box center [30, 52] width 61 height 19
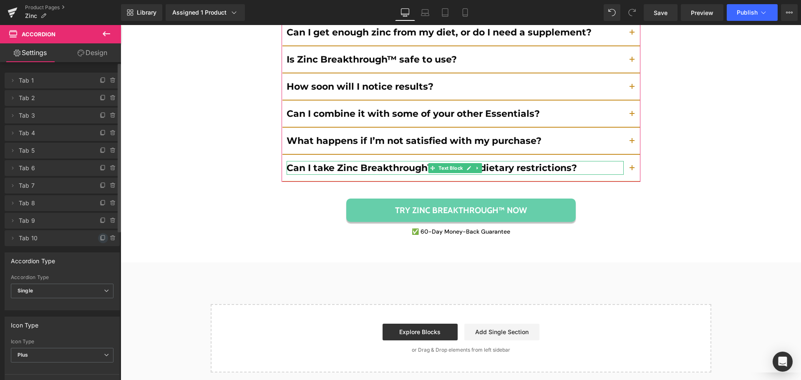
drag, startPoint x: 96, startPoint y: 235, endPoint x: 283, endPoint y: 176, distance: 196.0
click at [100, 235] on icon at bounding box center [103, 238] width 7 height 7
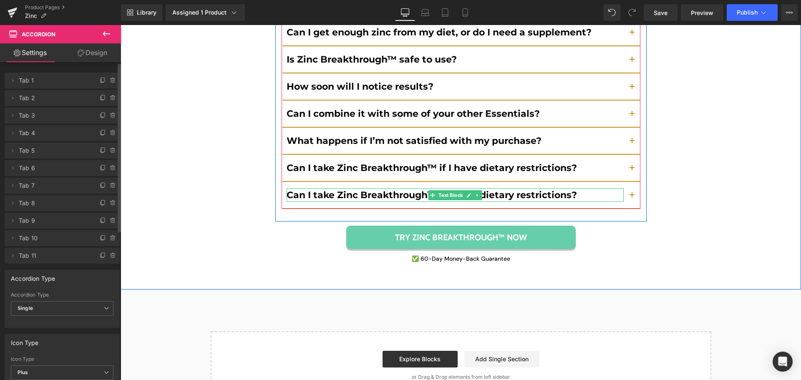
click at [394, 197] on b "Can I take Zinc Breakthrough™ if I have dietary restrictions?" at bounding box center [432, 194] width 290 height 11
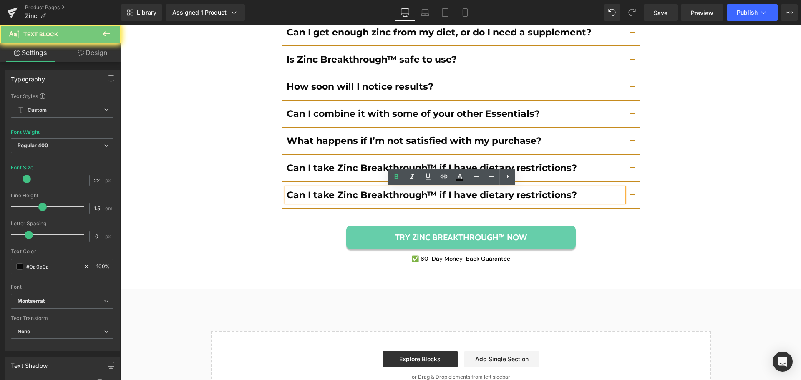
click at [394, 197] on b "Can I take Zinc Breakthrough™ if I have dietary restrictions?" at bounding box center [432, 194] width 290 height 11
paste div
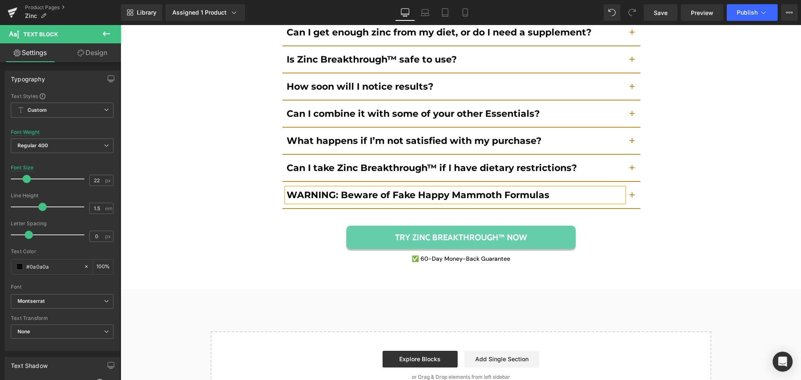
click at [630, 195] on button "button" at bounding box center [632, 195] width 17 height 26
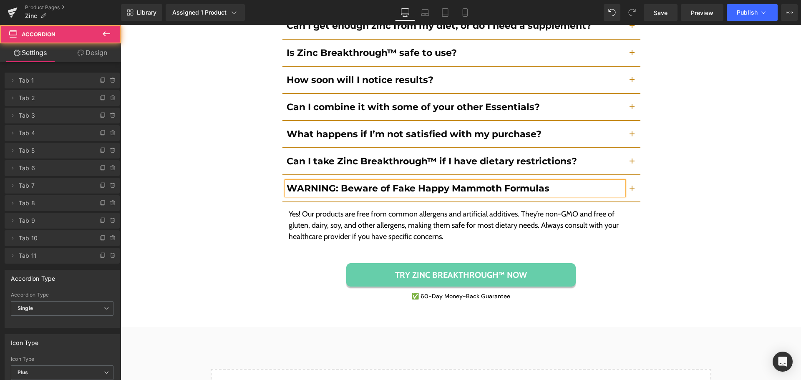
scroll to position [6171, 0]
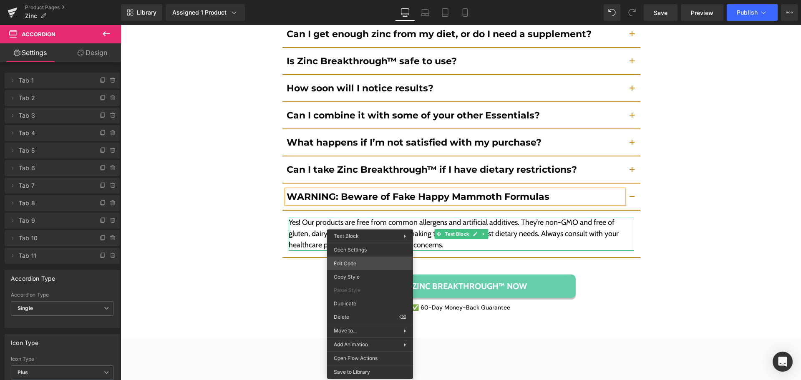
click at [370, 0] on div "You are previewing how the will restyle your page. You can not edit Elements in…" at bounding box center [400, 0] width 801 height 0
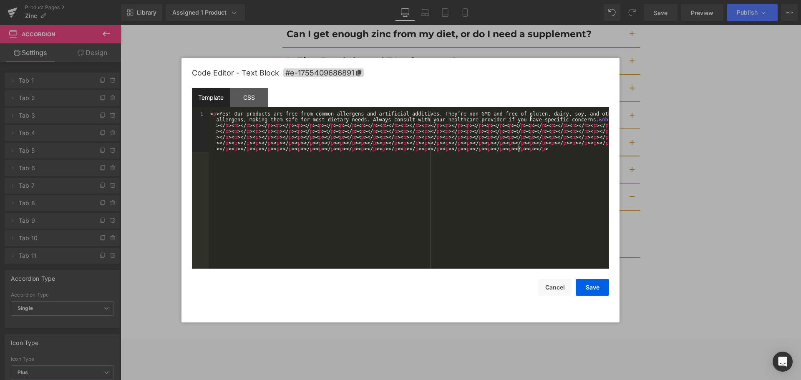
click at [394, 227] on div "< p > Yes! Our products are free from common allergens and artificial additives…" at bounding box center [409, 230] width 401 height 239
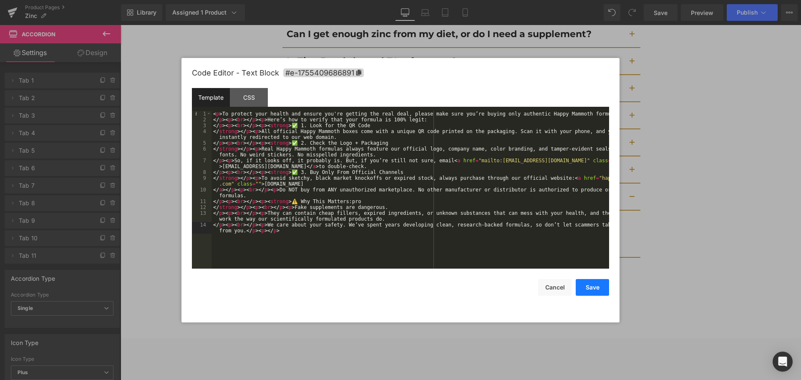
click at [588, 285] on button "Save" at bounding box center [592, 287] width 33 height 17
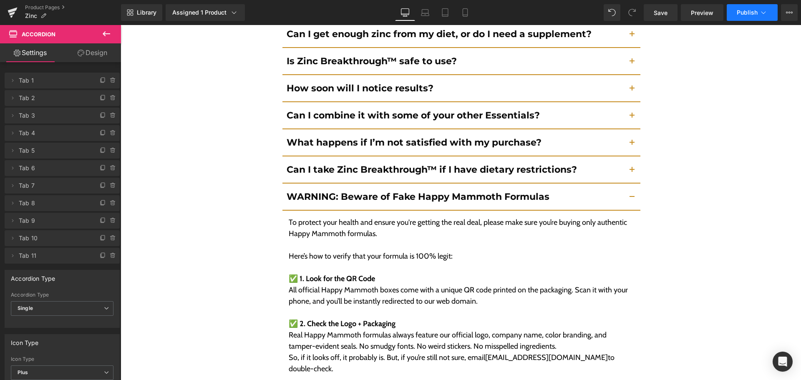
click at [736, 15] on button "Publish" at bounding box center [752, 12] width 51 height 17
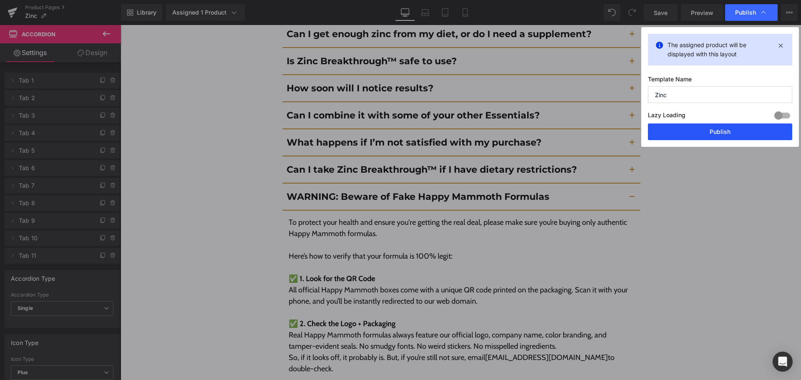
drag, startPoint x: 595, startPoint y: 102, endPoint x: 715, endPoint y: 127, distance: 123.2
click at [715, 127] on button "Publish" at bounding box center [720, 132] width 144 height 17
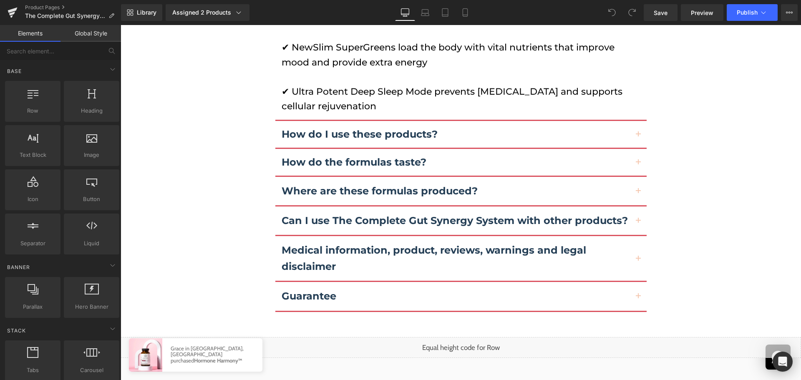
scroll to position [2891, 0]
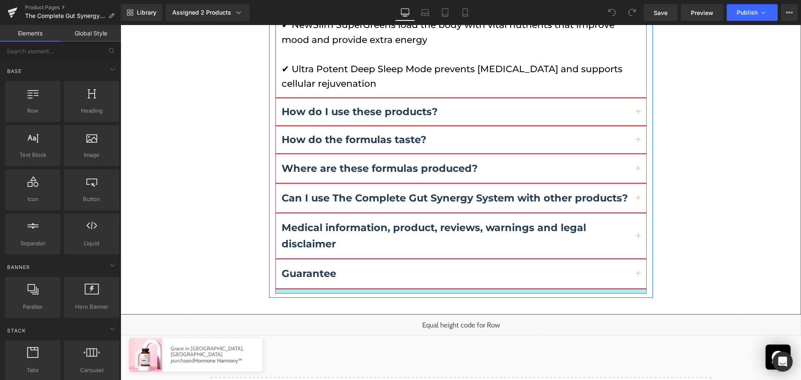
click at [483, 290] on div at bounding box center [460, 292] width 371 height 4
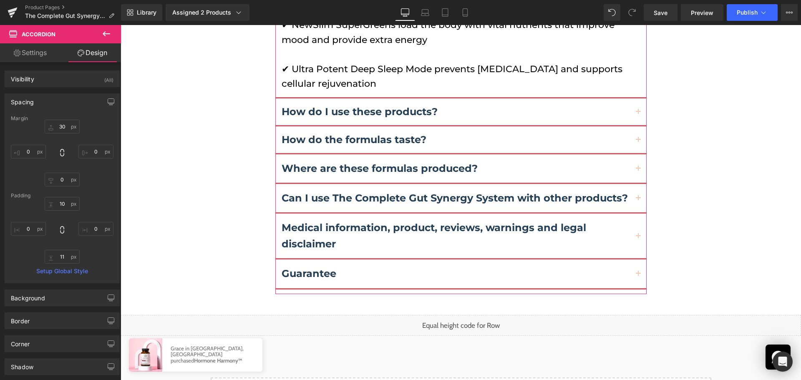
click at [41, 47] on link "Settings" at bounding box center [30, 52] width 61 height 19
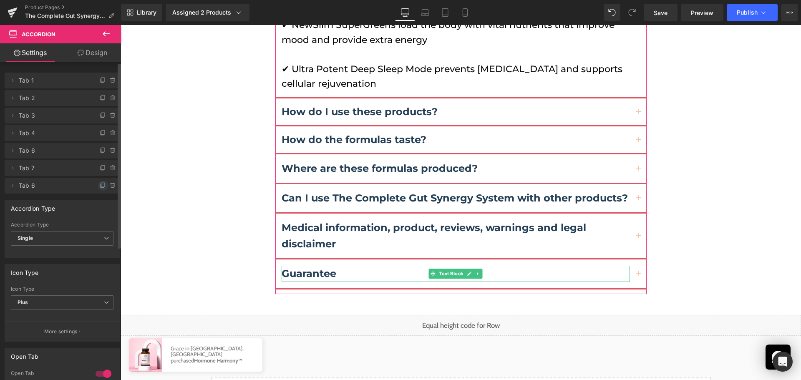
click at [101, 183] on icon at bounding box center [102, 185] width 3 height 4
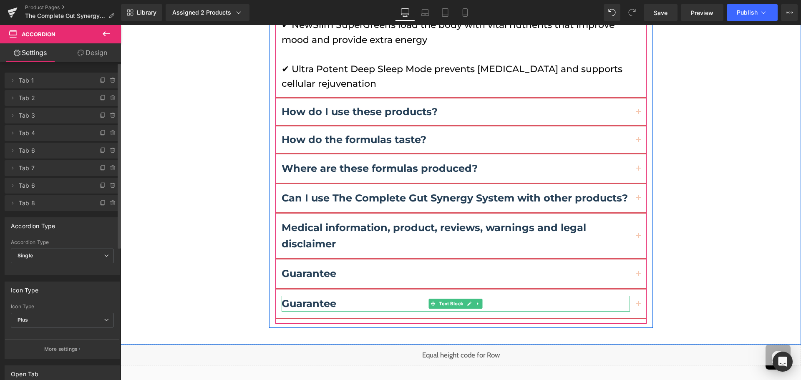
click at [310, 297] on b "Guarantee" at bounding box center [309, 303] width 55 height 12
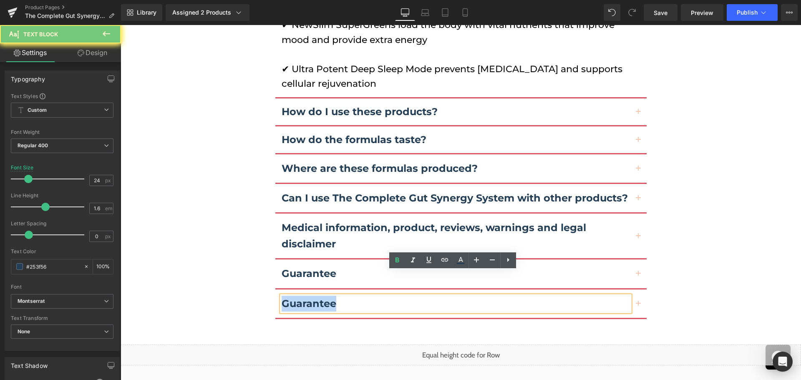
click at [310, 297] on b "Guarantee" at bounding box center [309, 303] width 55 height 12
paste div
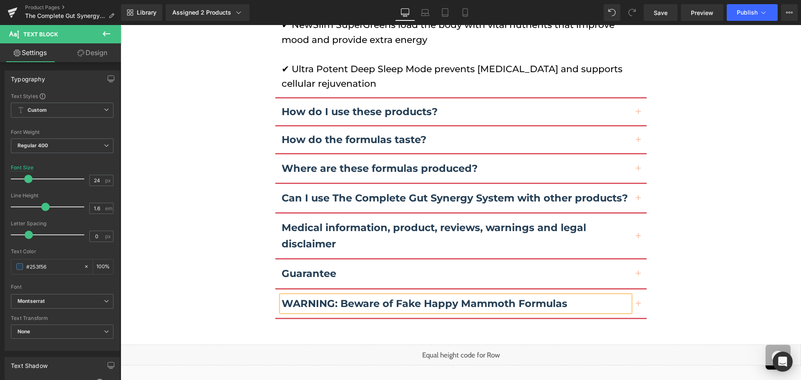
click at [633, 290] on button "button" at bounding box center [638, 304] width 17 height 28
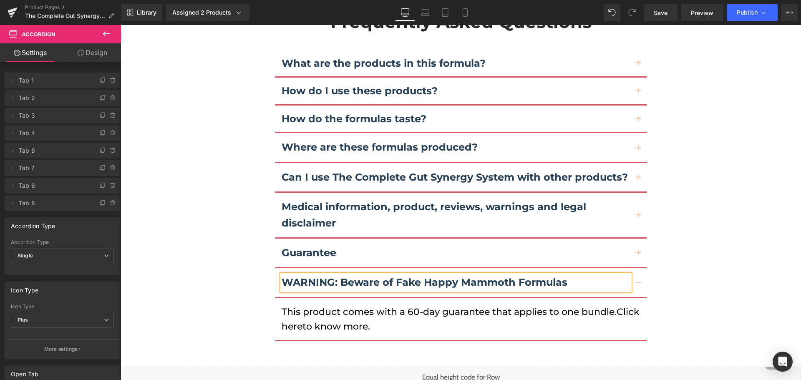
scroll to position [2716, 0]
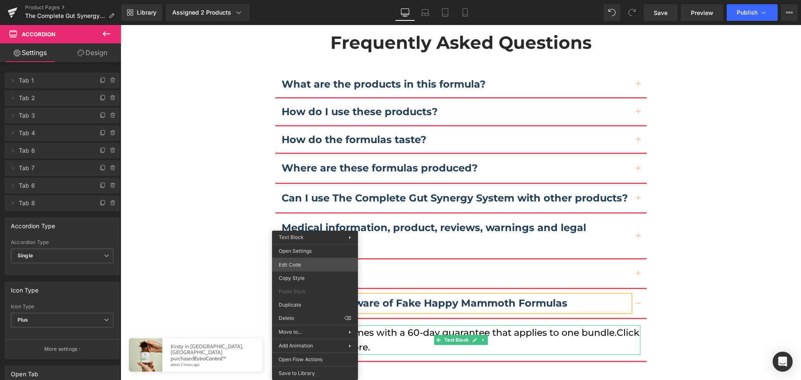
click at [318, 0] on div "You are previewing how the will restyle your page. You can not edit Elements in…" at bounding box center [400, 0] width 801 height 0
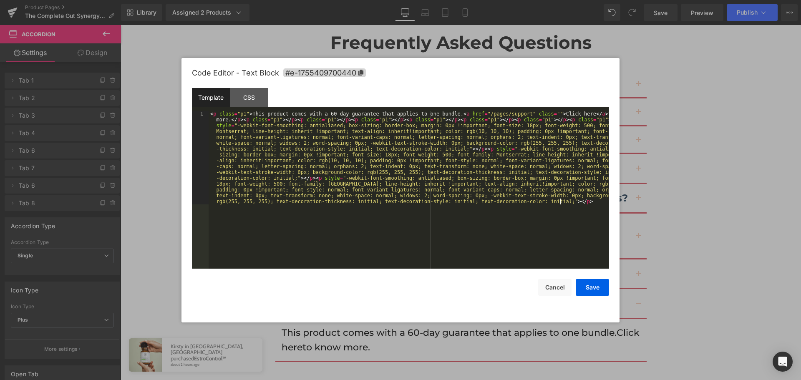
click at [385, 228] on div "< p class = "p1" > This product comes with a 60-day guarantee that applies to o…" at bounding box center [409, 283] width 401 height 345
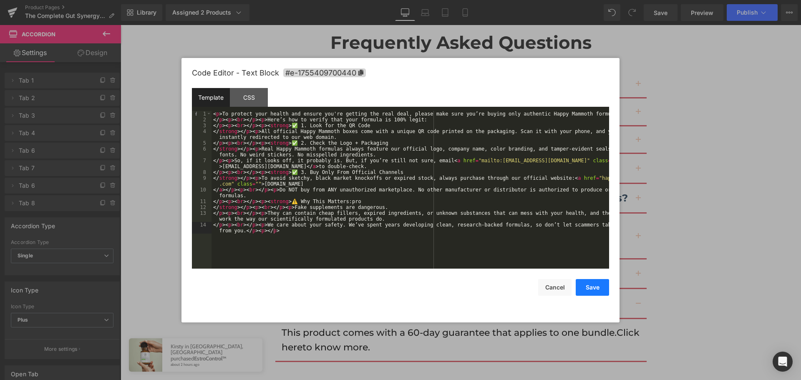
click at [599, 282] on button "Save" at bounding box center [592, 287] width 33 height 17
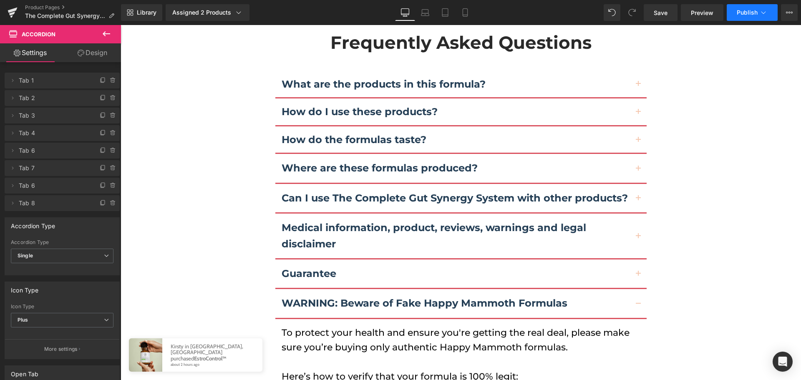
click at [733, 20] on button "Publish" at bounding box center [752, 12] width 51 height 17
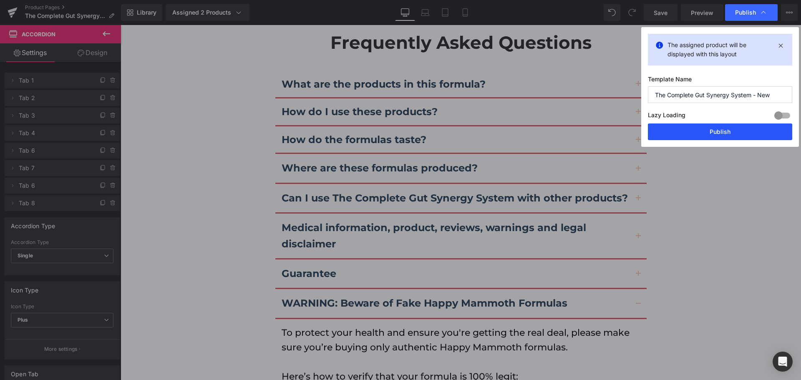
click at [718, 136] on button "Publish" at bounding box center [720, 132] width 144 height 17
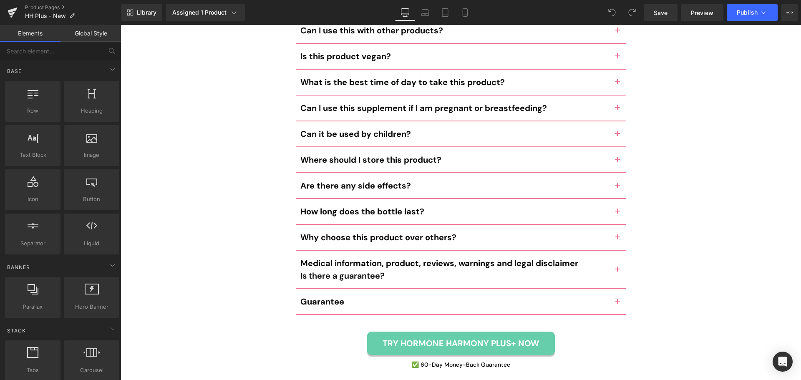
scroll to position [4222, 0]
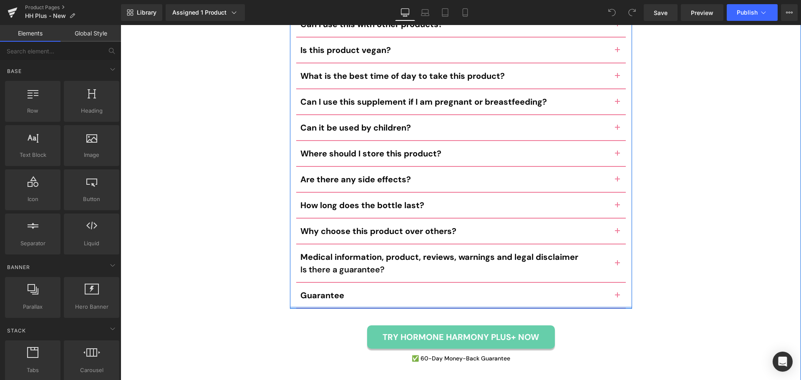
click at [473, 307] on div at bounding box center [461, 308] width 342 height 2
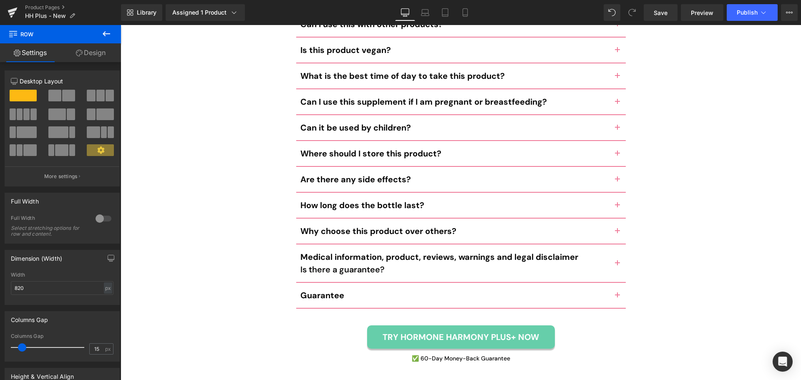
click at [105, 34] on icon at bounding box center [107, 33] width 8 height 5
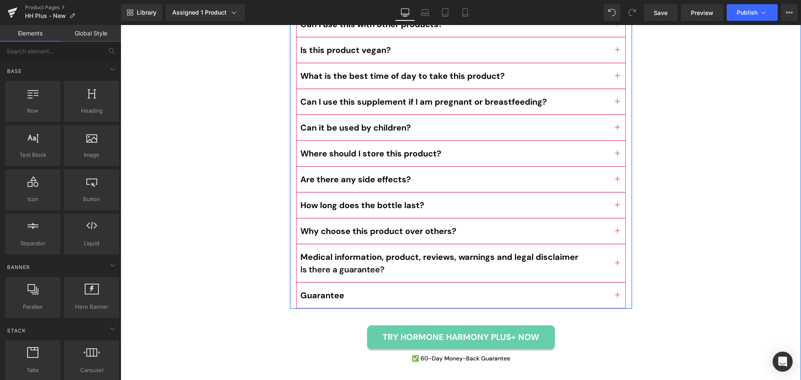
click at [359, 283] on div "Guarantee Text Block" at bounding box center [461, 296] width 330 height 26
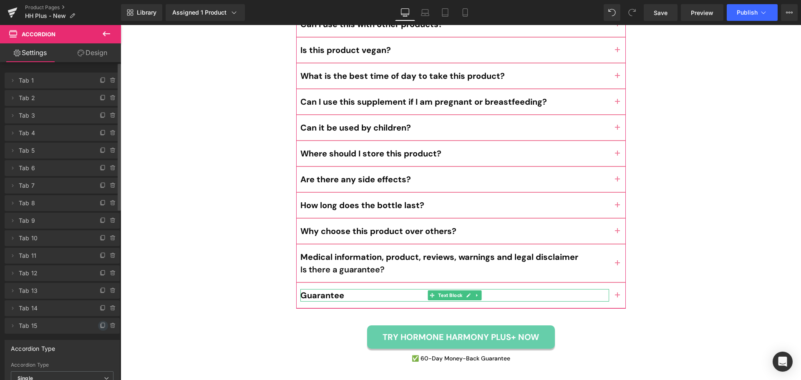
click at [100, 325] on icon at bounding box center [103, 326] width 7 height 7
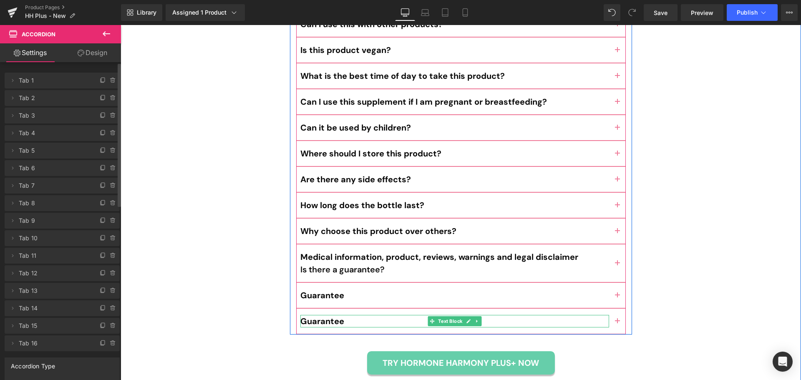
click at [326, 316] on b "Guarantee" at bounding box center [322, 321] width 44 height 11
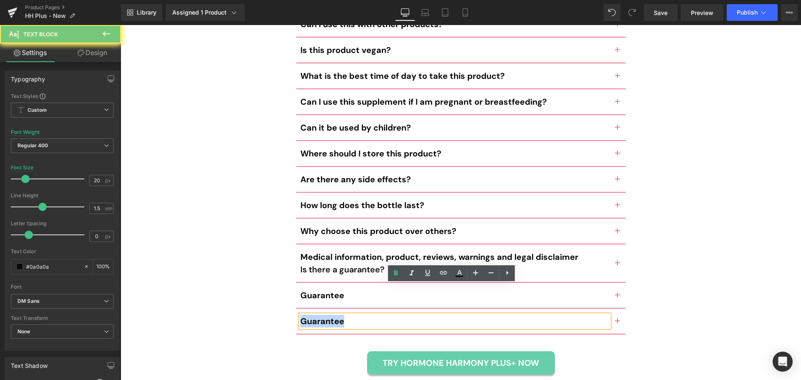
click at [326, 316] on b "Guarantee" at bounding box center [322, 321] width 44 height 11
paste div
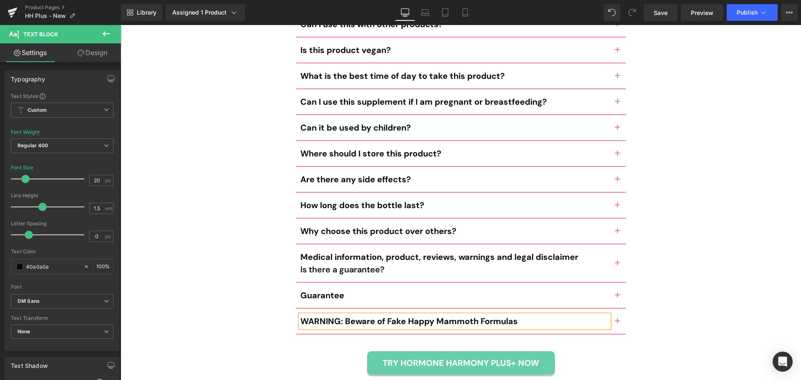
click at [263, 297] on div "Frequently Asked Questions Heading How do I use this product? Text Block Simply…" at bounding box center [461, 116] width 681 height 552
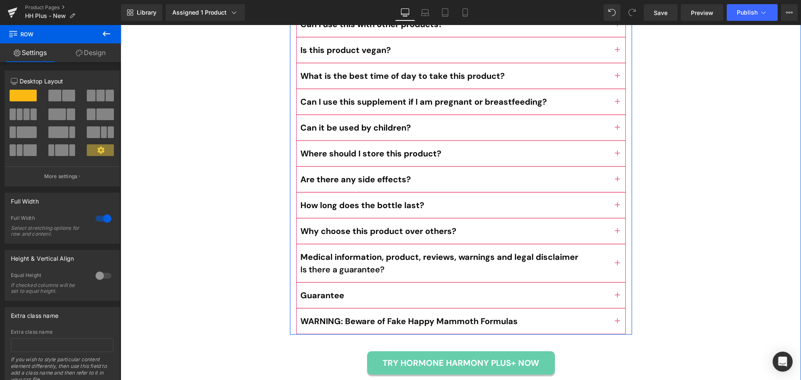
drag, startPoint x: 614, startPoint y: 292, endPoint x: 534, endPoint y: 247, distance: 91.6
click at [618, 324] on span "button" at bounding box center [618, 324] width 0 height 0
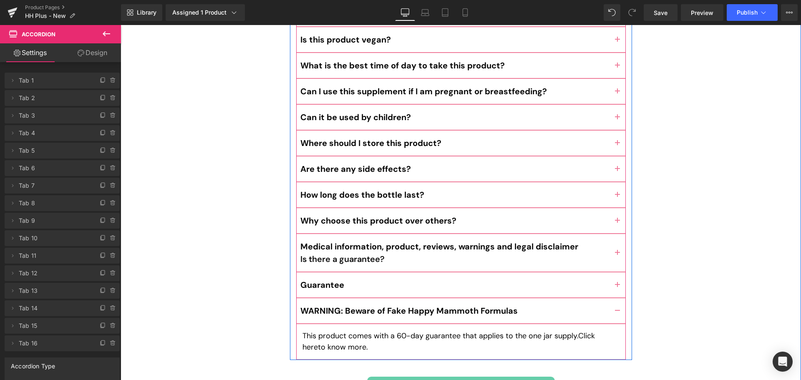
scroll to position [4197, 0]
click at [323, 330] on p "This product comes with a 60-day guarantee that applies to the one jar supply. …" at bounding box center [461, 341] width 317 height 23
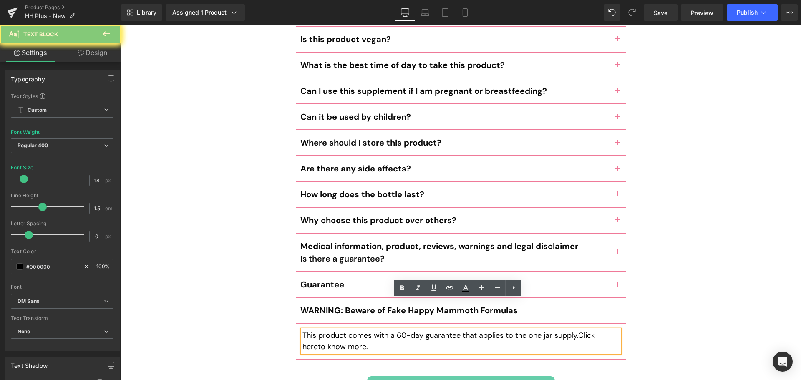
click at [323, 330] on p "This product comes with a 60-day guarantee that applies to the one jar supply. …" at bounding box center [461, 341] width 317 height 23
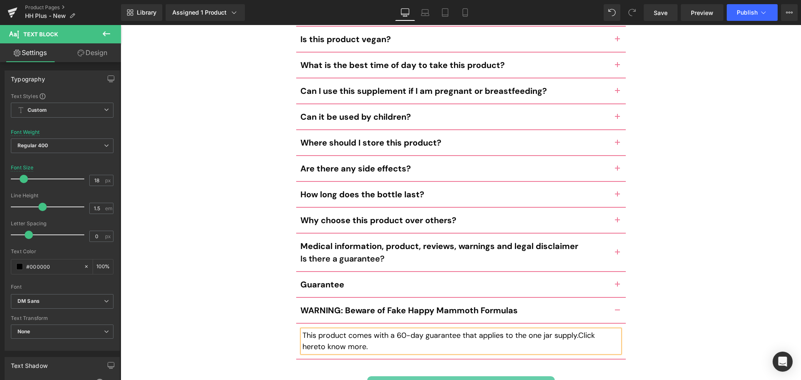
click at [721, 308] on div "Frequently Asked Questions Heading How do I use this product? Text Block Simply…" at bounding box center [461, 141] width 681 height 552
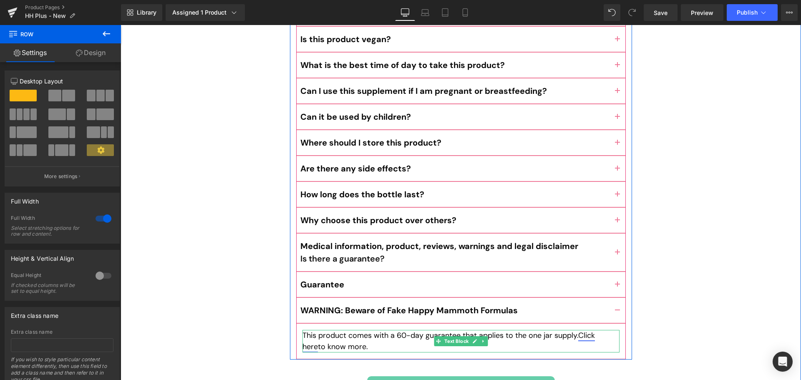
click at [595, 330] on link "Click here" at bounding box center [449, 340] width 292 height 21
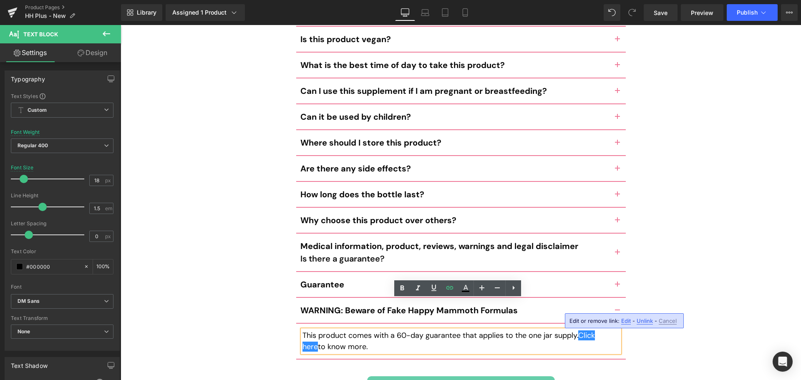
click at [623, 318] on span "Edit" at bounding box center [626, 321] width 10 height 7
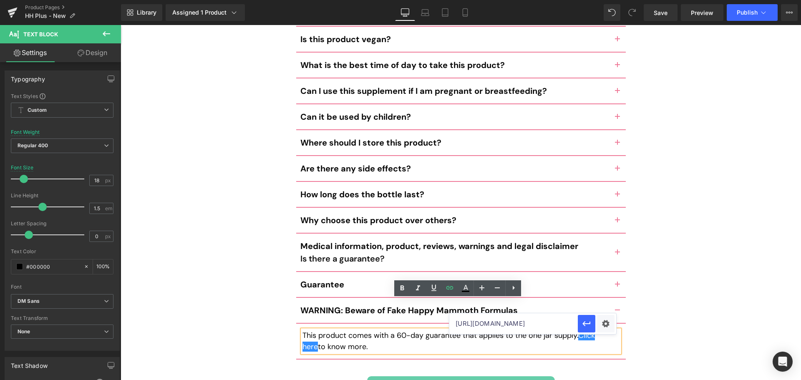
click at [668, 318] on div "Frequently Asked Questions Heading How do I use this product? Text Block Simply…" at bounding box center [461, 141] width 681 height 552
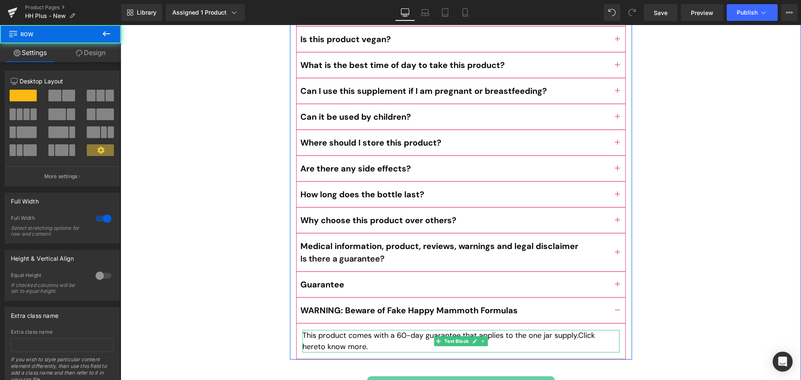
click at [489, 330] on p "This product comes with a 60-day guarantee that applies to the one jar supply. …" at bounding box center [461, 341] width 317 height 23
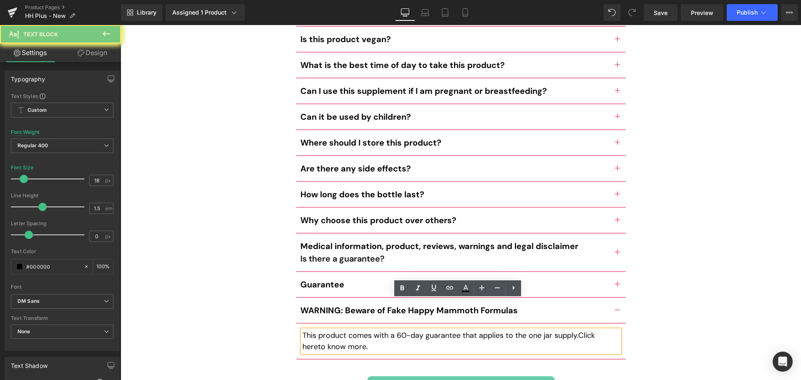
click at [489, 330] on p "This product comes with a 60-day guarantee that applies to the one jar supply. …" at bounding box center [461, 341] width 317 height 23
paste div
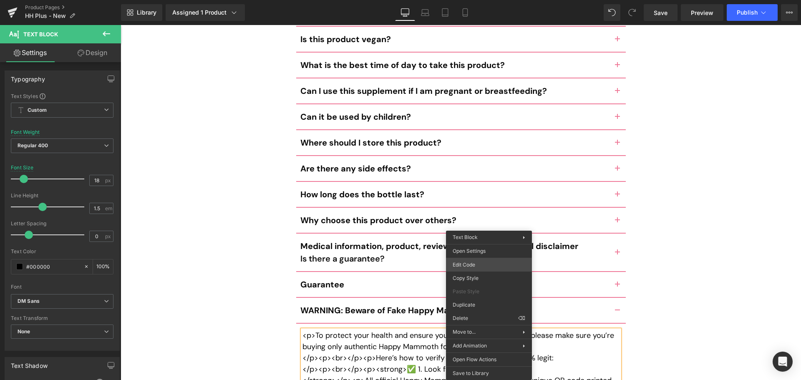
click at [492, 0] on div "You are previewing how the will restyle your page. You can not edit Elements in…" at bounding box center [400, 0] width 801 height 0
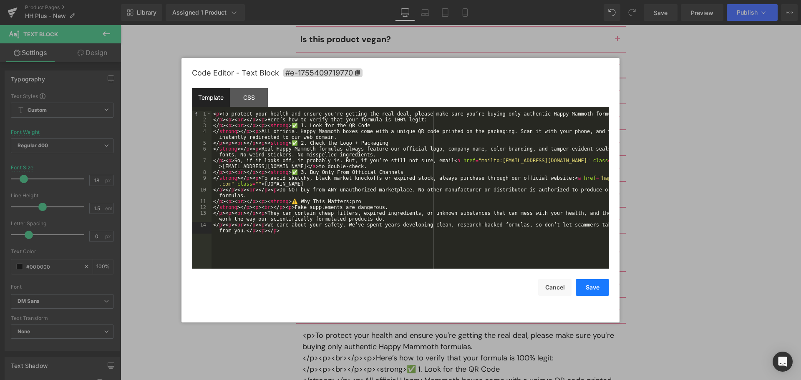
click at [594, 290] on button "Save" at bounding box center [592, 287] width 33 height 17
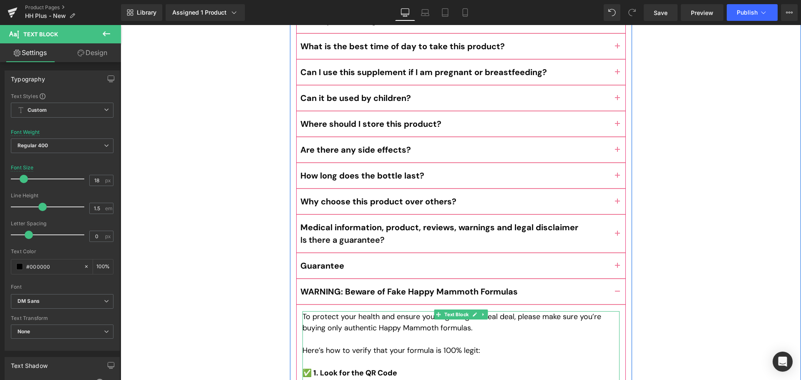
scroll to position [4215, 0]
drag, startPoint x: 613, startPoint y: 234, endPoint x: 617, endPoint y: 242, distance: 8.8
click at [613, 254] on button "button" at bounding box center [617, 266] width 17 height 25
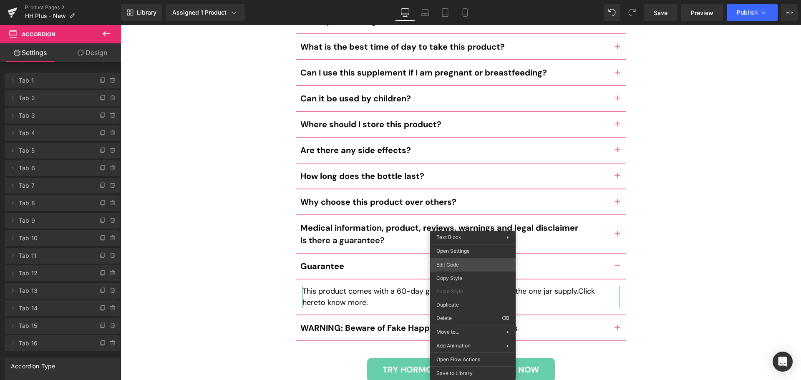
click at [471, 0] on div "You are previewing how the will restyle your page. You can not edit Elements in…" at bounding box center [400, 0] width 801 height 0
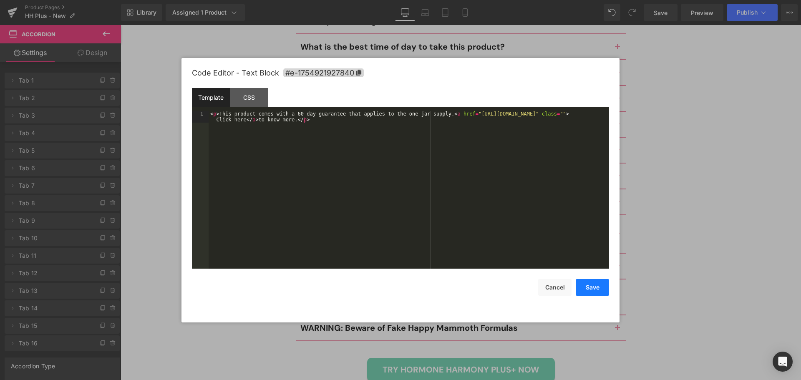
click at [599, 283] on button "Save" at bounding box center [592, 287] width 33 height 17
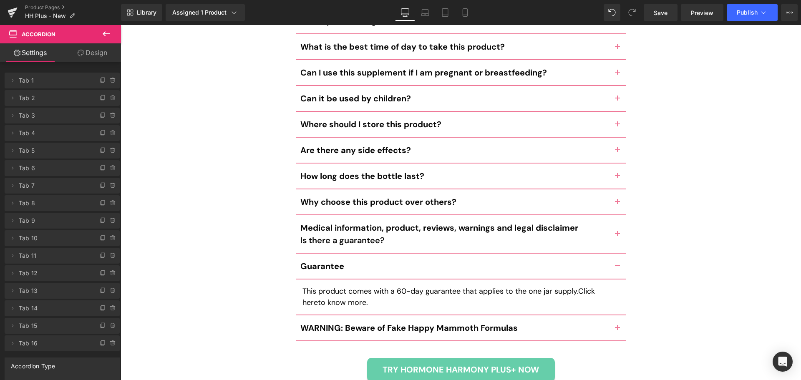
click at [731, 23] on div "Library Assigned 1 Product Product Preview New Hormone Harmony PLUS+ Manage ass…" at bounding box center [461, 12] width 680 height 25
click at [736, 17] on button "Publish" at bounding box center [752, 12] width 51 height 17
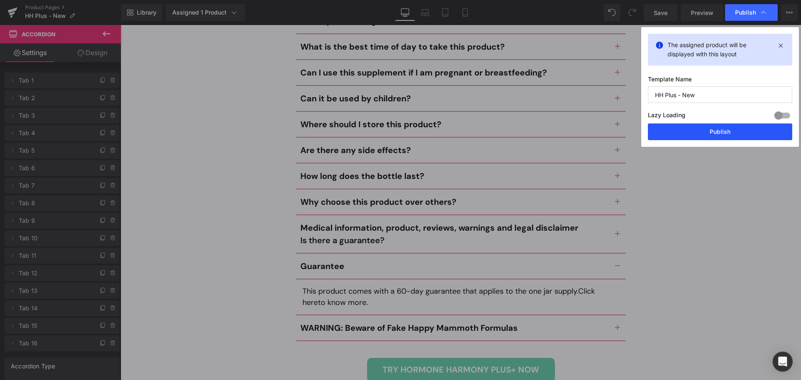
click at [733, 131] on button "Publish" at bounding box center [720, 132] width 144 height 17
